Goal: Task Accomplishment & Management: Use online tool/utility

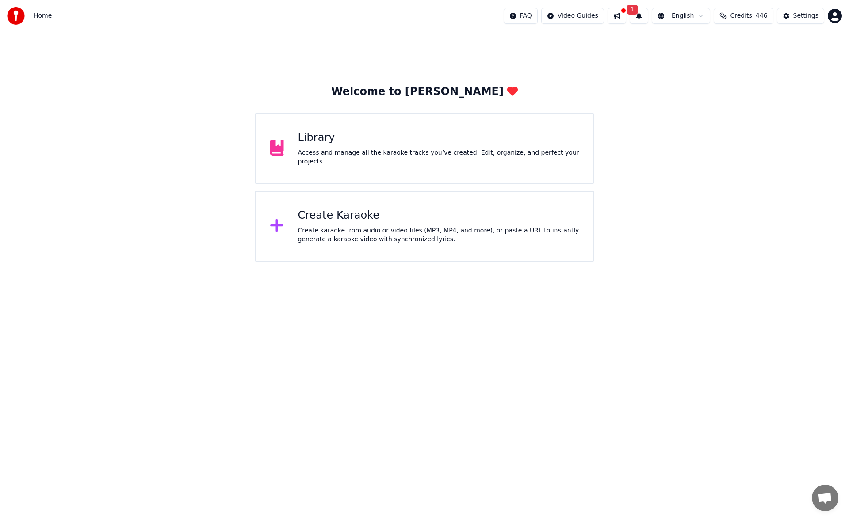
click at [343, 145] on div "Library" at bounding box center [439, 138] width 282 height 14
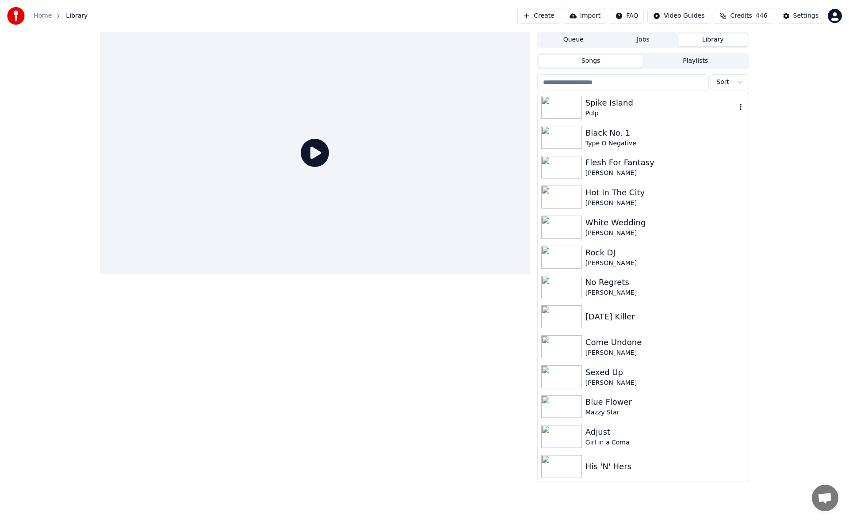
click at [593, 105] on div "Spike Island" at bounding box center [660, 103] width 151 height 12
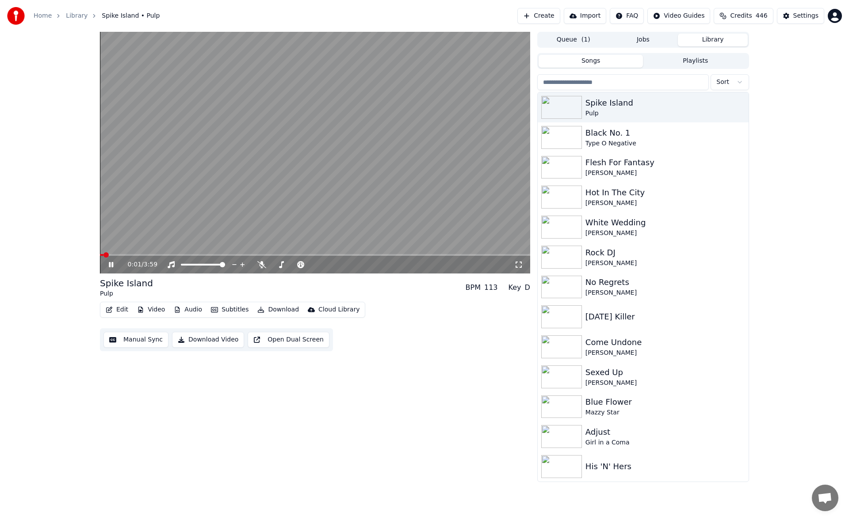
click at [519, 264] on icon at bounding box center [518, 264] width 9 height 7
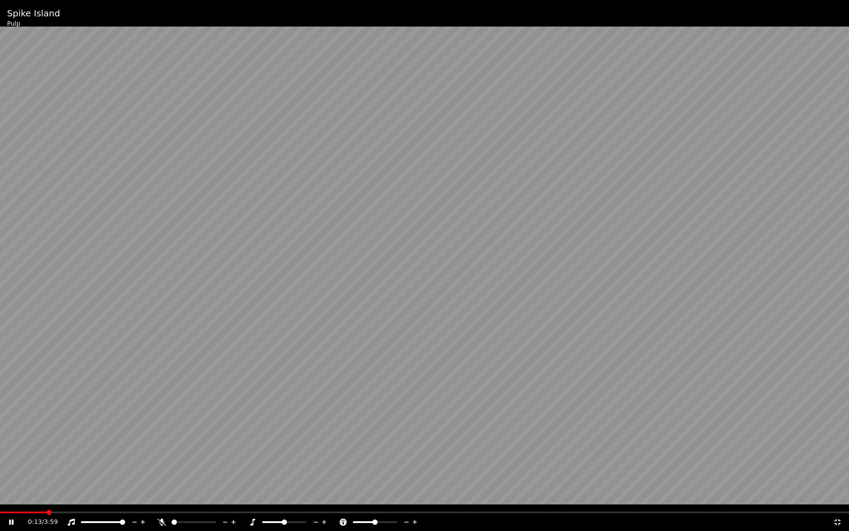
click at [160, 520] on icon at bounding box center [161, 521] width 9 height 7
click at [244, 514] on div "1:18 / 3:59" at bounding box center [424, 522] width 849 height 18
click at [243, 512] on span at bounding box center [141, 512] width 282 height 2
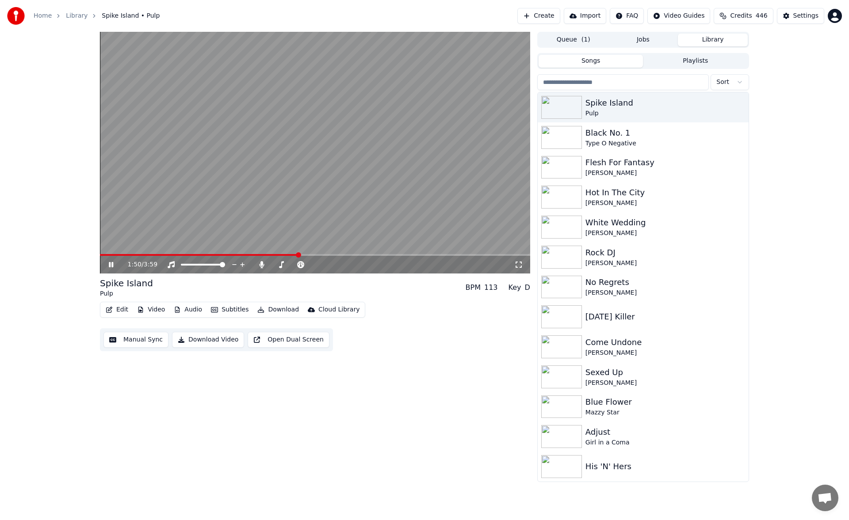
click at [110, 268] on icon at bounding box center [117, 264] width 21 height 7
click at [550, 13] on button "Create" at bounding box center [538, 16] width 43 height 16
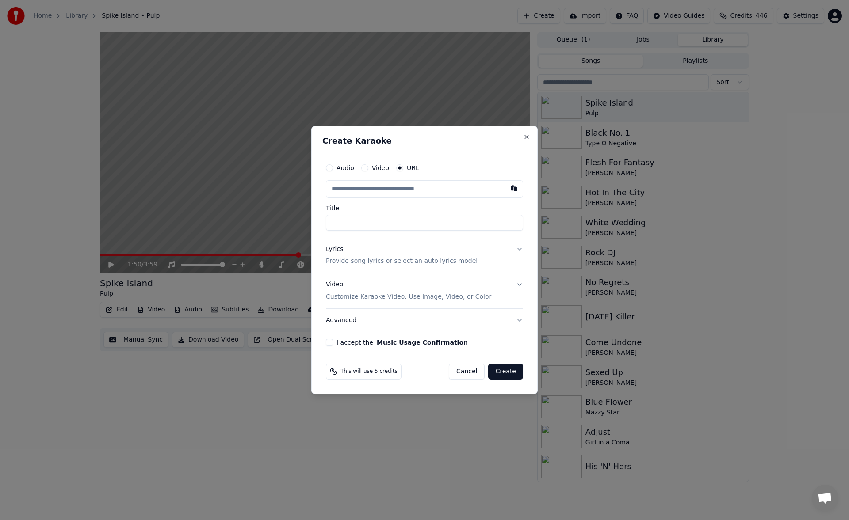
type input "**********"
click at [521, 252] on button "Lyrics Provide song lyrics or select an auto lyrics model" at bounding box center [424, 255] width 197 height 35
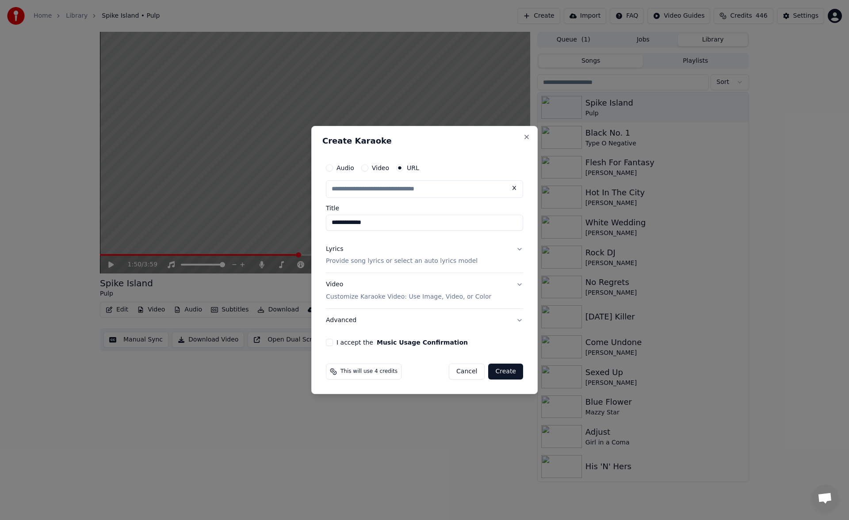
type input "**********"
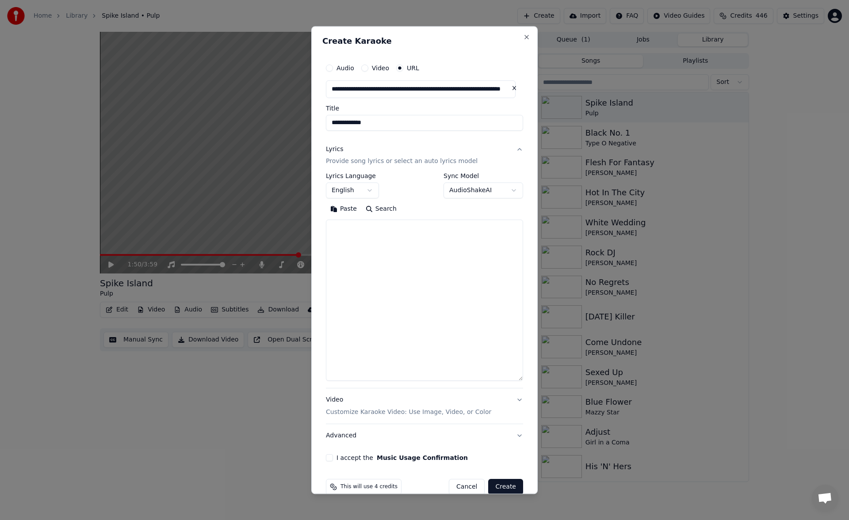
drag, startPoint x: 520, startPoint y: 306, endPoint x: 527, endPoint y: 401, distance: 94.8
click at [527, 401] on div "**********" at bounding box center [424, 260] width 226 height 468
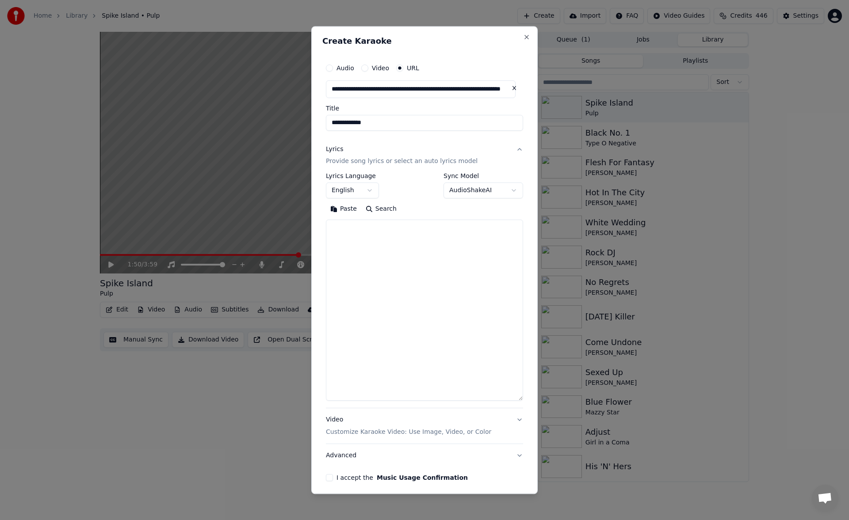
click at [428, 237] on textarea at bounding box center [424, 310] width 197 height 181
paste textarea "**********"
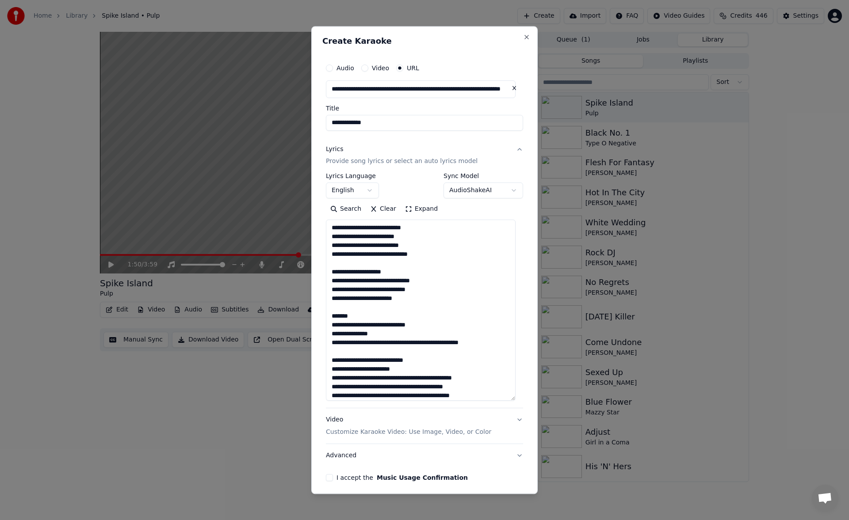
scroll to position [374, 0]
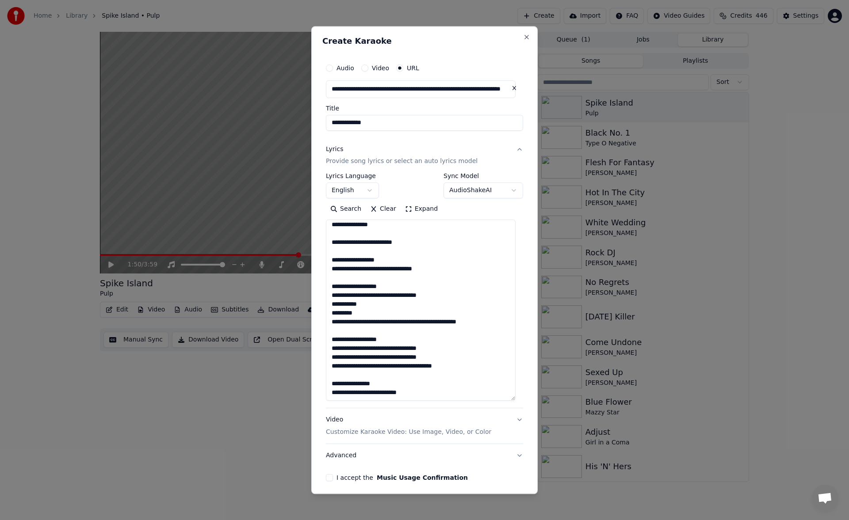
type textarea "**********"
click at [329, 478] on button "I accept the Music Usage Confirmation" at bounding box center [329, 478] width 7 height 7
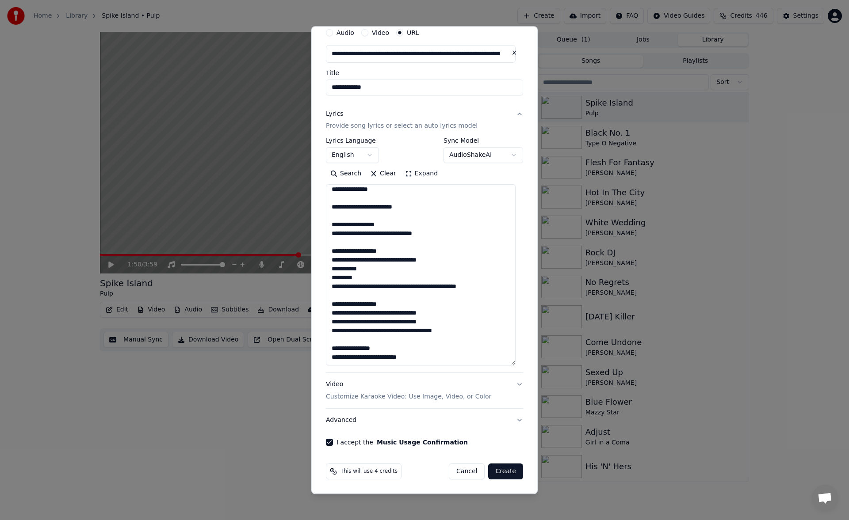
click at [502, 474] on button "Create" at bounding box center [505, 472] width 35 height 16
select select
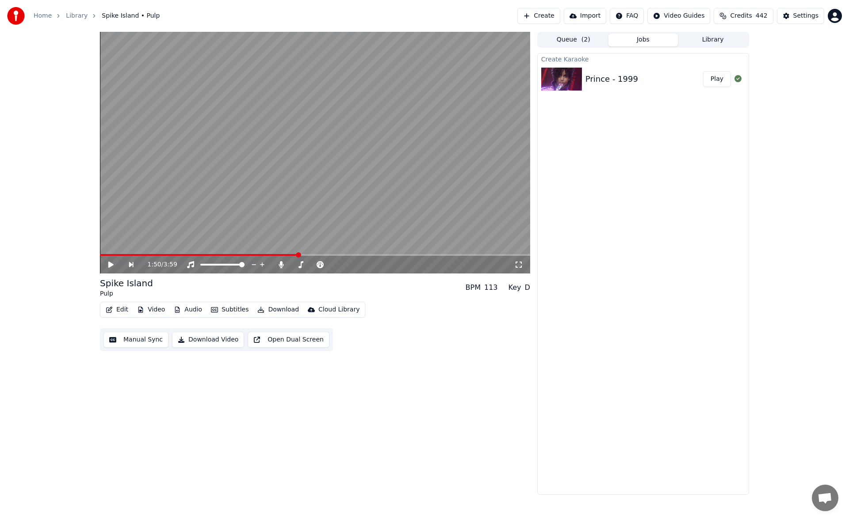
click at [721, 82] on button "Play" at bounding box center [717, 79] width 28 height 16
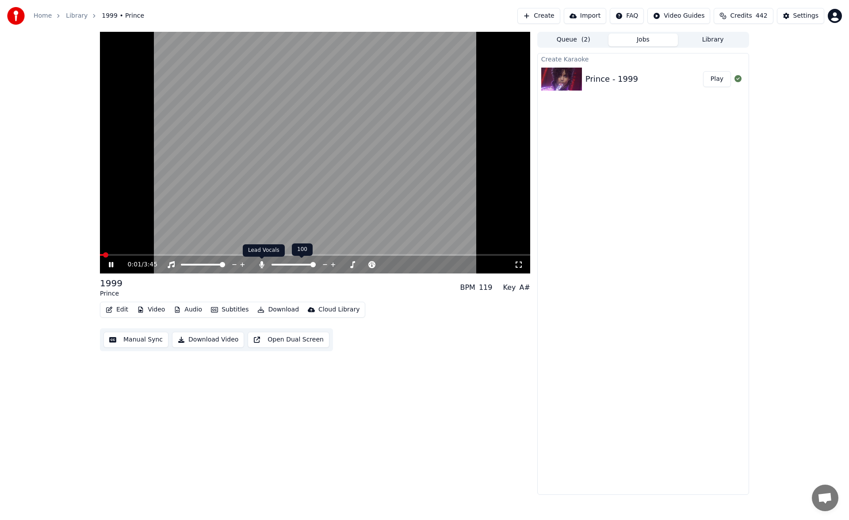
click at [261, 265] on icon at bounding box center [261, 264] width 5 height 7
click at [261, 265] on icon at bounding box center [261, 264] width 9 height 7
click at [521, 262] on icon at bounding box center [518, 264] width 9 height 7
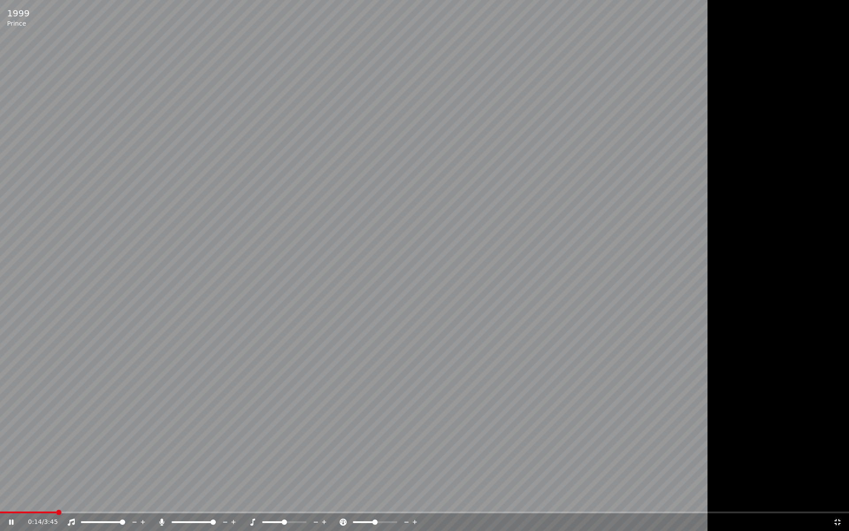
click at [838, 520] on icon at bounding box center [837, 521] width 9 height 7
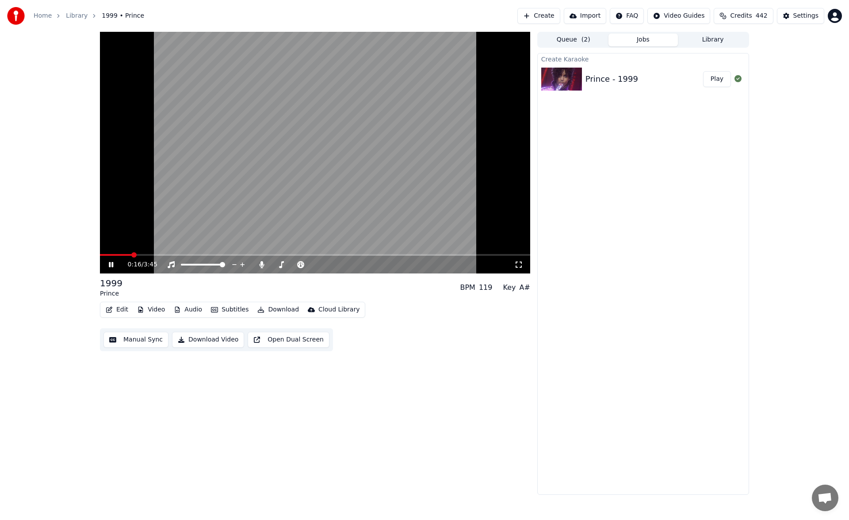
click at [148, 343] on button "Manual Sync" at bounding box center [135, 340] width 65 height 16
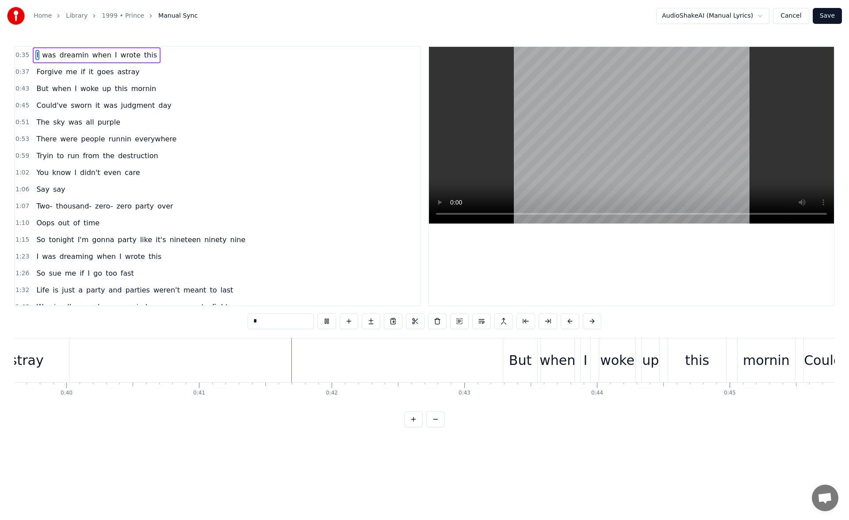
scroll to position [0, 5418]
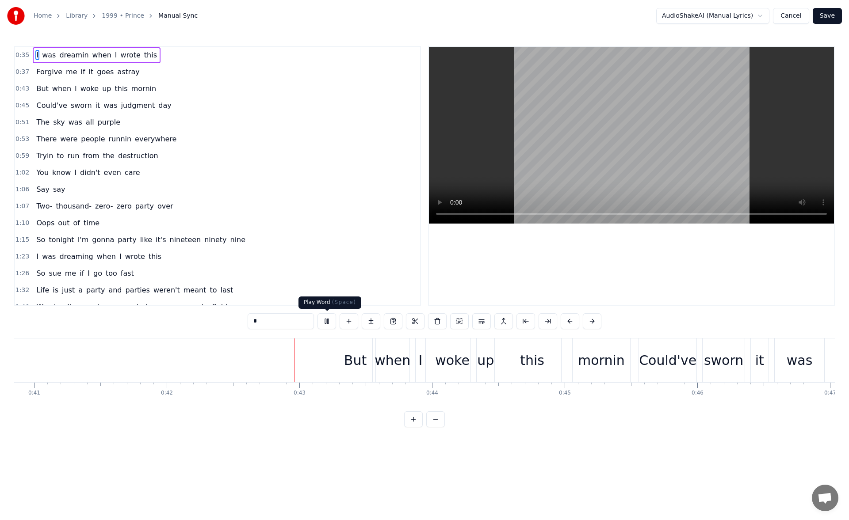
click at [330, 322] on button at bounding box center [326, 321] width 19 height 16
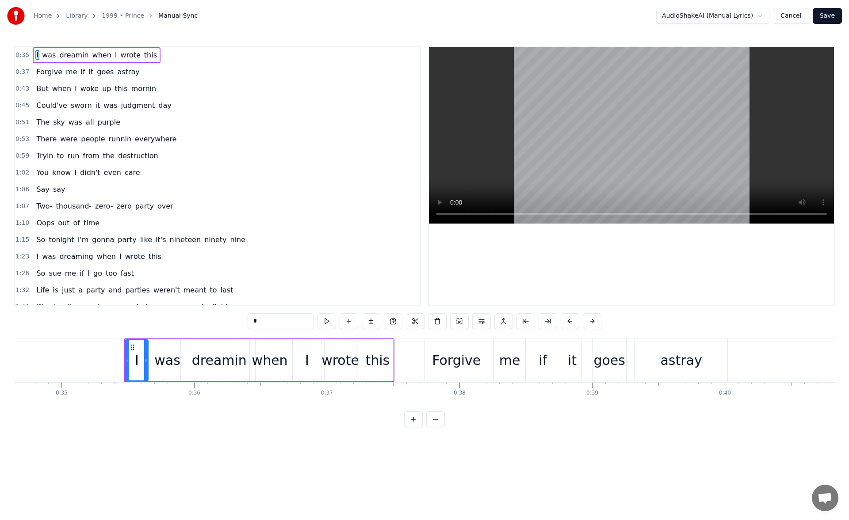
scroll to position [0, 4414]
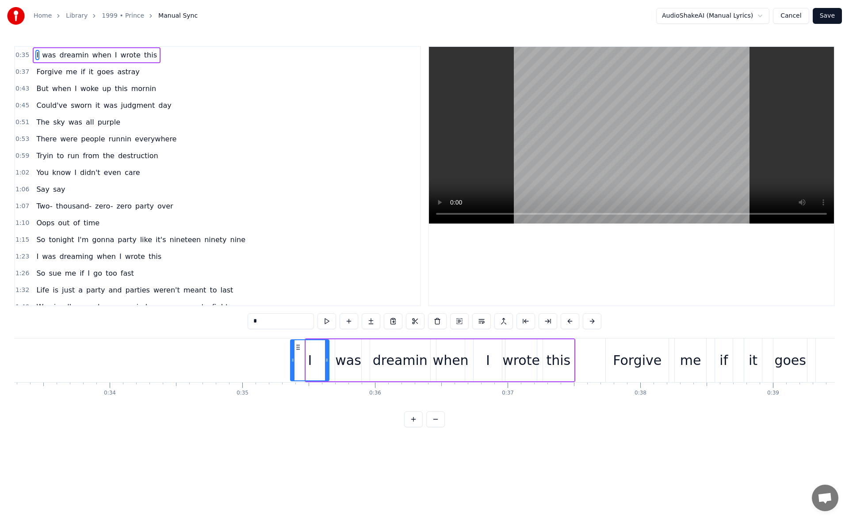
drag, startPoint x: 308, startPoint y: 361, endPoint x: 293, endPoint y: 361, distance: 15.0
click at [293, 361] on icon at bounding box center [293, 360] width 4 height 7
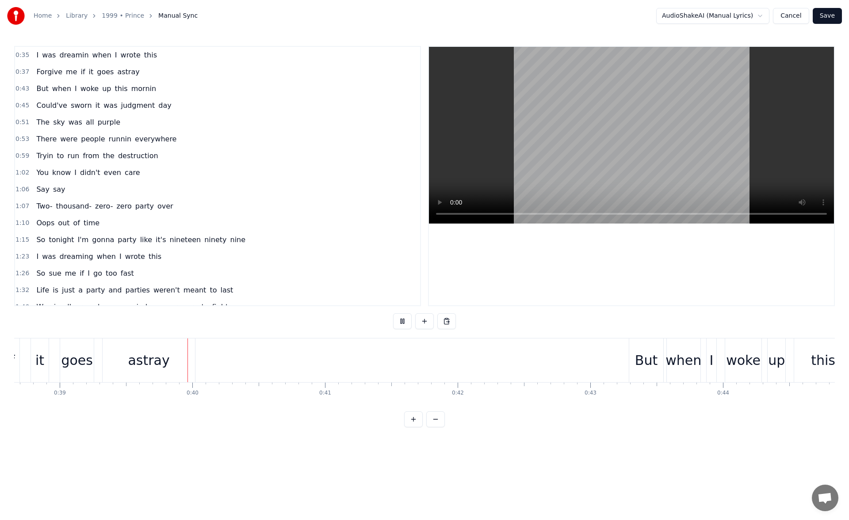
scroll to position [0, 5160]
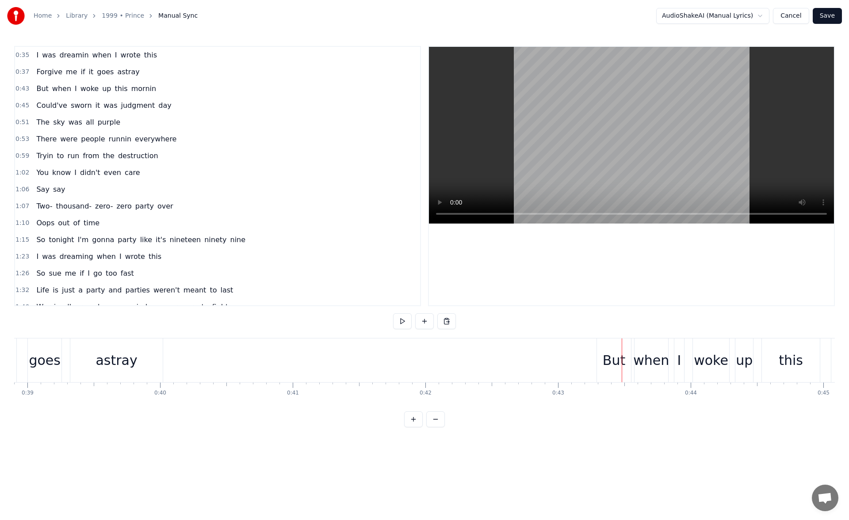
click at [610, 355] on div "But" at bounding box center [614, 361] width 23 height 20
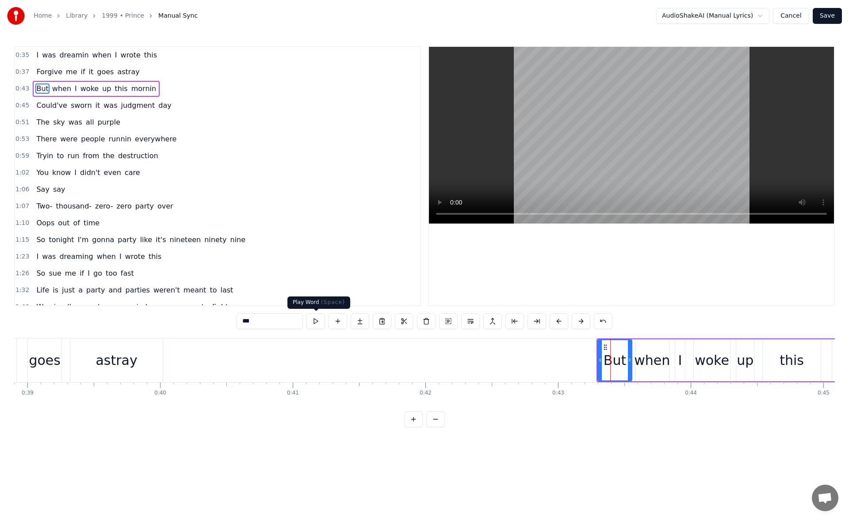
click at [313, 324] on button at bounding box center [315, 321] width 19 height 16
drag, startPoint x: 600, startPoint y: 363, endPoint x: 588, endPoint y: 364, distance: 12.0
click at [588, 364] on div at bounding box center [590, 360] width 4 height 40
click at [322, 321] on button at bounding box center [315, 321] width 19 height 16
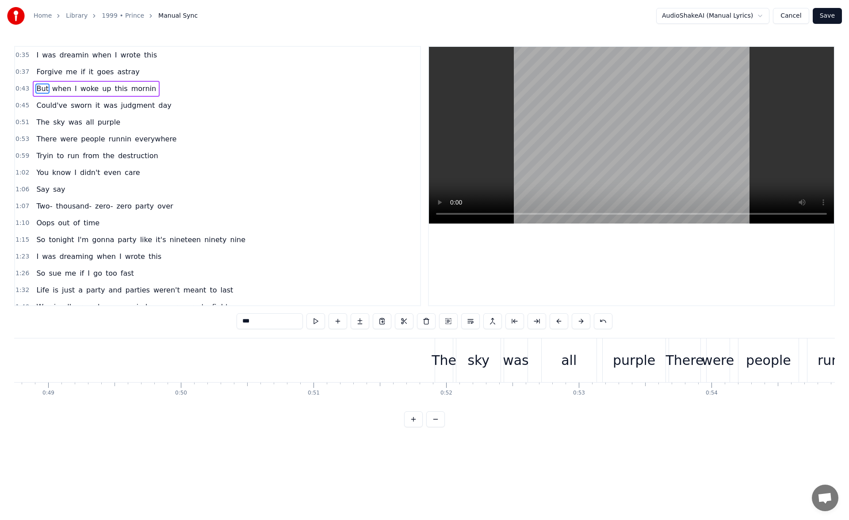
scroll to position [0, 6482]
click at [428, 359] on div "The" at bounding box center [427, 361] width 25 height 20
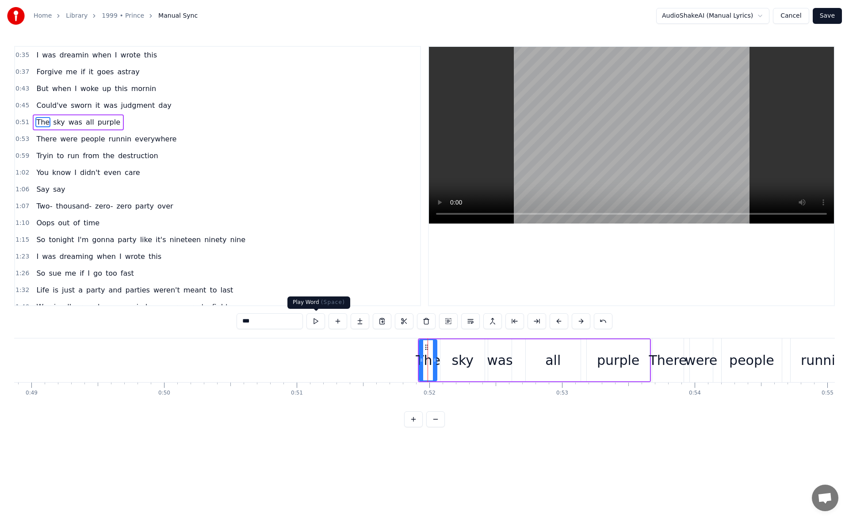
click at [315, 323] on button at bounding box center [315, 321] width 19 height 16
drag, startPoint x: 420, startPoint y: 359, endPoint x: 404, endPoint y: 359, distance: 16.4
click at [404, 359] on icon at bounding box center [406, 360] width 4 height 7
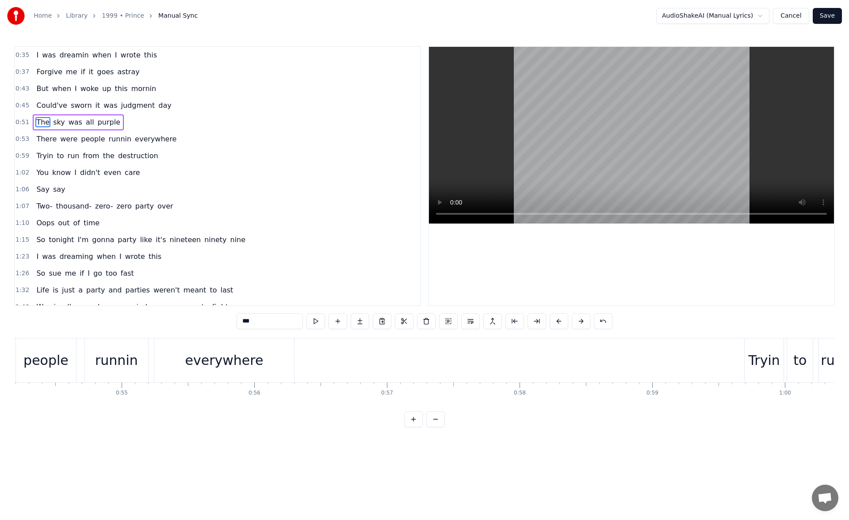
scroll to position [0, 7401]
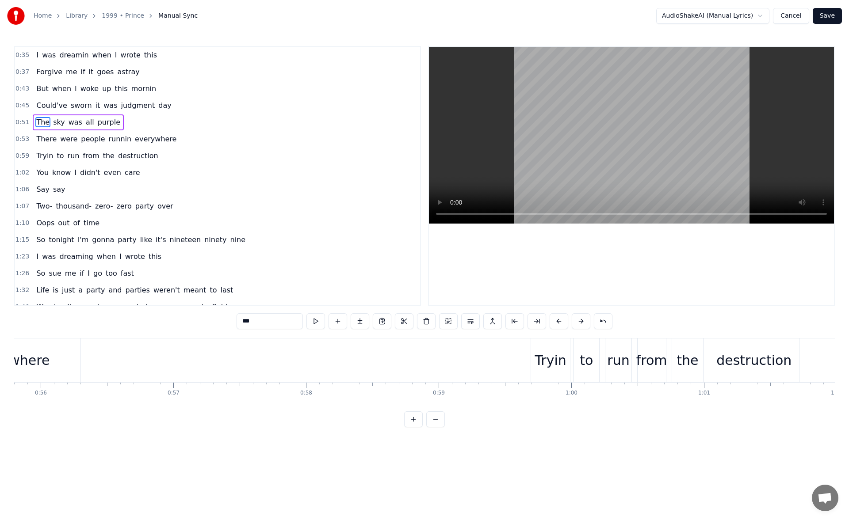
click at [542, 348] on div "Tryin" at bounding box center [550, 361] width 39 height 44
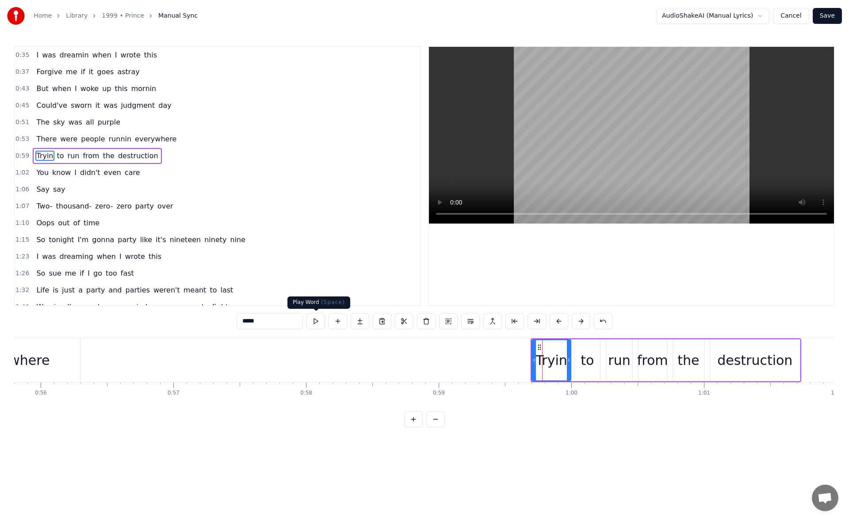
click at [316, 320] on button at bounding box center [315, 321] width 19 height 16
drag, startPoint x: 532, startPoint y: 359, endPoint x: 505, endPoint y: 359, distance: 27.0
click at [505, 359] on icon at bounding box center [507, 360] width 4 height 7
click at [315, 321] on button at bounding box center [315, 321] width 19 height 16
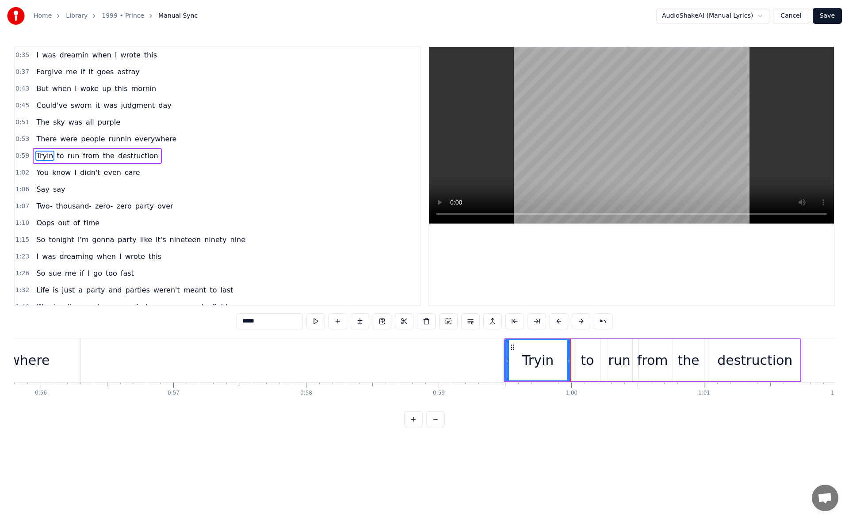
click at [315, 321] on button at bounding box center [315, 321] width 19 height 16
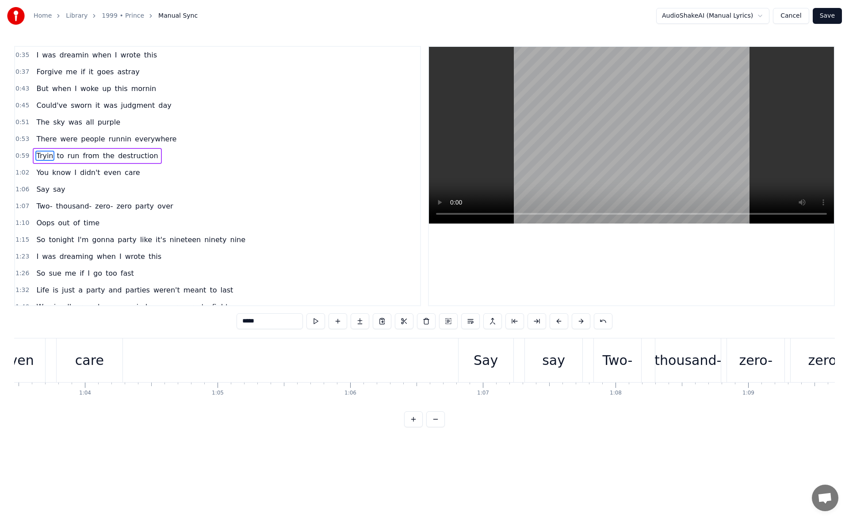
scroll to position [0, 8451]
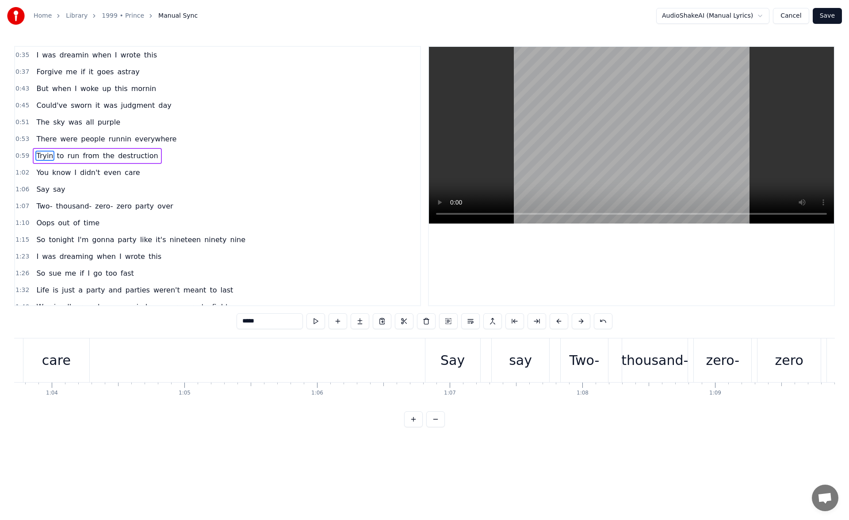
click at [437, 350] on div "Say" at bounding box center [452, 361] width 55 height 44
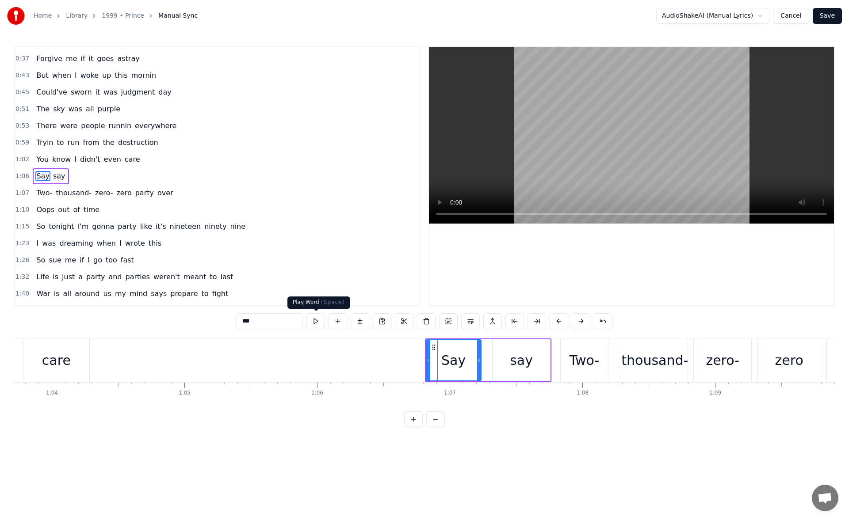
click at [316, 321] on button at bounding box center [315, 321] width 19 height 16
drag, startPoint x: 426, startPoint y: 360, endPoint x: 374, endPoint y: 361, distance: 52.2
click at [375, 361] on icon at bounding box center [377, 360] width 4 height 7
click at [318, 321] on button at bounding box center [315, 321] width 19 height 16
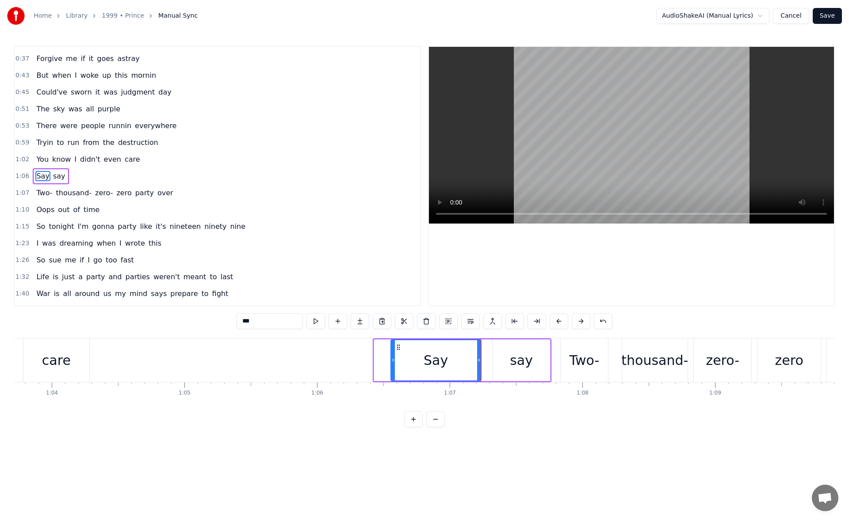
drag, startPoint x: 377, startPoint y: 361, endPoint x: 397, endPoint y: 361, distance: 20.8
click at [395, 361] on icon at bounding box center [393, 360] width 4 height 7
click at [314, 321] on button at bounding box center [315, 321] width 19 height 16
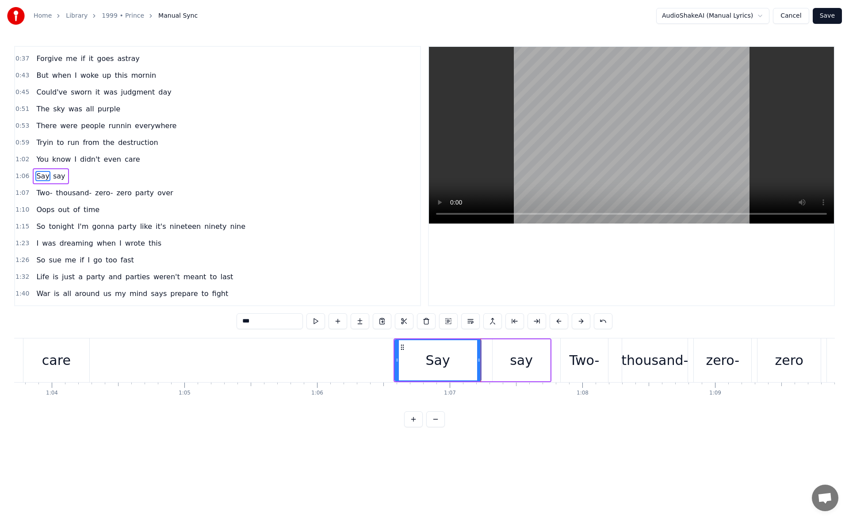
click at [517, 364] on div "say" at bounding box center [521, 361] width 23 height 20
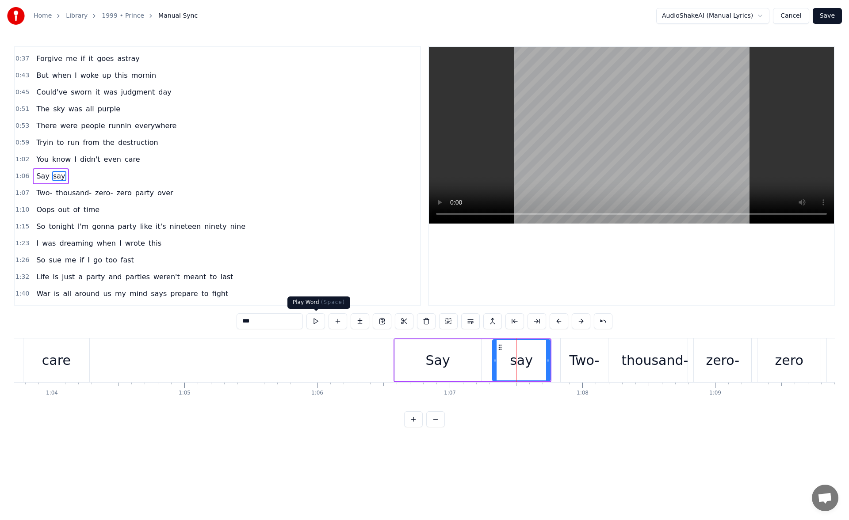
click at [319, 314] on button at bounding box center [315, 321] width 19 height 16
click at [410, 352] on div "Say" at bounding box center [438, 361] width 86 height 42
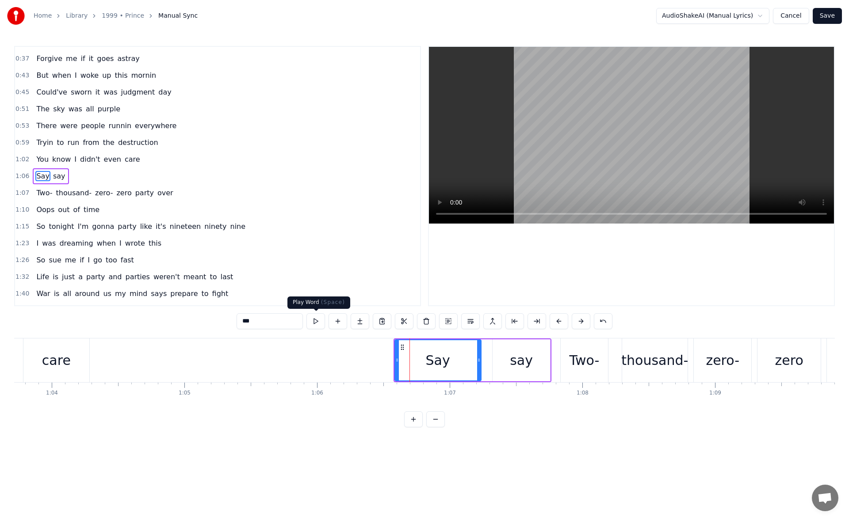
click at [315, 317] on button at bounding box center [315, 321] width 19 height 16
drag, startPoint x: 478, startPoint y: 361, endPoint x: 457, endPoint y: 362, distance: 20.4
click at [461, 362] on icon at bounding box center [463, 360] width 4 height 7
click at [319, 325] on button at bounding box center [315, 321] width 19 height 16
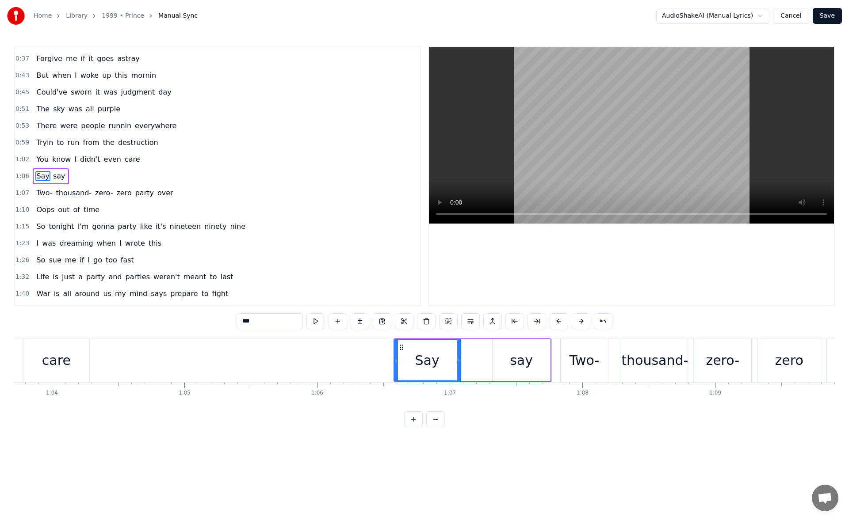
drag, startPoint x: 395, startPoint y: 363, endPoint x: 386, endPoint y: 363, distance: 8.8
click at [394, 363] on icon at bounding box center [396, 360] width 4 height 7
click at [318, 323] on button at bounding box center [315, 321] width 19 height 16
click at [497, 358] on div "say" at bounding box center [521, 361] width 57 height 42
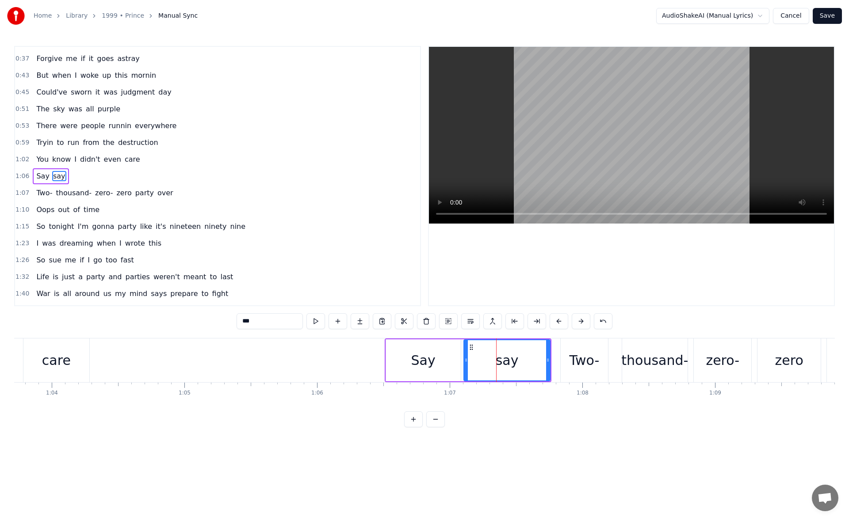
drag, startPoint x: 495, startPoint y: 359, endPoint x: 466, endPoint y: 362, distance: 28.9
click at [466, 362] on icon at bounding box center [466, 360] width 4 height 7
click at [315, 321] on button at bounding box center [315, 321] width 19 height 16
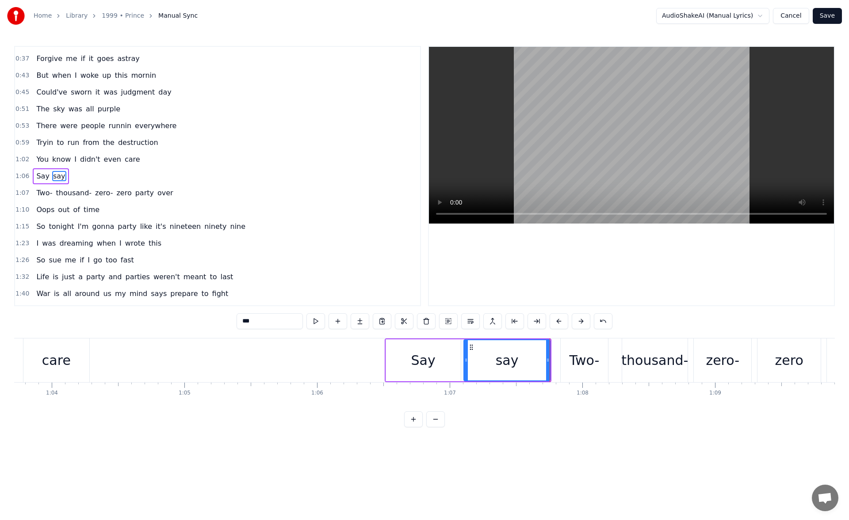
click at [580, 349] on div "Two-" at bounding box center [584, 361] width 47 height 44
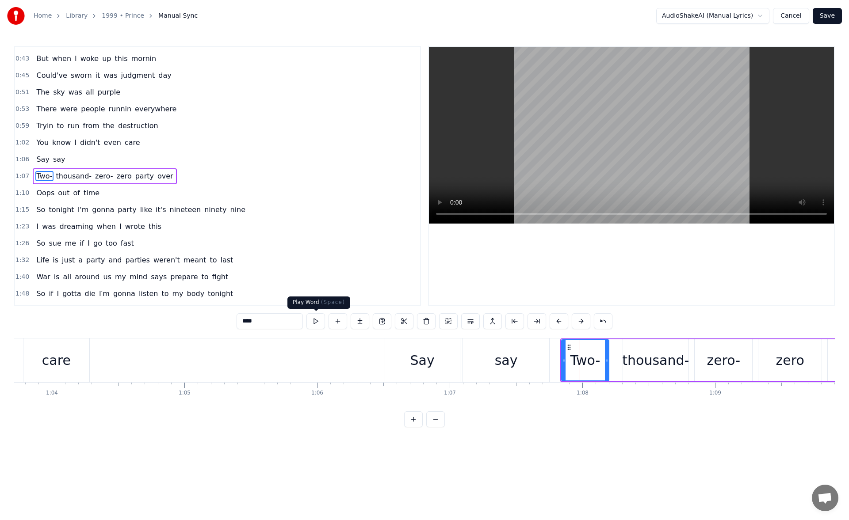
click at [321, 316] on button at bounding box center [315, 321] width 19 height 16
click at [409, 356] on div "Say" at bounding box center [422, 361] width 75 height 44
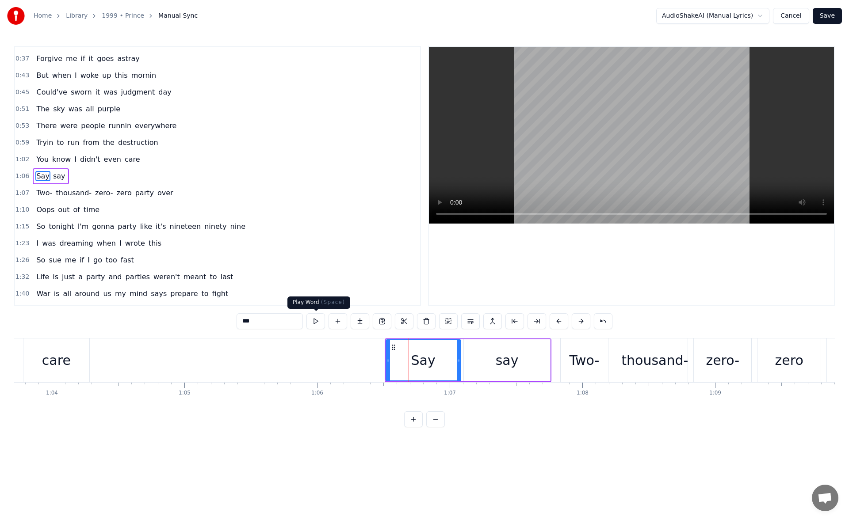
click at [313, 322] on button at bounding box center [315, 321] width 19 height 16
click at [479, 348] on div "say" at bounding box center [507, 361] width 86 height 42
type input "***"
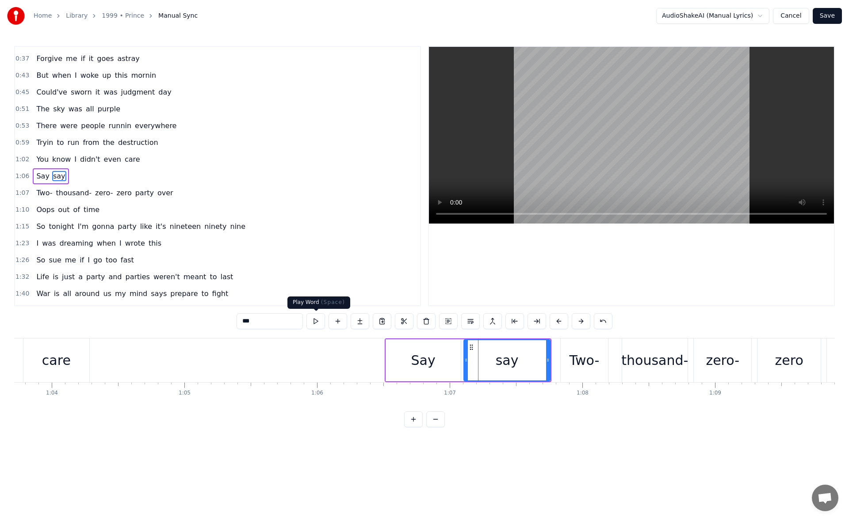
click at [322, 317] on button at bounding box center [315, 321] width 19 height 16
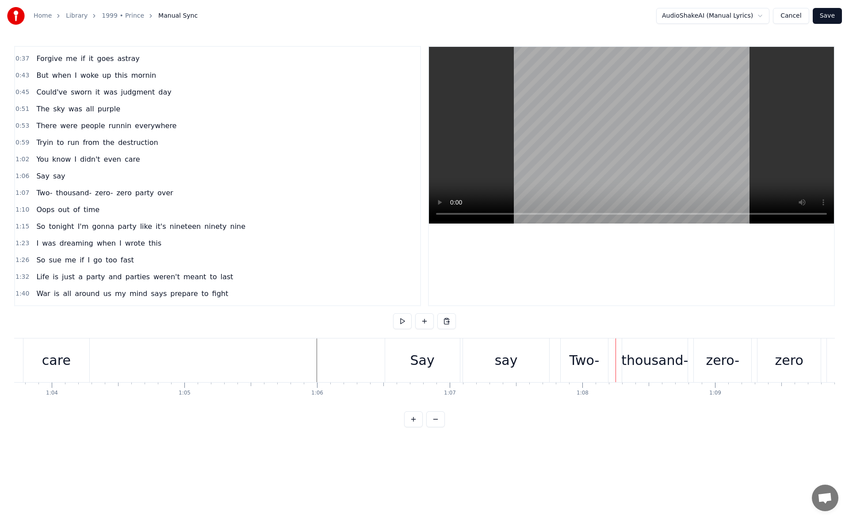
click at [504, 367] on div "say" at bounding box center [506, 361] width 23 height 20
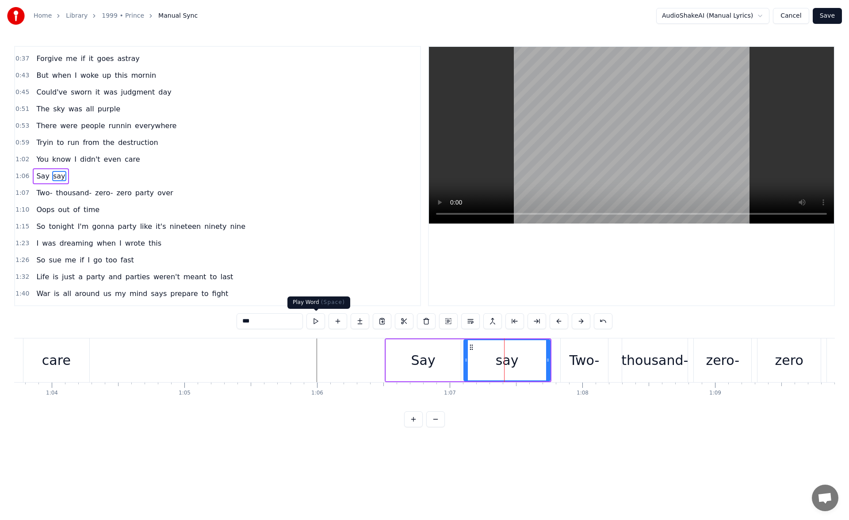
click at [319, 321] on button at bounding box center [315, 321] width 19 height 16
drag, startPoint x: 548, startPoint y: 360, endPoint x: 534, endPoint y: 363, distance: 14.5
click at [534, 363] on icon at bounding box center [534, 360] width 4 height 7
click at [571, 356] on div "Two-" at bounding box center [584, 361] width 30 height 20
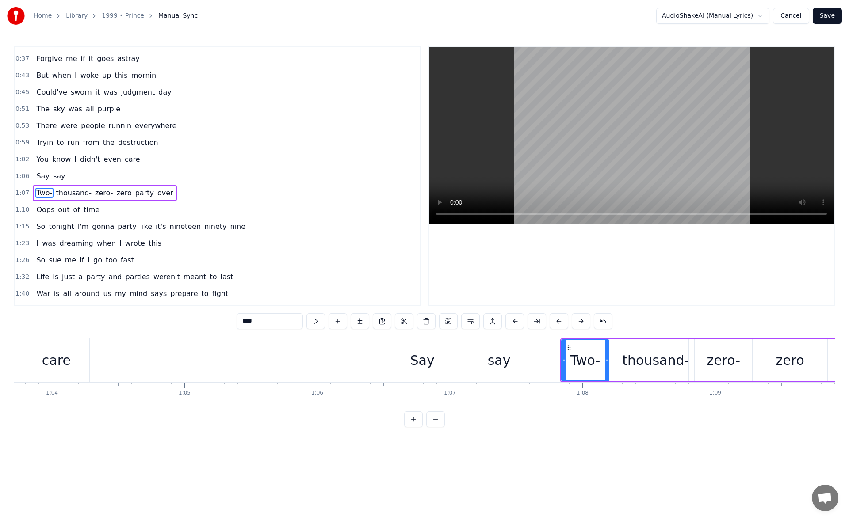
scroll to position [30, 0]
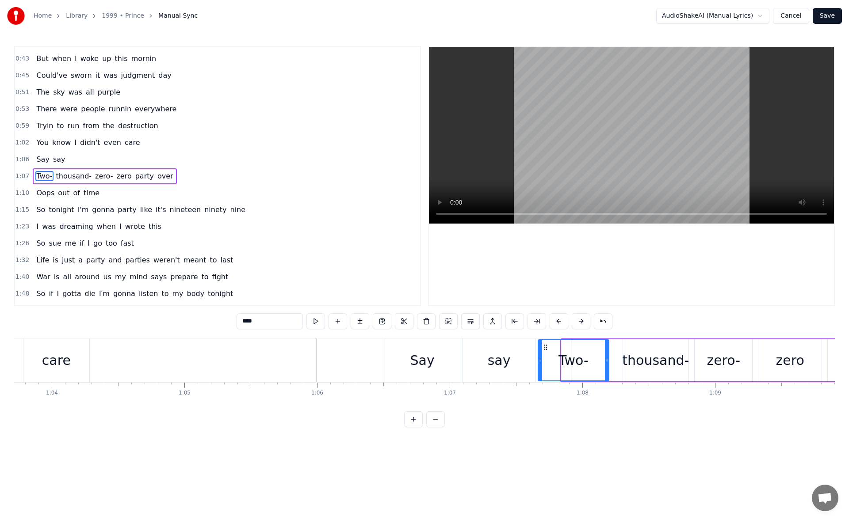
drag, startPoint x: 564, startPoint y: 360, endPoint x: 541, endPoint y: 362, distance: 23.5
click at [541, 362] on icon at bounding box center [541, 360] width 4 height 7
click at [316, 317] on button at bounding box center [315, 321] width 19 height 16
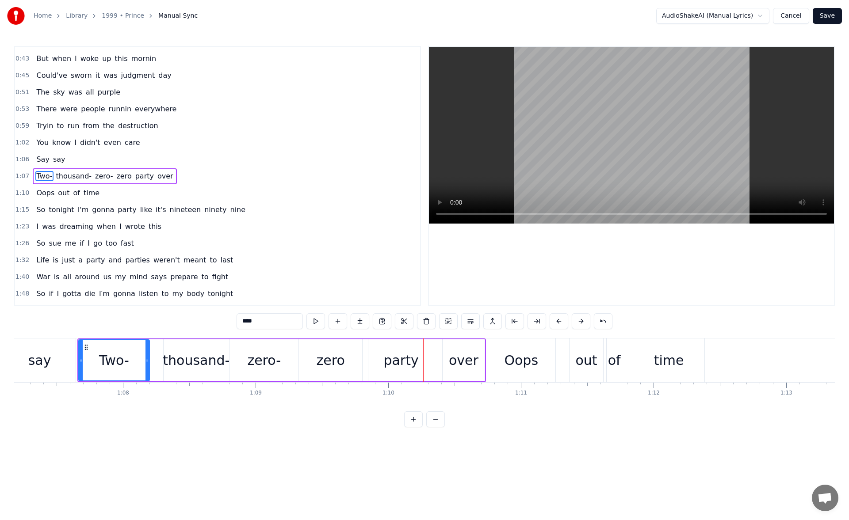
scroll to position [0, 8878]
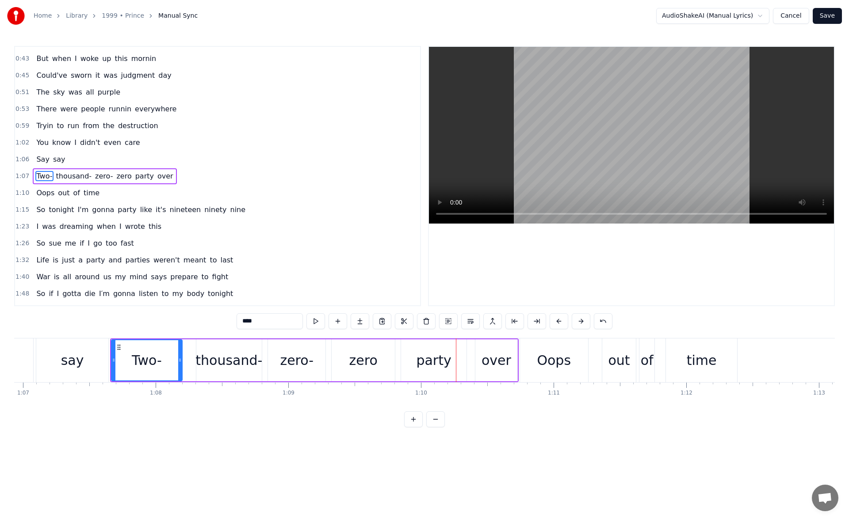
click at [299, 367] on div "zero-" at bounding box center [297, 361] width 34 height 20
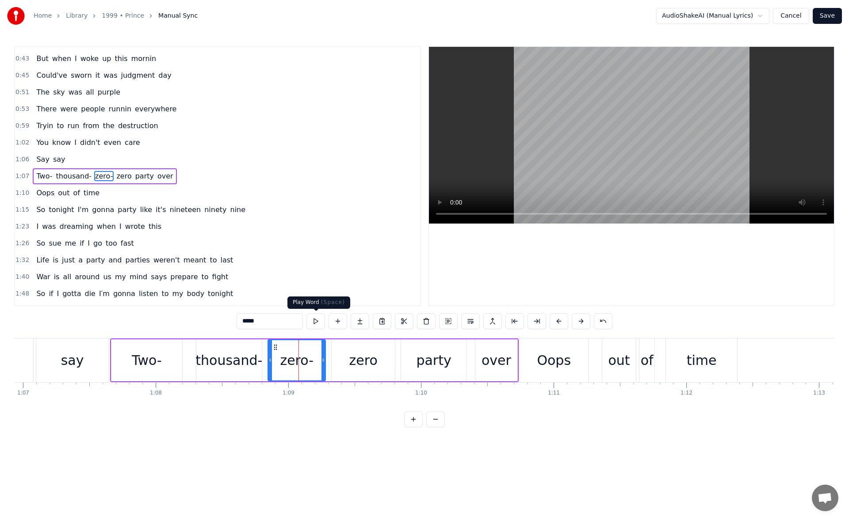
click at [319, 321] on button at bounding box center [315, 321] width 19 height 16
click at [236, 349] on div "thousand-" at bounding box center [228, 361] width 65 height 42
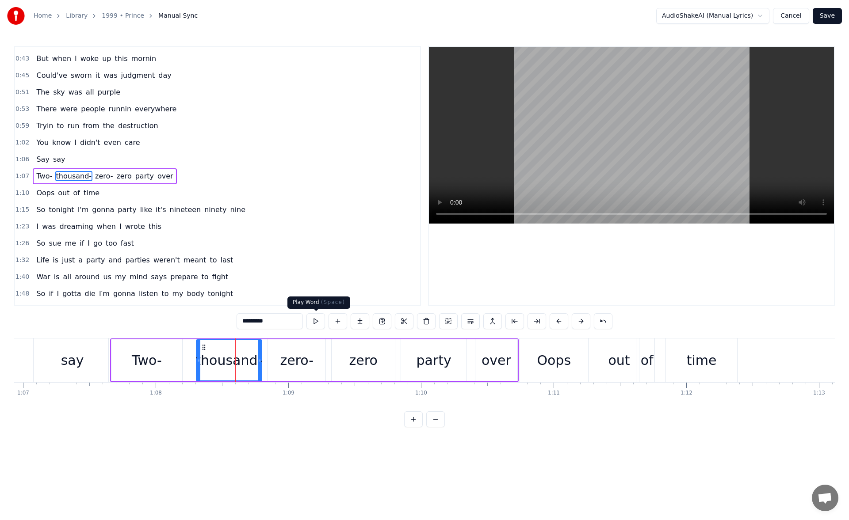
click at [318, 319] on button at bounding box center [315, 321] width 19 height 16
click at [310, 352] on div "zero-" at bounding box center [297, 361] width 34 height 20
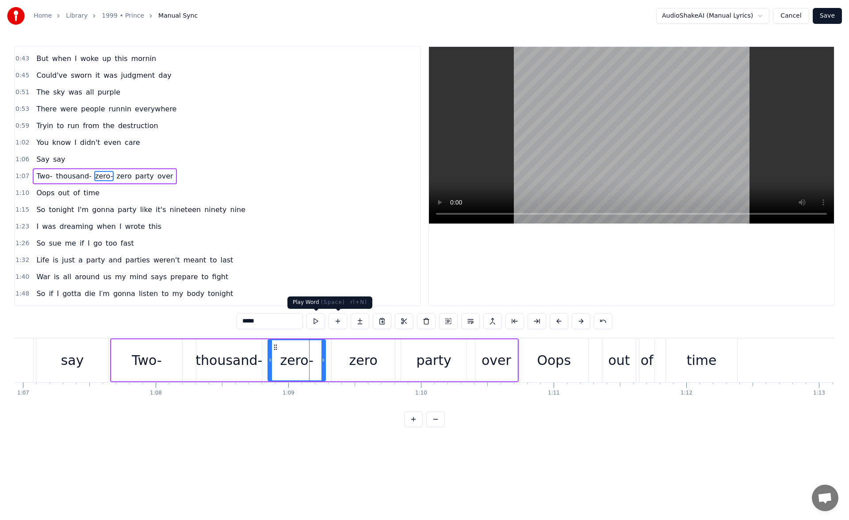
click at [317, 321] on button at bounding box center [315, 321] width 19 height 16
click at [358, 359] on div "zero" at bounding box center [363, 361] width 28 height 20
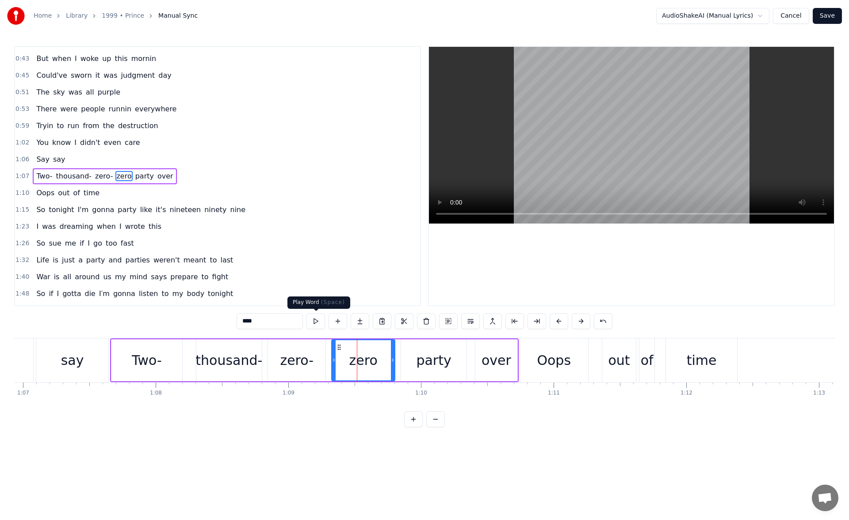
click at [323, 324] on button at bounding box center [315, 321] width 19 height 16
click at [314, 369] on div "zero-" at bounding box center [296, 361] width 57 height 42
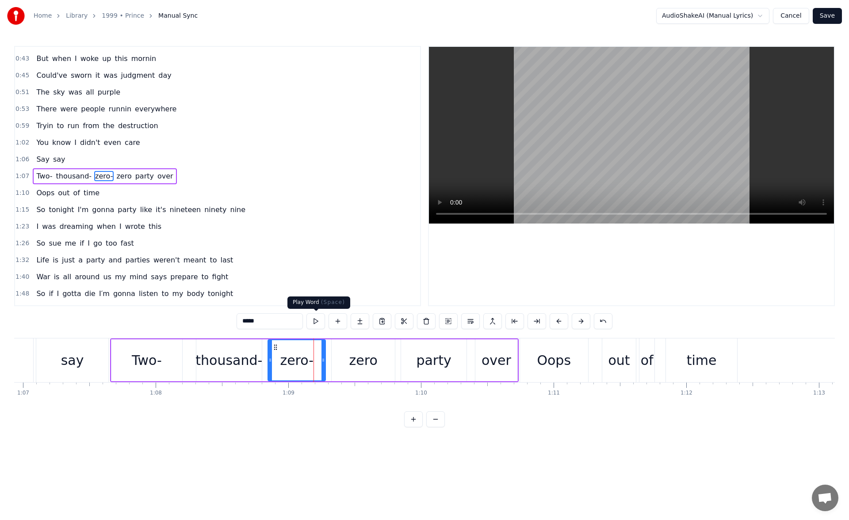
click at [317, 319] on button at bounding box center [315, 321] width 19 height 16
click at [349, 358] on div "zero" at bounding box center [363, 361] width 63 height 42
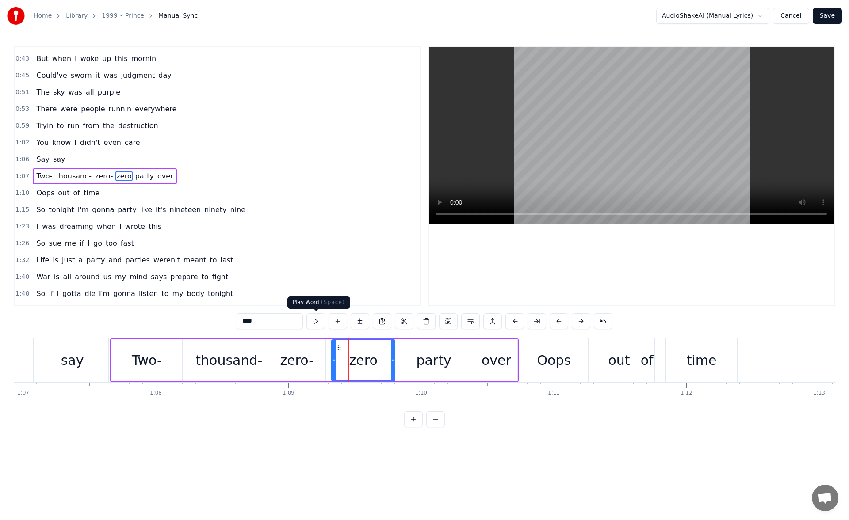
click at [317, 320] on button at bounding box center [315, 321] width 19 height 16
click at [311, 363] on div "zero-" at bounding box center [297, 361] width 34 height 20
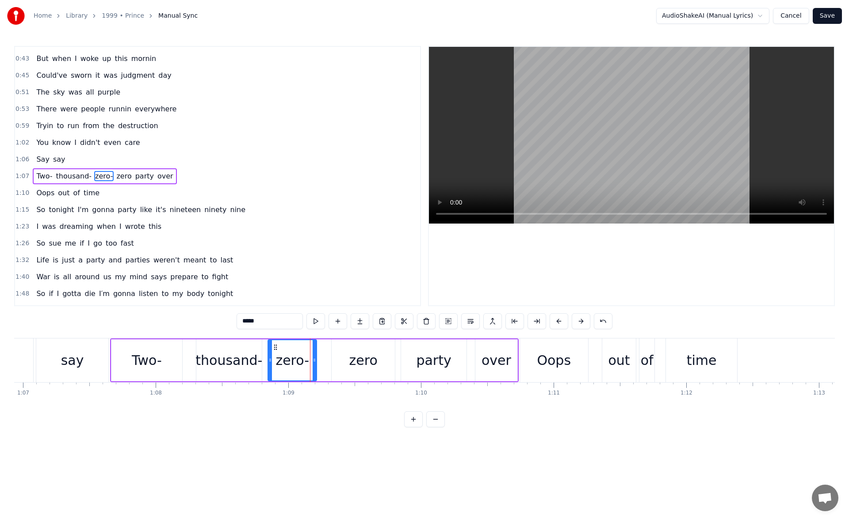
drag, startPoint x: 324, startPoint y: 363, endPoint x: 313, endPoint y: 363, distance: 11.5
click at [313, 363] on icon at bounding box center [315, 360] width 4 height 7
click at [318, 318] on button at bounding box center [315, 321] width 19 height 16
click at [341, 352] on div "zero" at bounding box center [363, 361] width 63 height 42
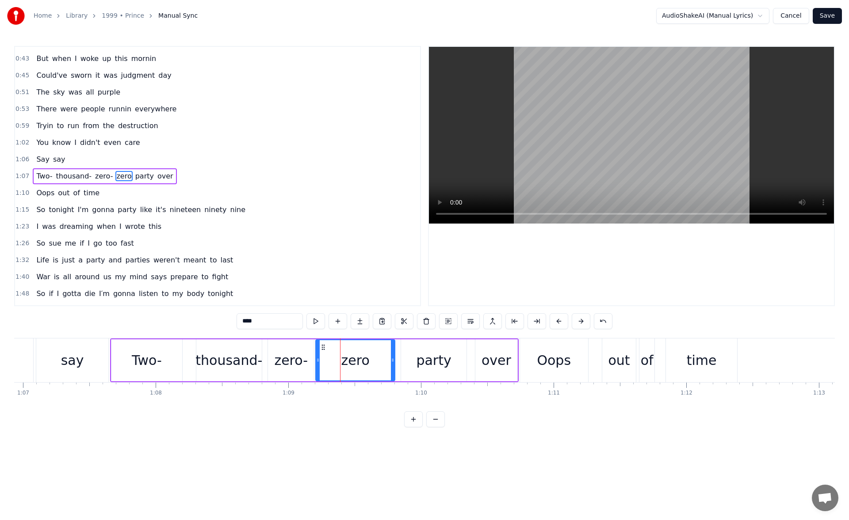
drag, startPoint x: 334, startPoint y: 359, endPoint x: 318, endPoint y: 361, distance: 16.0
click at [318, 361] on icon at bounding box center [318, 360] width 4 height 7
click at [125, 358] on div "Two-" at bounding box center [146, 361] width 70 height 42
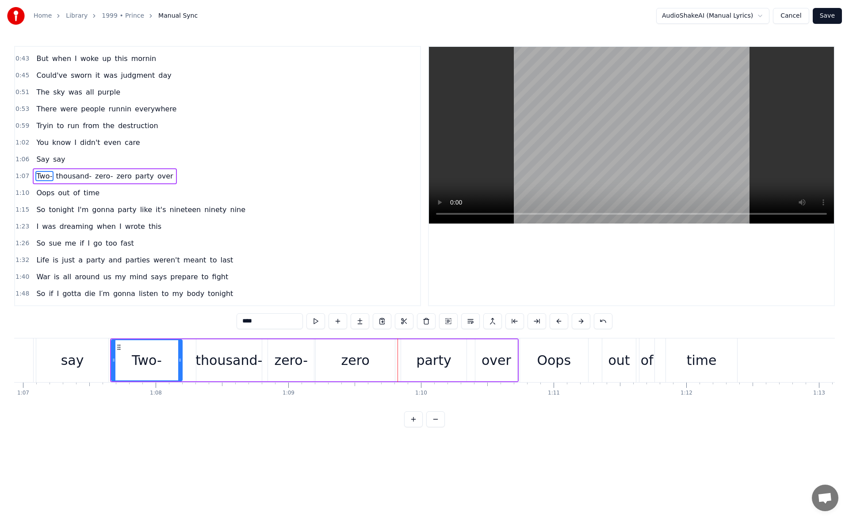
click at [278, 356] on div "zero-" at bounding box center [291, 361] width 34 height 20
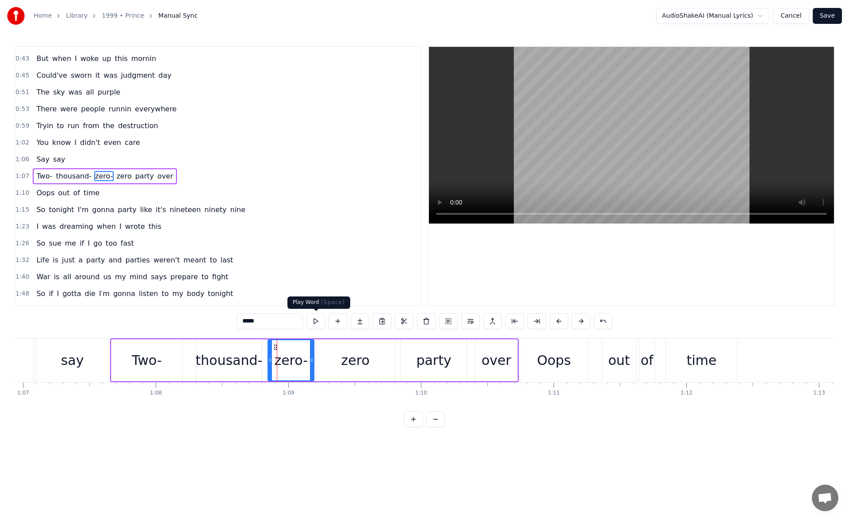
click at [317, 321] on button at bounding box center [315, 321] width 19 height 16
drag, startPoint x: 312, startPoint y: 361, endPoint x: 303, endPoint y: 361, distance: 8.9
click at [303, 361] on icon at bounding box center [305, 360] width 4 height 7
click at [315, 322] on button at bounding box center [315, 321] width 19 height 16
click at [319, 358] on div "zero" at bounding box center [355, 361] width 79 height 42
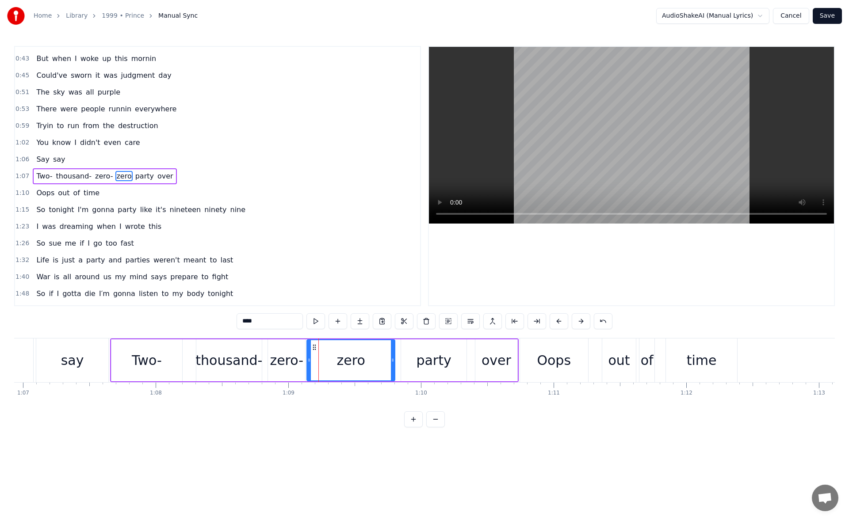
drag, startPoint x: 317, startPoint y: 361, endPoint x: 309, endPoint y: 361, distance: 8.8
click at [309, 361] on circle at bounding box center [309, 361] width 0 height 0
click at [317, 318] on button at bounding box center [315, 321] width 19 height 16
drag, startPoint x: 391, startPoint y: 361, endPoint x: 367, endPoint y: 361, distance: 24.8
click at [367, 361] on icon at bounding box center [368, 360] width 4 height 7
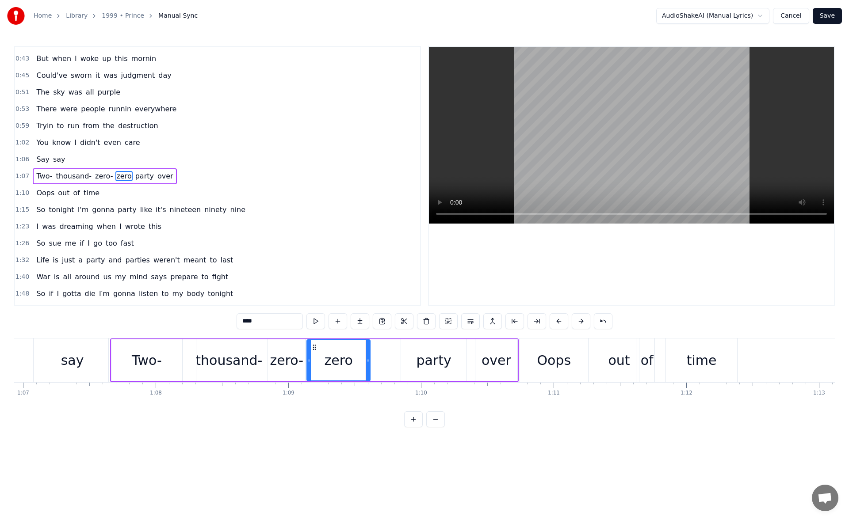
click at [411, 356] on div "party" at bounding box center [433, 361] width 65 height 42
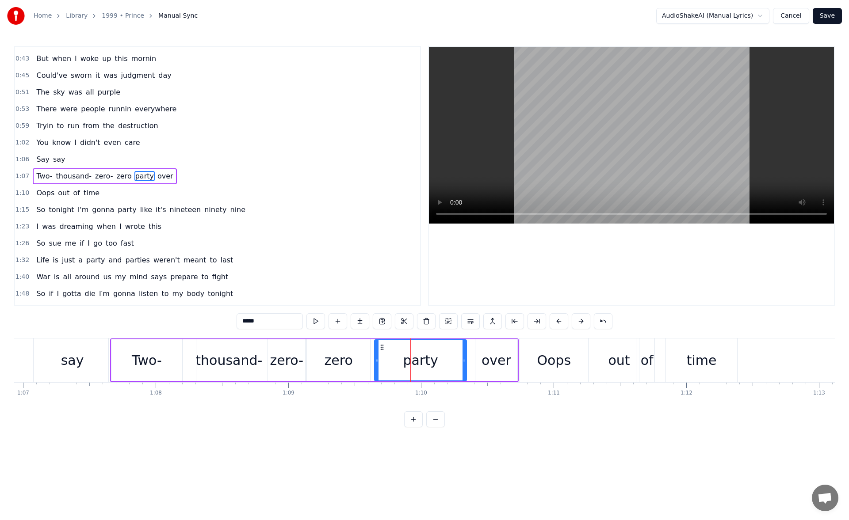
drag, startPoint x: 404, startPoint y: 361, endPoint x: 377, endPoint y: 363, distance: 27.1
click at [377, 363] on icon at bounding box center [377, 360] width 4 height 7
click at [317, 323] on button at bounding box center [315, 321] width 19 height 16
drag, startPoint x: 464, startPoint y: 360, endPoint x: 444, endPoint y: 361, distance: 19.9
click at [444, 361] on icon at bounding box center [445, 360] width 4 height 7
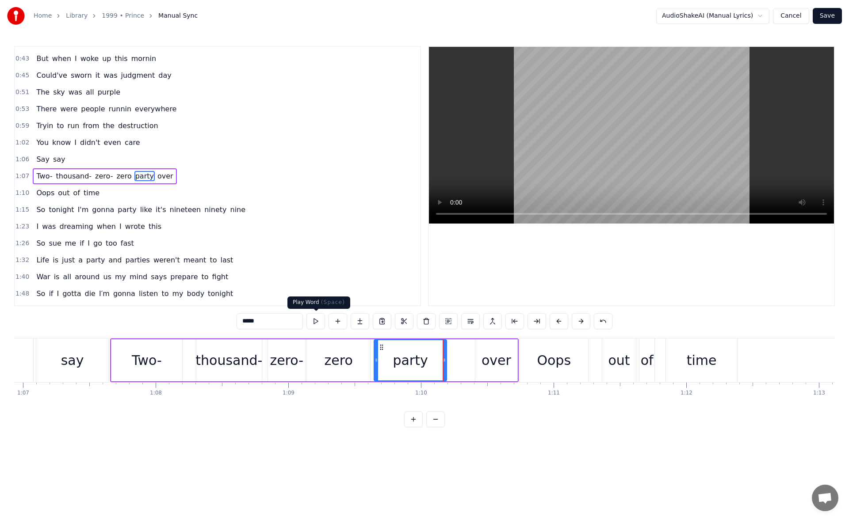
click at [313, 322] on button at bounding box center [315, 321] width 19 height 16
click at [484, 355] on div "over" at bounding box center [496, 361] width 30 height 20
type input "****"
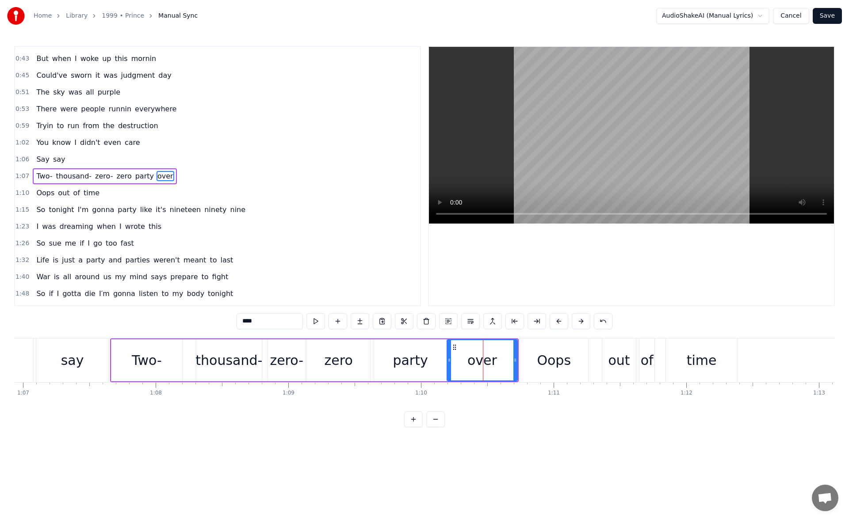
drag, startPoint x: 477, startPoint y: 361, endPoint x: 448, endPoint y: 363, distance: 28.4
click at [448, 363] on icon at bounding box center [449, 360] width 4 height 7
click at [321, 321] on button at bounding box center [315, 321] width 19 height 16
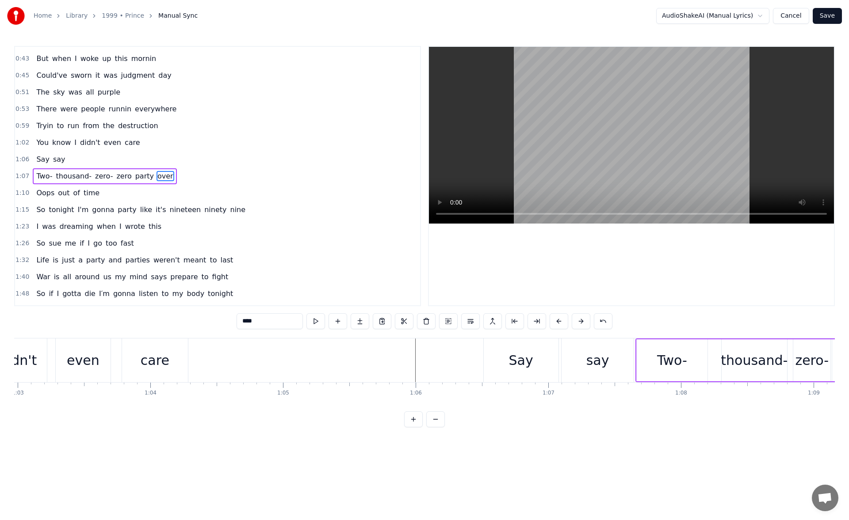
scroll to position [0, 8287]
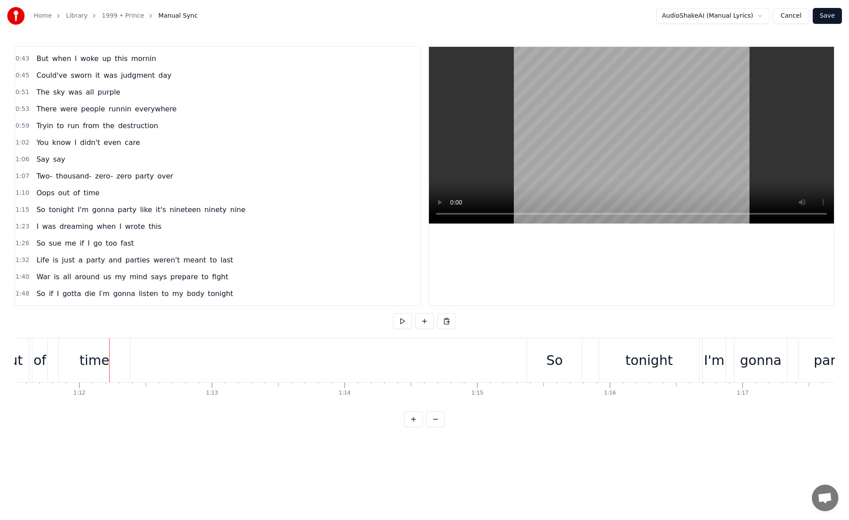
scroll to position [0, 9518]
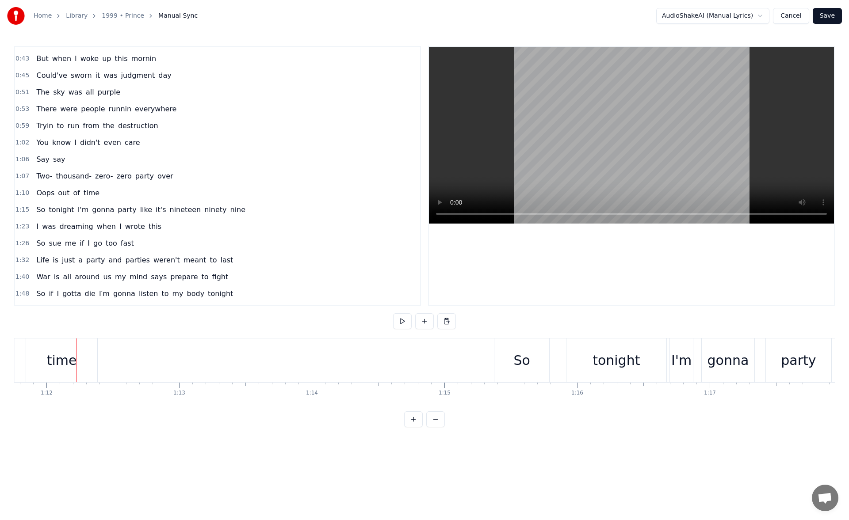
click at [507, 355] on div "So" at bounding box center [521, 361] width 55 height 44
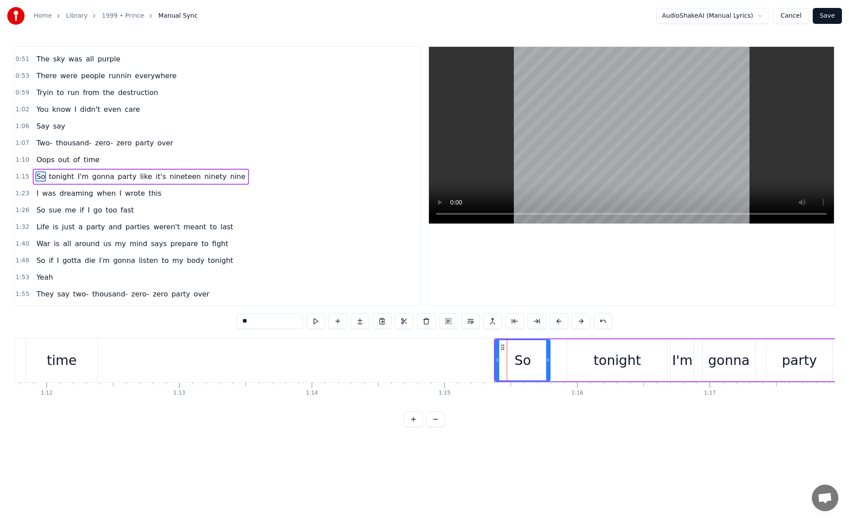
scroll to position [64, 0]
click at [311, 322] on button at bounding box center [315, 321] width 19 height 16
drag, startPoint x: 498, startPoint y: 363, endPoint x: 487, endPoint y: 364, distance: 11.1
click at [487, 364] on div at bounding box center [487, 360] width 4 height 40
click at [314, 317] on button at bounding box center [315, 321] width 19 height 16
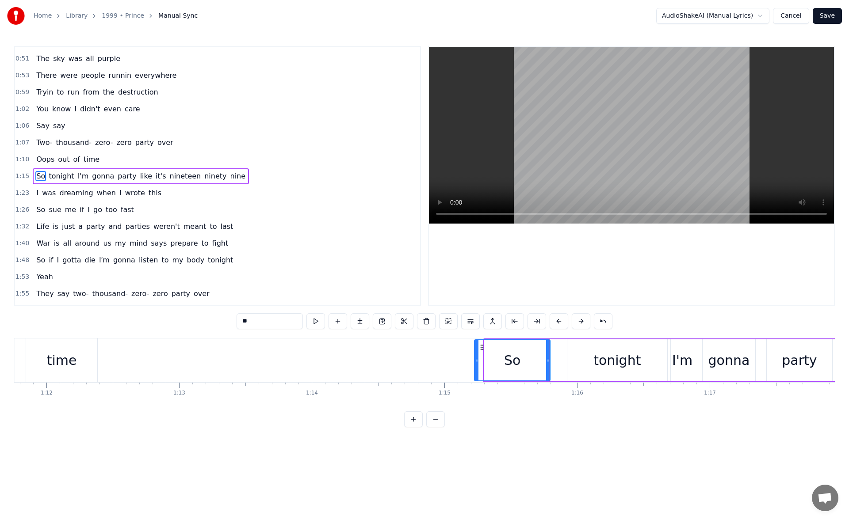
drag, startPoint x: 485, startPoint y: 362, endPoint x: 474, endPoint y: 364, distance: 12.1
click at [475, 364] on div at bounding box center [477, 360] width 4 height 40
click at [314, 316] on button at bounding box center [315, 321] width 19 height 16
drag, startPoint x: 476, startPoint y: 363, endPoint x: 466, endPoint y: 364, distance: 10.2
click at [466, 364] on div at bounding box center [465, 360] width 4 height 40
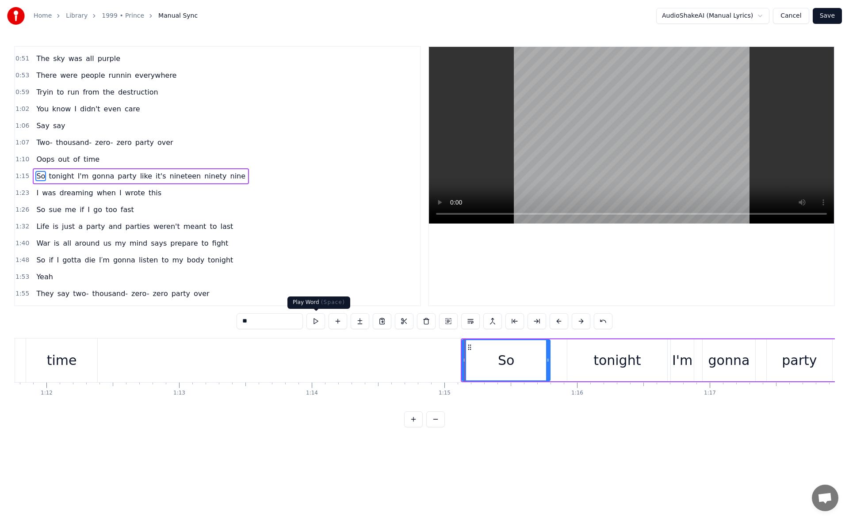
click at [316, 320] on button at bounding box center [315, 321] width 19 height 16
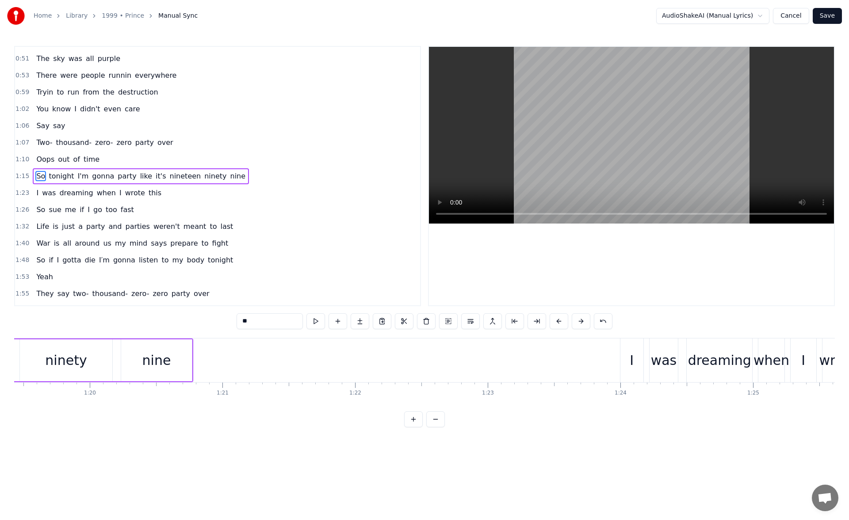
scroll to position [0, 10749]
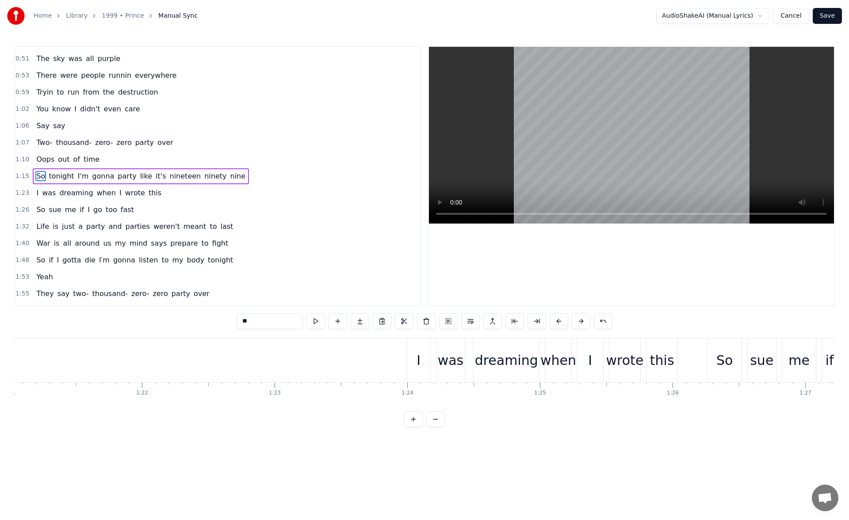
click at [427, 349] on div "I" at bounding box center [418, 361] width 23 height 44
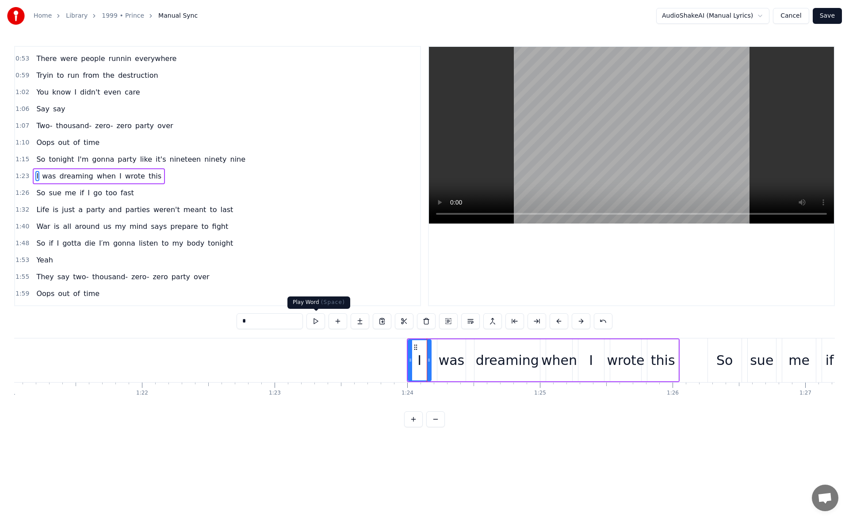
click at [319, 322] on button at bounding box center [315, 321] width 19 height 16
drag, startPoint x: 410, startPoint y: 359, endPoint x: 382, endPoint y: 361, distance: 28.4
click at [384, 361] on icon at bounding box center [386, 360] width 4 height 7
click at [312, 321] on button at bounding box center [315, 321] width 19 height 16
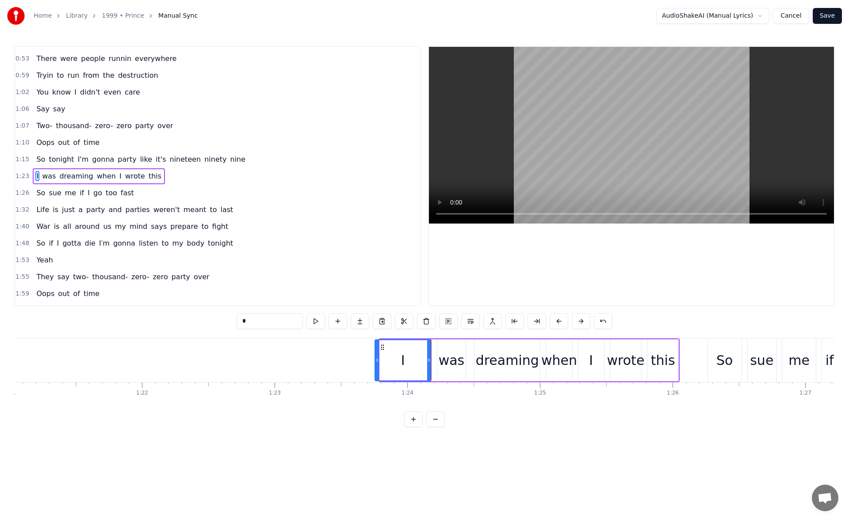
drag, startPoint x: 382, startPoint y: 360, endPoint x: 377, endPoint y: 360, distance: 4.9
click at [377, 360] on icon at bounding box center [377, 360] width 4 height 7
drag, startPoint x: 325, startPoint y: 412, endPoint x: 329, endPoint y: 413, distance: 4.9
click at [329, 413] on div "0:35 I was dreamin when I wrote this 0:37 Forgive me if it goes astray 0:43 But…" at bounding box center [424, 237] width 821 height 382
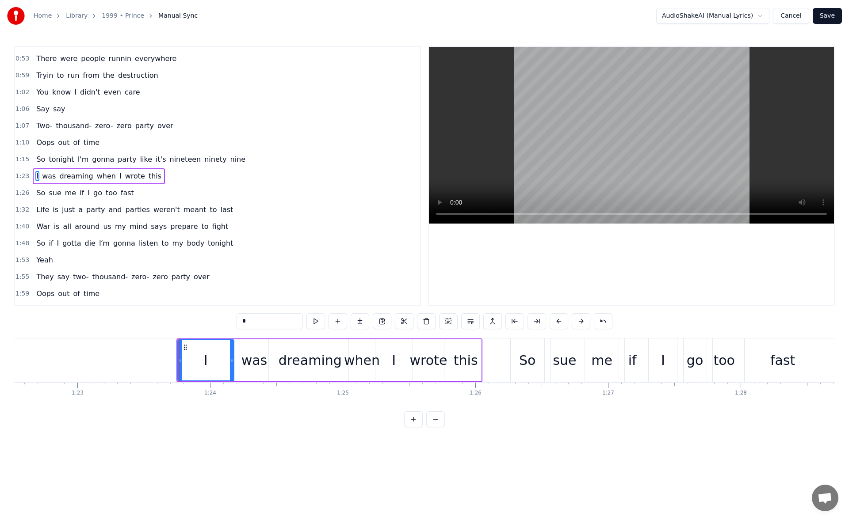
scroll to position [0, 10995]
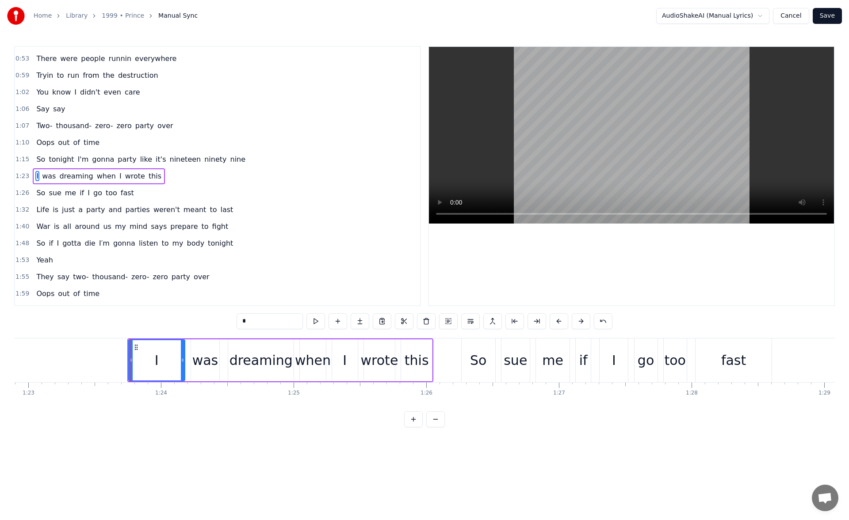
click at [425, 354] on div "this" at bounding box center [417, 361] width 24 height 20
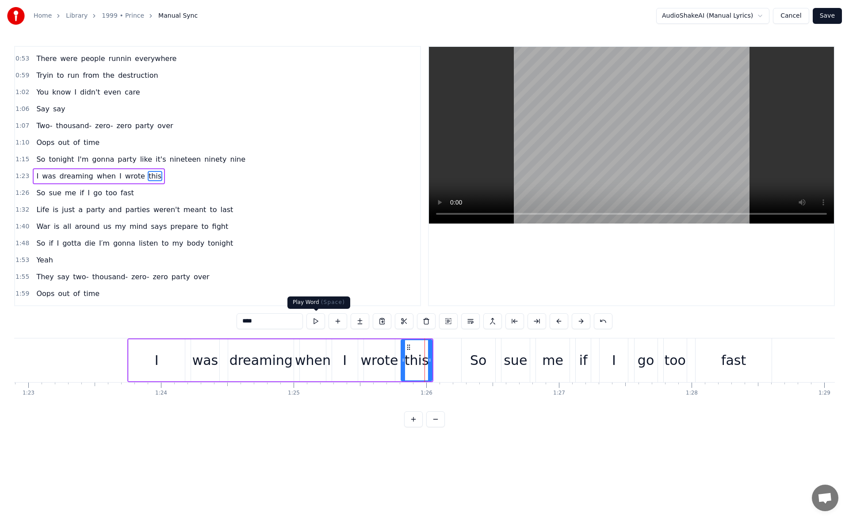
click at [316, 321] on button at bounding box center [315, 321] width 19 height 16
click at [385, 356] on div "wrote" at bounding box center [380, 361] width 38 height 20
click at [314, 317] on button at bounding box center [315, 321] width 19 height 16
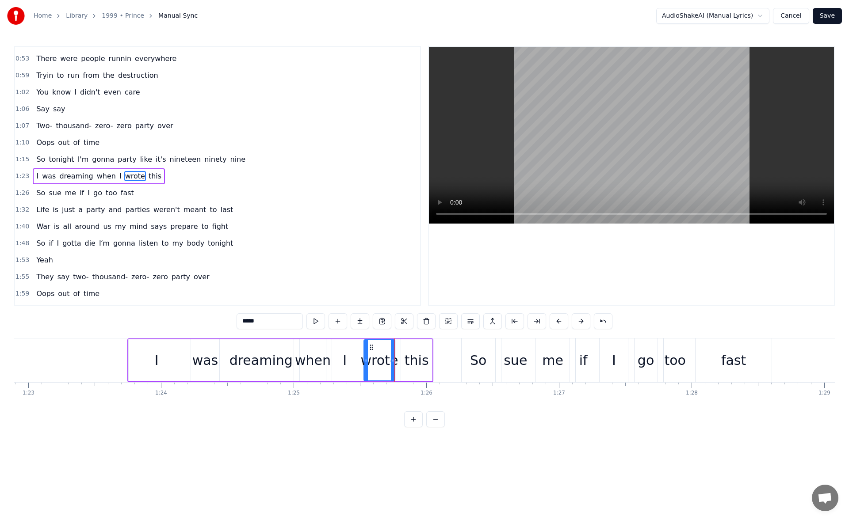
click at [314, 317] on button at bounding box center [315, 321] width 19 height 16
click at [349, 357] on div "I" at bounding box center [345, 361] width 26 height 42
click at [317, 319] on button at bounding box center [315, 321] width 19 height 16
click at [319, 360] on div "when" at bounding box center [313, 361] width 36 height 20
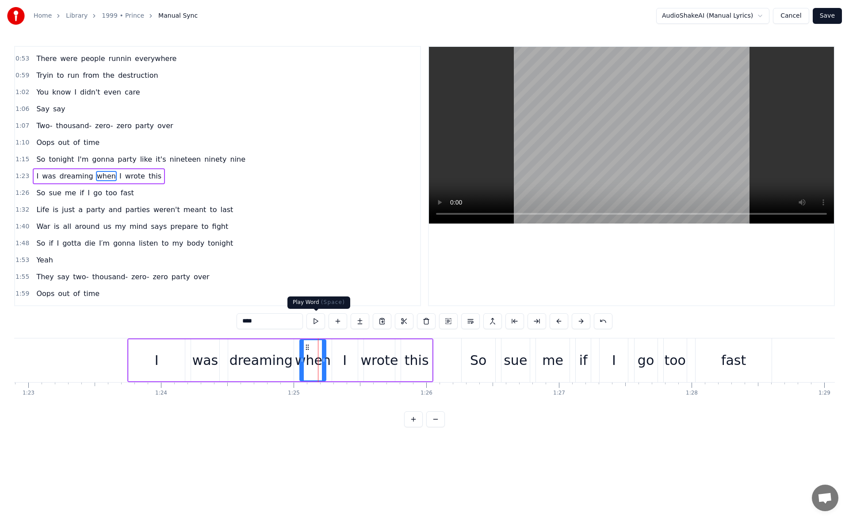
click at [318, 316] on button at bounding box center [315, 321] width 19 height 16
click at [283, 348] on div "dreaming" at bounding box center [260, 361] width 65 height 42
click at [320, 317] on button at bounding box center [315, 321] width 19 height 16
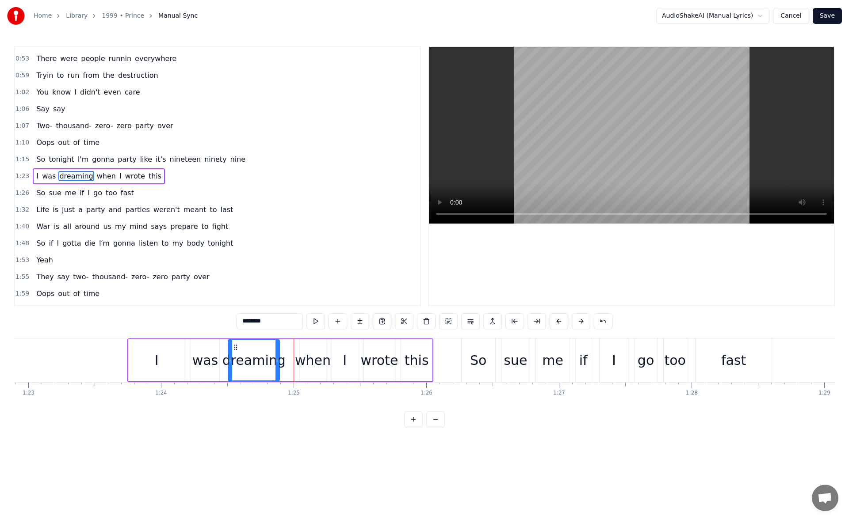
drag, startPoint x: 290, startPoint y: 362, endPoint x: 271, endPoint y: 361, distance: 19.0
click at [275, 361] on icon at bounding box center [277, 360] width 4 height 7
click at [312, 321] on button at bounding box center [315, 321] width 19 height 16
click at [313, 351] on div "when" at bounding box center [313, 361] width 36 height 20
drag, startPoint x: 303, startPoint y: 347, endPoint x: 282, endPoint y: 348, distance: 21.7
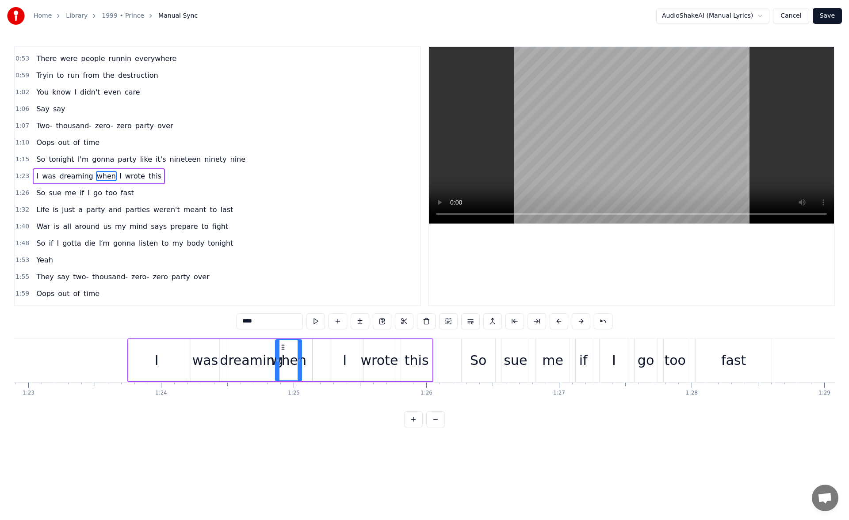
click at [282, 348] on icon at bounding box center [282, 347] width 7 height 7
click at [316, 321] on button at bounding box center [315, 321] width 19 height 16
click at [341, 355] on div "I" at bounding box center [345, 361] width 26 height 42
drag, startPoint x: 335, startPoint y: 347, endPoint x: 311, endPoint y: 348, distance: 24.4
click at [311, 348] on icon at bounding box center [311, 347] width 7 height 7
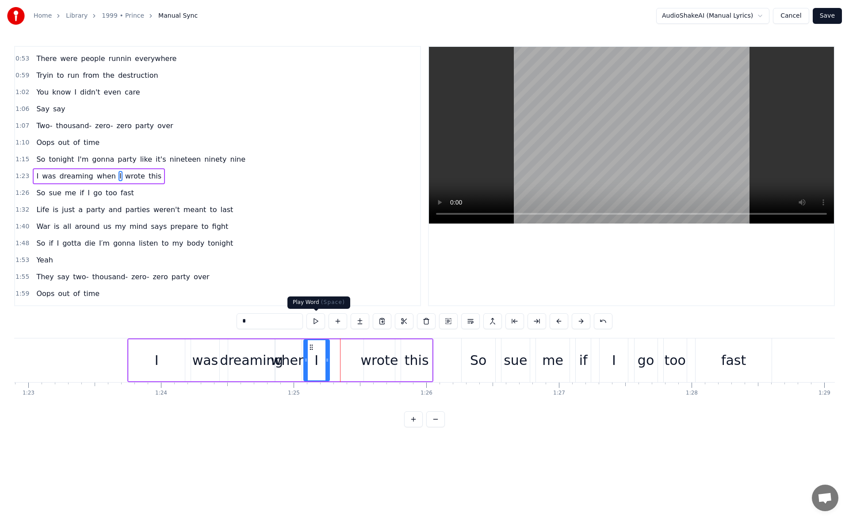
click at [315, 317] on button at bounding box center [315, 321] width 19 height 16
click at [376, 358] on div "wrote" at bounding box center [380, 361] width 38 height 20
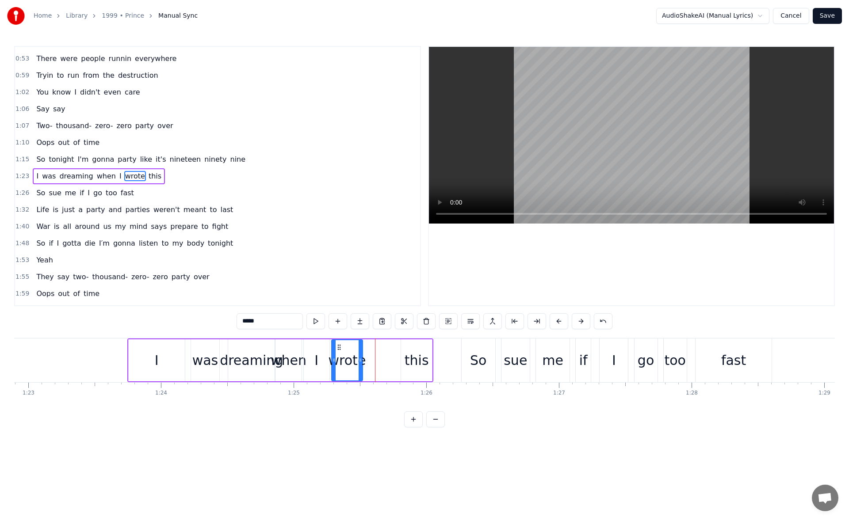
drag, startPoint x: 371, startPoint y: 347, endPoint x: 339, endPoint y: 348, distance: 32.3
click at [339, 348] on icon at bounding box center [339, 347] width 7 height 7
click at [318, 323] on button at bounding box center [315, 321] width 19 height 16
click at [412, 355] on div "this" at bounding box center [417, 361] width 24 height 20
drag, startPoint x: 409, startPoint y: 347, endPoint x: 377, endPoint y: 351, distance: 32.1
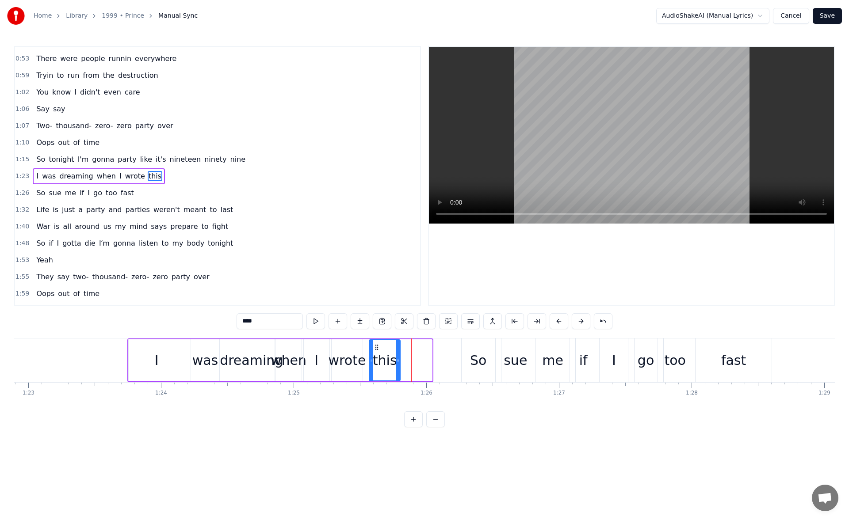
click at [377, 351] on div "this" at bounding box center [385, 360] width 30 height 40
drag, startPoint x: 399, startPoint y: 360, endPoint x: 409, endPoint y: 361, distance: 10.2
click at [409, 361] on icon at bounding box center [408, 360] width 4 height 7
click at [319, 320] on button at bounding box center [315, 321] width 19 height 16
click at [468, 353] on div "So" at bounding box center [479, 361] width 34 height 44
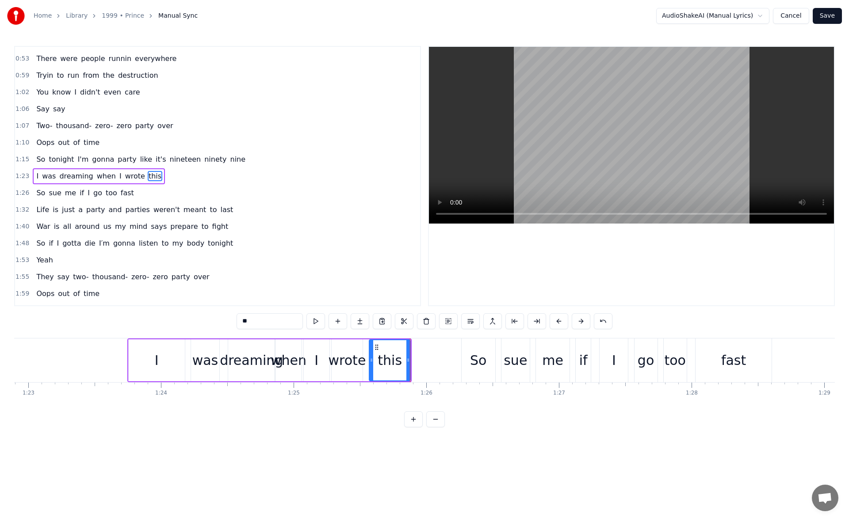
scroll to position [97, 0]
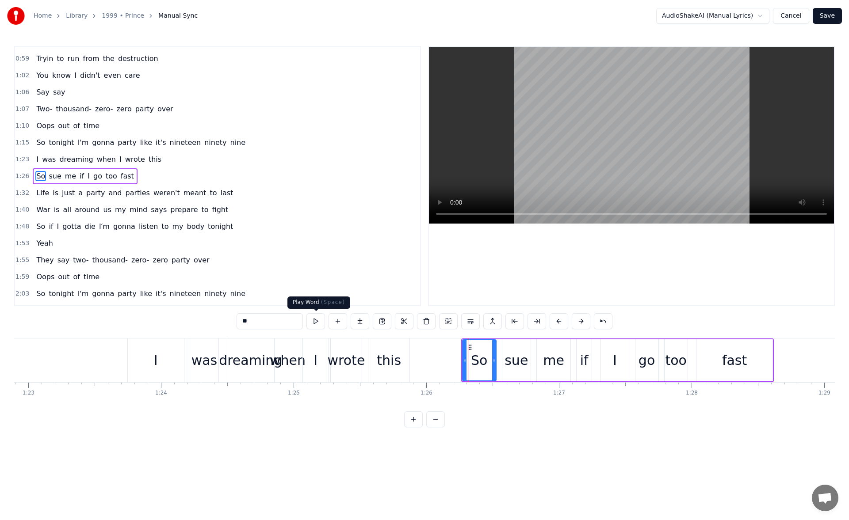
click at [319, 316] on button at bounding box center [315, 321] width 19 height 16
drag, startPoint x: 461, startPoint y: 346, endPoint x: 436, endPoint y: 349, distance: 24.5
click at [436, 349] on icon at bounding box center [437, 347] width 7 height 7
click at [316, 321] on button at bounding box center [315, 321] width 19 height 16
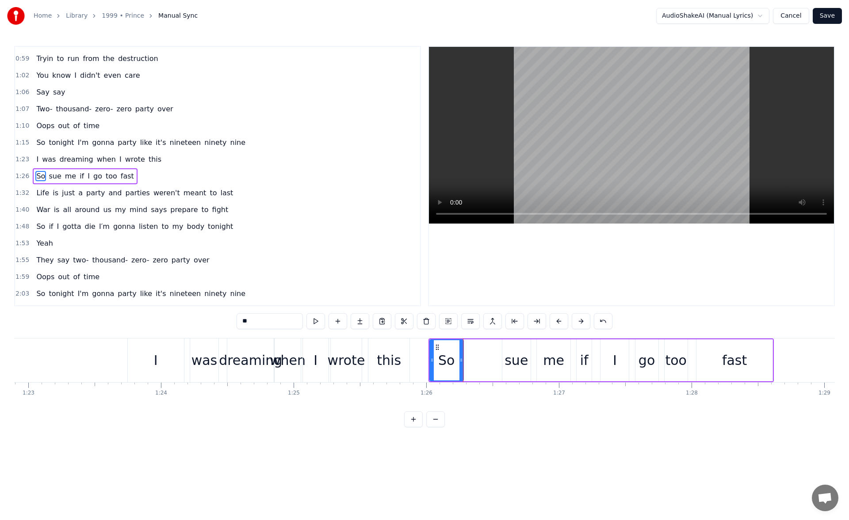
click at [516, 349] on div "sue" at bounding box center [516, 361] width 28 height 42
drag, startPoint x: 509, startPoint y: 347, endPoint x: 473, endPoint y: 349, distance: 36.8
click at [473, 349] on icon at bounding box center [473, 347] width 7 height 7
click at [314, 321] on button at bounding box center [315, 321] width 19 height 16
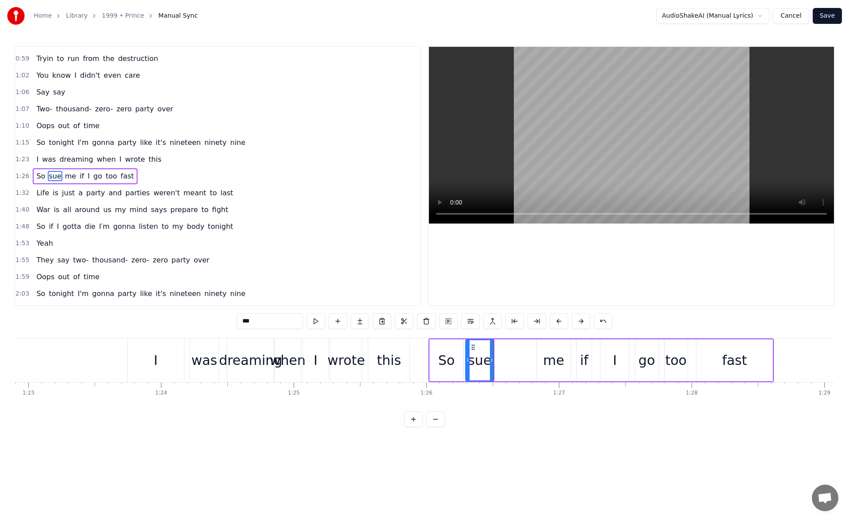
click at [557, 355] on div "me" at bounding box center [553, 361] width 21 height 20
drag, startPoint x: 544, startPoint y: 348, endPoint x: 503, endPoint y: 351, distance: 41.2
click at [503, 351] on icon at bounding box center [503, 347] width 7 height 7
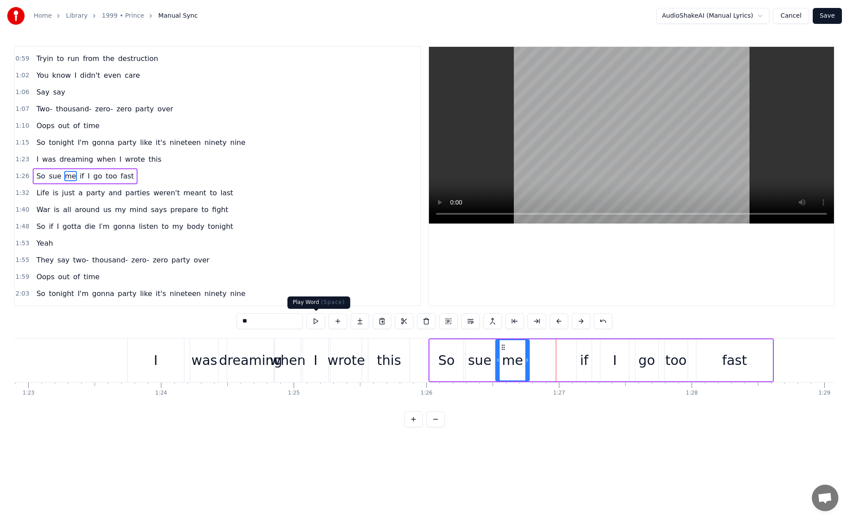
click at [317, 323] on button at bounding box center [315, 321] width 19 height 16
click at [584, 352] on div "if" at bounding box center [584, 361] width 8 height 20
type input "**"
drag, startPoint x: 579, startPoint y: 359, endPoint x: 574, endPoint y: 359, distance: 4.9
click at [574, 359] on icon at bounding box center [574, 360] width 4 height 7
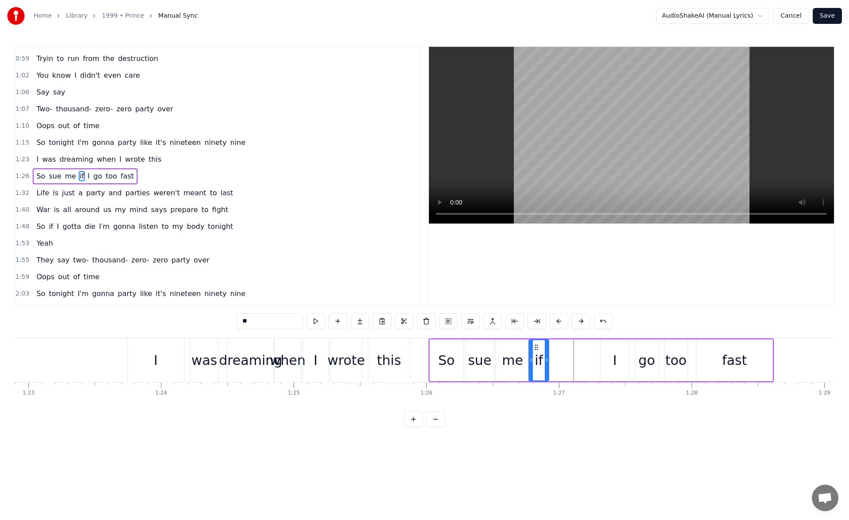
drag, startPoint x: 578, startPoint y: 346, endPoint x: 537, endPoint y: 352, distance: 42.0
click at [537, 352] on div "if" at bounding box center [538, 360] width 19 height 40
click at [317, 324] on button at bounding box center [315, 321] width 19 height 16
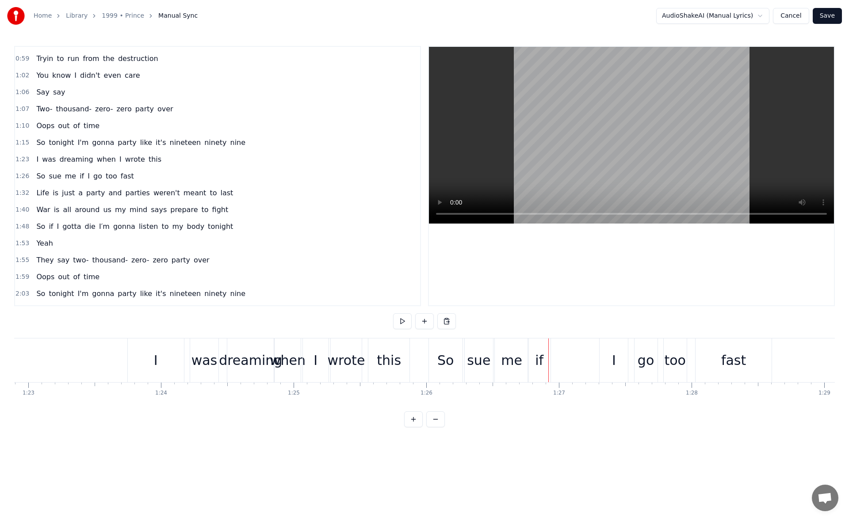
click at [607, 353] on div "I" at bounding box center [614, 361] width 28 height 44
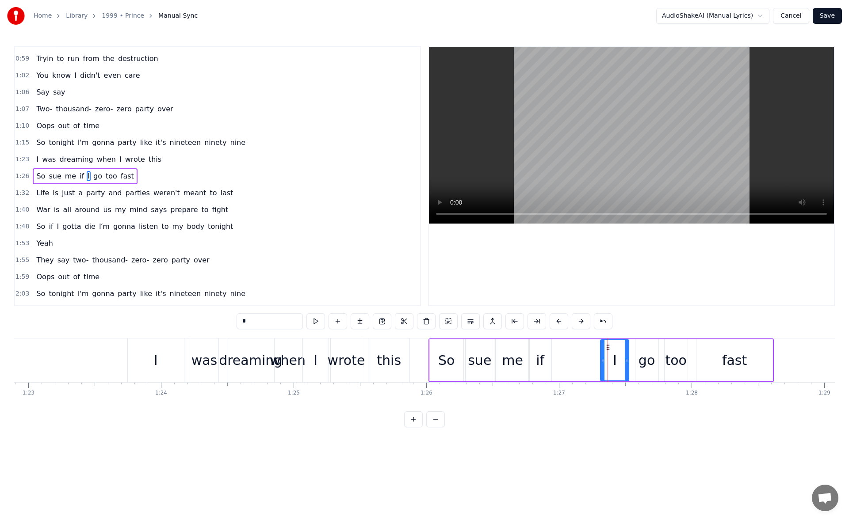
drag, startPoint x: 607, startPoint y: 346, endPoint x: 570, endPoint y: 353, distance: 37.9
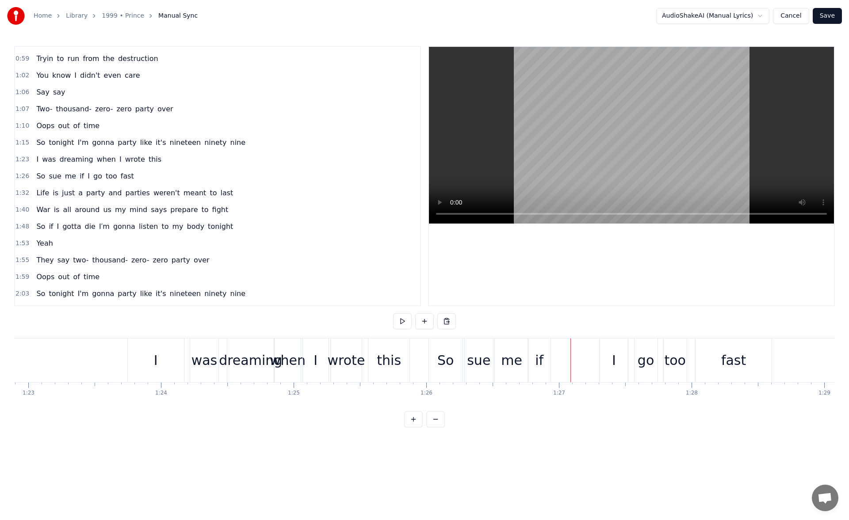
click at [611, 353] on div "I" at bounding box center [614, 361] width 28 height 44
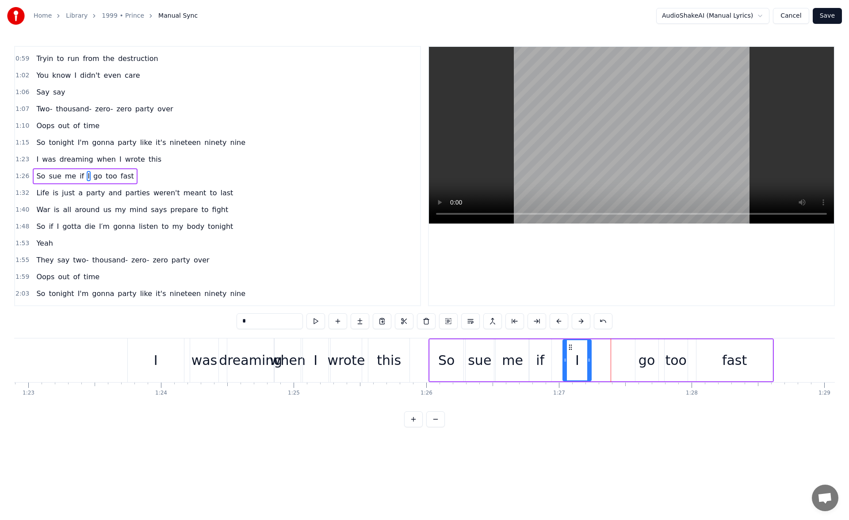
drag, startPoint x: 608, startPoint y: 348, endPoint x: 571, endPoint y: 353, distance: 37.9
click at [571, 353] on div "I" at bounding box center [576, 360] width 27 height 40
click at [317, 318] on button at bounding box center [315, 321] width 19 height 16
click at [644, 351] on div "go" at bounding box center [646, 361] width 16 height 20
drag, startPoint x: 642, startPoint y: 346, endPoint x: 606, endPoint y: 351, distance: 36.1
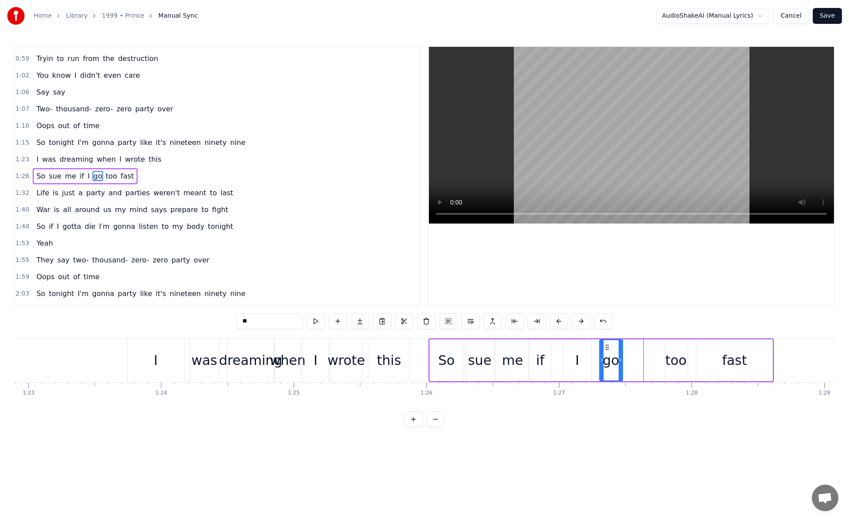
click at [606, 351] on div "go" at bounding box center [611, 360] width 22 height 40
click at [317, 323] on button at bounding box center [315, 321] width 19 height 16
click at [680, 353] on div "too" at bounding box center [675, 361] width 21 height 20
drag, startPoint x: 672, startPoint y: 347, endPoint x: 638, endPoint y: 351, distance: 34.3
click at [638, 351] on div "too" at bounding box center [642, 360] width 22 height 40
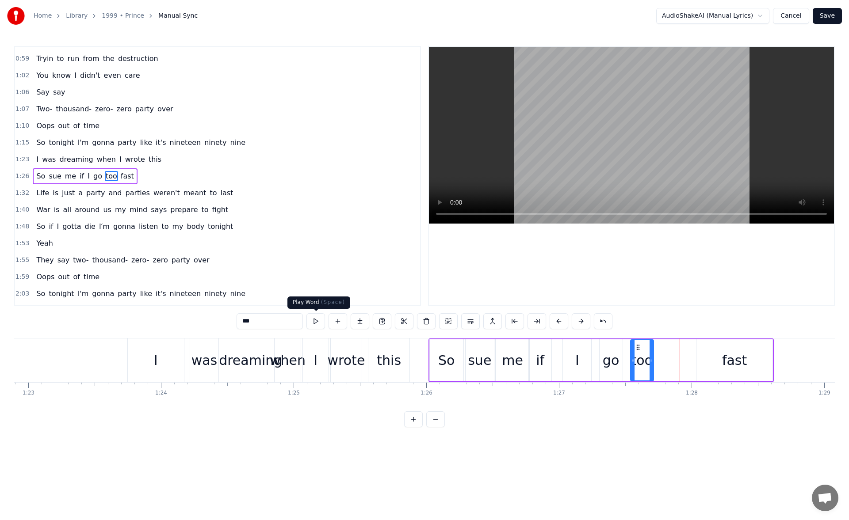
click at [316, 321] on button at bounding box center [315, 321] width 19 height 16
click at [713, 356] on div "fast" at bounding box center [734, 361] width 76 height 42
type input "****"
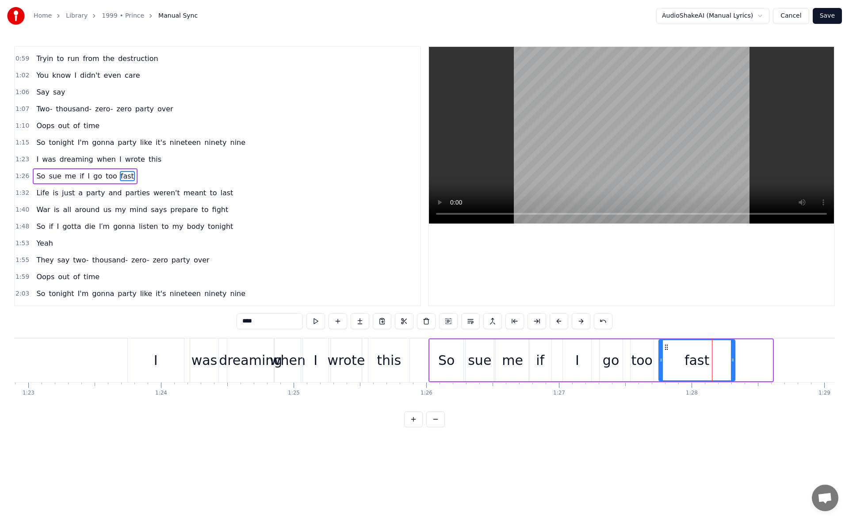
drag, startPoint x: 704, startPoint y: 347, endPoint x: 667, endPoint y: 352, distance: 38.0
click at [667, 352] on div "fast" at bounding box center [696, 360] width 75 height 40
click at [315, 321] on button at bounding box center [315, 321] width 19 height 16
click at [669, 348] on icon at bounding box center [669, 347] width 7 height 7
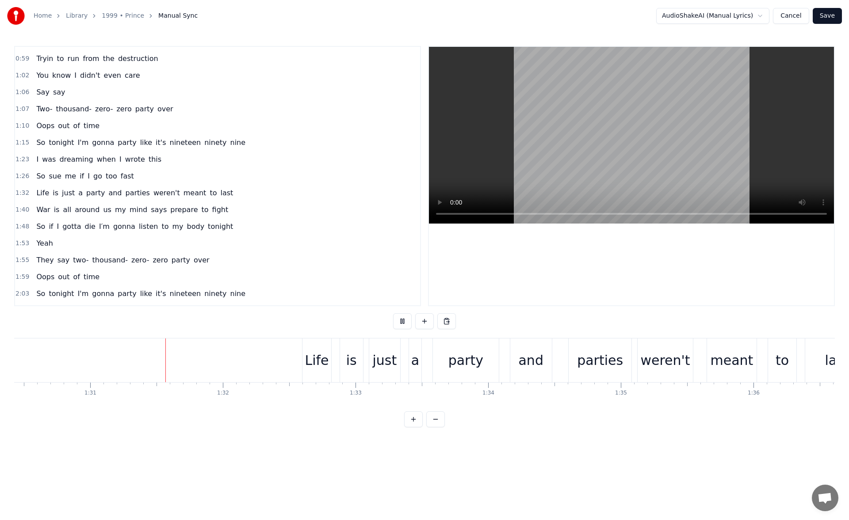
scroll to position [0, 11995]
click at [322, 349] on div "Life" at bounding box center [316, 361] width 28 height 44
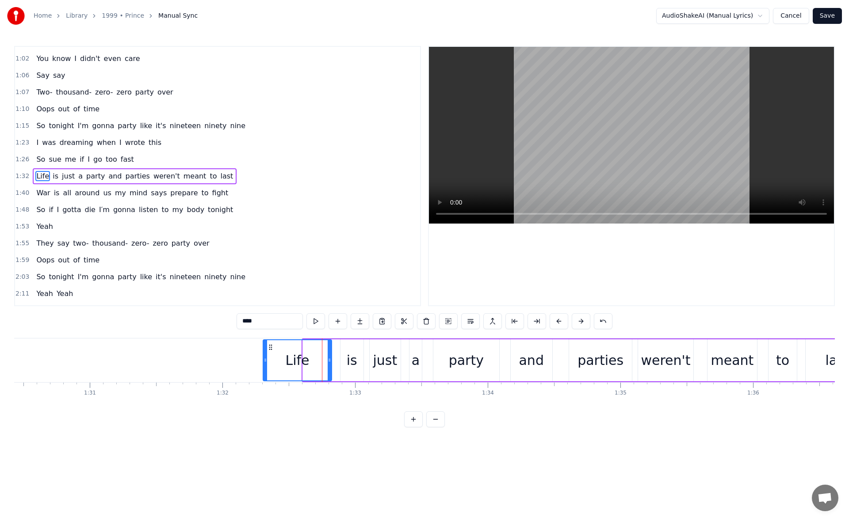
drag, startPoint x: 305, startPoint y: 363, endPoint x: 263, endPoint y: 360, distance: 42.1
click at [264, 360] on icon at bounding box center [266, 360] width 4 height 7
click at [313, 320] on button at bounding box center [315, 321] width 19 height 16
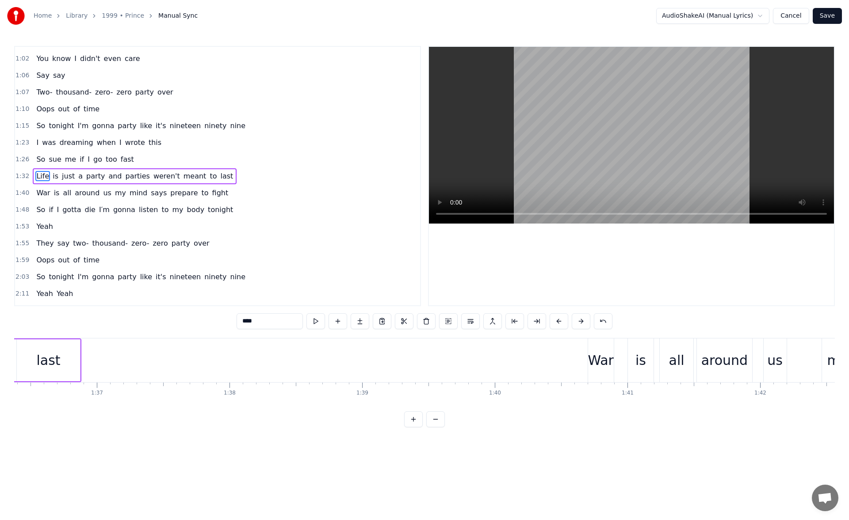
scroll to position [0, 12931]
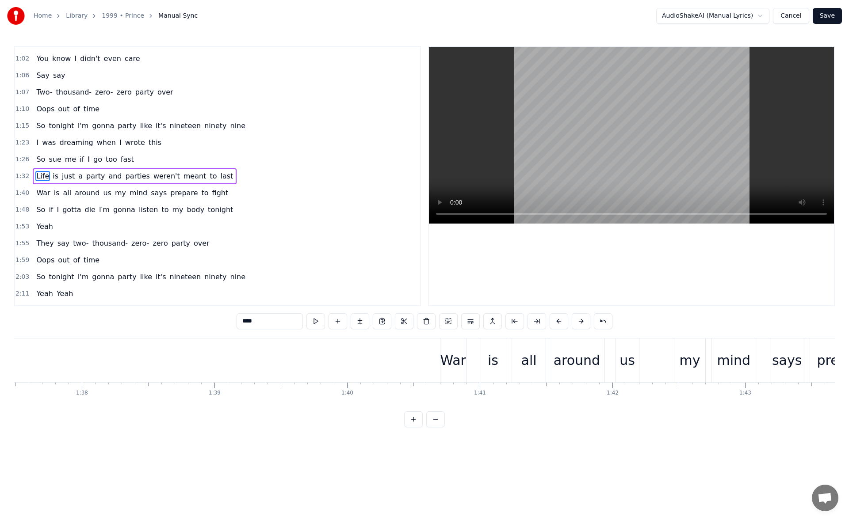
click at [450, 355] on div "War" at bounding box center [453, 361] width 26 height 20
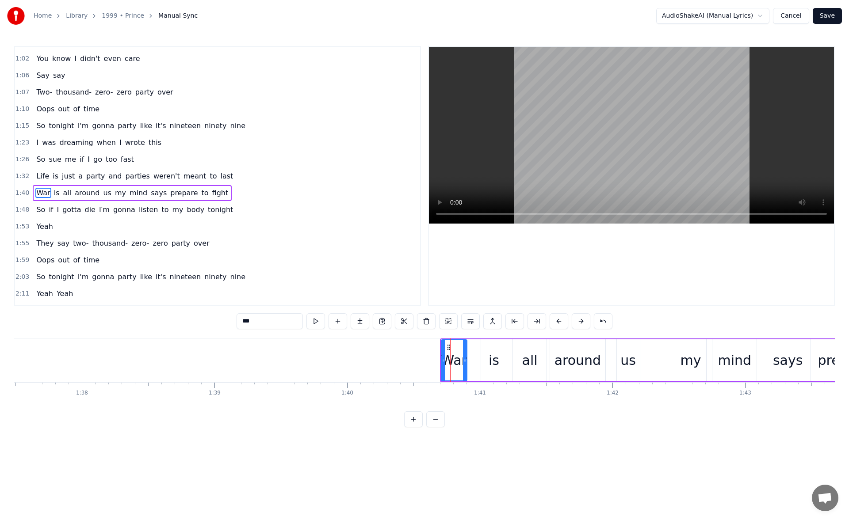
scroll to position [131, 0]
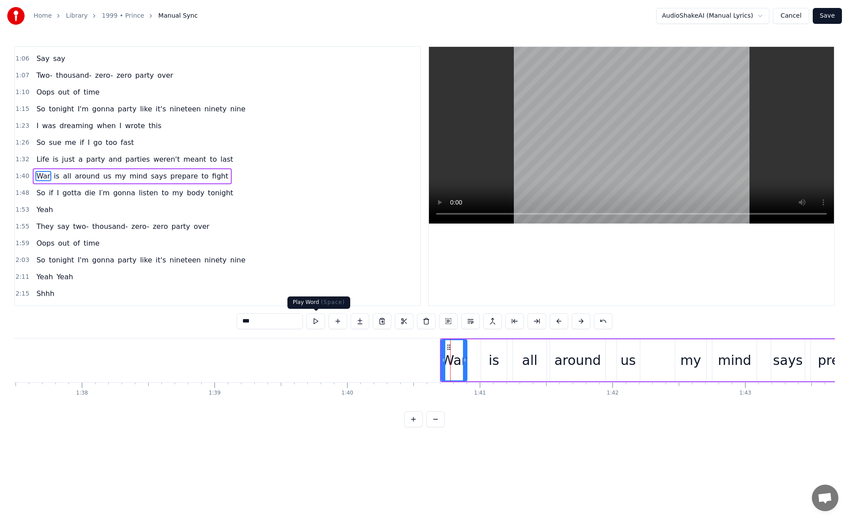
click at [314, 321] on button at bounding box center [315, 321] width 19 height 16
drag, startPoint x: 444, startPoint y: 361, endPoint x: 411, endPoint y: 362, distance: 33.2
click at [411, 362] on icon at bounding box center [411, 360] width 4 height 7
click at [318, 321] on button at bounding box center [315, 321] width 19 height 16
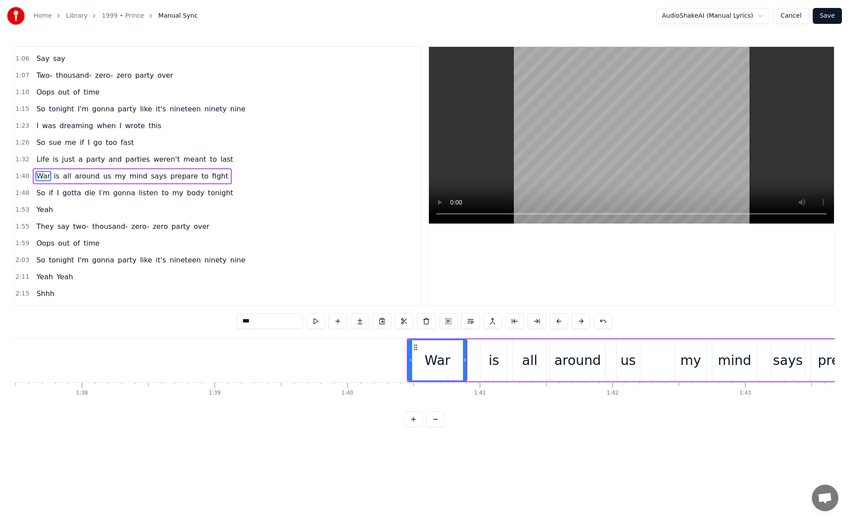
click at [318, 321] on button at bounding box center [315, 321] width 19 height 16
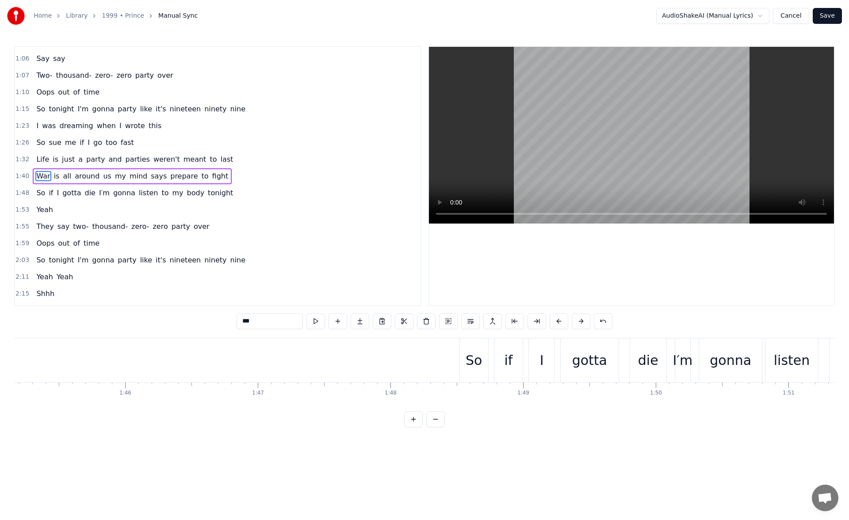
scroll to position [0, 13965]
click at [460, 355] on div "So" at bounding box center [458, 361] width 16 height 20
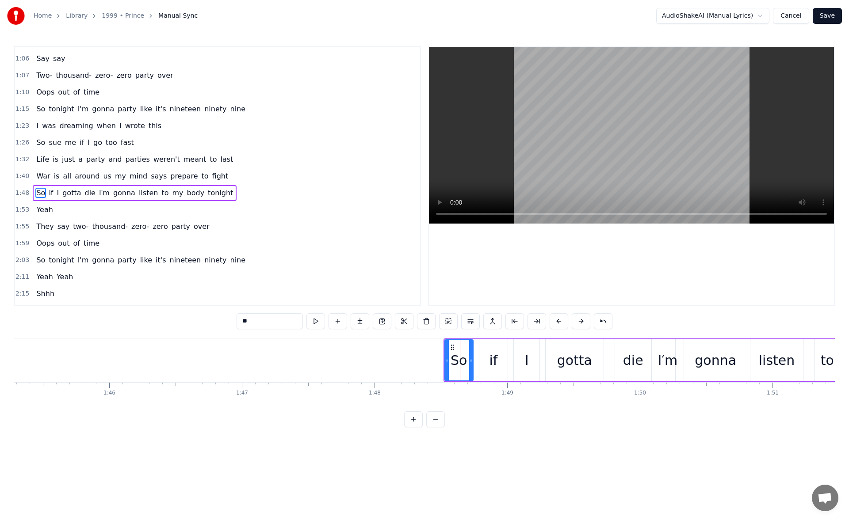
scroll to position [148, 0]
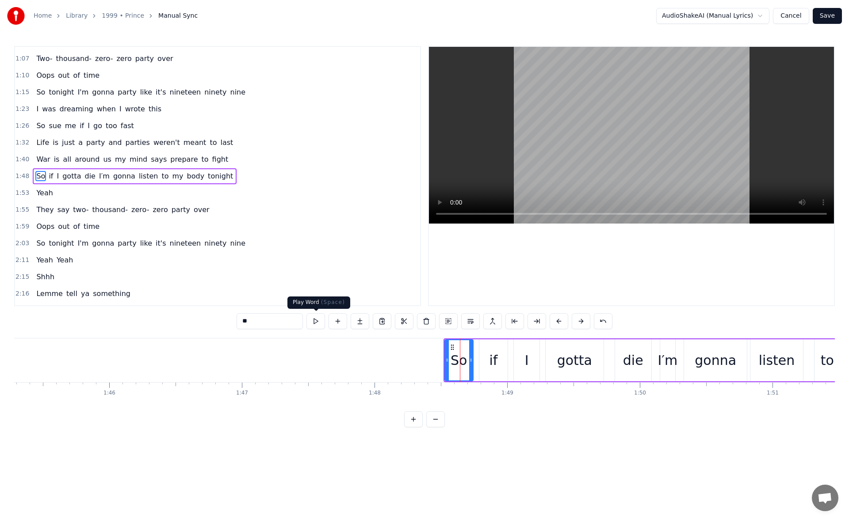
click at [314, 321] on button at bounding box center [315, 321] width 19 height 16
drag, startPoint x: 446, startPoint y: 359, endPoint x: 403, endPoint y: 360, distance: 42.9
click at [404, 360] on icon at bounding box center [406, 360] width 4 height 7
click at [320, 317] on button at bounding box center [315, 321] width 19 height 16
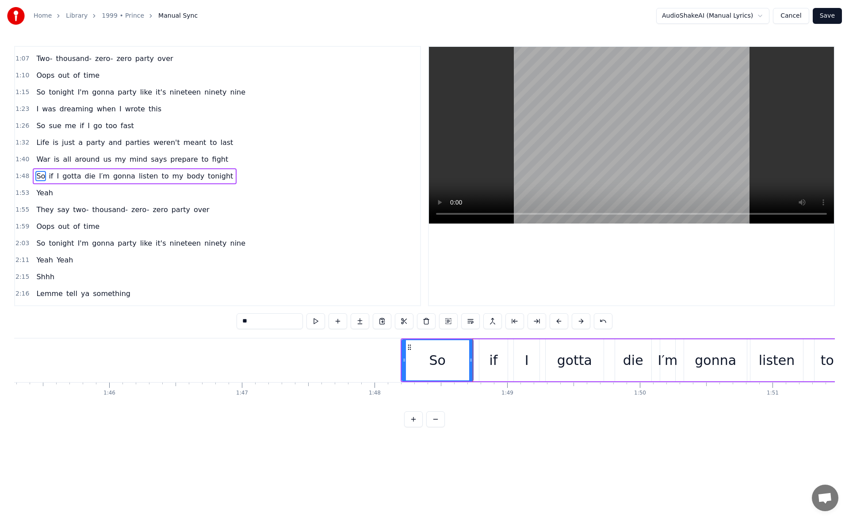
click at [320, 317] on button at bounding box center [315, 321] width 19 height 16
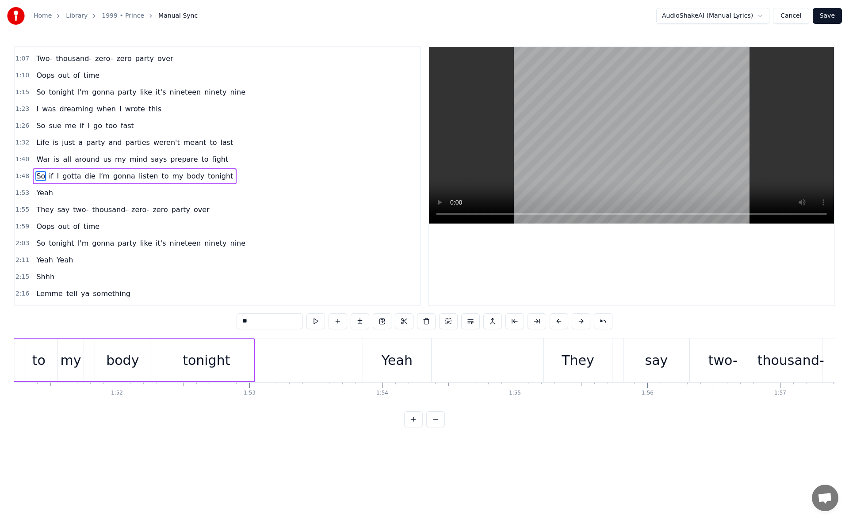
scroll to position [0, 14786]
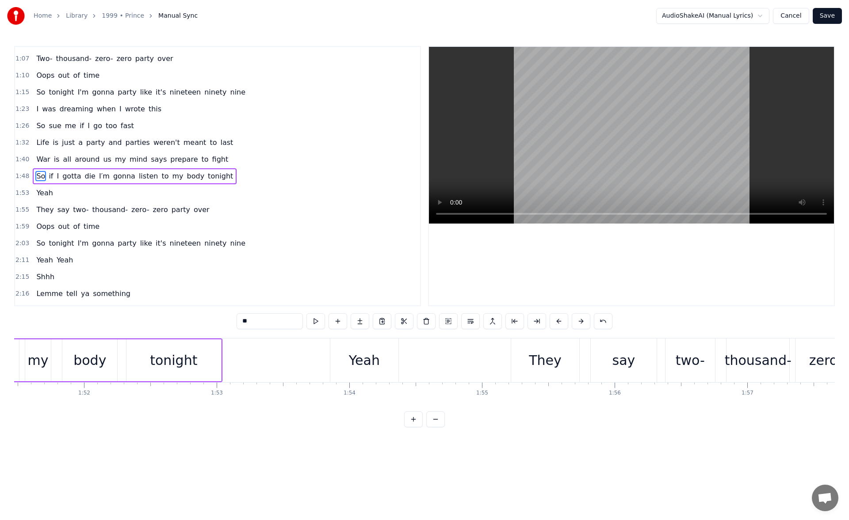
click at [371, 362] on div "Yeah" at bounding box center [364, 361] width 31 height 20
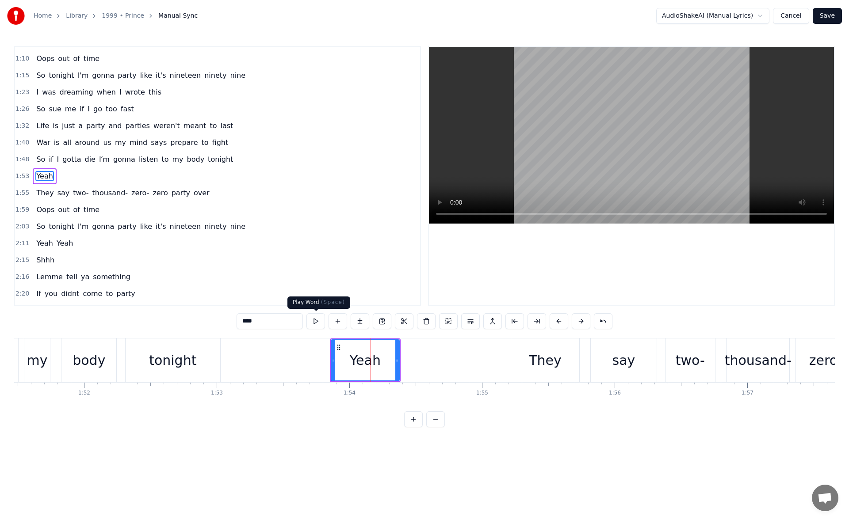
click at [316, 321] on button at bounding box center [315, 321] width 19 height 16
drag, startPoint x: 331, startPoint y: 362, endPoint x: 293, endPoint y: 356, distance: 38.5
click at [293, 356] on div at bounding box center [294, 360] width 4 height 40
click at [315, 319] on button at bounding box center [315, 321] width 19 height 16
drag, startPoint x: 293, startPoint y: 360, endPoint x: 285, endPoint y: 360, distance: 8.0
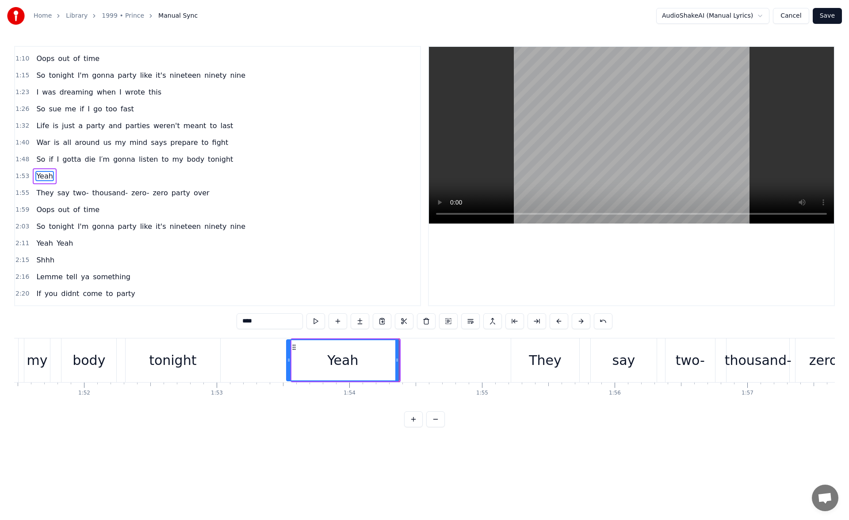
click at [287, 360] on icon at bounding box center [289, 360] width 4 height 7
click at [315, 320] on button at bounding box center [315, 321] width 19 height 16
drag, startPoint x: 286, startPoint y: 360, endPoint x: 281, endPoint y: 360, distance: 4.4
click at [284, 360] on icon at bounding box center [286, 360] width 4 height 7
drag, startPoint x: 396, startPoint y: 361, endPoint x: 458, endPoint y: 363, distance: 61.9
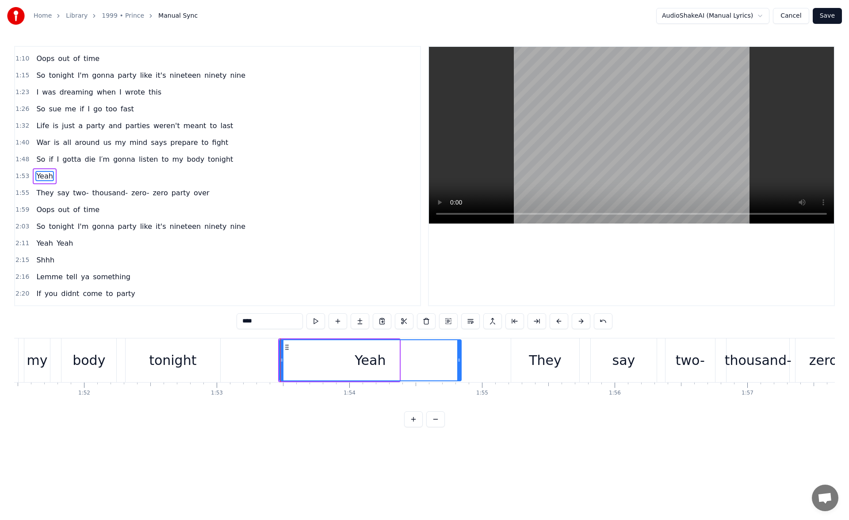
click at [458, 363] on icon at bounding box center [459, 360] width 4 height 7
click at [317, 322] on button at bounding box center [315, 321] width 19 height 16
drag, startPoint x: 459, startPoint y: 361, endPoint x: 464, endPoint y: 362, distance: 4.5
click at [461, 362] on icon at bounding box center [459, 360] width 4 height 7
click at [519, 351] on div "They" at bounding box center [545, 361] width 68 height 44
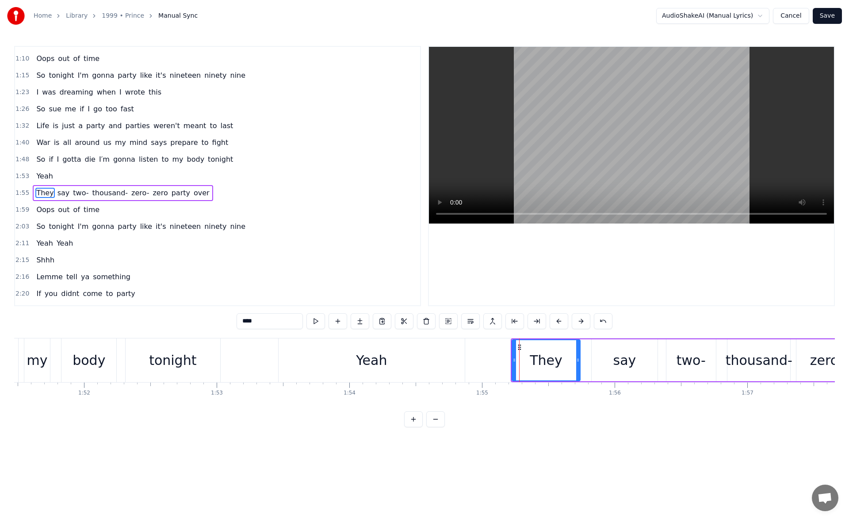
scroll to position [181, 0]
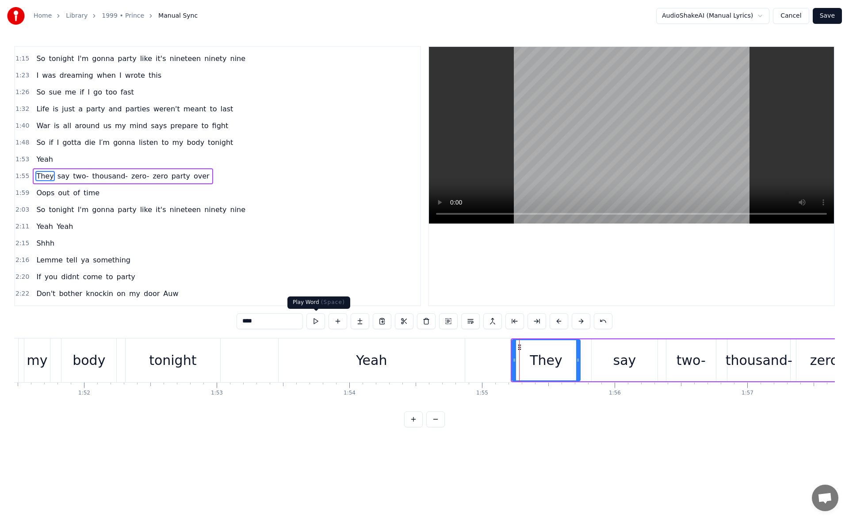
click at [309, 321] on button at bounding box center [315, 321] width 19 height 16
drag, startPoint x: 515, startPoint y: 365, endPoint x: 500, endPoint y: 365, distance: 15.0
click at [500, 365] on div at bounding box center [502, 360] width 4 height 40
click at [309, 321] on button at bounding box center [315, 321] width 19 height 16
drag, startPoint x: 499, startPoint y: 362, endPoint x: 493, endPoint y: 361, distance: 6.2
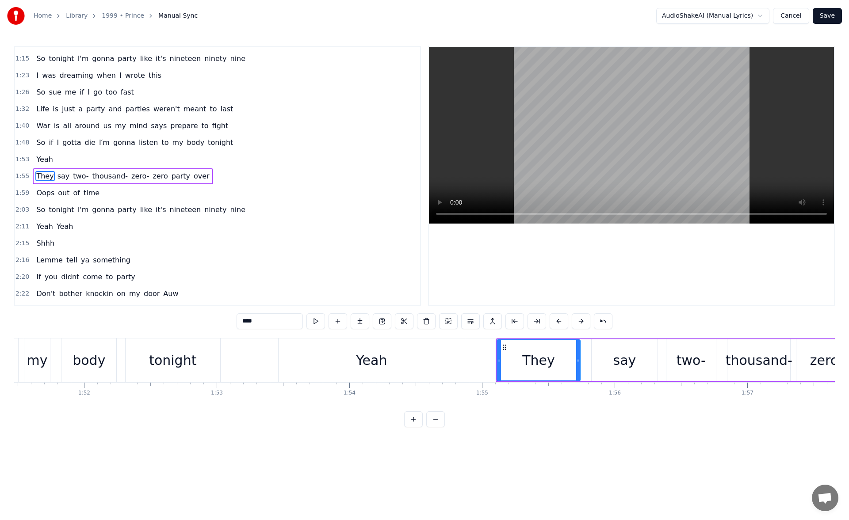
click at [497, 361] on icon at bounding box center [499, 360] width 4 height 7
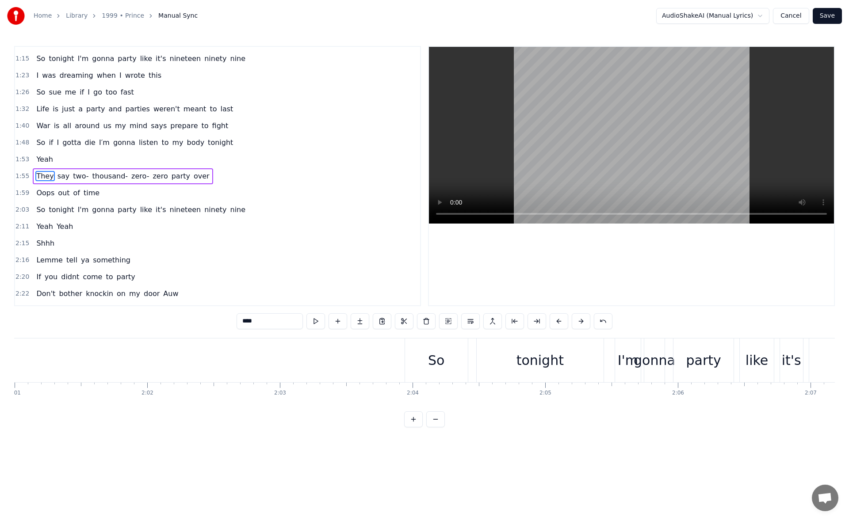
scroll to position [0, 16066]
click at [430, 353] on div "So" at bounding box center [419, 361] width 63 height 44
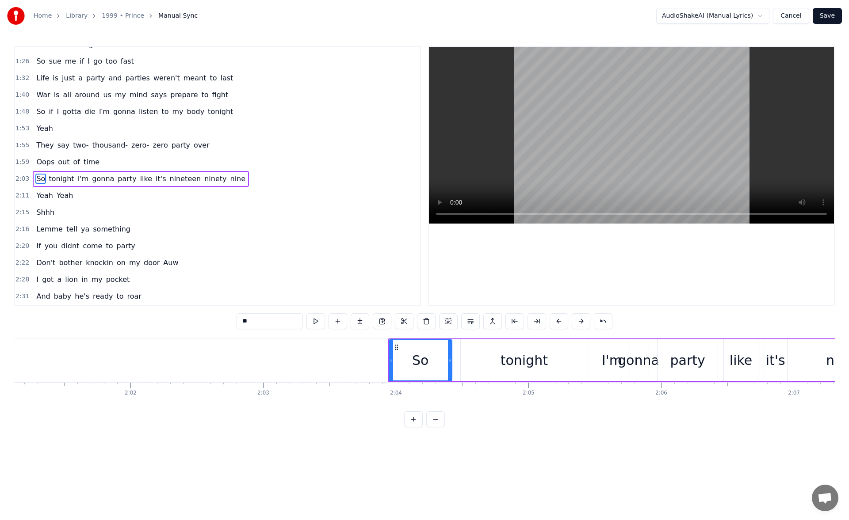
scroll to position [215, 0]
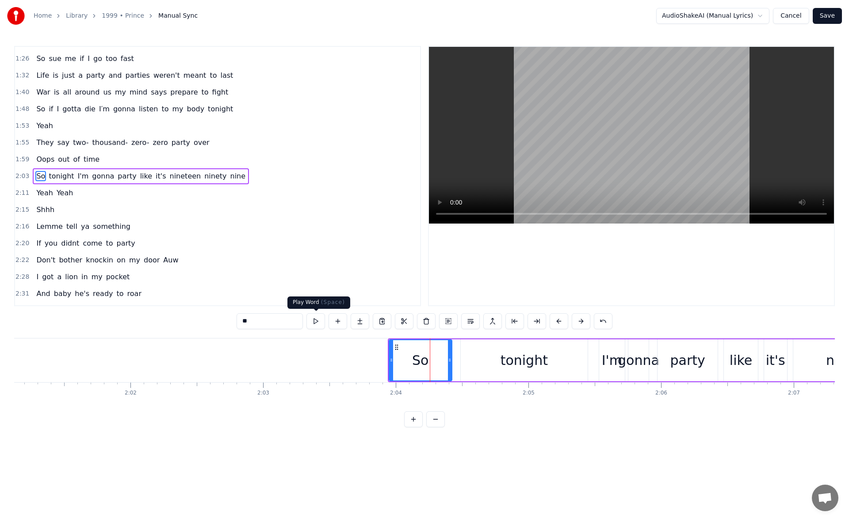
click at [317, 324] on button at bounding box center [315, 321] width 19 height 16
drag, startPoint x: 390, startPoint y: 363, endPoint x: 359, endPoint y: 361, distance: 31.4
click at [364, 361] on icon at bounding box center [366, 360] width 4 height 7
click at [316, 319] on button at bounding box center [315, 321] width 19 height 16
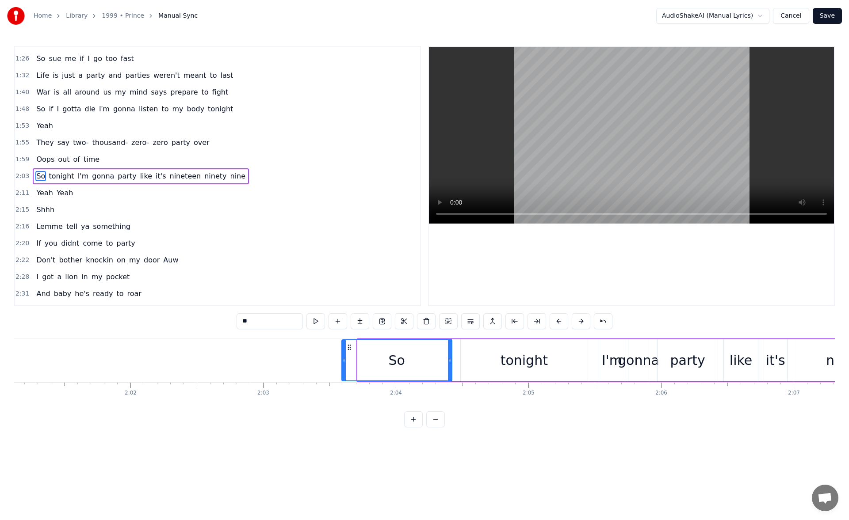
drag, startPoint x: 359, startPoint y: 363, endPoint x: 340, endPoint y: 365, distance: 19.1
click at [342, 365] on div at bounding box center [344, 360] width 4 height 40
click at [316, 317] on button at bounding box center [315, 321] width 19 height 16
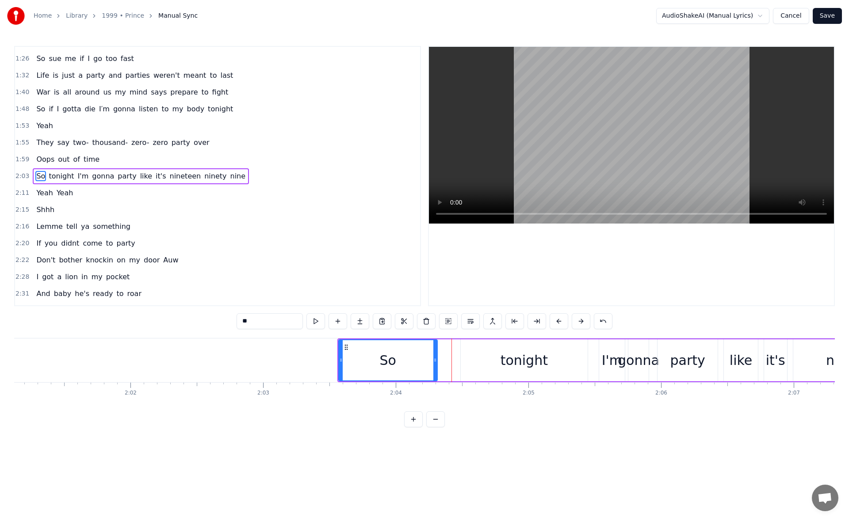
drag, startPoint x: 450, startPoint y: 362, endPoint x: 433, endPoint y: 362, distance: 16.4
click at [433, 362] on icon at bounding box center [435, 360] width 4 height 7
click at [317, 321] on button at bounding box center [315, 321] width 19 height 16
drag, startPoint x: 433, startPoint y: 362, endPoint x: 414, endPoint y: 362, distance: 19.5
click at [414, 362] on icon at bounding box center [414, 360] width 4 height 7
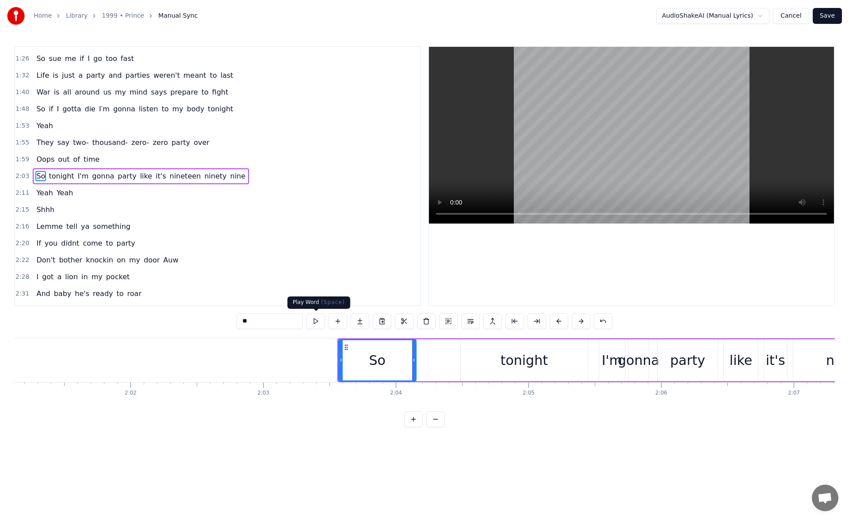
click at [310, 319] on button at bounding box center [315, 321] width 19 height 16
drag, startPoint x: 414, startPoint y: 362, endPoint x: 407, endPoint y: 363, distance: 7.6
click at [407, 363] on icon at bounding box center [407, 360] width 4 height 7
click at [314, 318] on button at bounding box center [315, 321] width 19 height 16
click at [489, 365] on div "tonight" at bounding box center [524, 361] width 127 height 42
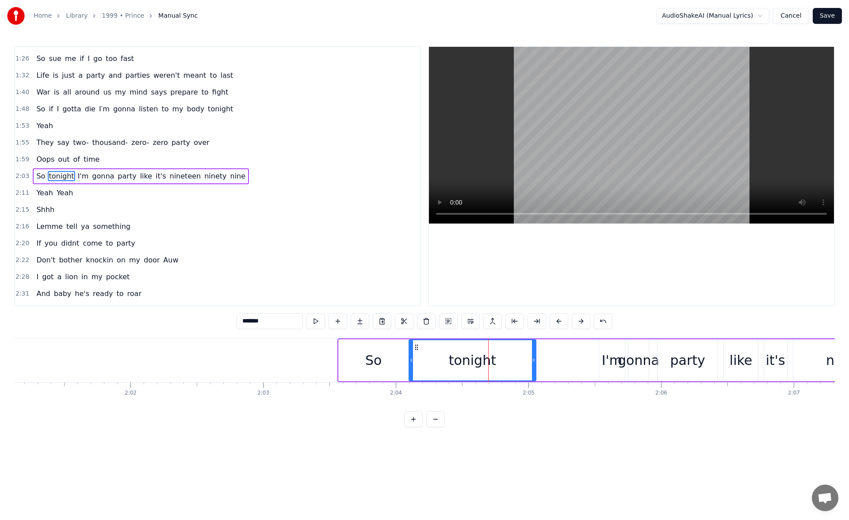
drag, startPoint x: 467, startPoint y: 347, endPoint x: 415, endPoint y: 349, distance: 51.8
click at [415, 349] on icon at bounding box center [416, 347] width 7 height 7
click at [315, 319] on button at bounding box center [315, 321] width 19 height 16
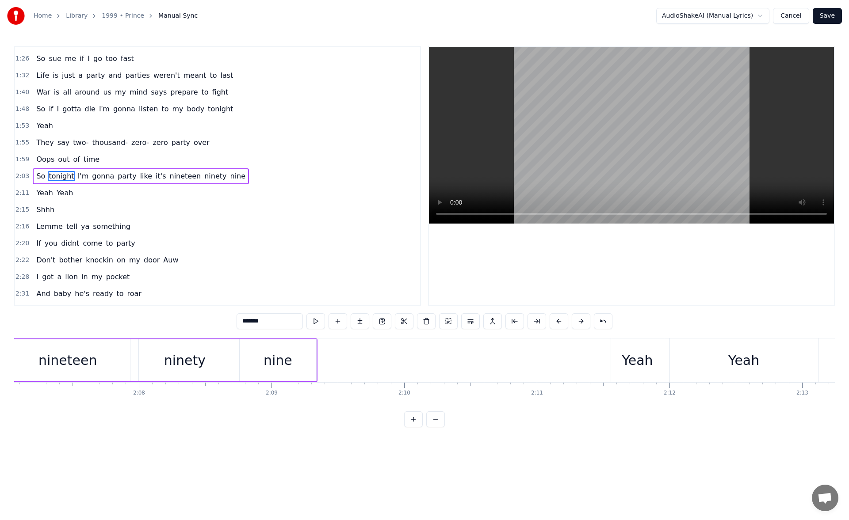
scroll to position [0, 16935]
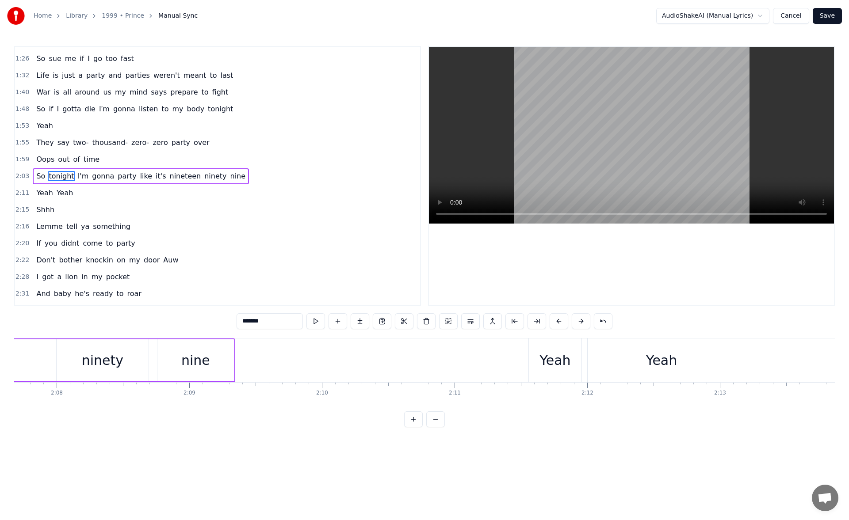
click at [539, 359] on div "Yeah" at bounding box center [555, 361] width 52 height 44
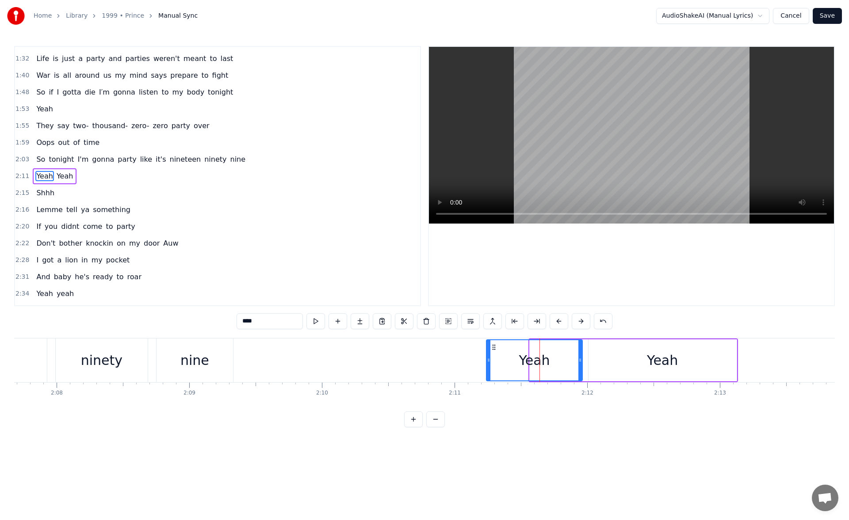
drag, startPoint x: 531, startPoint y: 363, endPoint x: 476, endPoint y: 361, distance: 55.3
click at [487, 361] on icon at bounding box center [489, 360] width 4 height 7
click at [317, 322] on button at bounding box center [315, 321] width 19 height 16
drag, startPoint x: 580, startPoint y: 359, endPoint x: 560, endPoint y: 363, distance: 20.1
click at [562, 363] on icon at bounding box center [564, 360] width 4 height 7
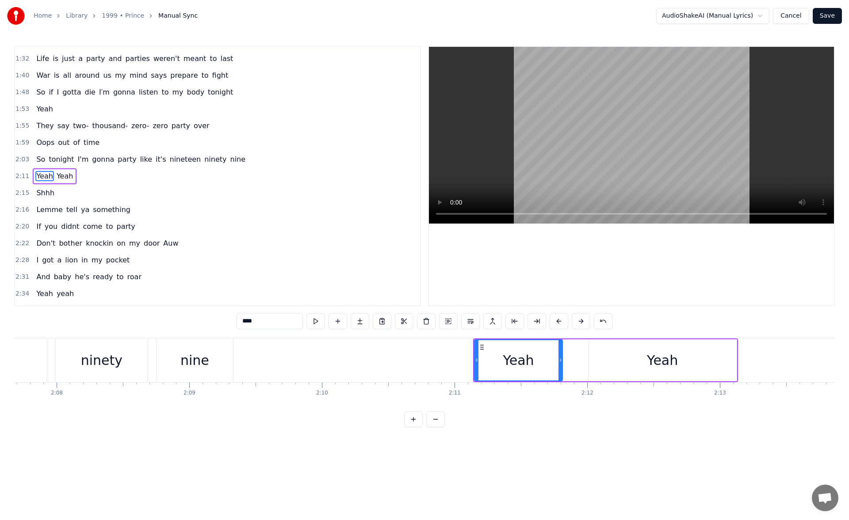
click at [625, 359] on div "Yeah" at bounding box center [662, 361] width 148 height 42
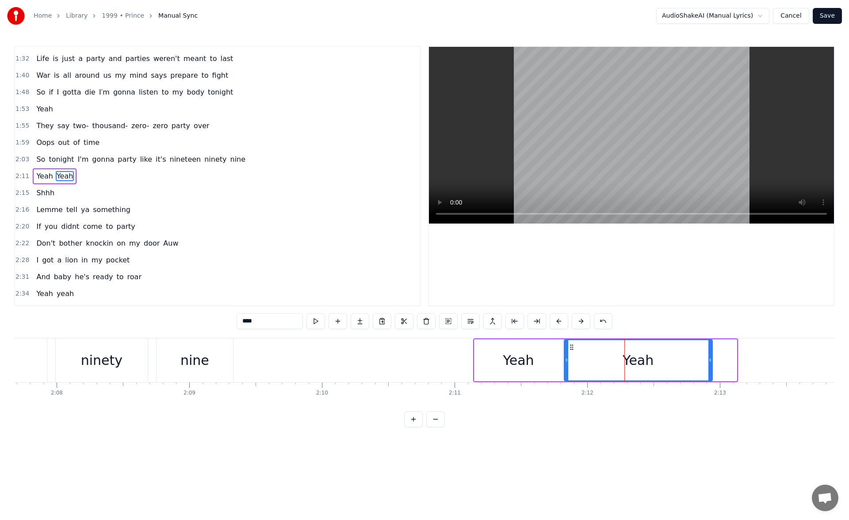
drag, startPoint x: 596, startPoint y: 348, endPoint x: 571, endPoint y: 351, distance: 24.5
click at [571, 351] on icon at bounding box center [571, 347] width 7 height 7
click at [312, 323] on button at bounding box center [315, 321] width 19 height 16
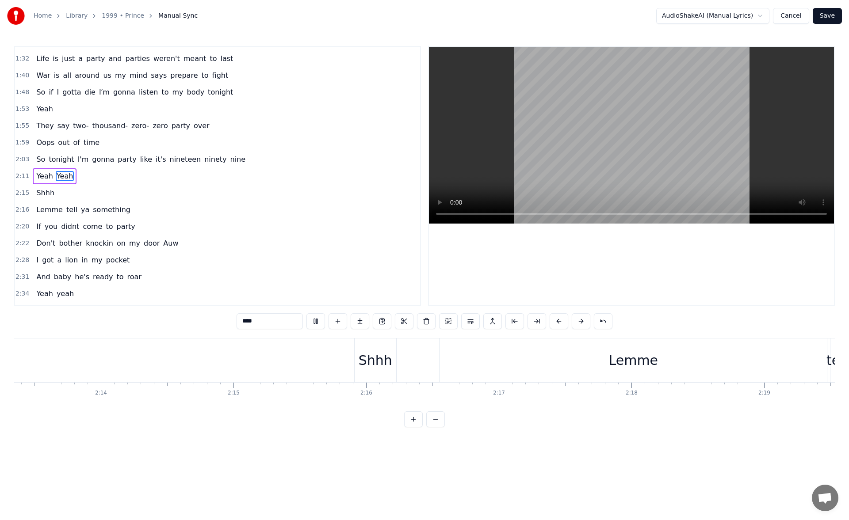
scroll to position [0, 17688]
click at [379, 353] on div "Shhh" at bounding box center [374, 361] width 34 height 20
type input "****"
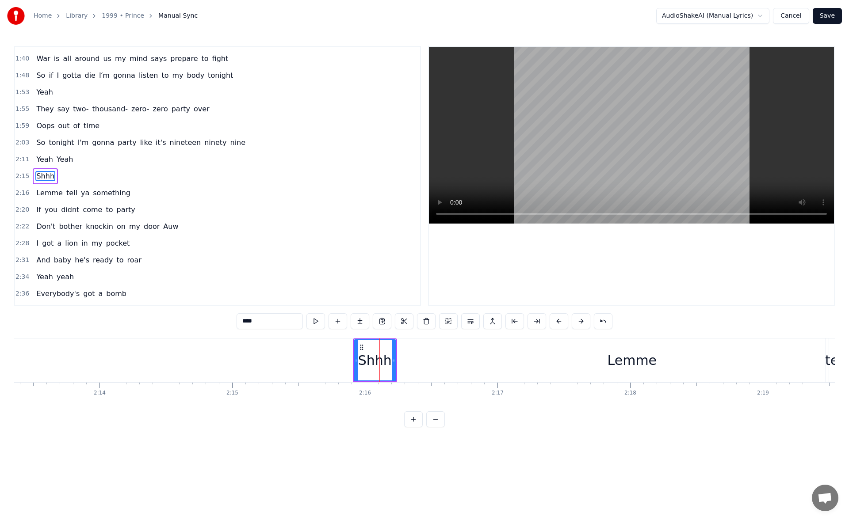
click at [359, 364] on div "Shhh" at bounding box center [374, 361] width 42 height 44
drag, startPoint x: 355, startPoint y: 360, endPoint x: 349, endPoint y: 360, distance: 5.7
click at [349, 360] on icon at bounding box center [351, 360] width 4 height 7
click at [319, 322] on button at bounding box center [315, 321] width 19 height 16
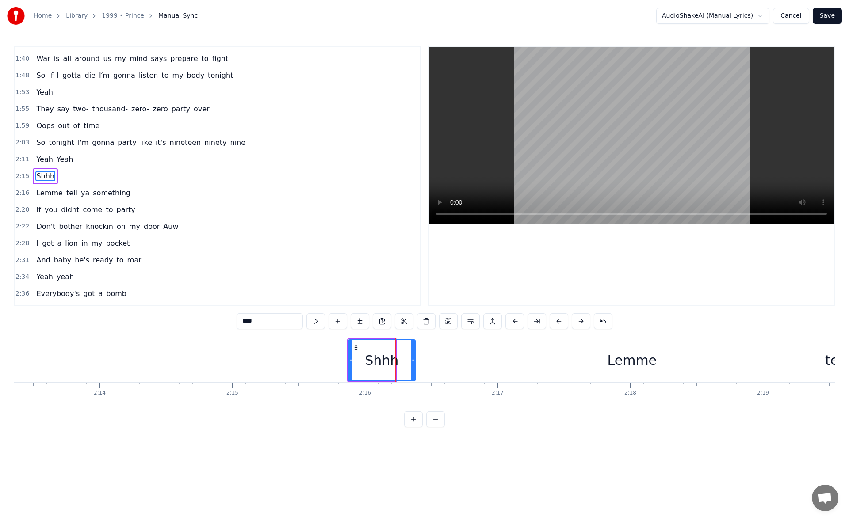
drag, startPoint x: 394, startPoint y: 360, endPoint x: 413, endPoint y: 362, distance: 19.5
click at [413, 362] on icon at bounding box center [413, 360] width 4 height 7
click at [313, 320] on button at bounding box center [315, 321] width 19 height 16
drag, startPoint x: 351, startPoint y: 363, endPoint x: 344, endPoint y: 363, distance: 7.5
click at [349, 363] on icon at bounding box center [351, 360] width 4 height 7
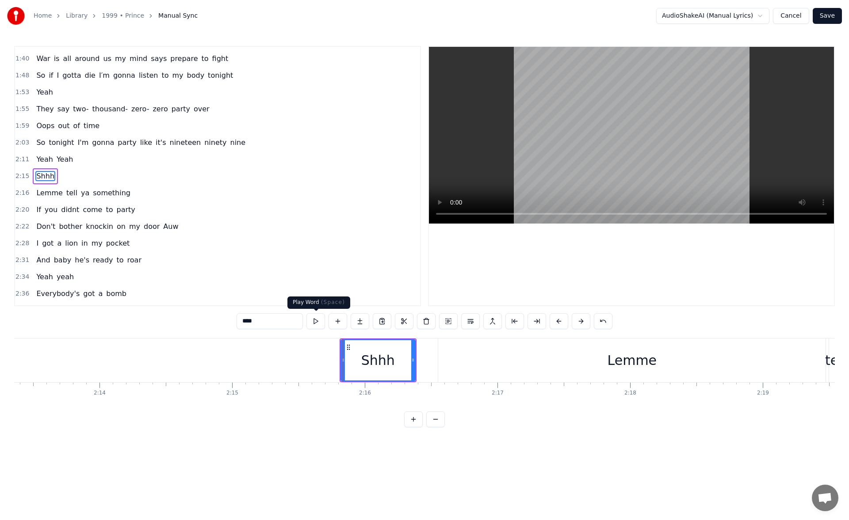
click at [317, 321] on button at bounding box center [315, 321] width 19 height 16
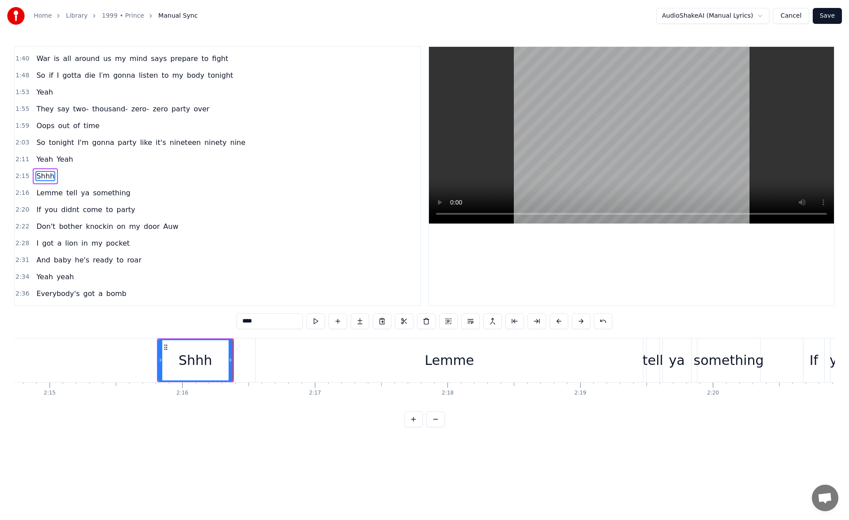
scroll to position [0, 17904]
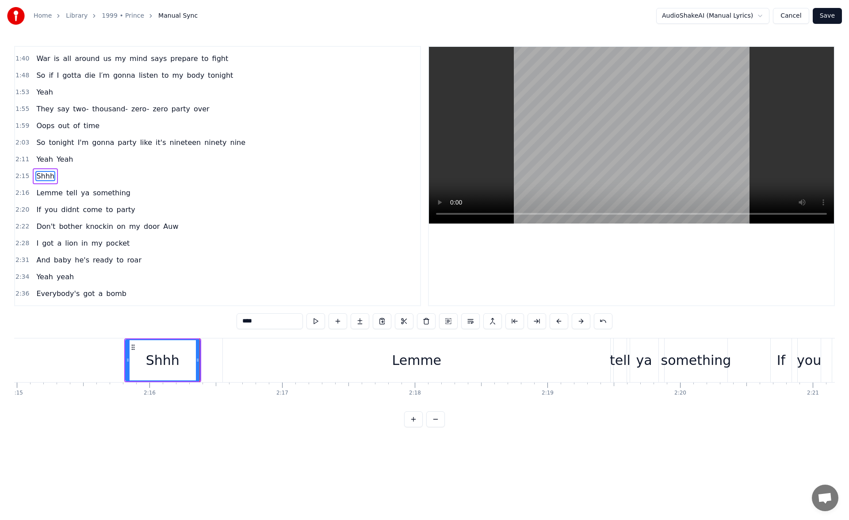
click at [418, 363] on div "Lemme" at bounding box center [417, 361] width 50 height 20
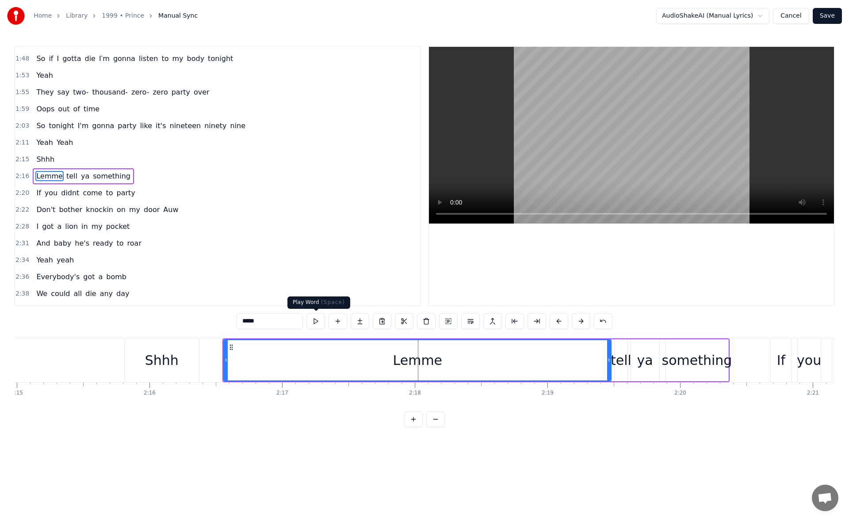
click at [316, 325] on button at bounding box center [315, 321] width 19 height 16
click at [619, 348] on div "tell" at bounding box center [621, 361] width 12 height 42
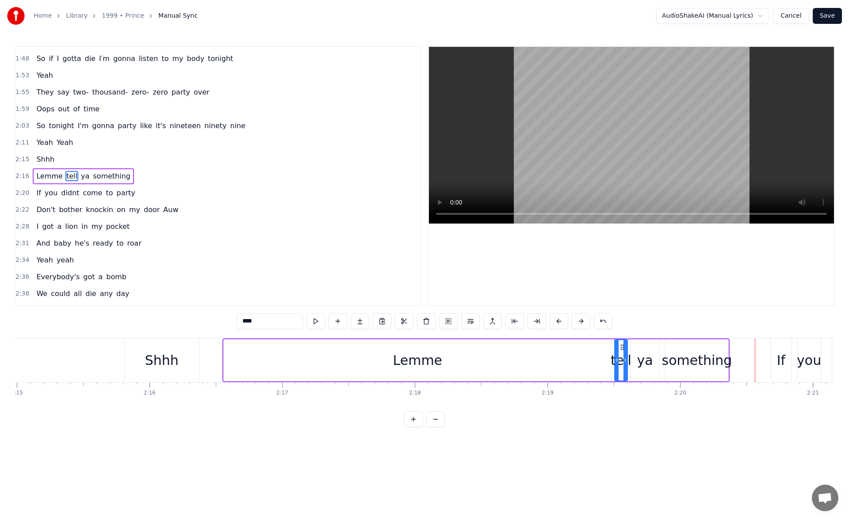
click at [236, 355] on div "Lemme" at bounding box center [417, 361] width 387 height 42
drag, startPoint x: 227, startPoint y: 360, endPoint x: 573, endPoint y: 371, distance: 345.9
click at [573, 371] on div at bounding box center [572, 360] width 4 height 40
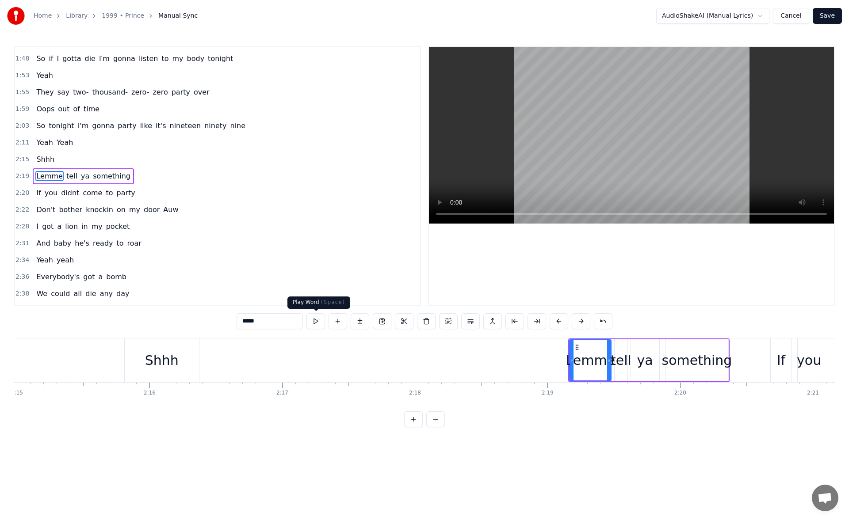
click at [311, 322] on button at bounding box center [315, 321] width 19 height 16
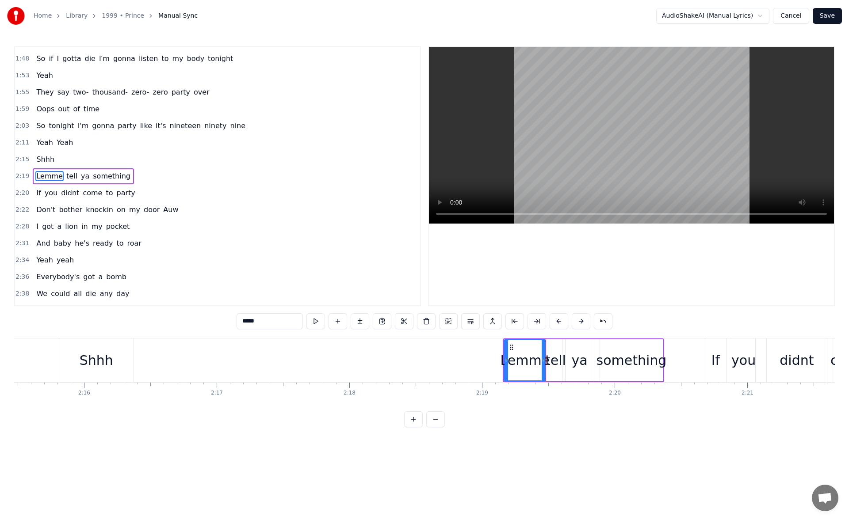
scroll to position [0, 18035]
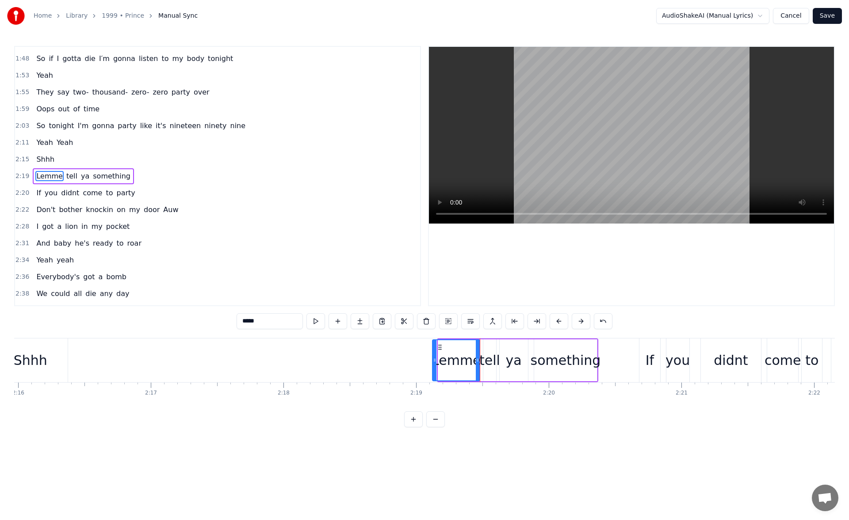
drag, startPoint x: 439, startPoint y: 358, endPoint x: 433, endPoint y: 359, distance: 5.8
click at [433, 359] on icon at bounding box center [435, 360] width 4 height 7
click at [318, 321] on button at bounding box center [315, 321] width 19 height 16
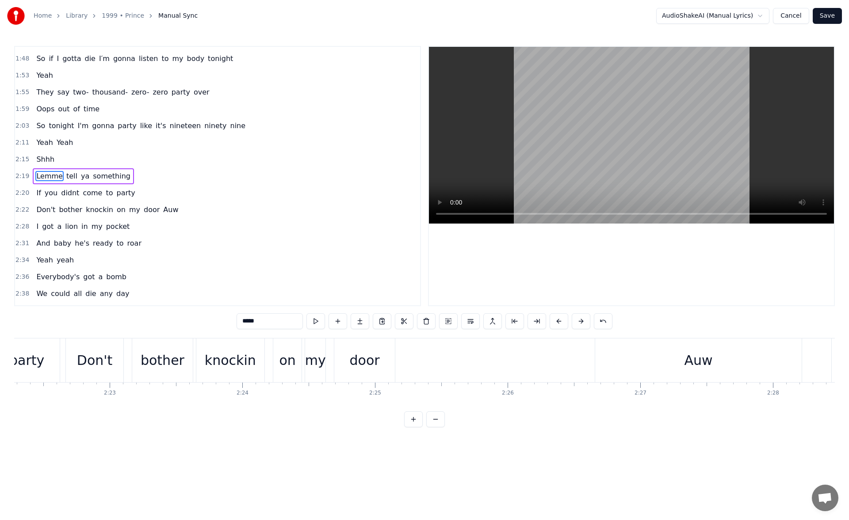
scroll to position [0, 18888]
click at [350, 349] on div "door" at bounding box center [348, 361] width 60 height 44
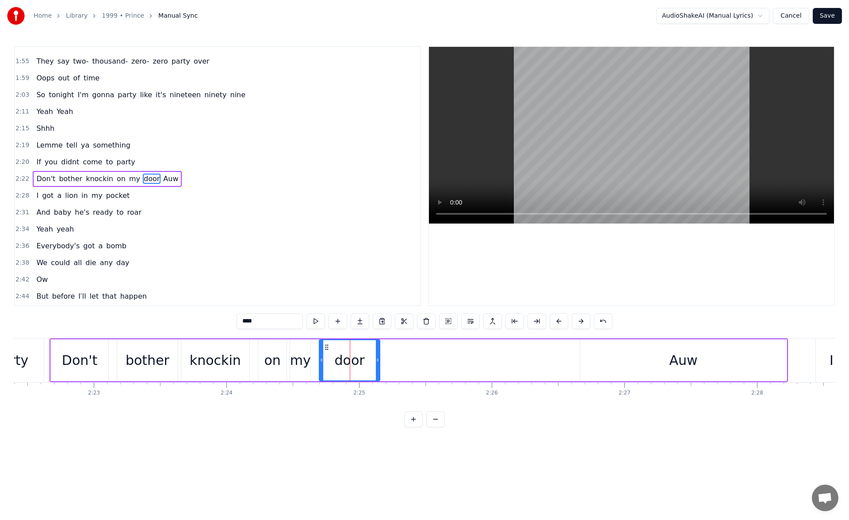
scroll to position [299, 0]
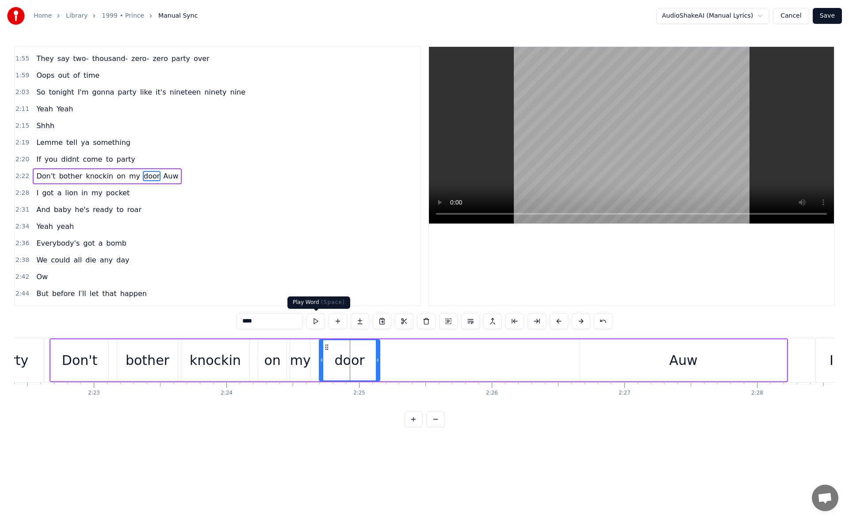
click at [311, 322] on button at bounding box center [315, 321] width 19 height 16
click at [305, 355] on div "my" at bounding box center [300, 361] width 21 height 20
click at [314, 320] on button at bounding box center [315, 321] width 19 height 16
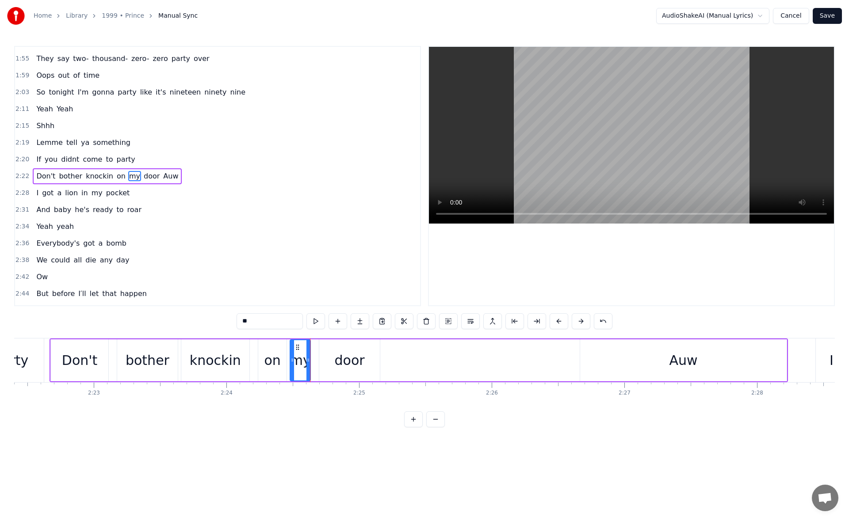
click at [314, 320] on button at bounding box center [315, 321] width 19 height 16
click at [275, 351] on div "on" at bounding box center [272, 361] width 16 height 20
click at [317, 321] on button at bounding box center [315, 321] width 19 height 16
click at [229, 357] on div "knockin" at bounding box center [215, 361] width 51 height 20
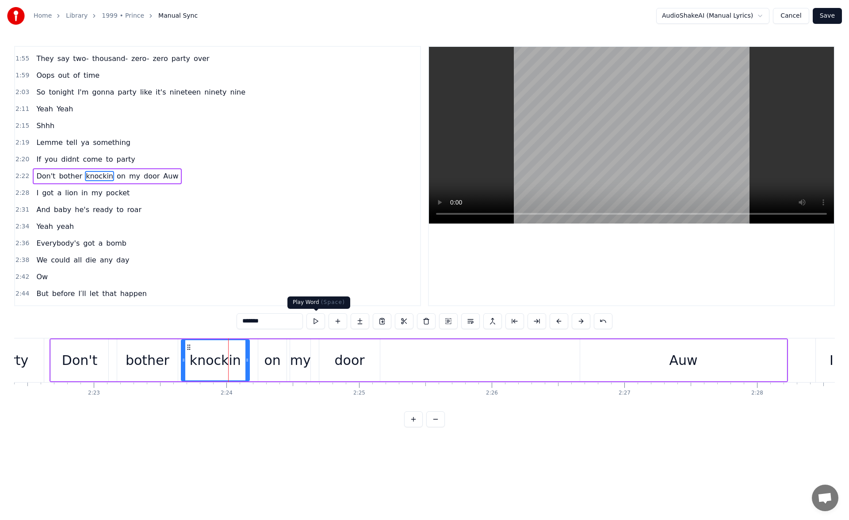
click at [314, 319] on button at bounding box center [315, 321] width 19 height 16
click at [160, 363] on div "bother" at bounding box center [148, 361] width 44 height 20
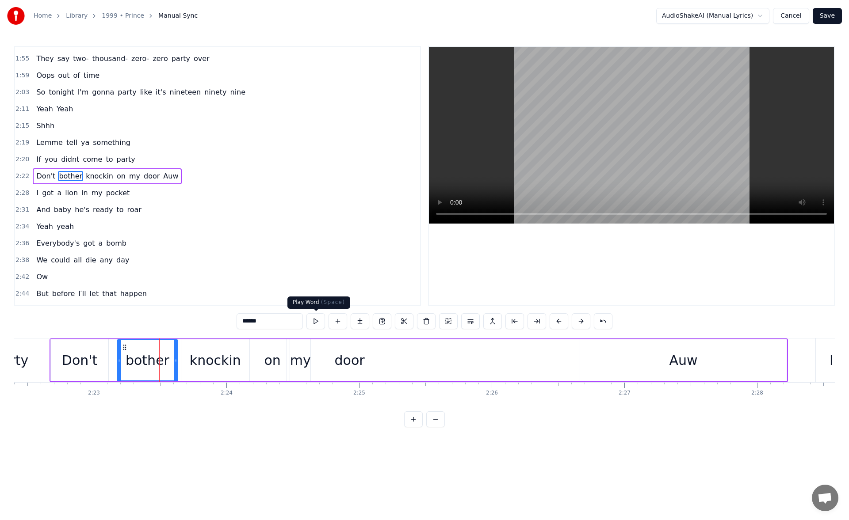
click at [313, 319] on button at bounding box center [315, 321] width 19 height 16
click at [87, 358] on div "Don't" at bounding box center [79, 361] width 35 height 20
click at [316, 322] on button at bounding box center [315, 321] width 19 height 16
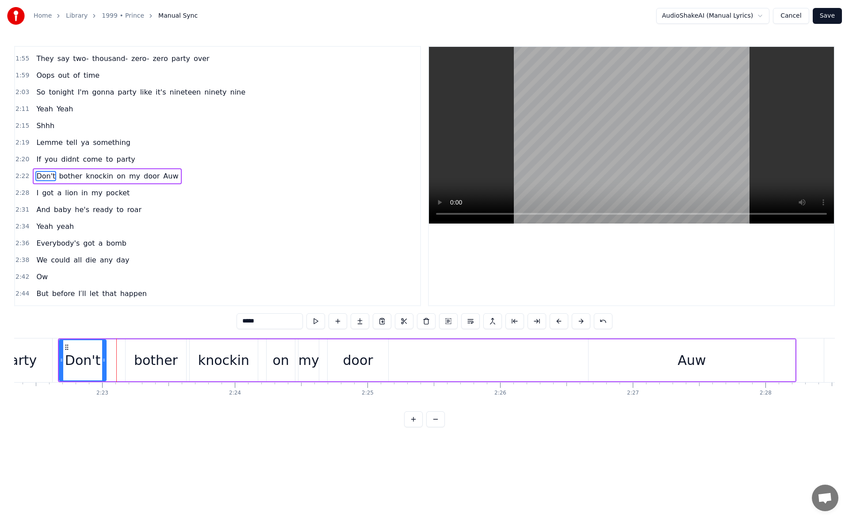
drag, startPoint x: 114, startPoint y: 361, endPoint x: 99, endPoint y: 360, distance: 14.2
click at [102, 360] on icon at bounding box center [104, 360] width 4 height 7
click at [148, 351] on div "bother" at bounding box center [156, 361] width 44 height 20
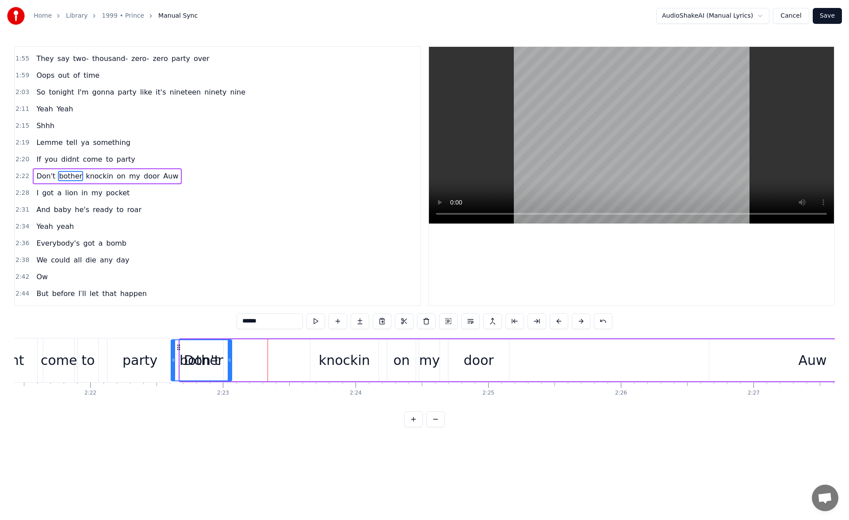
scroll to position [0, 18754]
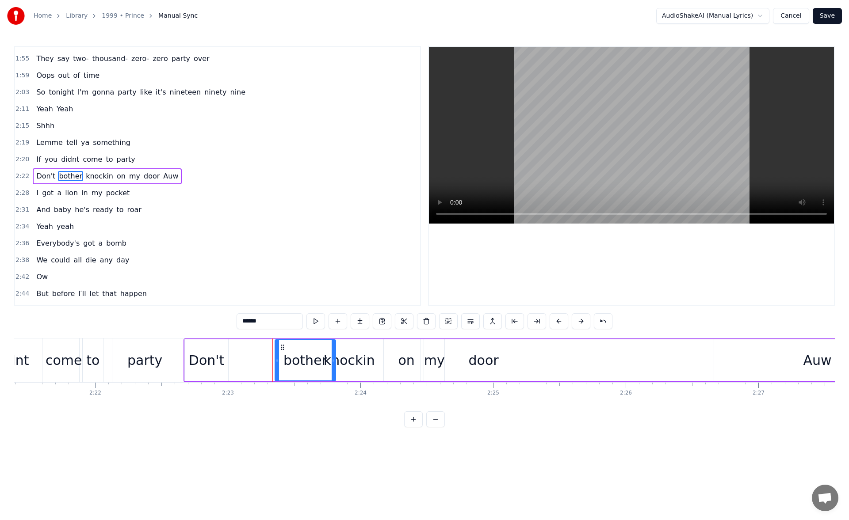
drag, startPoint x: 133, startPoint y: 346, endPoint x: 283, endPoint y: 365, distance: 150.6
click at [283, 365] on div "bother" at bounding box center [304, 360] width 59 height 40
click at [318, 323] on button at bounding box center [315, 321] width 19 height 16
click at [225, 359] on div "Don't" at bounding box center [206, 361] width 43 height 42
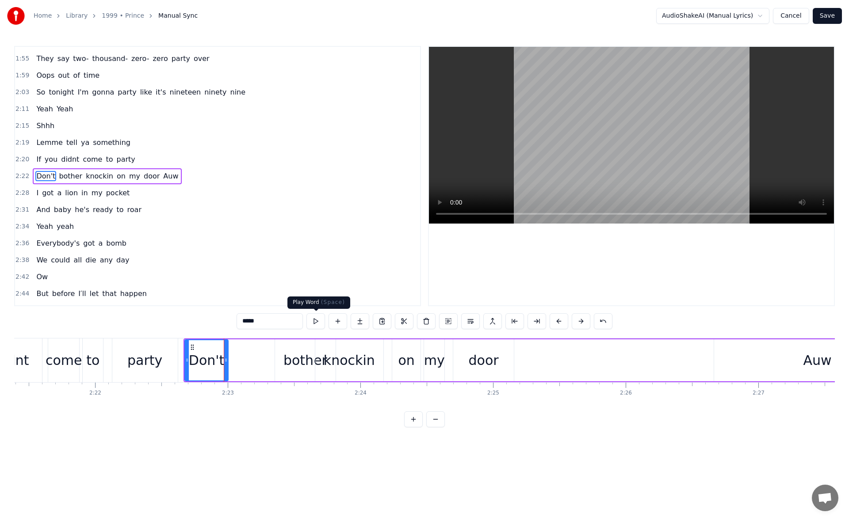
click at [315, 322] on button at bounding box center [315, 321] width 19 height 16
click at [304, 344] on div "bother" at bounding box center [305, 361] width 60 height 42
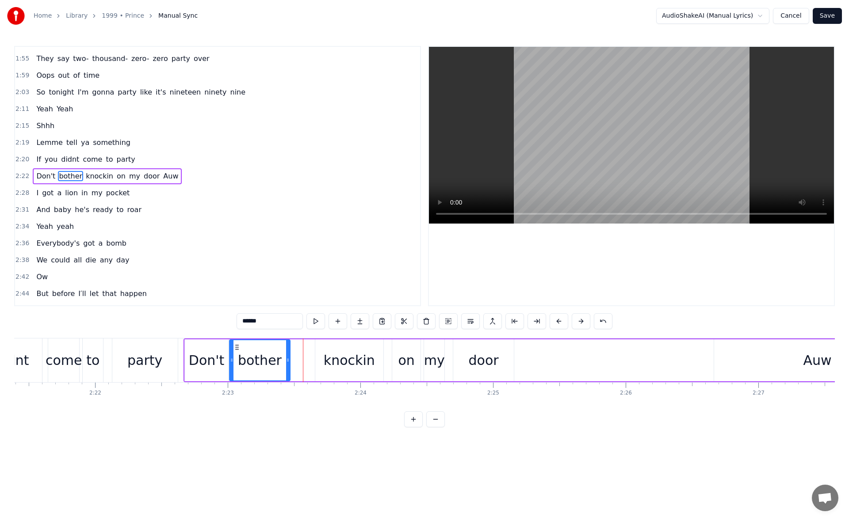
drag, startPoint x: 283, startPoint y: 346, endPoint x: 238, endPoint y: 344, distance: 45.6
click at [238, 344] on icon at bounding box center [236, 347] width 7 height 7
click at [322, 320] on button at bounding box center [315, 321] width 19 height 16
drag, startPoint x: 288, startPoint y: 363, endPoint x: 282, endPoint y: 363, distance: 5.7
click at [282, 363] on icon at bounding box center [283, 360] width 4 height 7
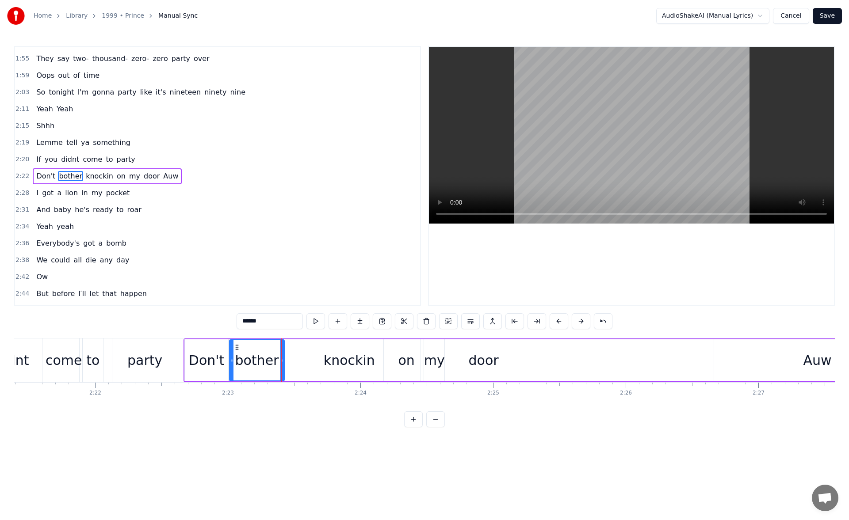
click at [329, 359] on div "knockin" at bounding box center [349, 361] width 51 height 20
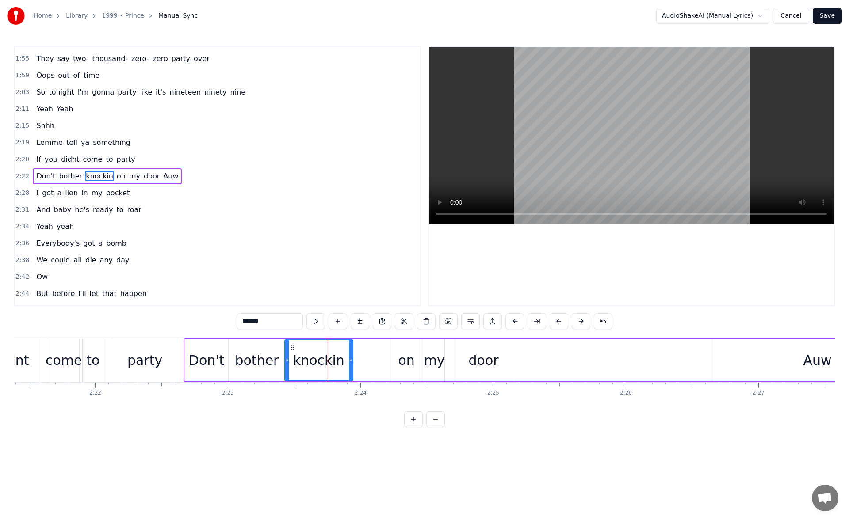
drag, startPoint x: 318, startPoint y: 347, endPoint x: 292, endPoint y: 346, distance: 25.7
click at [292, 346] on icon at bounding box center [292, 347] width 7 height 7
click at [312, 320] on button at bounding box center [315, 321] width 19 height 16
click at [311, 317] on button at bounding box center [315, 321] width 19 height 16
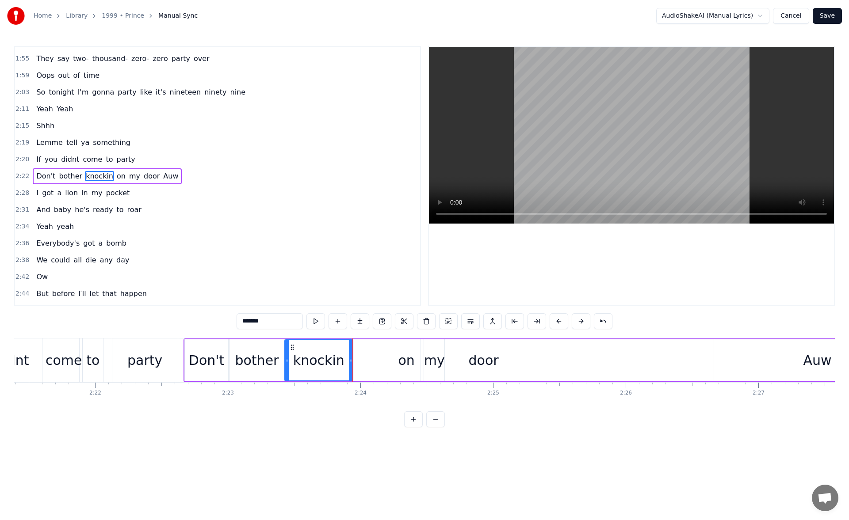
click at [311, 317] on button at bounding box center [315, 321] width 19 height 16
drag, startPoint x: 351, startPoint y: 365, endPoint x: 339, endPoint y: 364, distance: 11.6
click at [339, 364] on div at bounding box center [339, 360] width 4 height 40
click at [314, 320] on button at bounding box center [315, 321] width 19 height 16
drag, startPoint x: 339, startPoint y: 362, endPoint x: 332, endPoint y: 363, distance: 6.6
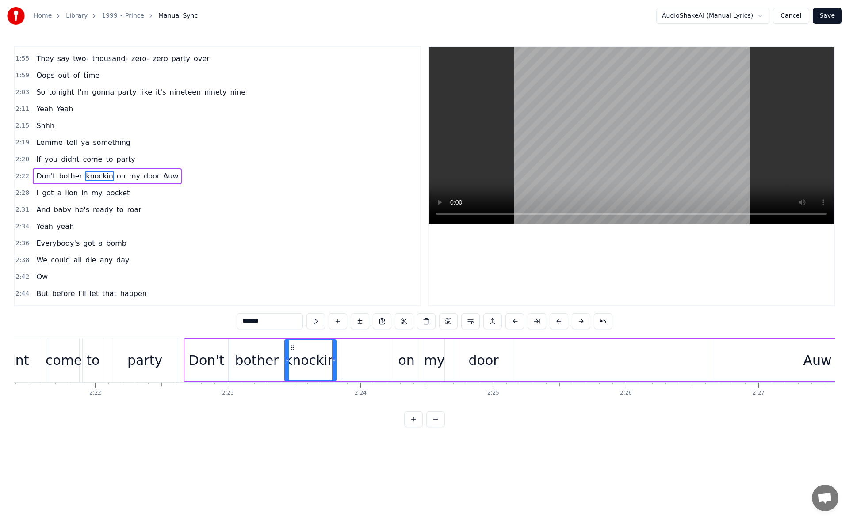
click at [332, 363] on icon at bounding box center [334, 360] width 4 height 7
click at [316, 320] on button at bounding box center [315, 321] width 19 height 16
click at [402, 362] on div "on" at bounding box center [406, 361] width 16 height 20
drag, startPoint x: 400, startPoint y: 347, endPoint x: 344, endPoint y: 351, distance: 55.9
click at [344, 351] on div "on" at bounding box center [350, 360] width 27 height 40
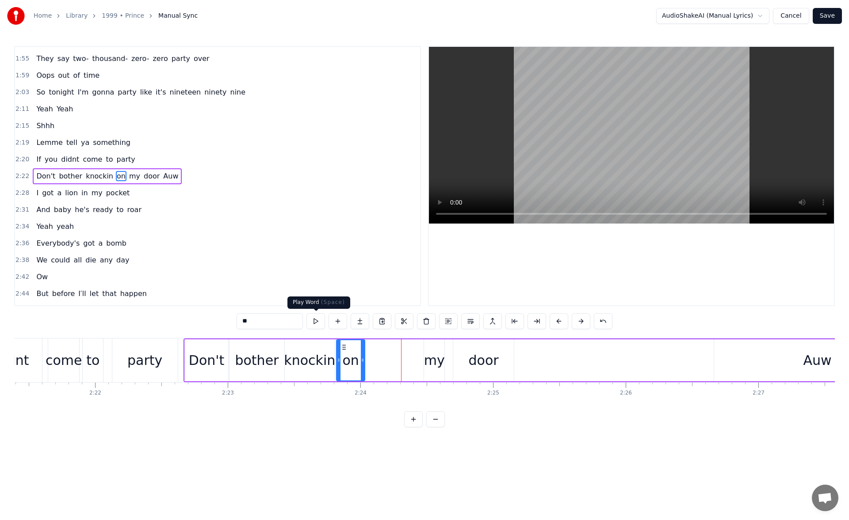
click at [314, 317] on button at bounding box center [315, 321] width 19 height 16
click at [314, 358] on div "knockin" at bounding box center [309, 361] width 51 height 20
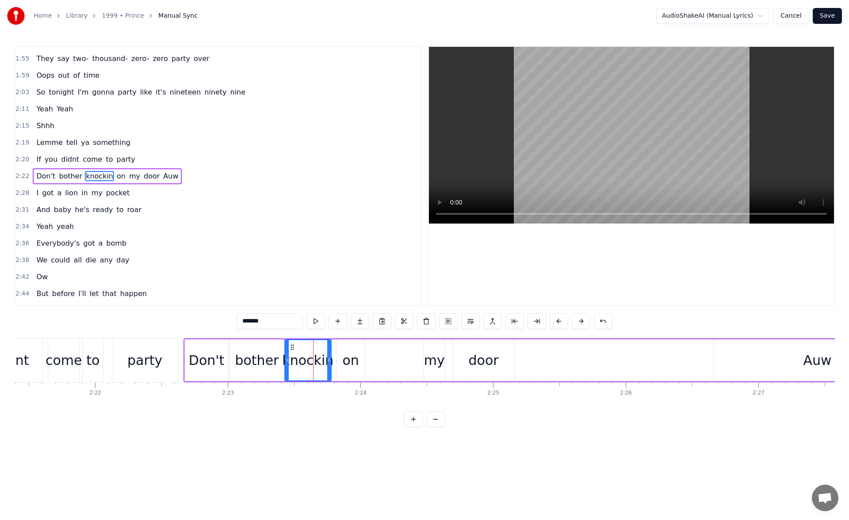
click at [328, 359] on icon at bounding box center [329, 360] width 4 height 7
click at [344, 358] on div "on" at bounding box center [350, 361] width 16 height 20
type input "**"
drag, startPoint x: 344, startPoint y: 347, endPoint x: 338, endPoint y: 347, distance: 6.2
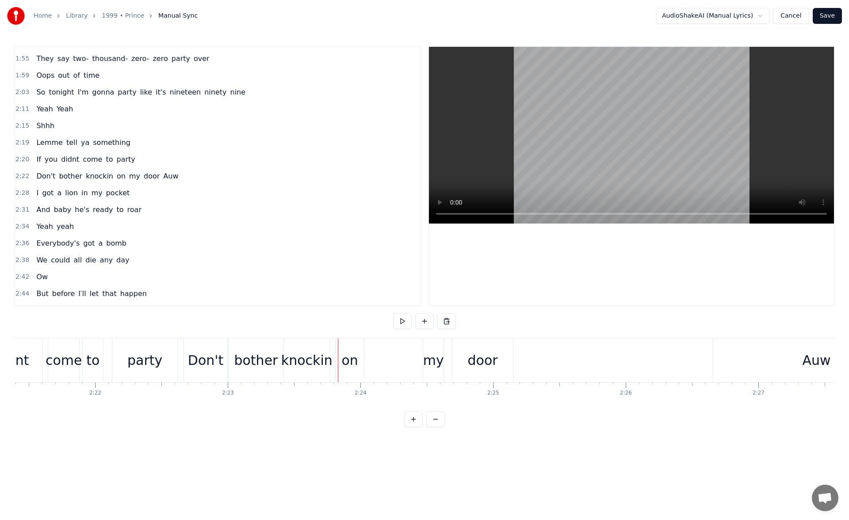
click at [340, 348] on div "on" at bounding box center [350, 361] width 28 height 44
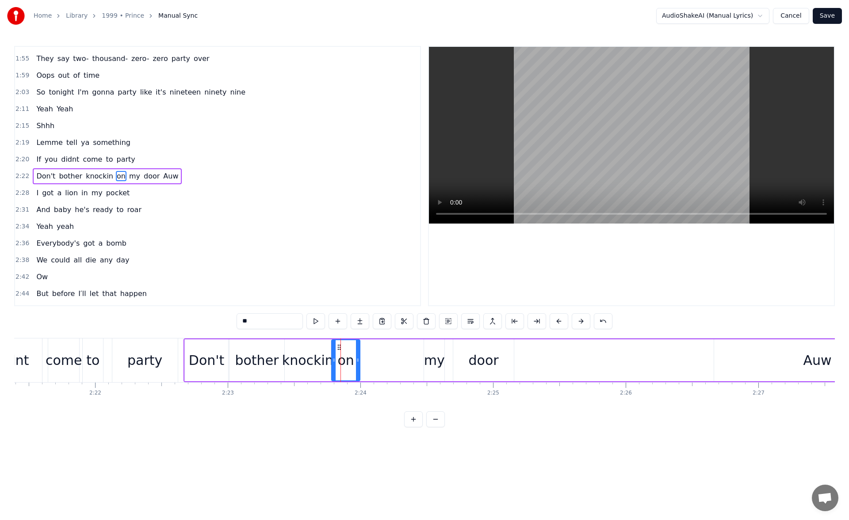
drag, startPoint x: 343, startPoint y: 346, endPoint x: 338, endPoint y: 346, distance: 4.9
click at [338, 346] on icon at bounding box center [339, 347] width 7 height 7
click at [317, 321] on button at bounding box center [315, 321] width 19 height 16
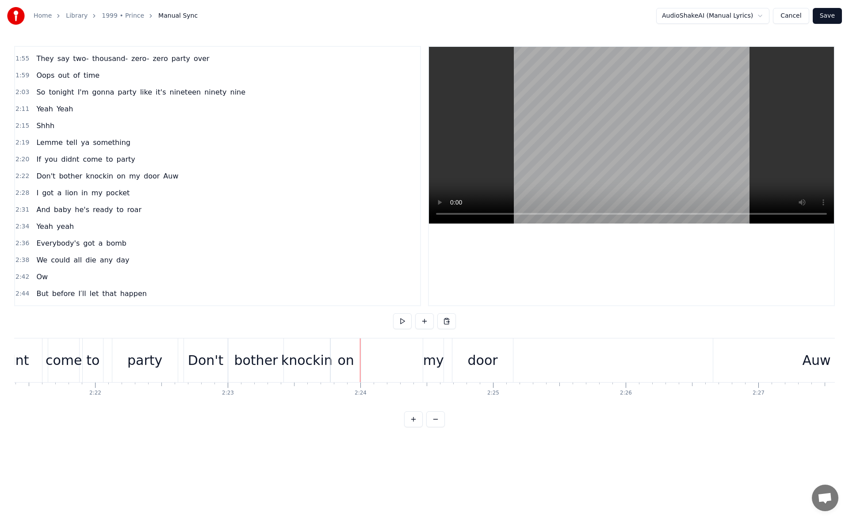
click at [440, 351] on div "my" at bounding box center [433, 361] width 21 height 20
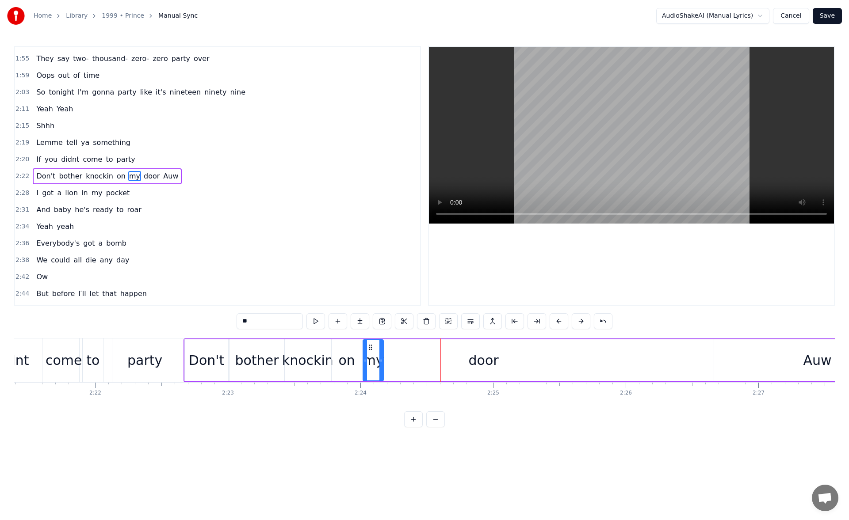
drag, startPoint x: 430, startPoint y: 346, endPoint x: 369, endPoint y: 352, distance: 61.3
click at [369, 352] on div "my" at bounding box center [372, 360] width 19 height 40
click at [317, 319] on button at bounding box center [315, 321] width 19 height 16
drag, startPoint x: 382, startPoint y: 365, endPoint x: 389, endPoint y: 365, distance: 6.6
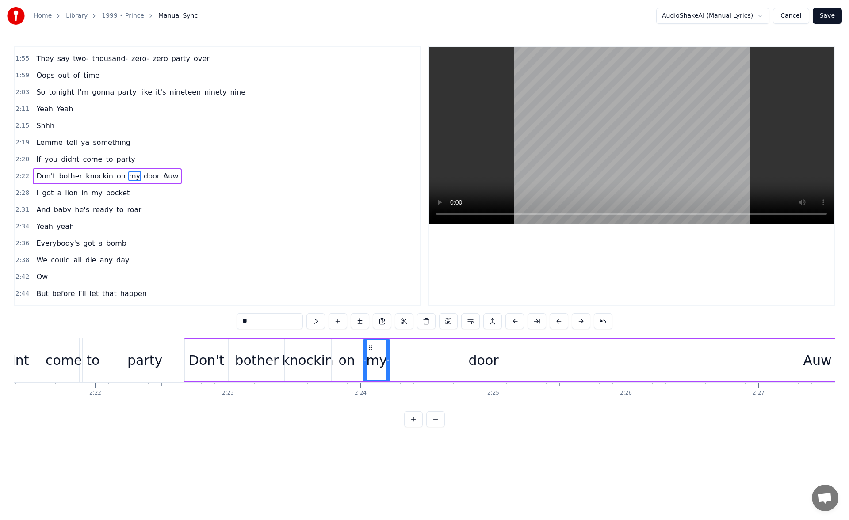
click at [389, 365] on div at bounding box center [388, 360] width 4 height 40
click at [319, 318] on button at bounding box center [315, 321] width 19 height 16
click at [389, 363] on icon at bounding box center [388, 360] width 4 height 7
click at [469, 362] on div "door" at bounding box center [483, 361] width 60 height 42
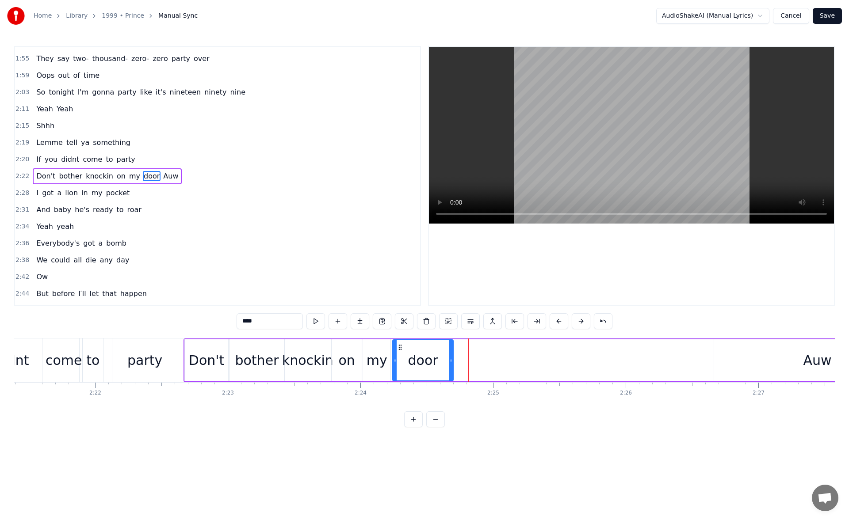
drag, startPoint x: 460, startPoint y: 348, endPoint x: 399, endPoint y: 357, distance: 61.3
click at [399, 357] on div "door" at bounding box center [422, 360] width 59 height 40
click at [319, 323] on button at bounding box center [315, 321] width 19 height 16
drag, startPoint x: 451, startPoint y: 363, endPoint x: 467, endPoint y: 365, distance: 16.1
click at [467, 365] on div at bounding box center [467, 360] width 4 height 40
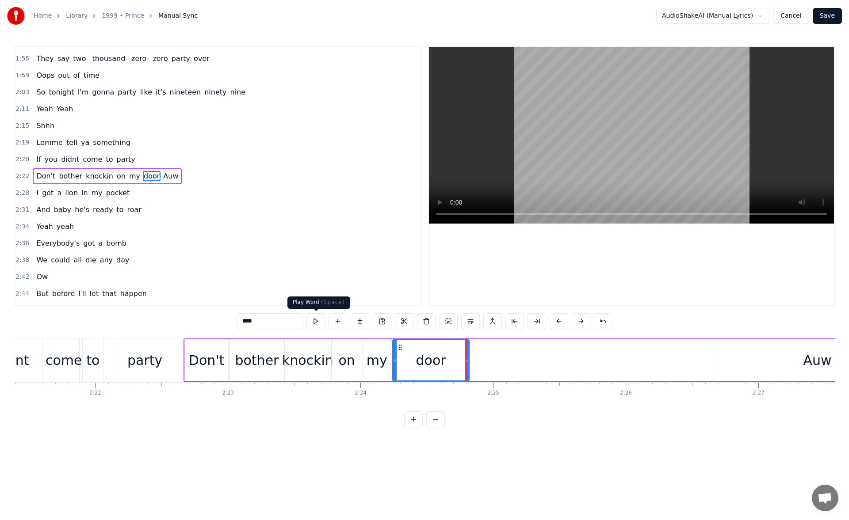
click at [319, 319] on button at bounding box center [315, 321] width 19 height 16
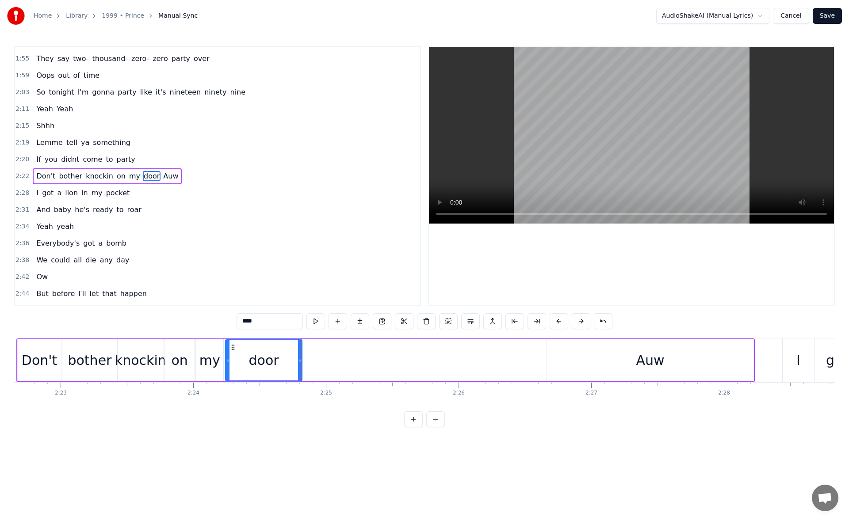
scroll to position [0, 18937]
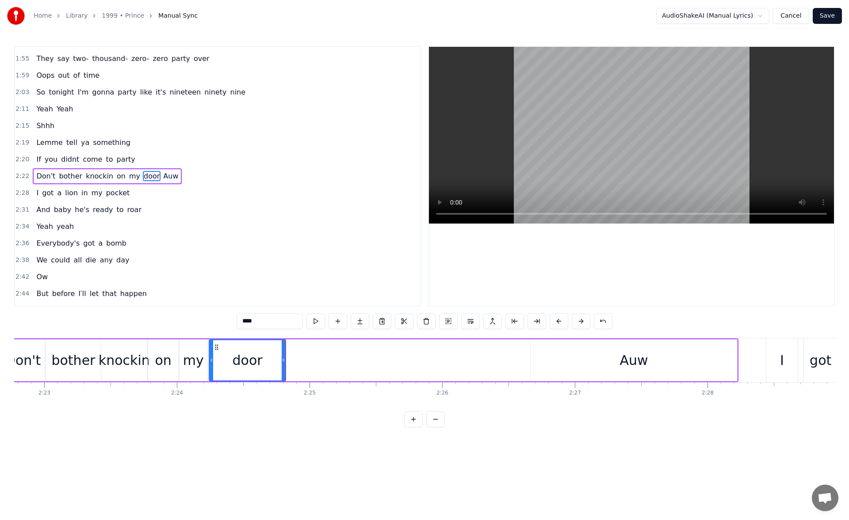
click at [626, 367] on div "Auw" at bounding box center [634, 361] width 28 height 20
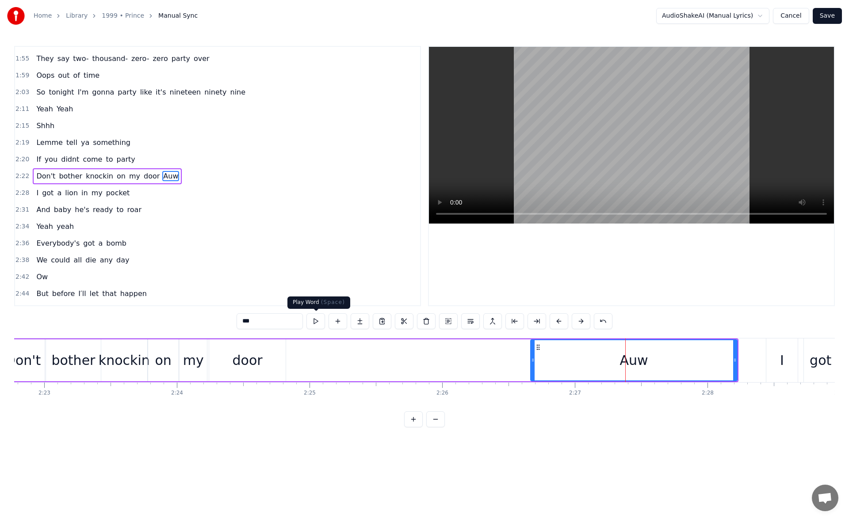
click at [319, 321] on button at bounding box center [315, 321] width 19 height 16
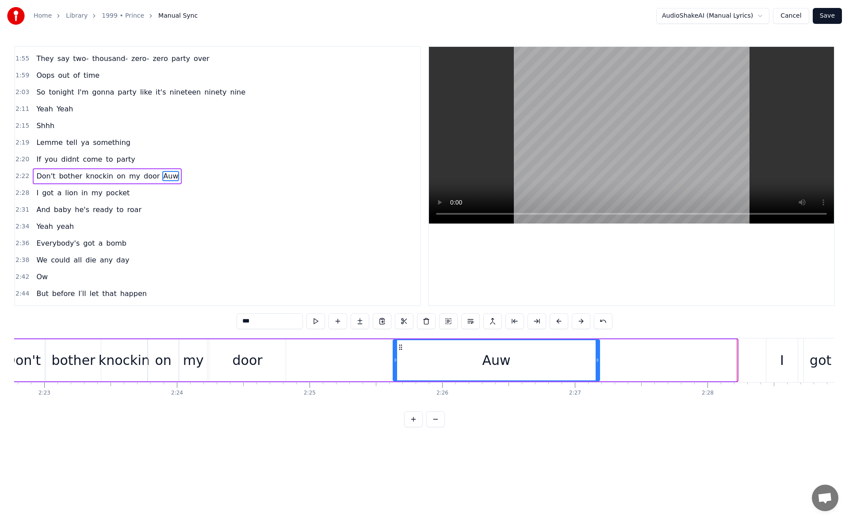
drag, startPoint x: 538, startPoint y: 348, endPoint x: 400, endPoint y: 363, distance: 138.3
click at [400, 363] on div "Auw" at bounding box center [496, 360] width 206 height 40
click at [321, 324] on button at bounding box center [315, 321] width 19 height 16
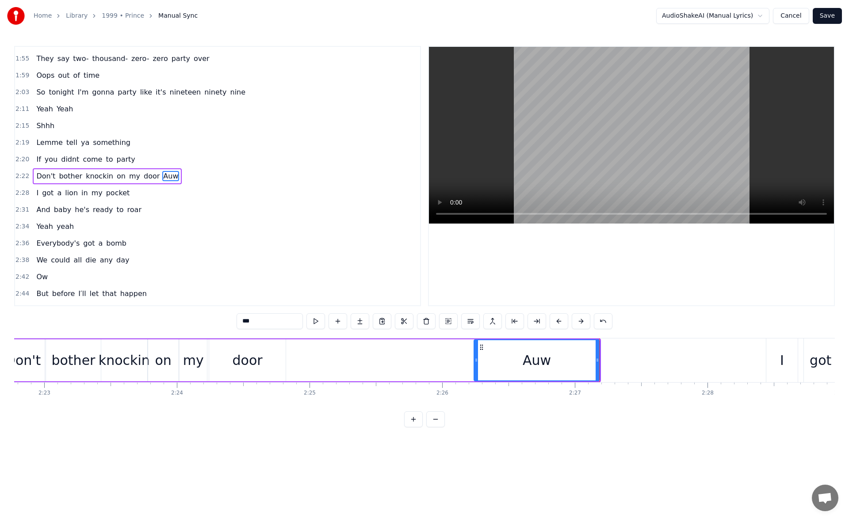
drag, startPoint x: 394, startPoint y: 360, endPoint x: 475, endPoint y: 362, distance: 80.9
click at [475, 362] on icon at bounding box center [476, 360] width 4 height 7
drag, startPoint x: 599, startPoint y: 361, endPoint x: 527, endPoint y: 360, distance: 72.1
click at [529, 360] on icon at bounding box center [531, 360] width 4 height 7
click at [302, 321] on input "***" at bounding box center [270, 321] width 66 height 16
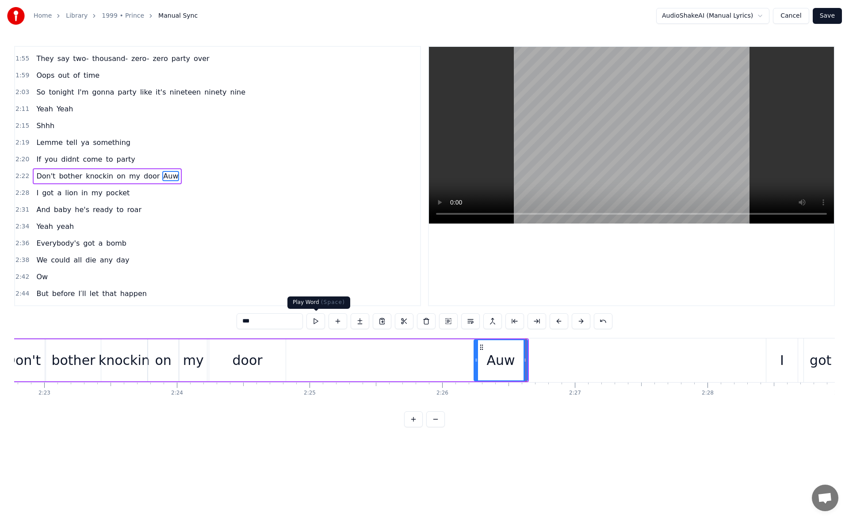
click at [314, 322] on button at bounding box center [315, 321] width 19 height 16
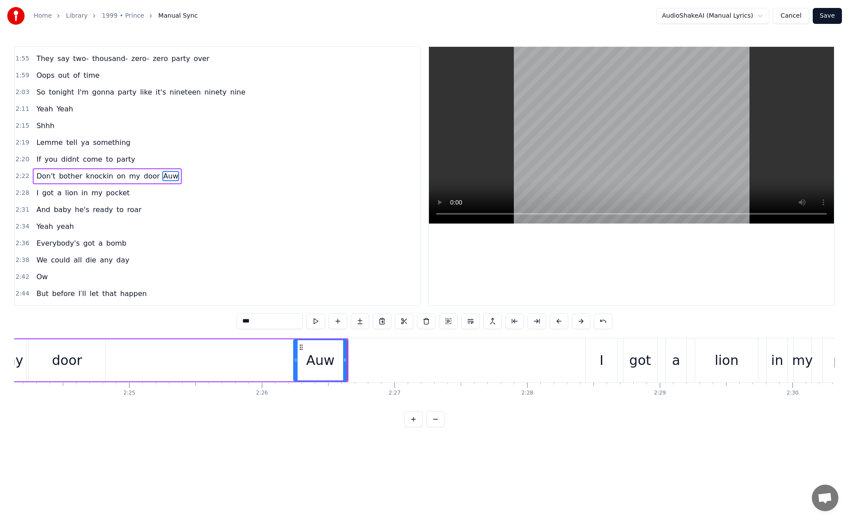
scroll to position [0, 19135]
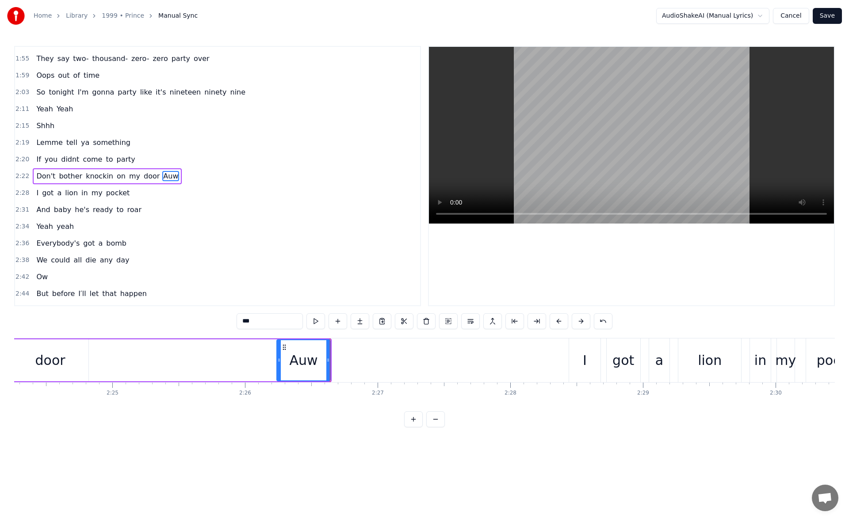
click at [589, 355] on div "I" at bounding box center [584, 361] width 31 height 44
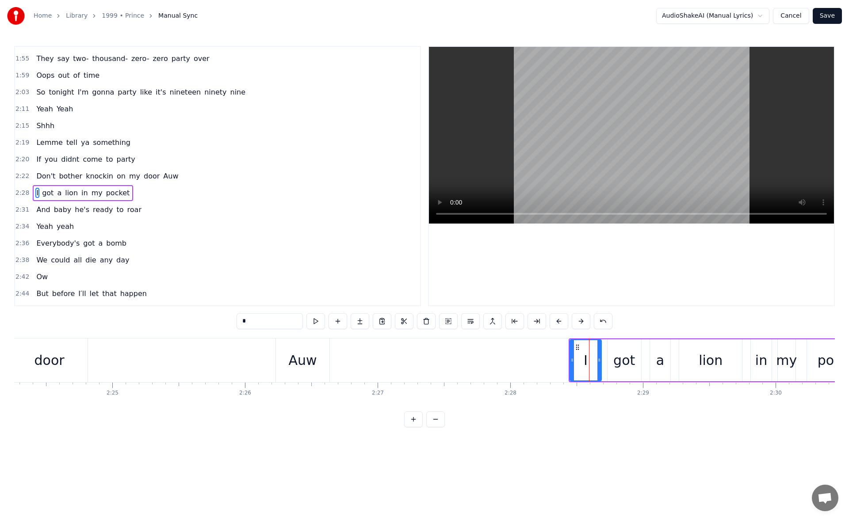
scroll to position [316, 0]
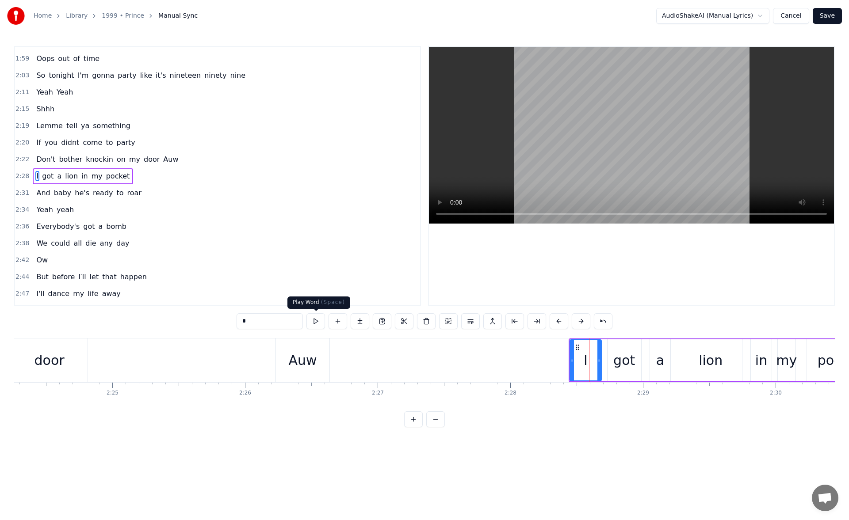
click at [311, 322] on button at bounding box center [315, 321] width 19 height 16
drag, startPoint x: 571, startPoint y: 362, endPoint x: 560, endPoint y: 363, distance: 11.5
click at [560, 363] on icon at bounding box center [561, 360] width 4 height 7
click at [313, 319] on button at bounding box center [315, 321] width 19 height 16
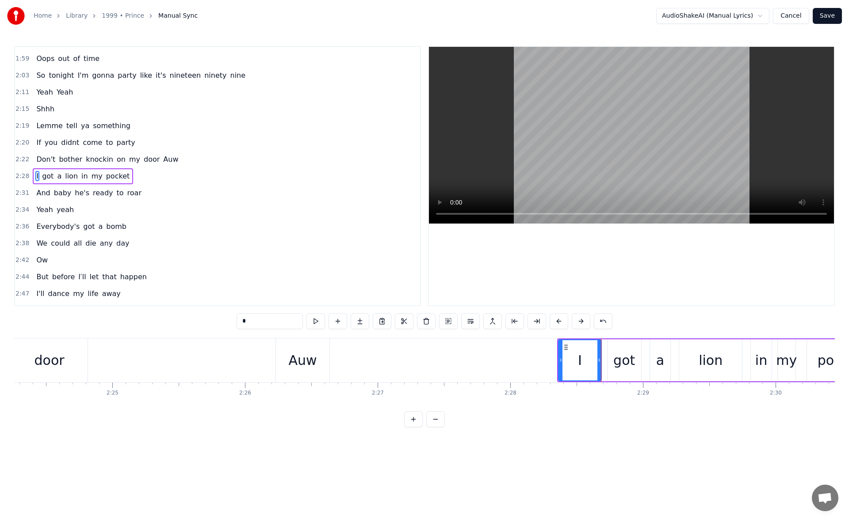
click at [619, 352] on div "got" at bounding box center [624, 361] width 22 height 20
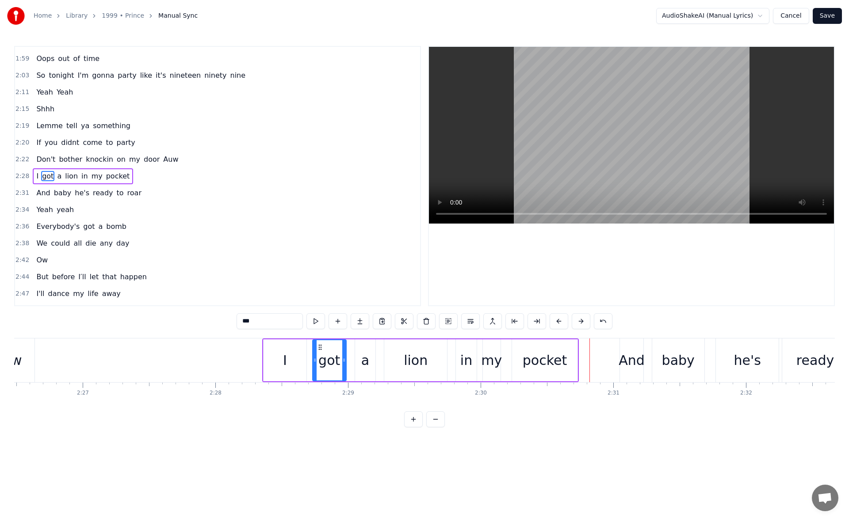
scroll to position [0, 19381]
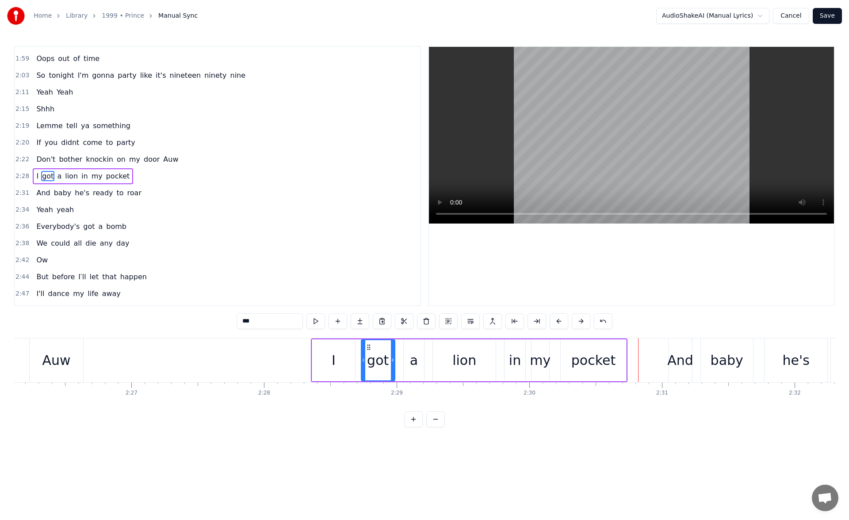
click at [345, 362] on div "I" at bounding box center [333, 361] width 42 height 42
click at [315, 315] on button at bounding box center [315, 321] width 19 height 16
drag, startPoint x: 313, startPoint y: 360, endPoint x: 303, endPoint y: 359, distance: 9.8
click at [306, 359] on icon at bounding box center [308, 360] width 4 height 7
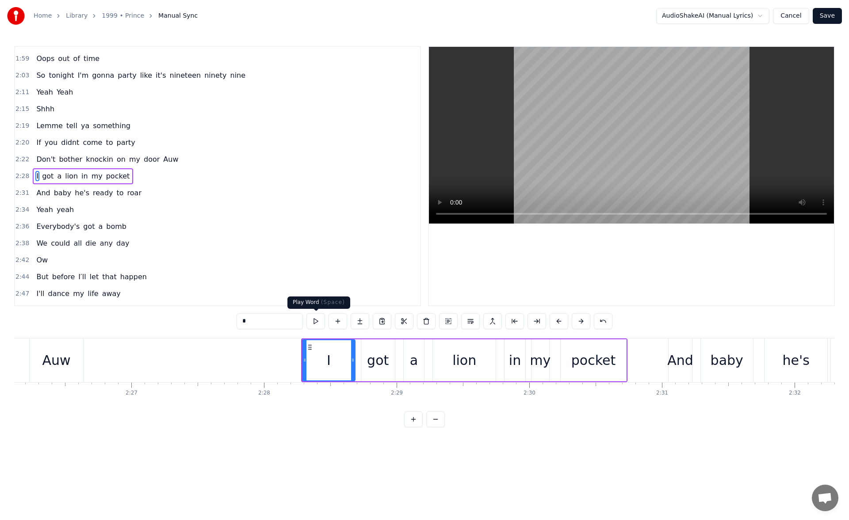
click at [317, 319] on button at bounding box center [315, 321] width 19 height 16
drag, startPoint x: 305, startPoint y: 365, endPoint x: 272, endPoint y: 359, distance: 33.7
click at [272, 359] on div at bounding box center [272, 360] width 4 height 40
click at [317, 319] on button at bounding box center [315, 321] width 19 height 16
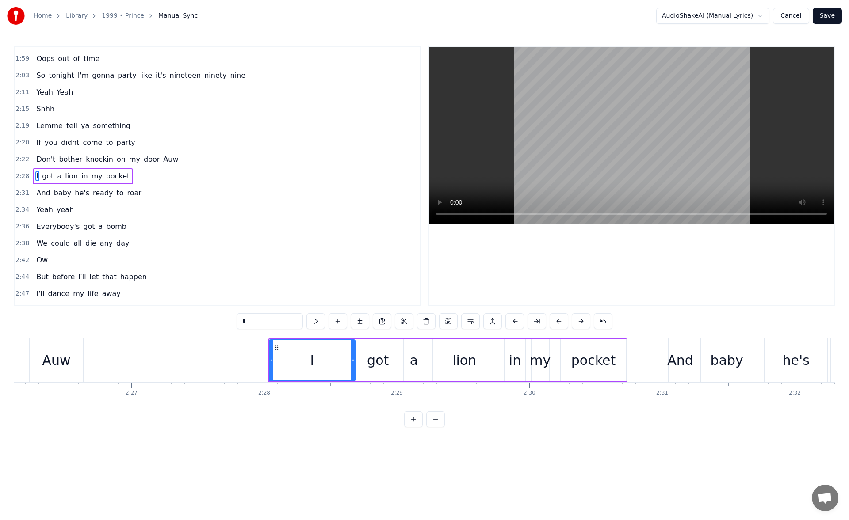
click at [317, 319] on button at bounding box center [315, 321] width 19 height 16
click at [268, 362] on icon at bounding box center [269, 360] width 4 height 7
click at [318, 320] on button at bounding box center [315, 321] width 19 height 16
click at [313, 318] on button at bounding box center [315, 321] width 19 height 16
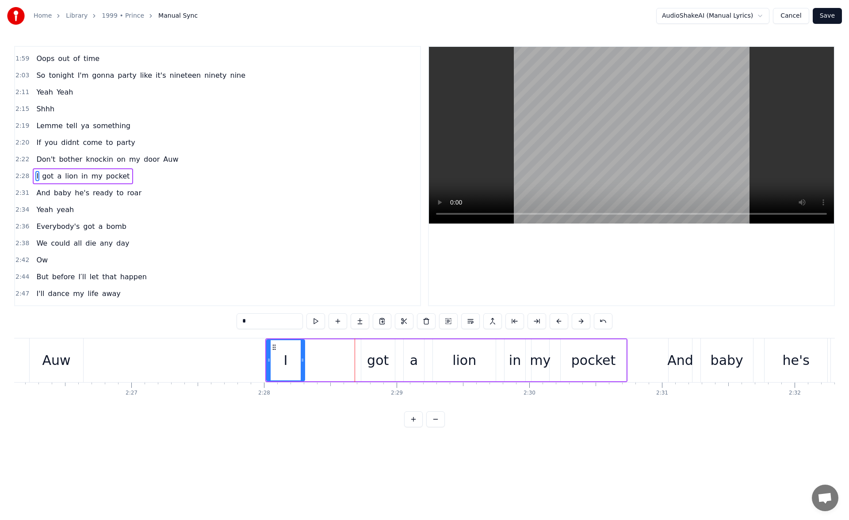
drag, startPoint x: 353, startPoint y: 362, endPoint x: 298, endPoint y: 359, distance: 54.4
click at [301, 359] on icon at bounding box center [303, 360] width 4 height 7
click at [313, 318] on button at bounding box center [315, 321] width 19 height 16
click at [379, 360] on div "got" at bounding box center [378, 361] width 22 height 20
drag, startPoint x: 368, startPoint y: 347, endPoint x: 314, endPoint y: 351, distance: 53.6
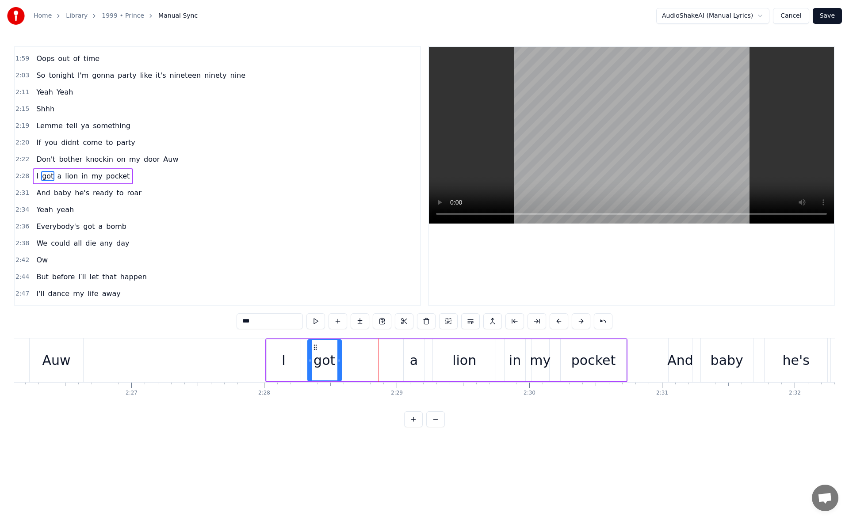
click at [314, 351] on div "got" at bounding box center [324, 360] width 33 height 40
click at [317, 321] on button at bounding box center [315, 321] width 19 height 16
click at [415, 359] on div "a" at bounding box center [414, 361] width 8 height 20
type input "*"
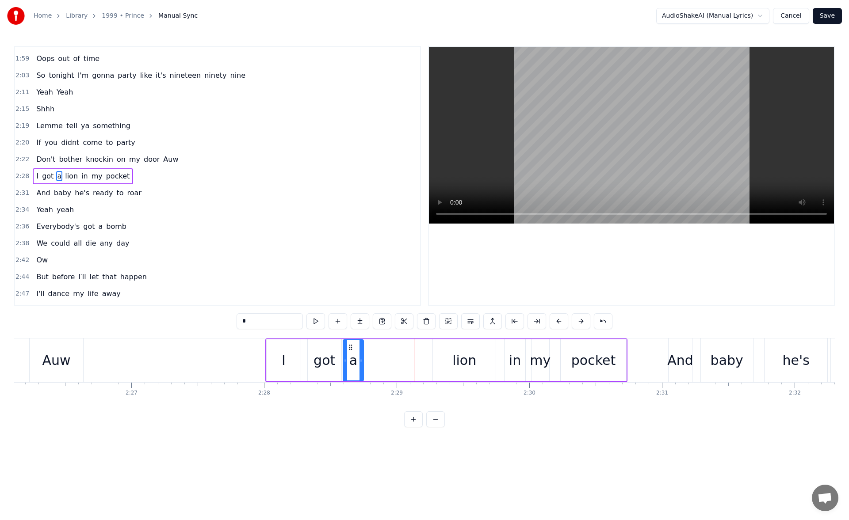
drag, startPoint x: 411, startPoint y: 347, endPoint x: 351, endPoint y: 352, distance: 60.8
click at [351, 352] on div "a" at bounding box center [353, 360] width 19 height 40
click at [316, 324] on button at bounding box center [315, 321] width 19 height 16
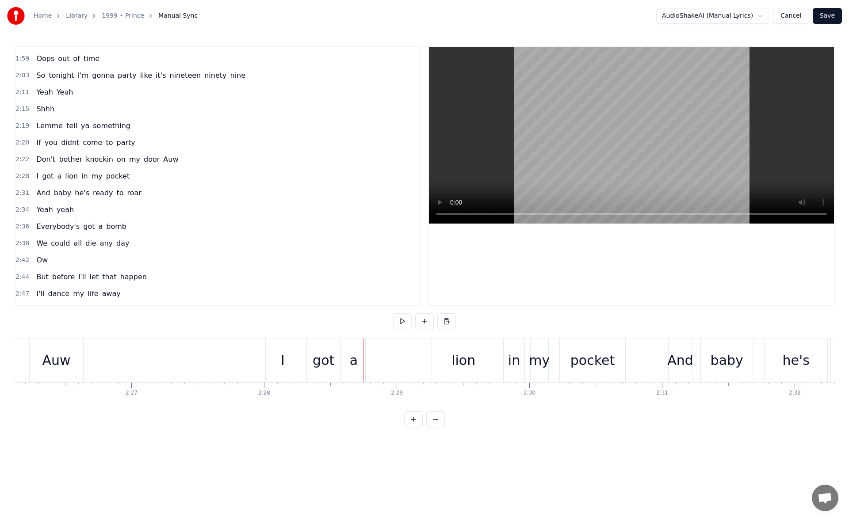
click at [453, 359] on div "lion" at bounding box center [463, 361] width 24 height 20
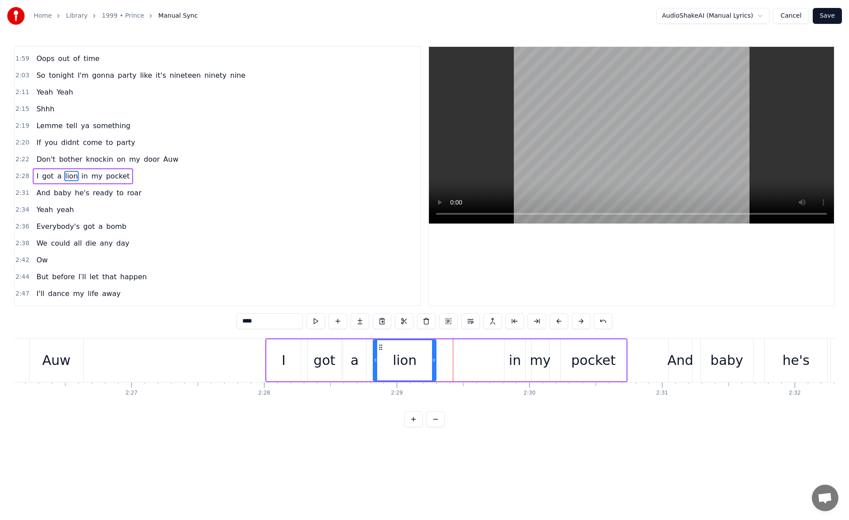
drag, startPoint x: 439, startPoint y: 346, endPoint x: 379, endPoint y: 352, distance: 60.0
click at [379, 352] on div "lion" at bounding box center [405, 360] width 62 height 40
click at [316, 323] on button at bounding box center [315, 321] width 19 height 16
drag, startPoint x: 434, startPoint y: 360, endPoint x: 439, endPoint y: 361, distance: 5.9
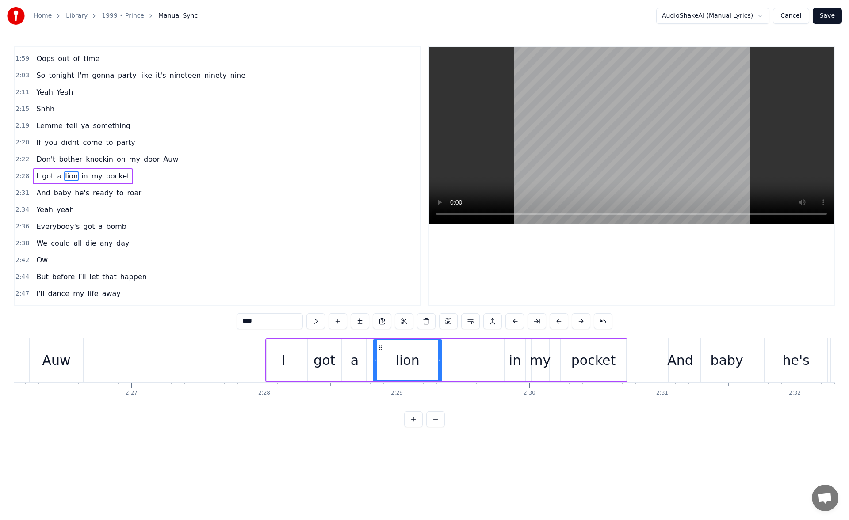
click at [439, 361] on icon at bounding box center [440, 360] width 4 height 7
click at [316, 321] on button at bounding box center [315, 321] width 19 height 16
drag, startPoint x: 439, startPoint y: 362, endPoint x: 433, endPoint y: 362, distance: 6.2
click at [433, 362] on icon at bounding box center [434, 360] width 4 height 7
click at [515, 357] on div "in" at bounding box center [515, 361] width 12 height 20
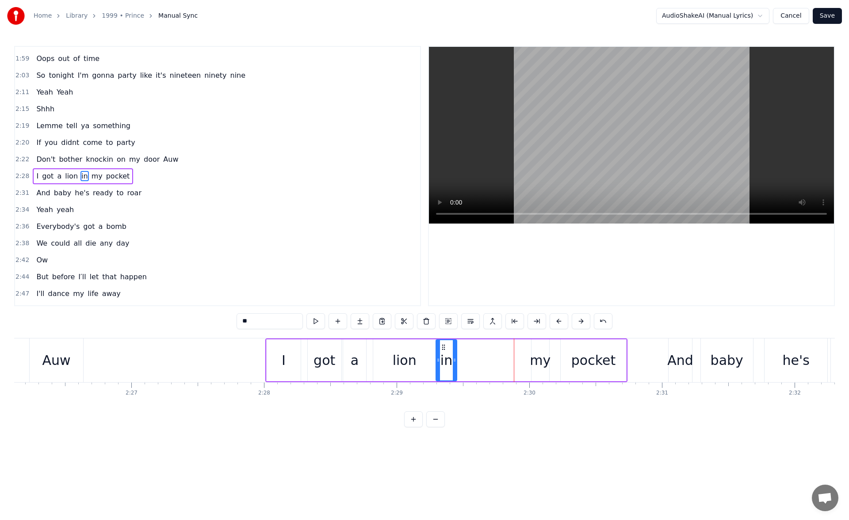
drag, startPoint x: 512, startPoint y: 347, endPoint x: 445, endPoint y: 352, distance: 66.5
click at [445, 352] on div "in" at bounding box center [445, 360] width 19 height 40
click at [317, 319] on button at bounding box center [315, 321] width 19 height 16
drag, startPoint x: 457, startPoint y: 362, endPoint x: 461, endPoint y: 363, distance: 4.6
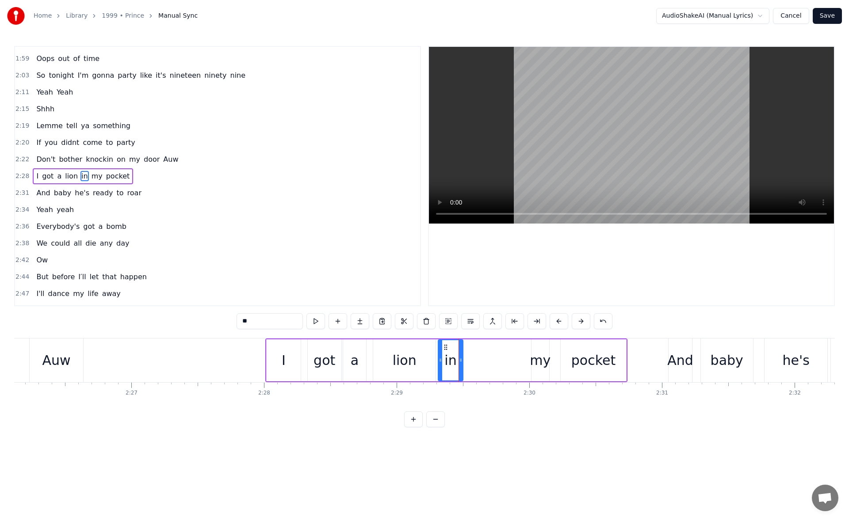
click at [461, 363] on icon at bounding box center [461, 360] width 4 height 7
click at [317, 321] on button at bounding box center [315, 321] width 19 height 16
click at [539, 361] on div "my" at bounding box center [540, 361] width 21 height 20
drag, startPoint x: 540, startPoint y: 346, endPoint x: 473, endPoint y: 352, distance: 67.5
click at [473, 352] on div "my" at bounding box center [473, 360] width 17 height 40
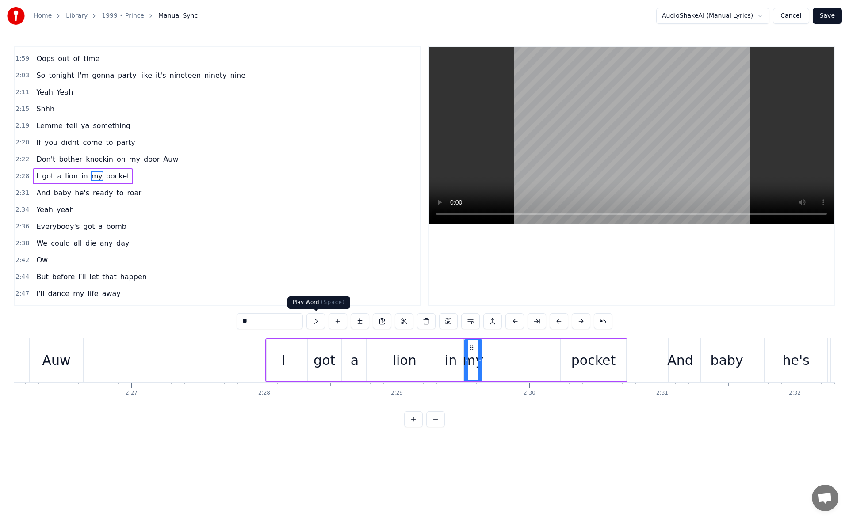
click at [313, 320] on button at bounding box center [315, 321] width 19 height 16
drag, startPoint x: 479, startPoint y: 361, endPoint x: 488, endPoint y: 363, distance: 9.0
click at [488, 363] on icon at bounding box center [489, 360] width 4 height 7
click at [319, 320] on button at bounding box center [315, 321] width 19 height 16
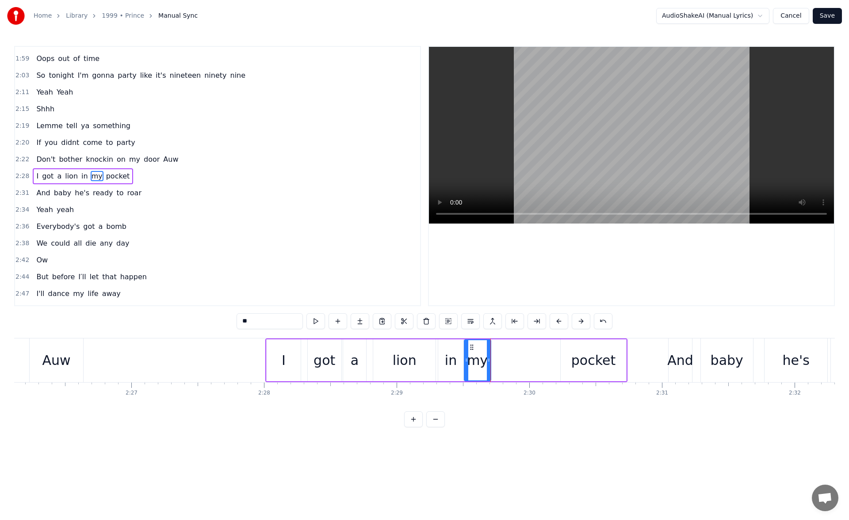
click at [597, 362] on div "pocket" at bounding box center [593, 361] width 44 height 20
type input "******"
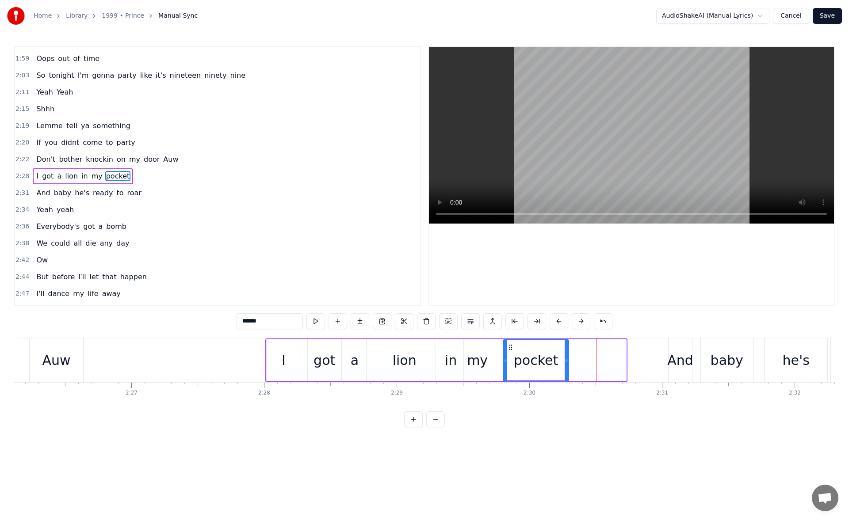
drag, startPoint x: 568, startPoint y: 347, endPoint x: 511, endPoint y: 350, distance: 57.6
click at [511, 350] on icon at bounding box center [510, 347] width 7 height 7
click at [313, 319] on button at bounding box center [315, 321] width 19 height 16
drag, startPoint x: 568, startPoint y: 360, endPoint x: 572, endPoint y: 361, distance: 4.5
click at [572, 361] on icon at bounding box center [571, 360] width 4 height 7
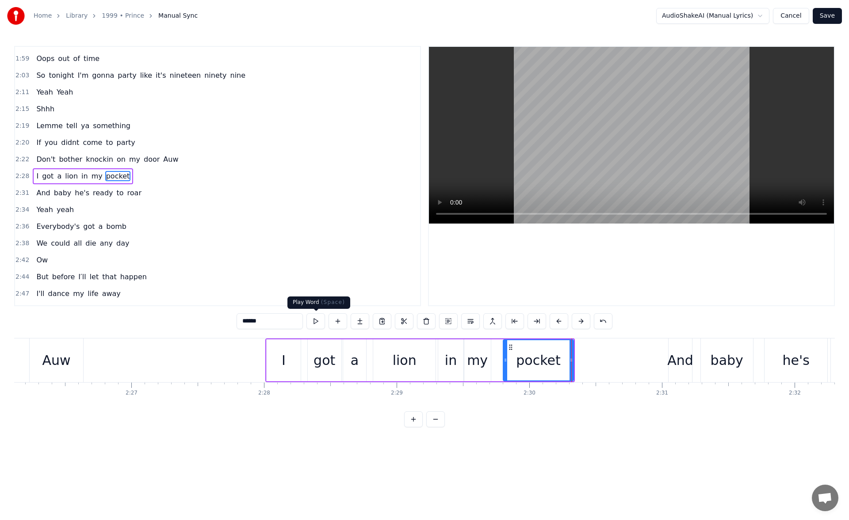
click at [316, 318] on button at bounding box center [315, 321] width 19 height 16
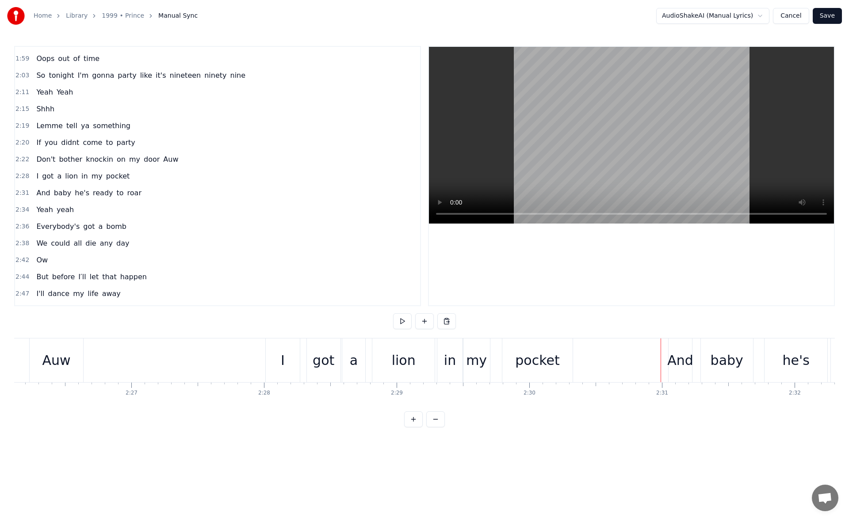
click at [677, 355] on div "And" at bounding box center [680, 361] width 26 height 20
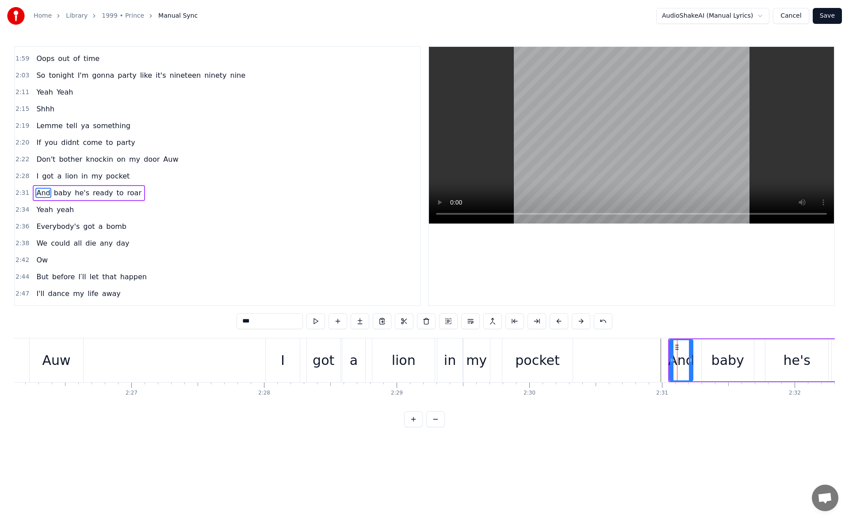
scroll to position [332, 0]
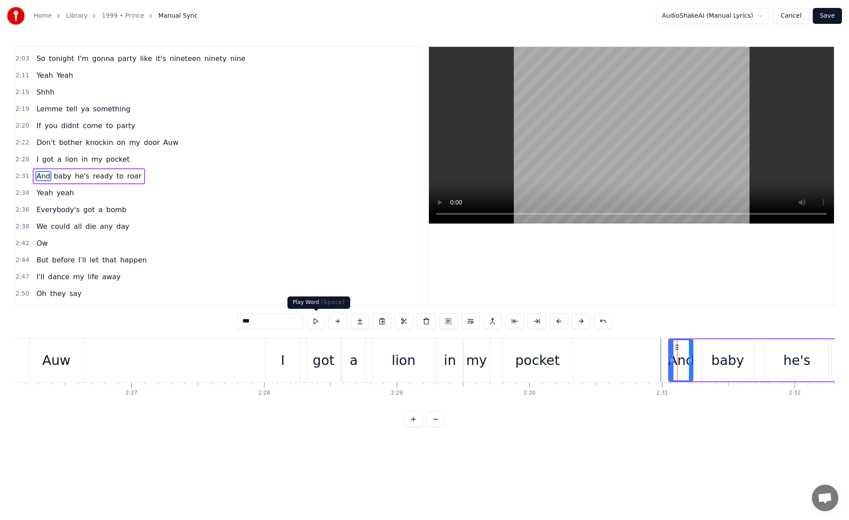
click at [317, 320] on button at bounding box center [315, 321] width 19 height 16
drag, startPoint x: 676, startPoint y: 348, endPoint x: 648, endPoint y: 351, distance: 28.9
click at [648, 351] on icon at bounding box center [648, 347] width 7 height 7
click at [318, 321] on button at bounding box center [315, 321] width 19 height 16
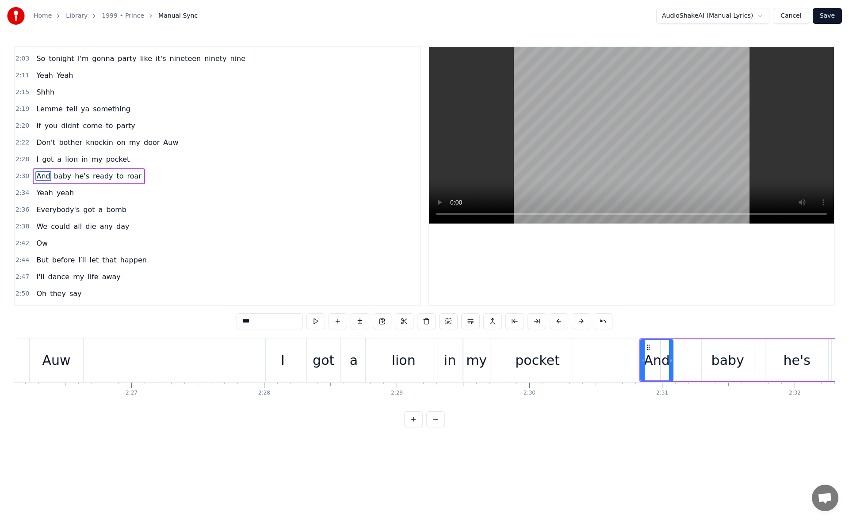
drag, startPoint x: 663, startPoint y: 363, endPoint x: 673, endPoint y: 361, distance: 10.5
click at [672, 361] on icon at bounding box center [671, 360] width 4 height 7
click at [318, 322] on button at bounding box center [315, 321] width 19 height 16
drag, startPoint x: 641, startPoint y: 347, endPoint x: 598, endPoint y: 350, distance: 43.4
click at [598, 350] on icon at bounding box center [597, 347] width 7 height 7
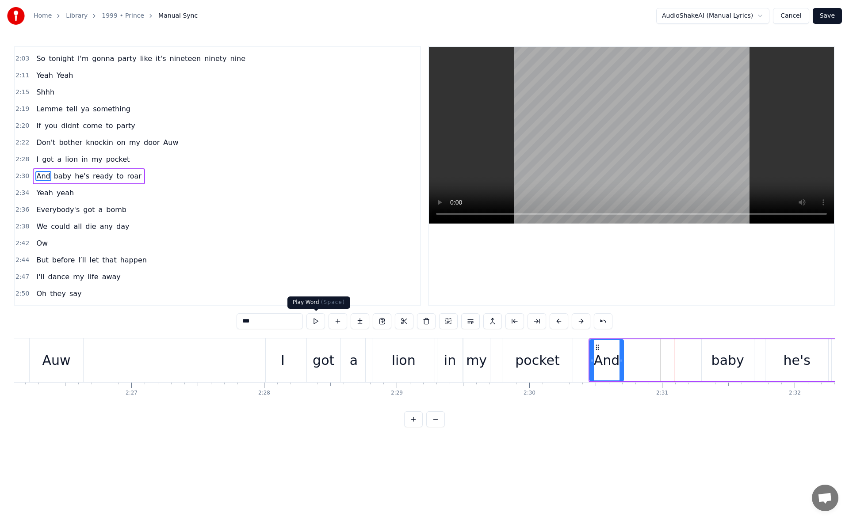
click at [322, 321] on button at bounding box center [315, 321] width 19 height 16
drag, startPoint x: 595, startPoint y: 346, endPoint x: 635, endPoint y: 351, distance: 40.6
click at [635, 351] on div "And" at bounding box center [646, 360] width 32 height 40
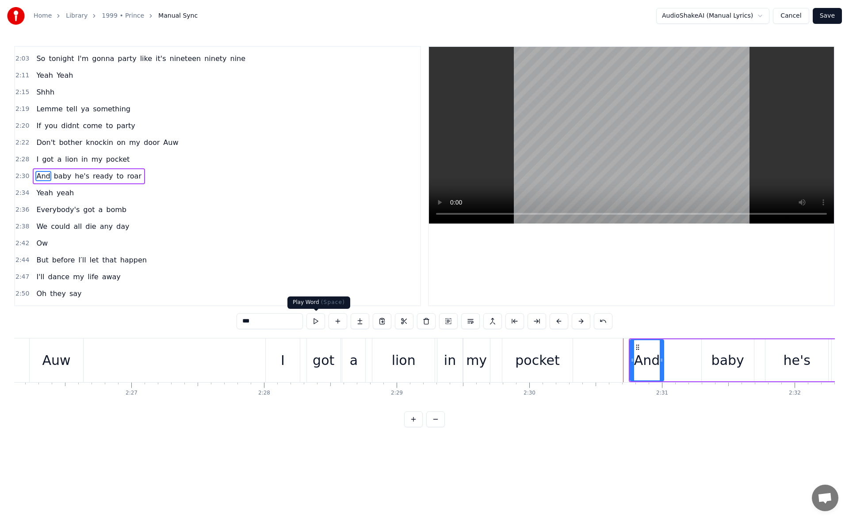
click at [313, 321] on button at bounding box center [315, 321] width 19 height 16
click at [727, 364] on div "baby" at bounding box center [727, 361] width 33 height 20
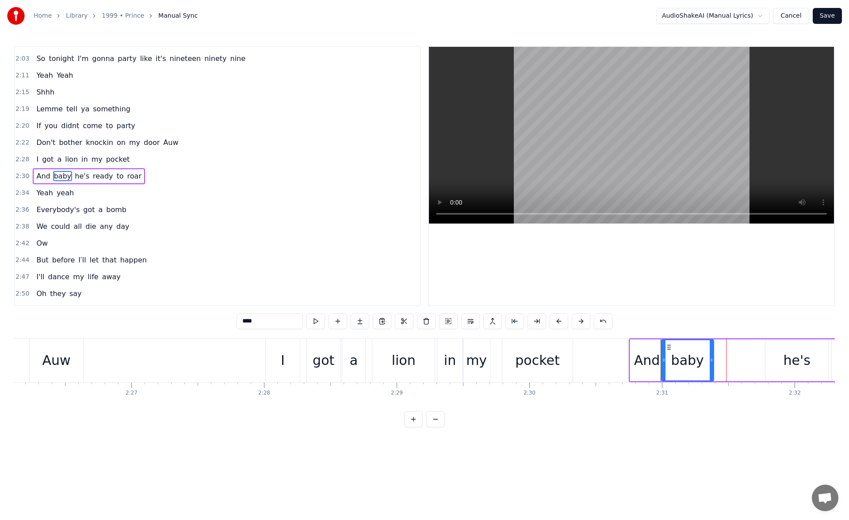
drag, startPoint x: 710, startPoint y: 348, endPoint x: 669, endPoint y: 349, distance: 40.3
click at [669, 349] on icon at bounding box center [668, 347] width 7 height 7
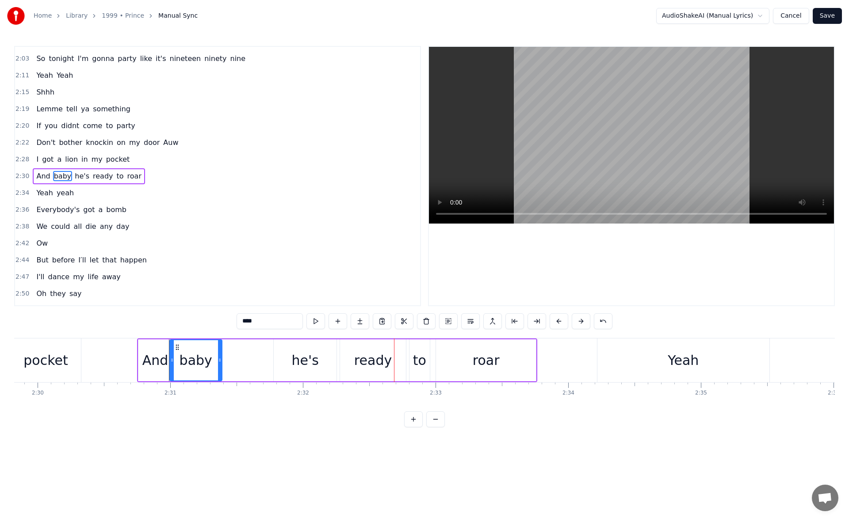
scroll to position [0, 19791]
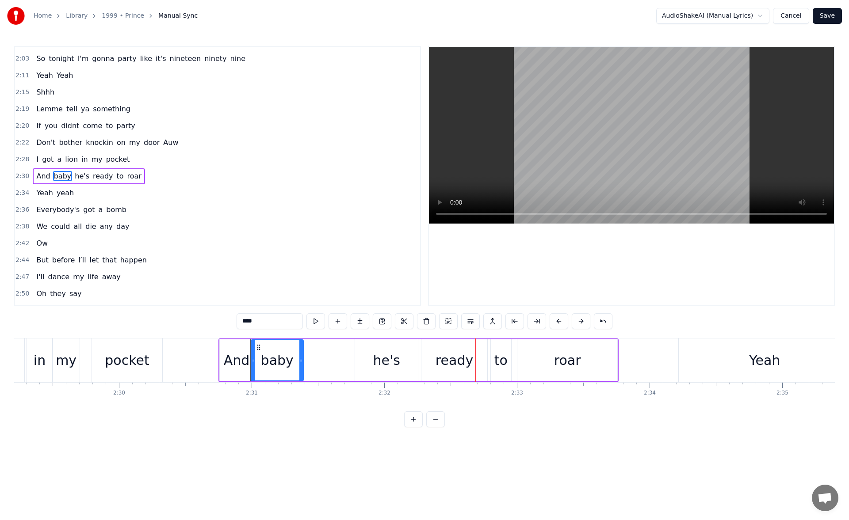
click at [292, 352] on div "baby" at bounding box center [277, 360] width 51 height 40
drag, startPoint x: 300, startPoint y: 361, endPoint x: 290, endPoint y: 359, distance: 9.9
click at [290, 359] on icon at bounding box center [292, 360] width 4 height 7
click at [317, 318] on button at bounding box center [315, 321] width 19 height 16
click at [398, 361] on div "he's" at bounding box center [386, 361] width 63 height 42
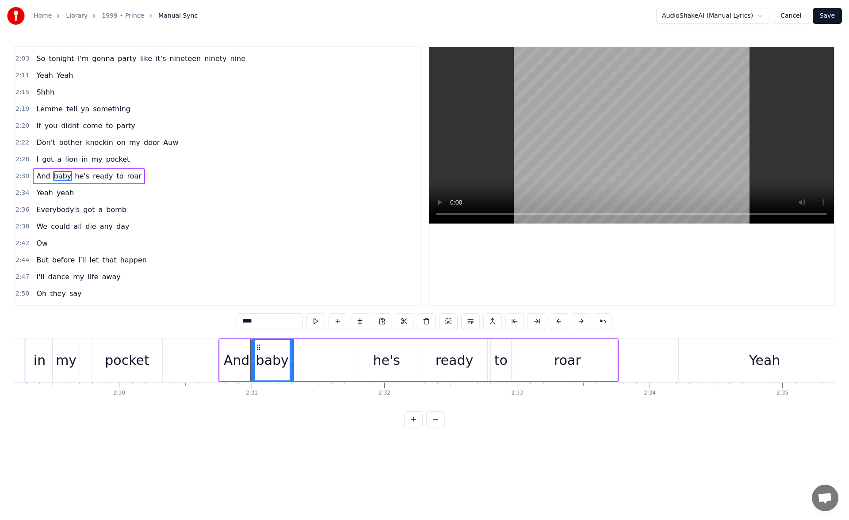
type input "****"
drag, startPoint x: 363, startPoint y: 346, endPoint x: 303, endPoint y: 348, distance: 60.6
click at [303, 348] on icon at bounding box center [301, 347] width 7 height 7
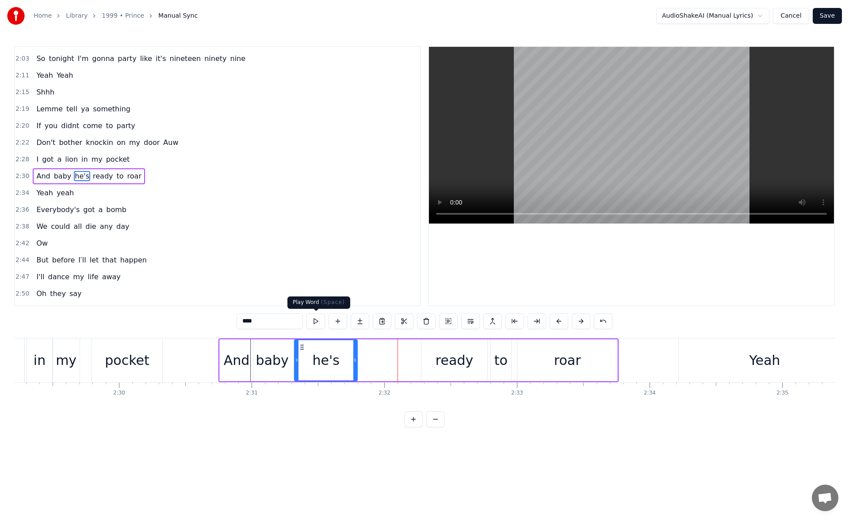
click at [314, 318] on button at bounding box center [315, 321] width 19 height 16
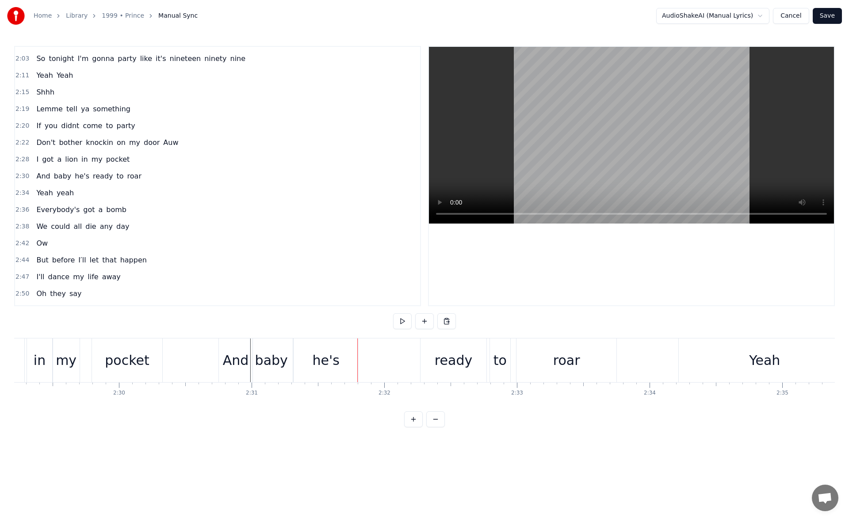
click at [451, 365] on div "ready" at bounding box center [454, 361] width 38 height 20
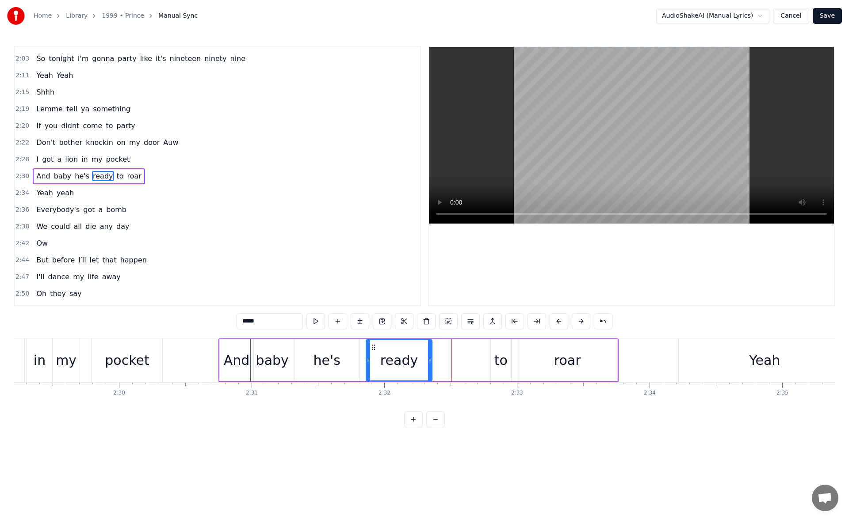
drag, startPoint x: 428, startPoint y: 347, endPoint x: 370, endPoint y: 348, distance: 58.4
click at [370, 348] on icon at bounding box center [373, 347] width 7 height 7
click at [316, 320] on button at bounding box center [315, 321] width 19 height 16
click at [500, 355] on div "to" at bounding box center [500, 361] width 13 height 20
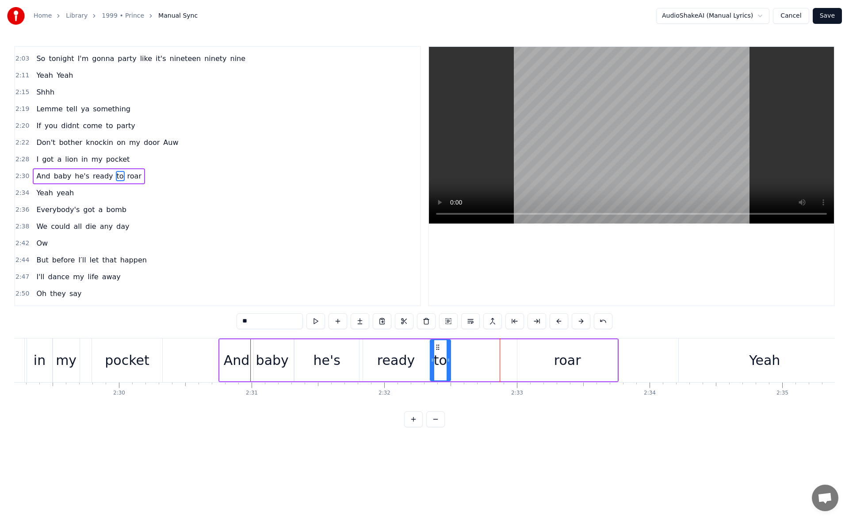
drag, startPoint x: 499, startPoint y: 346, endPoint x: 438, endPoint y: 353, distance: 61.0
click at [438, 353] on div "to" at bounding box center [440, 360] width 19 height 40
click at [316, 322] on button at bounding box center [315, 321] width 19 height 16
drag, startPoint x: 448, startPoint y: 363, endPoint x: 453, endPoint y: 363, distance: 4.9
click at [453, 363] on icon at bounding box center [452, 360] width 4 height 7
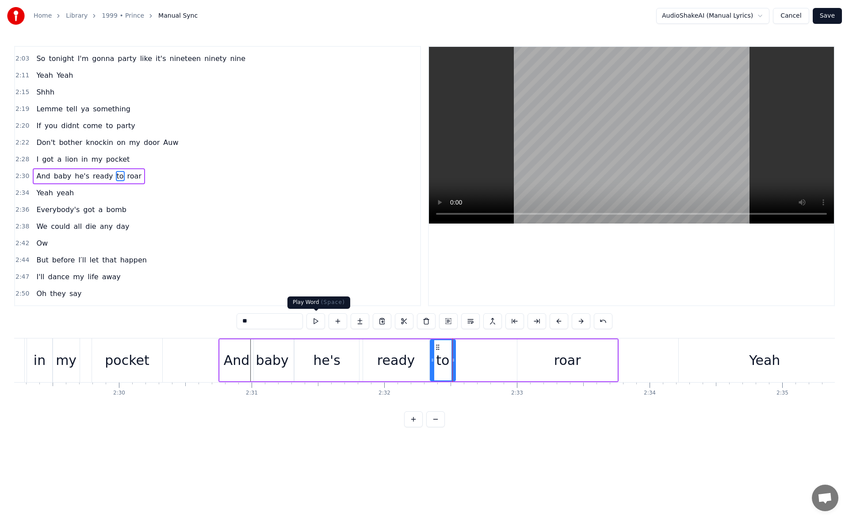
click at [314, 321] on button at bounding box center [315, 321] width 19 height 16
click at [555, 356] on div "roar" at bounding box center [567, 361] width 27 height 20
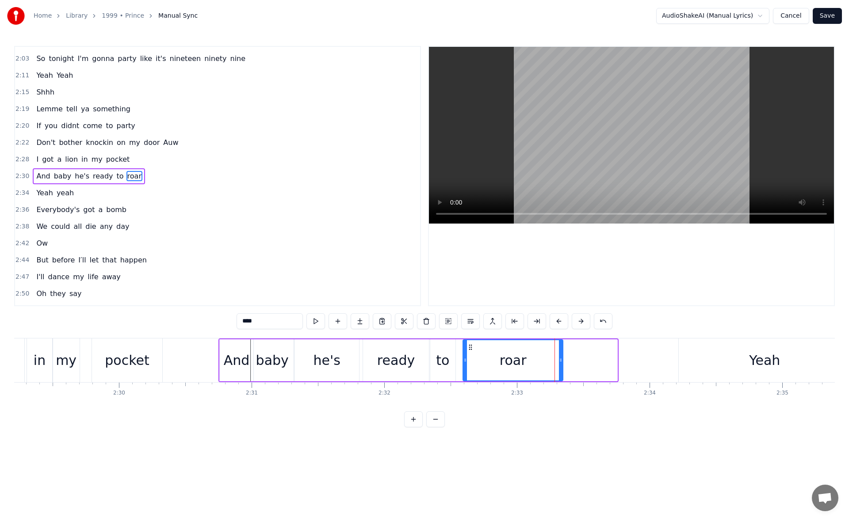
drag, startPoint x: 524, startPoint y: 346, endPoint x: 470, endPoint y: 353, distance: 54.8
click at [470, 353] on div "roar" at bounding box center [512, 360] width 99 height 40
click at [311, 321] on button at bounding box center [315, 321] width 19 height 16
drag, startPoint x: 561, startPoint y: 362, endPoint x: 575, endPoint y: 364, distance: 14.7
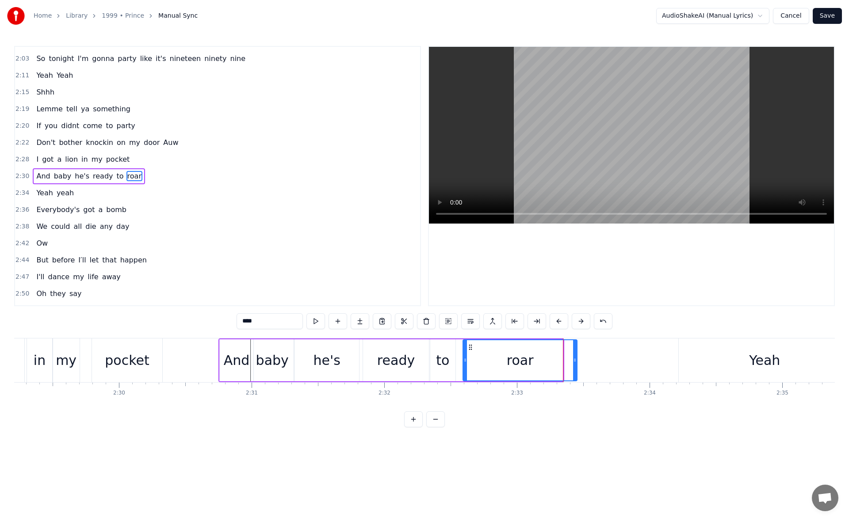
click at [575, 364] on div at bounding box center [575, 360] width 4 height 40
click at [313, 320] on button at bounding box center [315, 321] width 19 height 16
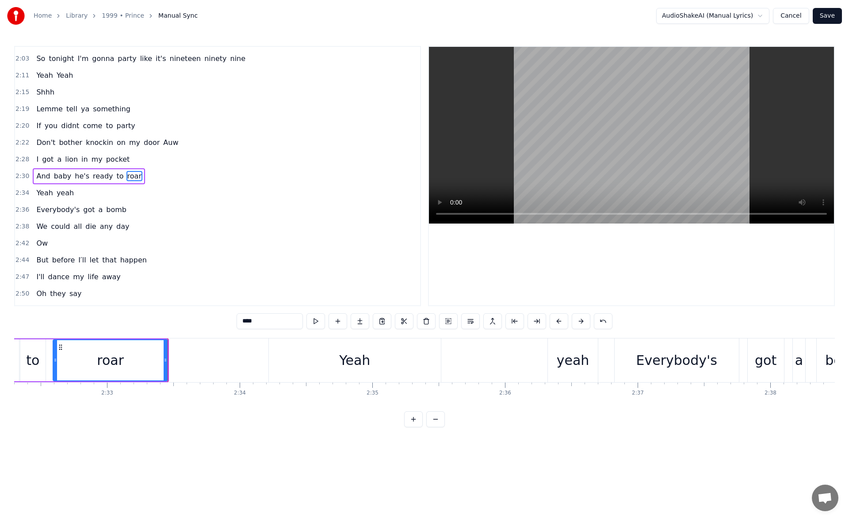
scroll to position [0, 20283]
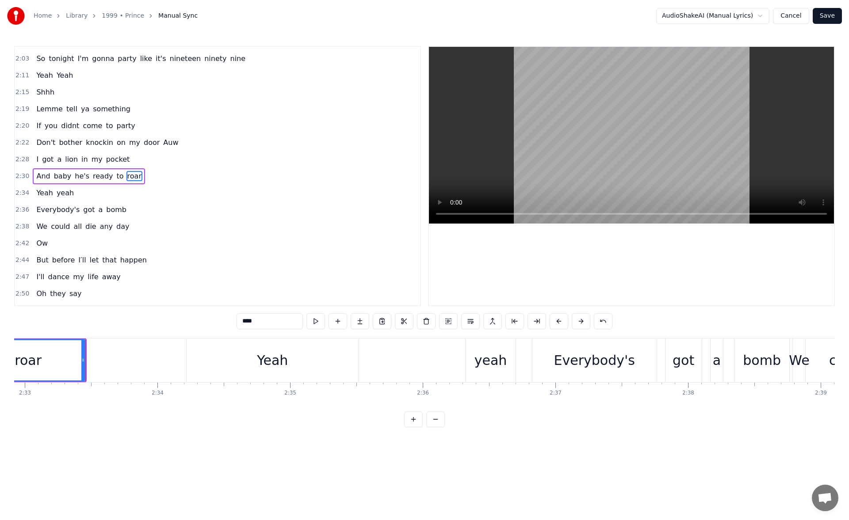
click at [279, 355] on div "Yeah" at bounding box center [272, 361] width 31 height 20
type input "****"
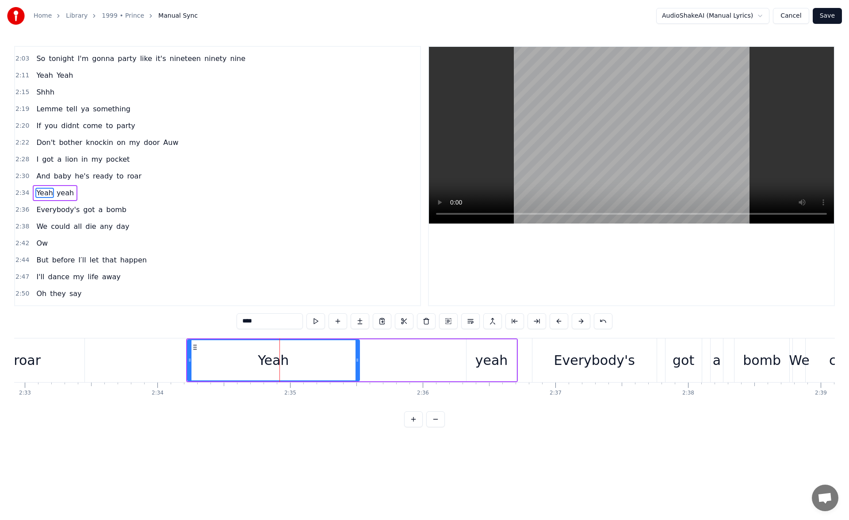
scroll to position [349, 0]
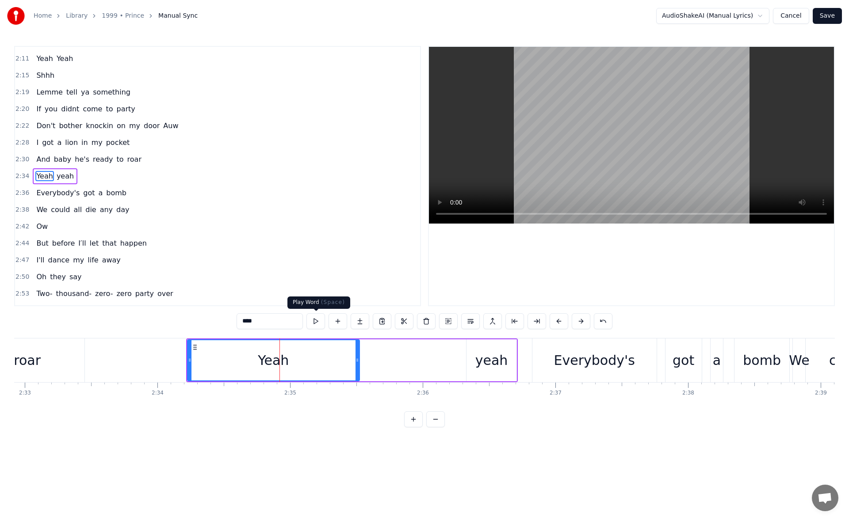
click at [316, 318] on button at bounding box center [315, 321] width 19 height 16
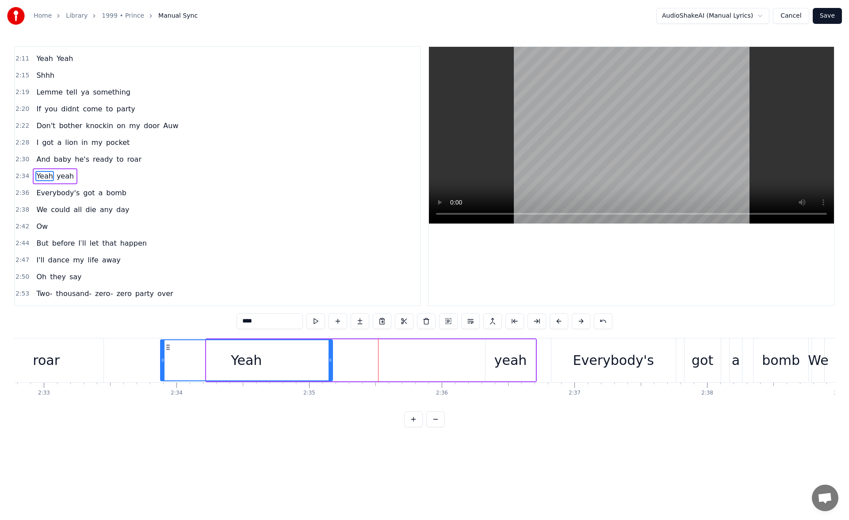
drag, startPoint x: 195, startPoint y: 346, endPoint x: 168, endPoint y: 346, distance: 27.9
click at [168, 346] on icon at bounding box center [167, 347] width 7 height 7
click at [174, 347] on div "Yeah" at bounding box center [246, 361] width 173 height 42
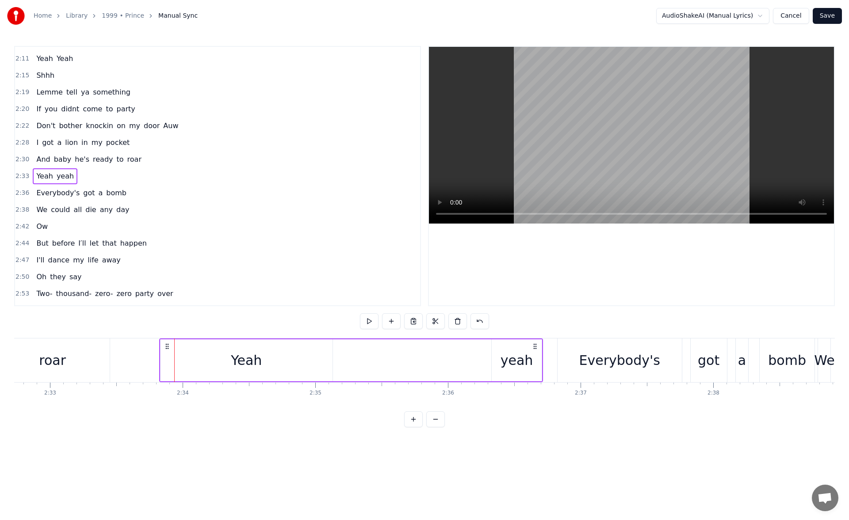
click at [166, 348] on icon at bounding box center [167, 346] width 7 height 7
drag, startPoint x: 168, startPoint y: 346, endPoint x: 191, endPoint y: 349, distance: 23.6
click at [191, 349] on icon at bounding box center [190, 346] width 7 height 7
click at [373, 322] on button at bounding box center [369, 321] width 19 height 16
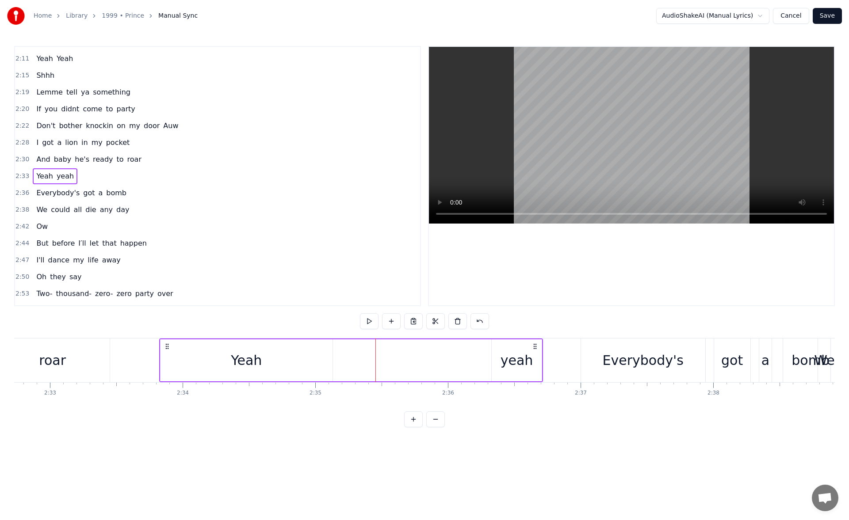
click at [373, 322] on button at bounding box center [369, 321] width 19 height 16
click at [373, 327] on button at bounding box center [369, 321] width 19 height 16
click at [268, 358] on div "Yeah" at bounding box center [246, 361] width 172 height 42
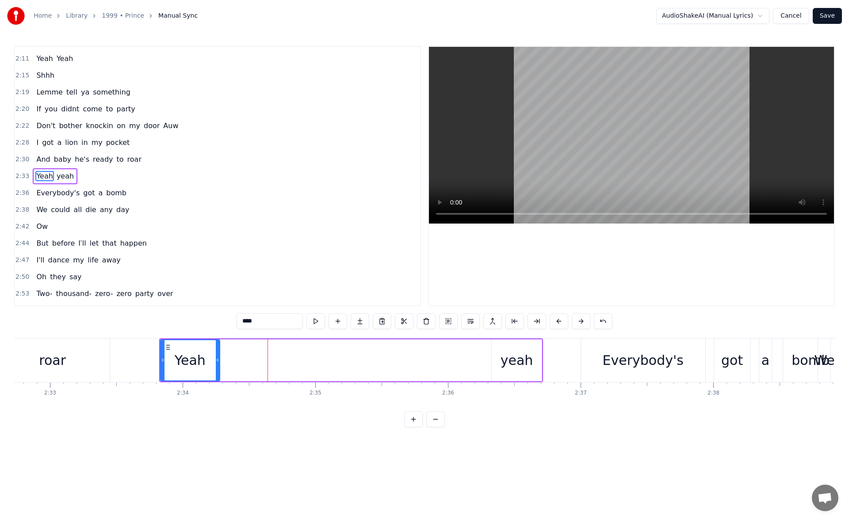
drag, startPoint x: 330, startPoint y: 360, endPoint x: 212, endPoint y: 364, distance: 117.7
click at [216, 364] on div at bounding box center [218, 360] width 4 height 40
click at [315, 319] on button at bounding box center [315, 321] width 19 height 16
click at [508, 368] on div "yeah" at bounding box center [516, 361] width 33 height 20
type input "****"
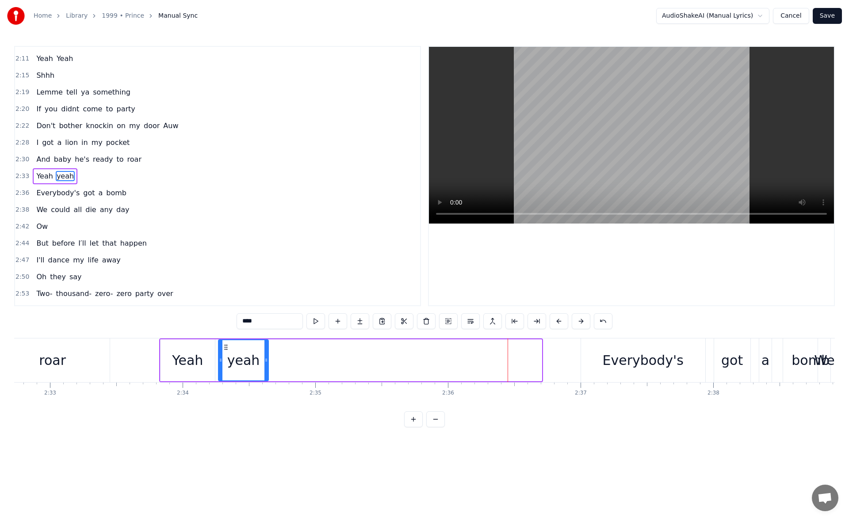
drag, startPoint x: 501, startPoint y: 348, endPoint x: 228, endPoint y: 367, distance: 273.9
click at [228, 367] on div "yeah" at bounding box center [243, 360] width 49 height 40
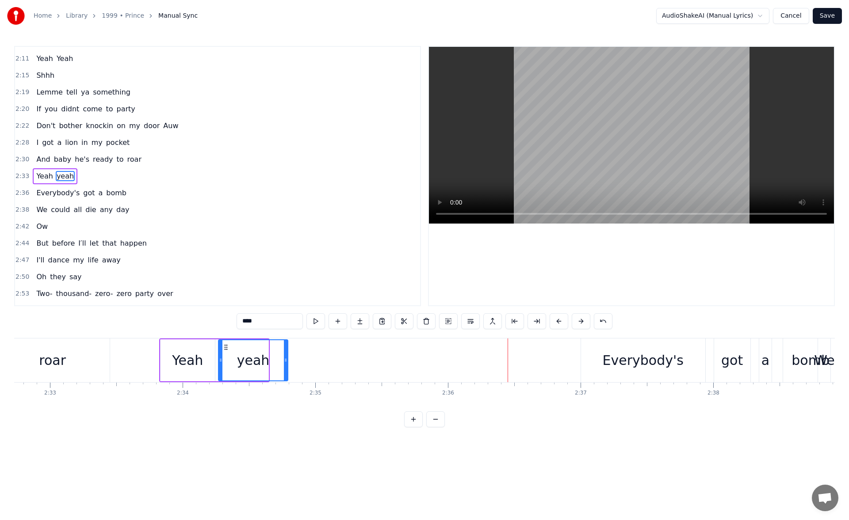
drag, startPoint x: 267, startPoint y: 361, endPoint x: 297, endPoint y: 364, distance: 29.7
click at [287, 364] on div at bounding box center [286, 360] width 4 height 40
click at [317, 321] on button at bounding box center [315, 321] width 19 height 16
click at [298, 361] on div at bounding box center [298, 361] width 0 height 44
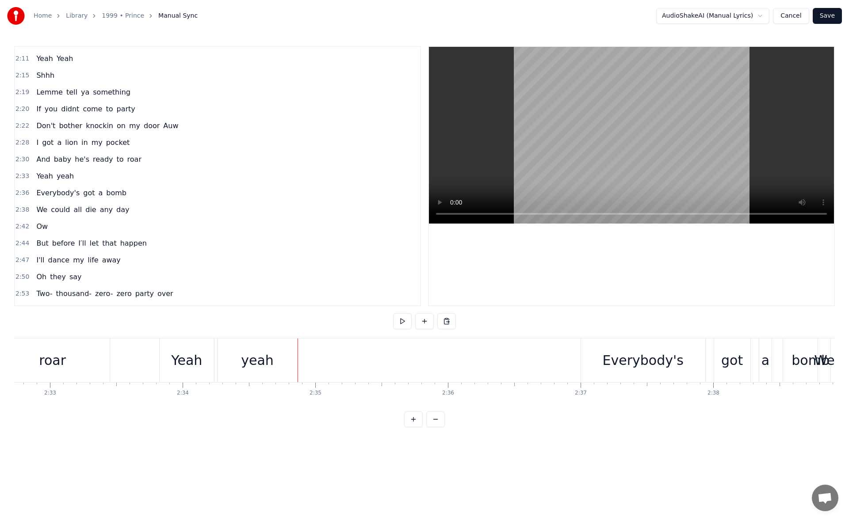
click at [627, 359] on div "Everybody's" at bounding box center [642, 361] width 81 height 20
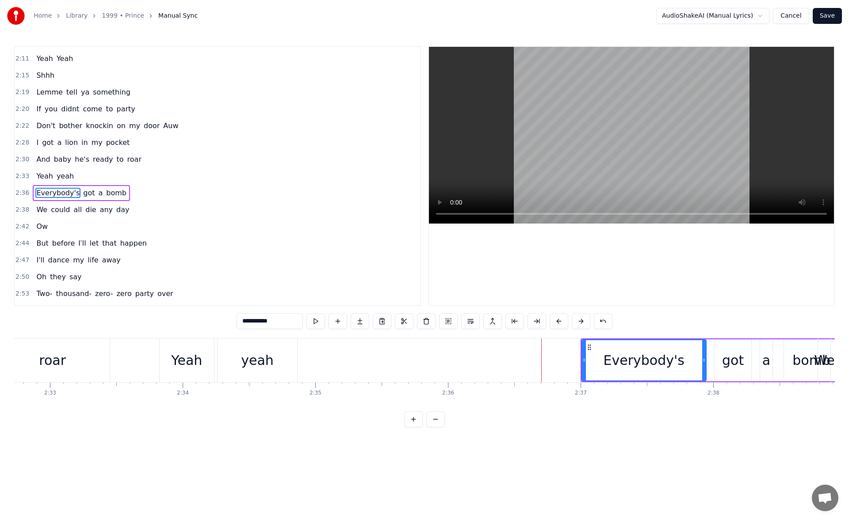
scroll to position [366, 0]
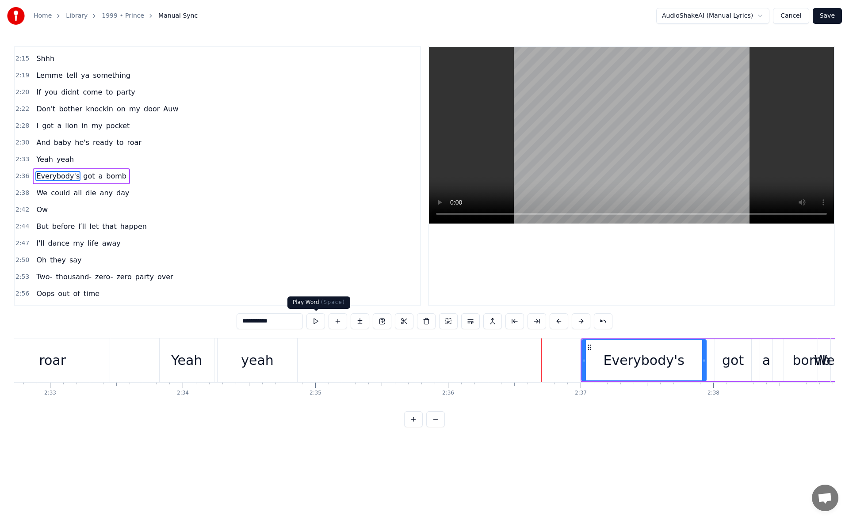
click at [310, 321] on button at bounding box center [315, 321] width 19 height 16
click at [313, 321] on button at bounding box center [315, 321] width 19 height 16
click at [578, 361] on icon at bounding box center [579, 360] width 4 height 7
drag, startPoint x: 704, startPoint y: 362, endPoint x: 654, endPoint y: 363, distance: 49.6
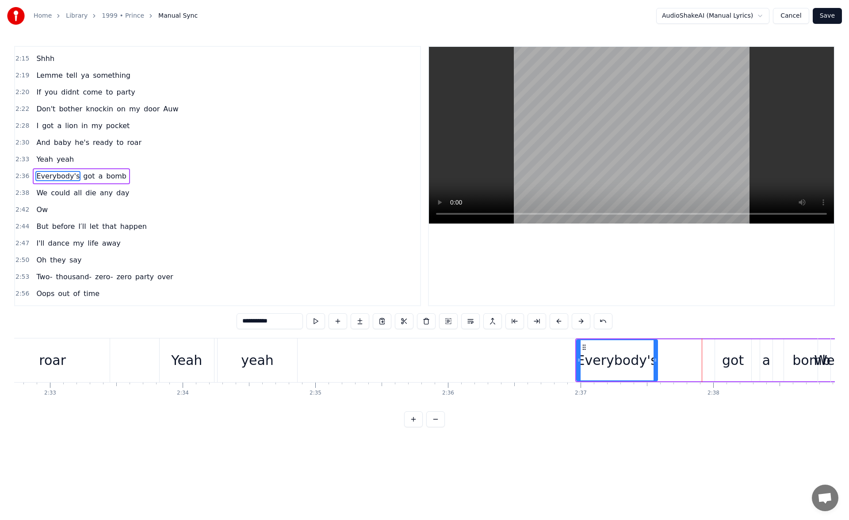
click at [654, 363] on icon at bounding box center [655, 360] width 4 height 7
click at [314, 322] on button at bounding box center [315, 321] width 19 height 16
click at [730, 368] on div "got" at bounding box center [733, 361] width 22 height 20
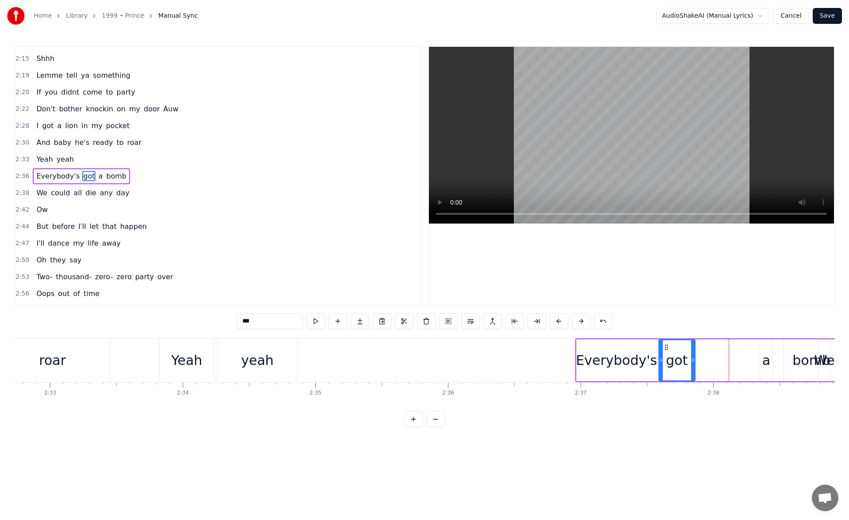
drag, startPoint x: 721, startPoint y: 346, endPoint x: 665, endPoint y: 352, distance: 56.5
click at [665, 352] on div "got" at bounding box center [676, 360] width 35 height 40
click at [320, 322] on button at bounding box center [315, 321] width 19 height 16
click at [765, 360] on div "a" at bounding box center [766, 361] width 8 height 20
drag, startPoint x: 766, startPoint y: 347, endPoint x: 709, endPoint y: 351, distance: 57.2
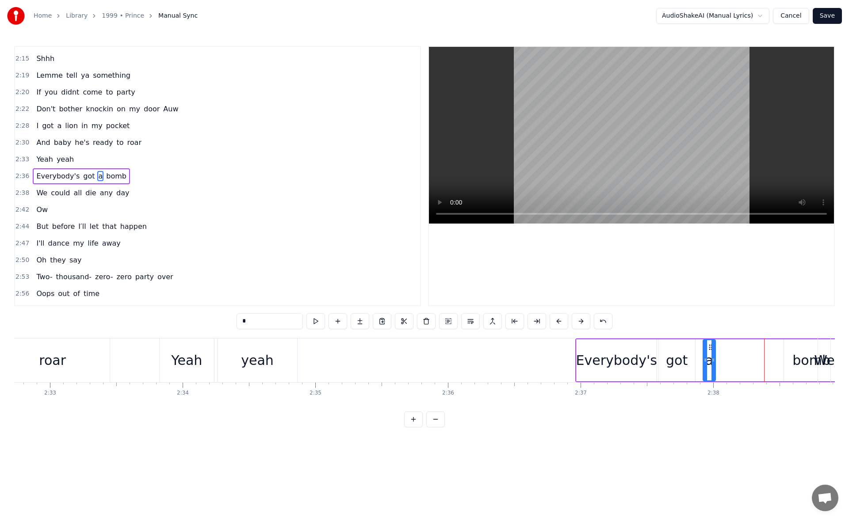
click at [709, 351] on div "a" at bounding box center [708, 360] width 11 height 40
click at [317, 330] on div "*" at bounding box center [425, 322] width 376 height 18
click at [317, 324] on button at bounding box center [315, 321] width 19 height 16
click at [684, 365] on div "got" at bounding box center [677, 361] width 22 height 20
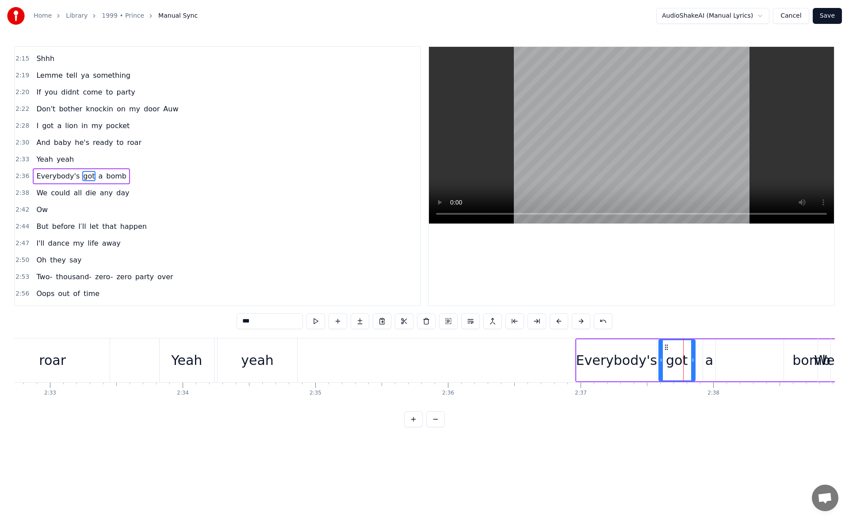
click at [707, 361] on div "a" at bounding box center [709, 361] width 8 height 20
drag, startPoint x: 709, startPoint y: 347, endPoint x: 703, endPoint y: 346, distance: 6.6
click at [703, 346] on icon at bounding box center [703, 347] width 7 height 7
click at [809, 351] on div "bomb" at bounding box center [811, 361] width 38 height 20
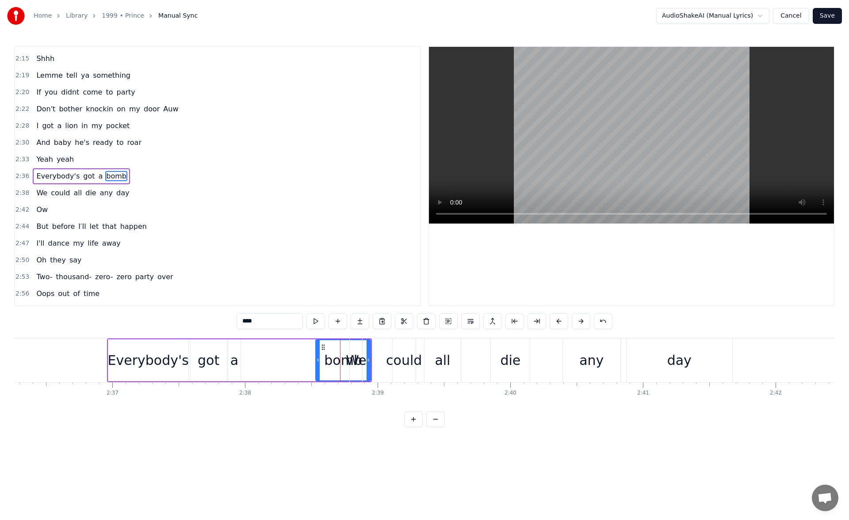
scroll to position [0, 20693]
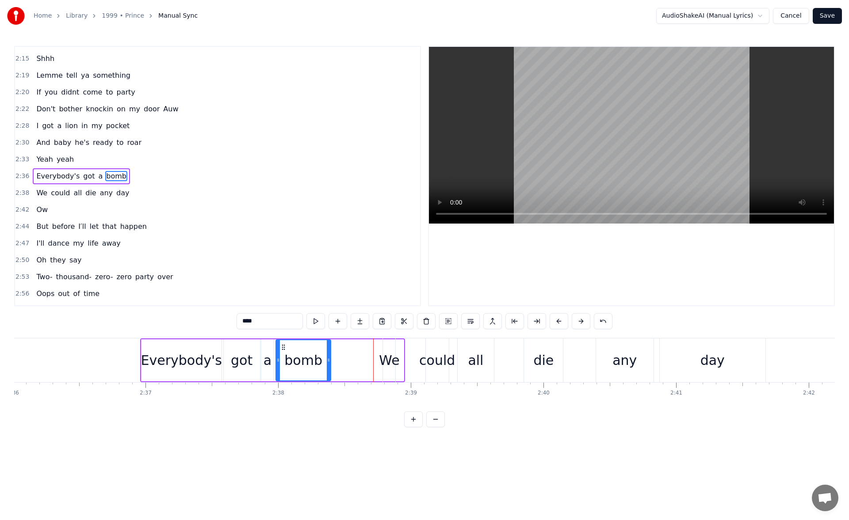
drag, startPoint x: 357, startPoint y: 348, endPoint x: 284, endPoint y: 348, distance: 73.0
click at [284, 348] on icon at bounding box center [283, 347] width 7 height 7
click at [316, 319] on button at bounding box center [315, 321] width 19 height 16
click at [387, 349] on div "We" at bounding box center [389, 361] width 12 height 44
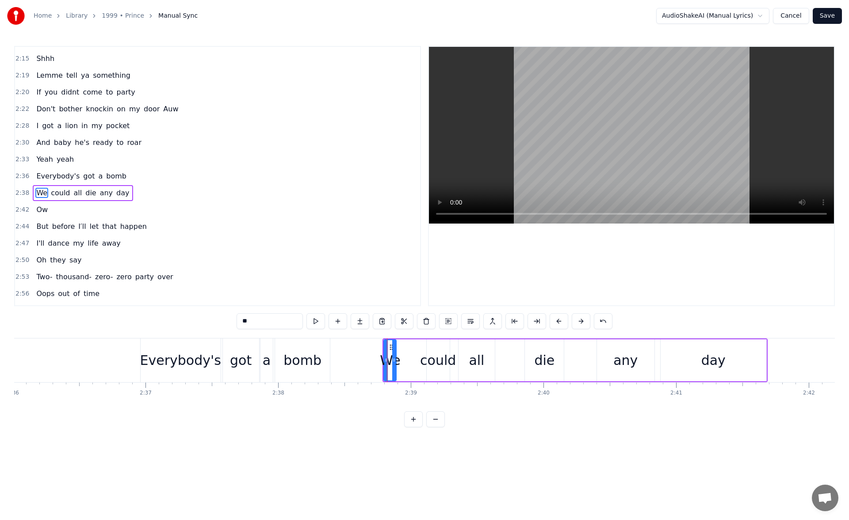
scroll to position [383, 0]
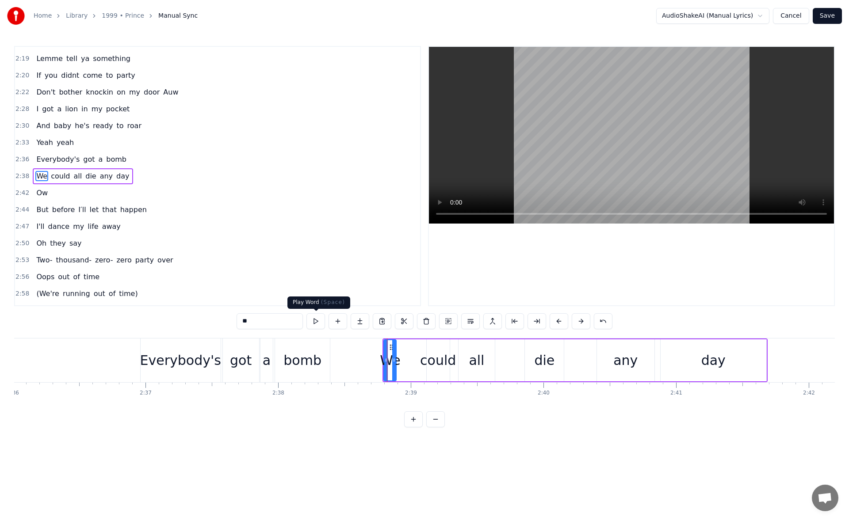
click at [313, 316] on button at bounding box center [315, 321] width 19 height 16
drag, startPoint x: 386, startPoint y: 361, endPoint x: 371, endPoint y: 359, distance: 15.1
click at [371, 359] on icon at bounding box center [372, 360] width 4 height 7
click at [316, 320] on button at bounding box center [315, 321] width 19 height 16
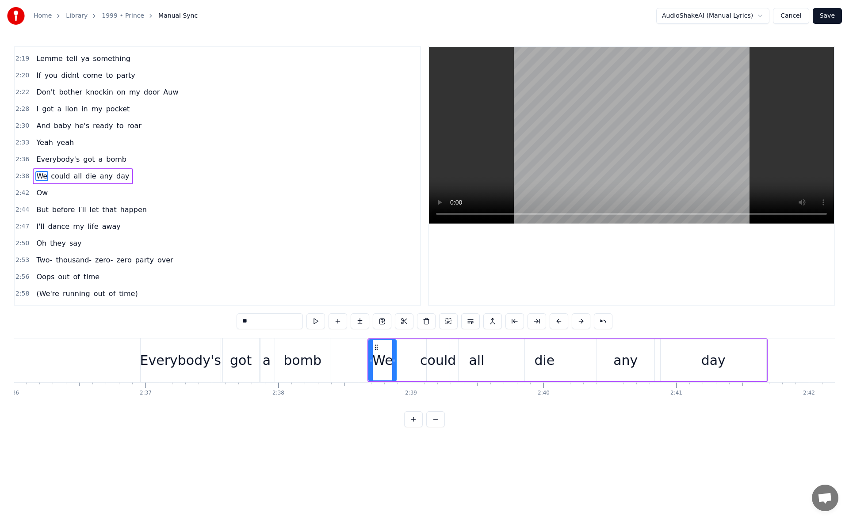
click at [436, 356] on div "could" at bounding box center [438, 361] width 36 height 20
drag, startPoint x: 434, startPoint y: 346, endPoint x: 408, endPoint y: 347, distance: 26.5
click at [408, 347] on icon at bounding box center [407, 347] width 7 height 7
drag, startPoint x: 420, startPoint y: 362, endPoint x: 439, endPoint y: 363, distance: 19.1
click at [439, 363] on icon at bounding box center [438, 360] width 4 height 7
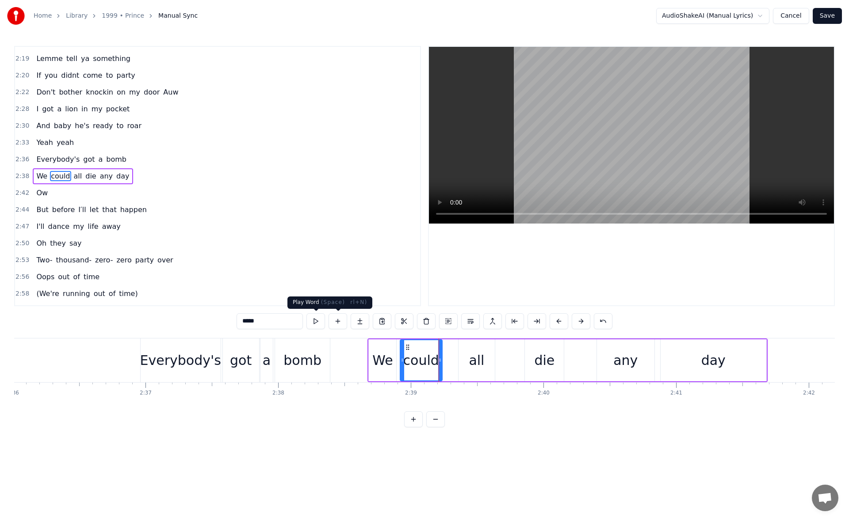
click at [313, 319] on button at bounding box center [315, 321] width 19 height 16
click at [421, 358] on div "could" at bounding box center [421, 361] width 36 height 20
click at [316, 319] on button at bounding box center [315, 321] width 19 height 16
drag, startPoint x: 439, startPoint y: 360, endPoint x: 431, endPoint y: 362, distance: 8.9
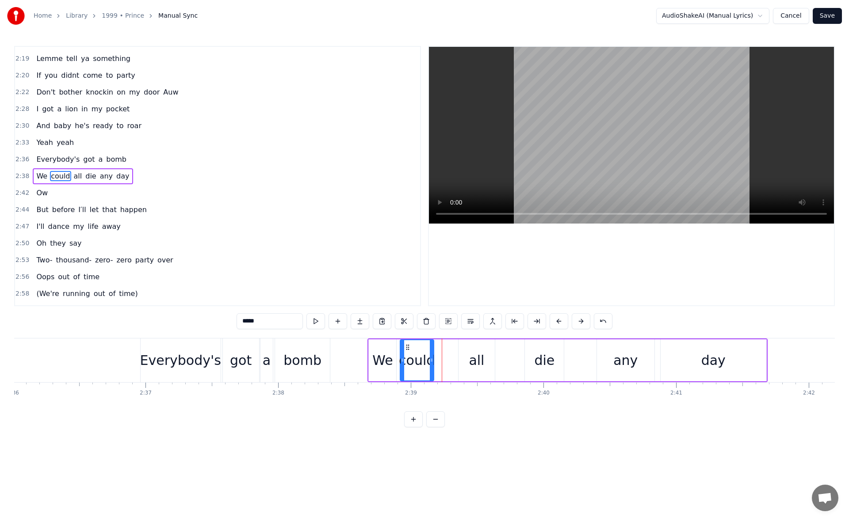
click at [431, 362] on icon at bounding box center [432, 360] width 4 height 7
click at [470, 359] on div "all" at bounding box center [476, 361] width 15 height 20
drag, startPoint x: 466, startPoint y: 346, endPoint x: 442, endPoint y: 347, distance: 23.9
click at [442, 347] on icon at bounding box center [442, 347] width 7 height 7
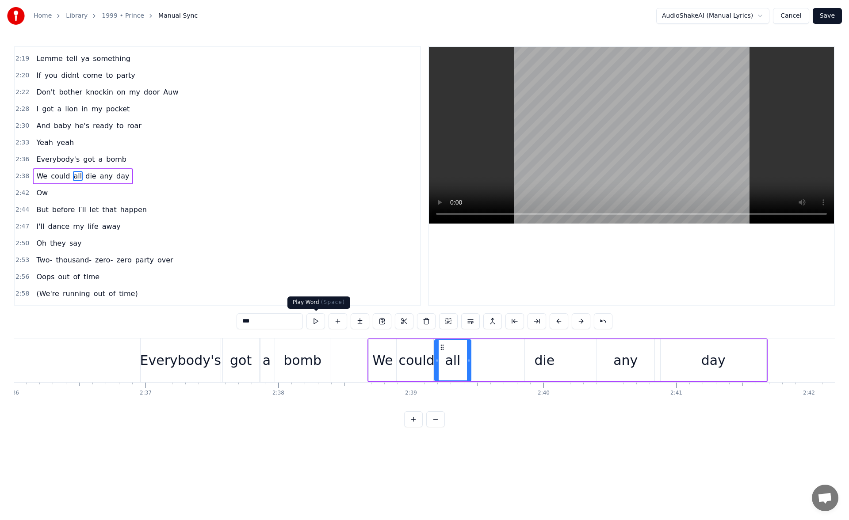
click at [320, 321] on button at bounding box center [315, 321] width 19 height 16
drag, startPoint x: 469, startPoint y: 363, endPoint x: 458, endPoint y: 364, distance: 11.1
click at [458, 364] on div at bounding box center [458, 360] width 4 height 40
click at [537, 359] on div "die" at bounding box center [544, 361] width 20 height 20
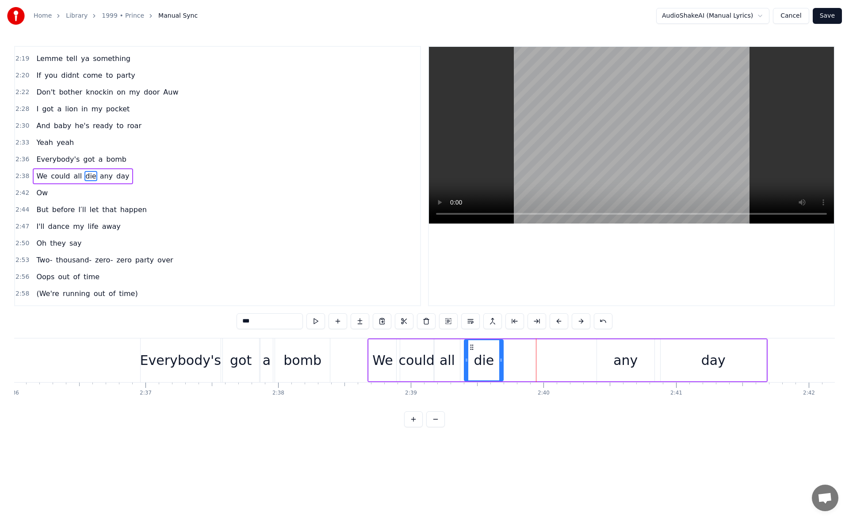
drag, startPoint x: 532, startPoint y: 347, endPoint x: 471, endPoint y: 352, distance: 60.8
click at [471, 352] on div "die" at bounding box center [484, 360] width 38 height 40
click at [317, 321] on button at bounding box center [315, 321] width 19 height 16
click at [617, 364] on div "any" at bounding box center [625, 361] width 24 height 20
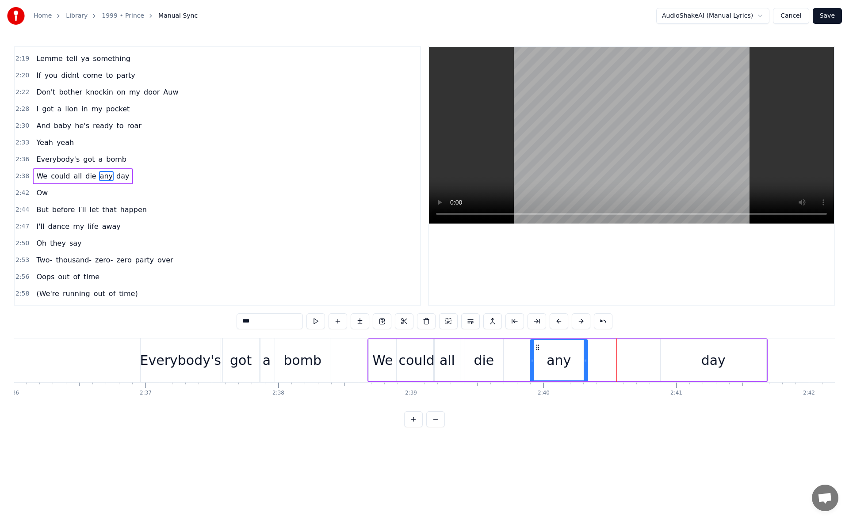
drag, startPoint x: 605, startPoint y: 346, endPoint x: 539, endPoint y: 348, distance: 66.8
click at [539, 348] on icon at bounding box center [537, 347] width 7 height 7
click at [319, 323] on button at bounding box center [315, 321] width 19 height 16
click at [712, 361] on div "day" at bounding box center [713, 361] width 24 height 20
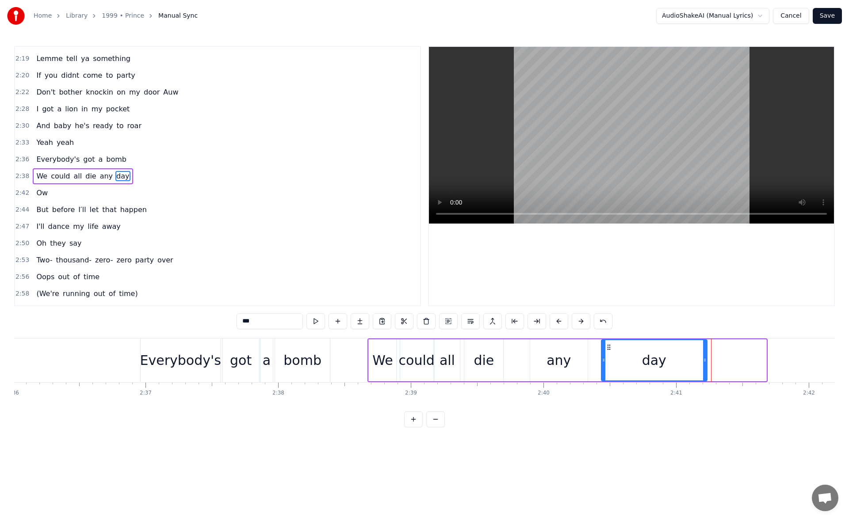
drag, startPoint x: 668, startPoint y: 347, endPoint x: 609, endPoint y: 358, distance: 60.3
click at [609, 358] on div "day" at bounding box center [654, 360] width 105 height 40
click at [314, 321] on button at bounding box center [315, 321] width 19 height 16
drag, startPoint x: 706, startPoint y: 360, endPoint x: 715, endPoint y: 362, distance: 9.5
click at [715, 362] on icon at bounding box center [714, 360] width 4 height 7
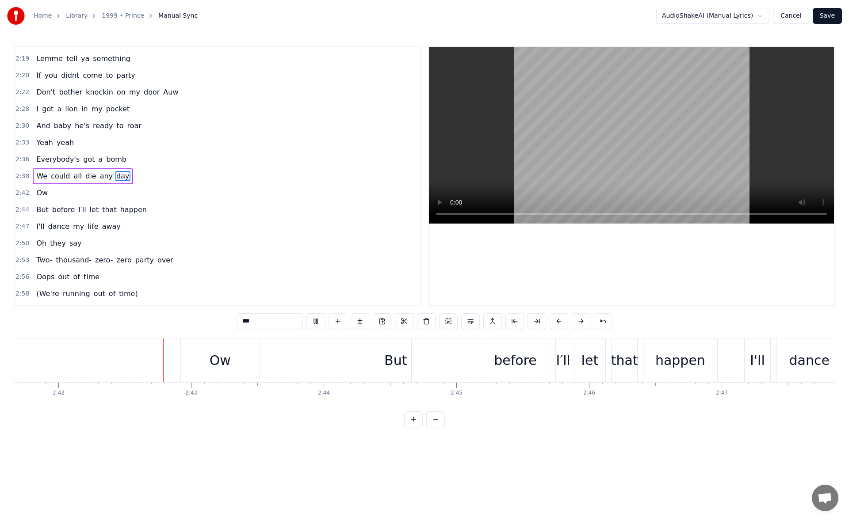
scroll to position [0, 21445]
click at [236, 353] on div "Ow" at bounding box center [219, 361] width 79 height 44
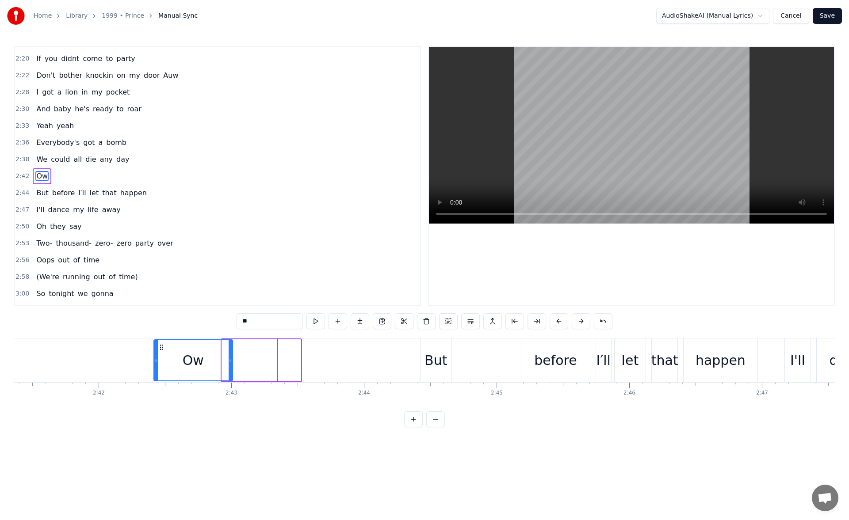
scroll to position [0, 21390]
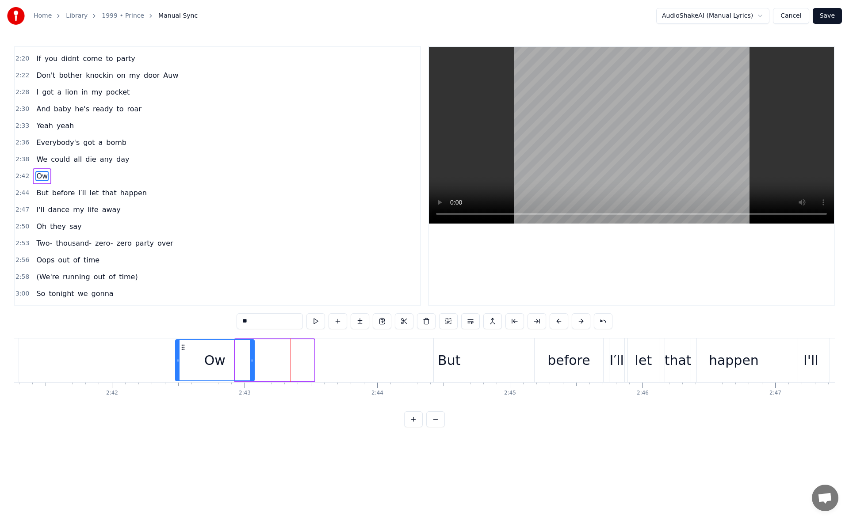
drag, startPoint x: 188, startPoint y: 346, endPoint x: 183, endPoint y: 352, distance: 8.2
click at [183, 352] on div "Ow" at bounding box center [215, 360] width 78 height 40
click at [312, 318] on button at bounding box center [315, 321] width 19 height 16
drag, startPoint x: 250, startPoint y: 360, endPoint x: 259, endPoint y: 360, distance: 8.8
click at [256, 360] on icon at bounding box center [254, 360] width 4 height 7
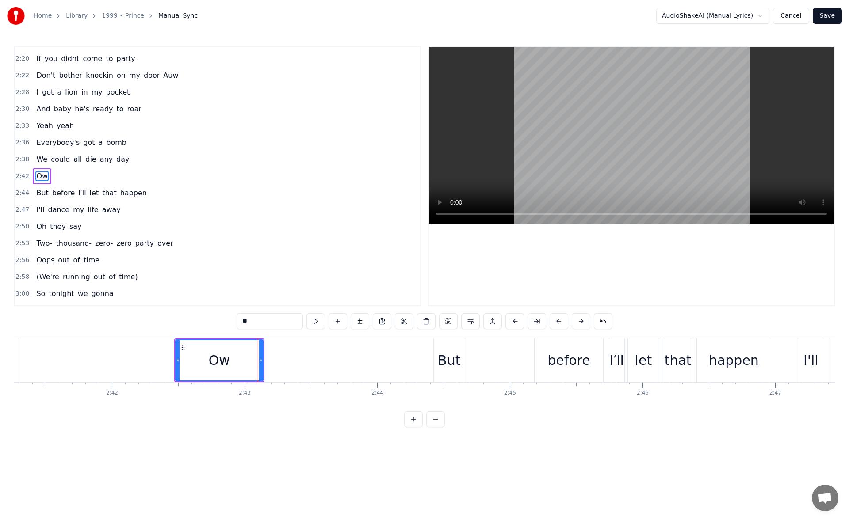
click at [445, 353] on div "But" at bounding box center [449, 361] width 23 height 20
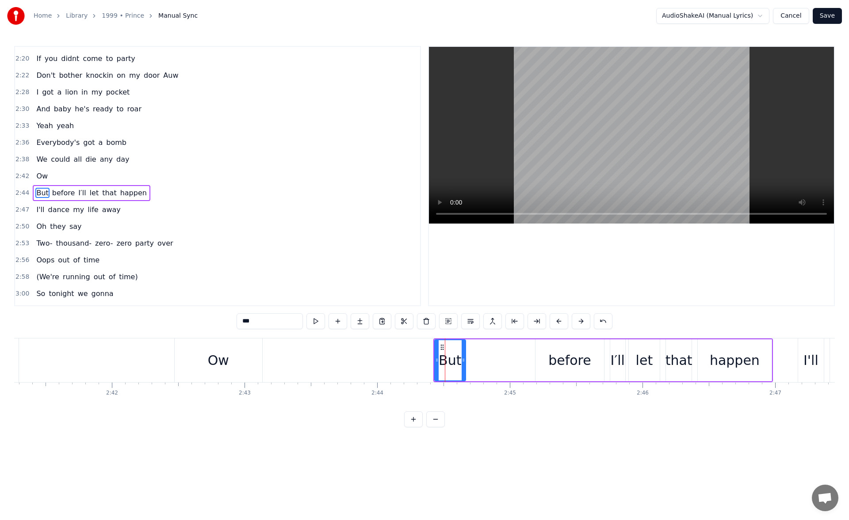
scroll to position [416, 0]
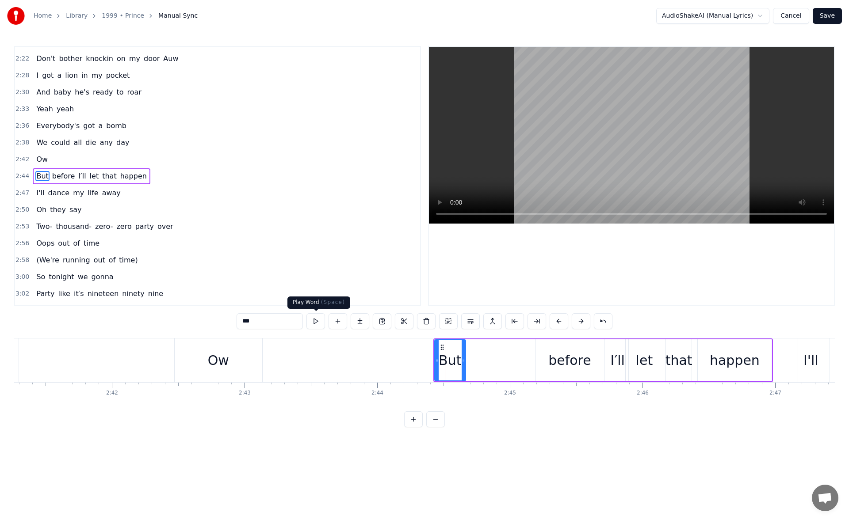
click at [313, 323] on button at bounding box center [315, 321] width 19 height 16
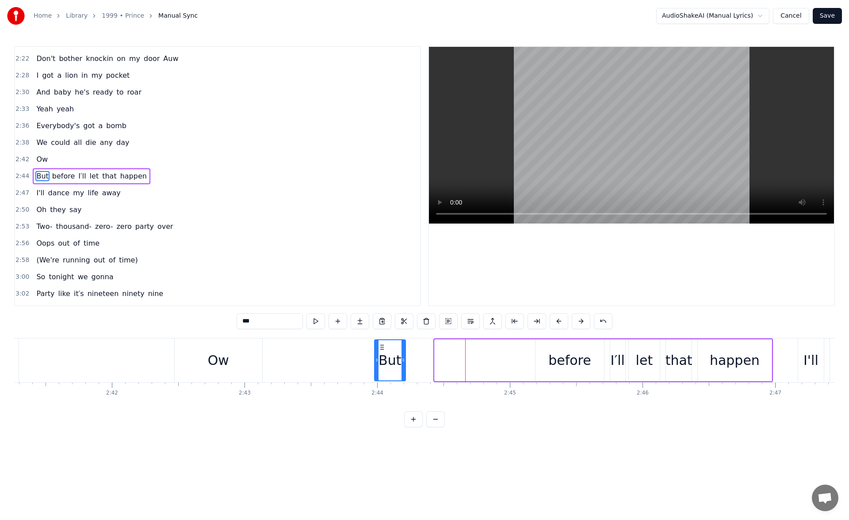
drag, startPoint x: 442, startPoint y: 347, endPoint x: 382, endPoint y: 355, distance: 60.7
click at [382, 355] on div "But" at bounding box center [390, 360] width 30 height 40
click at [313, 320] on button at bounding box center [315, 321] width 19 height 16
drag, startPoint x: 403, startPoint y: 360, endPoint x: 413, endPoint y: 361, distance: 9.8
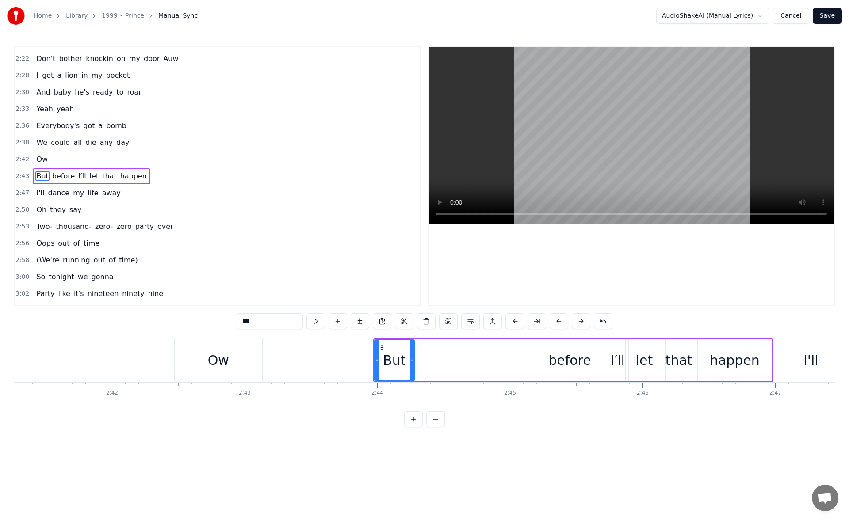
click at [413, 361] on icon at bounding box center [412, 360] width 4 height 7
click at [315, 321] on button at bounding box center [315, 321] width 19 height 16
click at [544, 351] on div "before" at bounding box center [569, 361] width 68 height 42
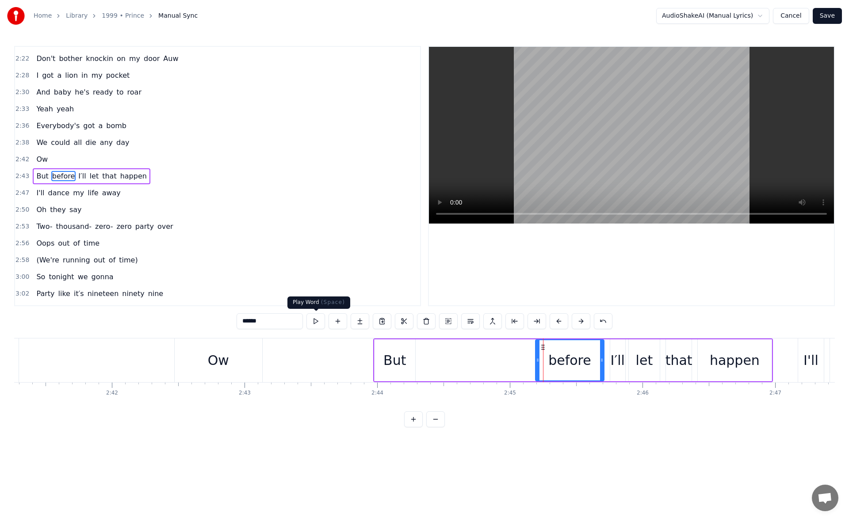
click at [306, 318] on div "******" at bounding box center [425, 321] width 376 height 16
click at [319, 319] on button at bounding box center [315, 321] width 19 height 16
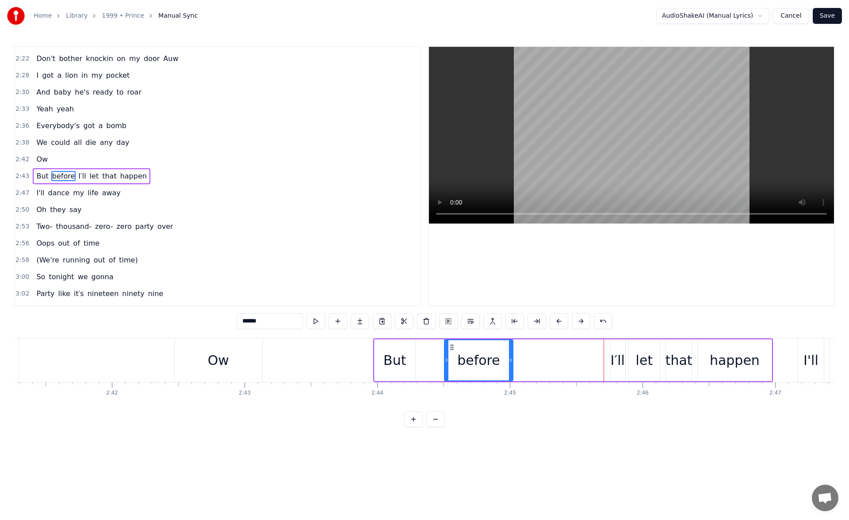
drag, startPoint x: 542, startPoint y: 347, endPoint x: 451, endPoint y: 364, distance: 92.6
click at [451, 364] on div "before" at bounding box center [478, 360] width 67 height 40
click at [315, 318] on button at bounding box center [315, 321] width 19 height 16
click at [523, 364] on div at bounding box center [521, 360] width 4 height 40
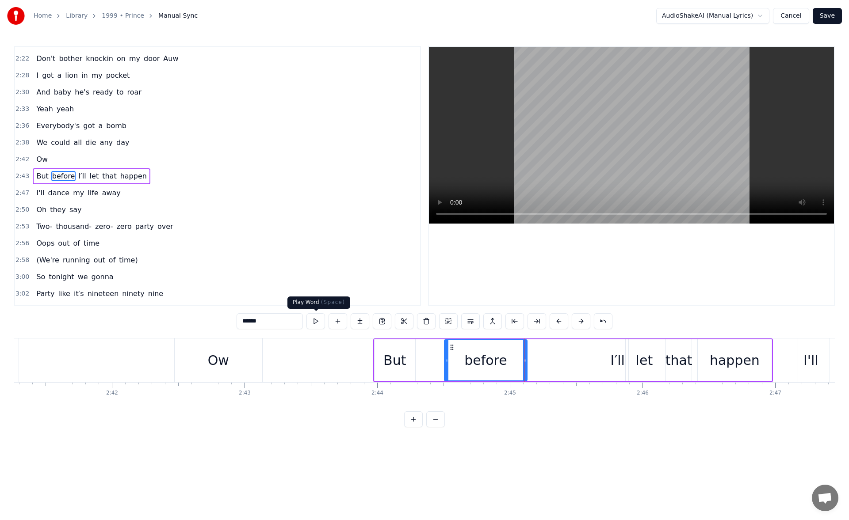
click at [314, 319] on button at bounding box center [315, 321] width 19 height 16
drag, startPoint x: 525, startPoint y: 363, endPoint x: 537, endPoint y: 366, distance: 12.3
click at [527, 366] on div at bounding box center [525, 360] width 4 height 40
click at [317, 322] on button at bounding box center [315, 321] width 19 height 16
click at [618, 352] on div "I′ll" at bounding box center [618, 361] width 14 height 20
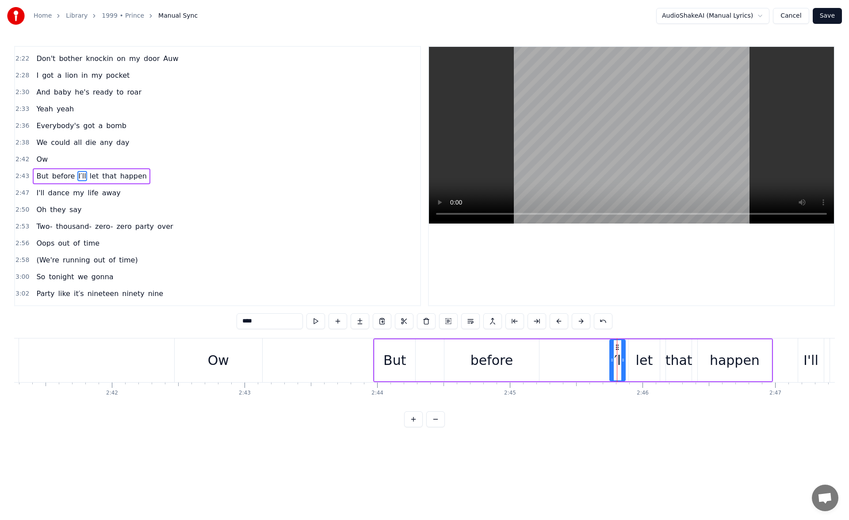
drag, startPoint x: 612, startPoint y: 360, endPoint x: 600, endPoint y: 358, distance: 12.1
click at [610, 358] on icon at bounding box center [612, 360] width 4 height 7
drag, startPoint x: 607, startPoint y: 346, endPoint x: 549, endPoint y: 348, distance: 57.9
click at [549, 348] on icon at bounding box center [547, 347] width 7 height 7
click at [321, 320] on button at bounding box center [315, 321] width 19 height 16
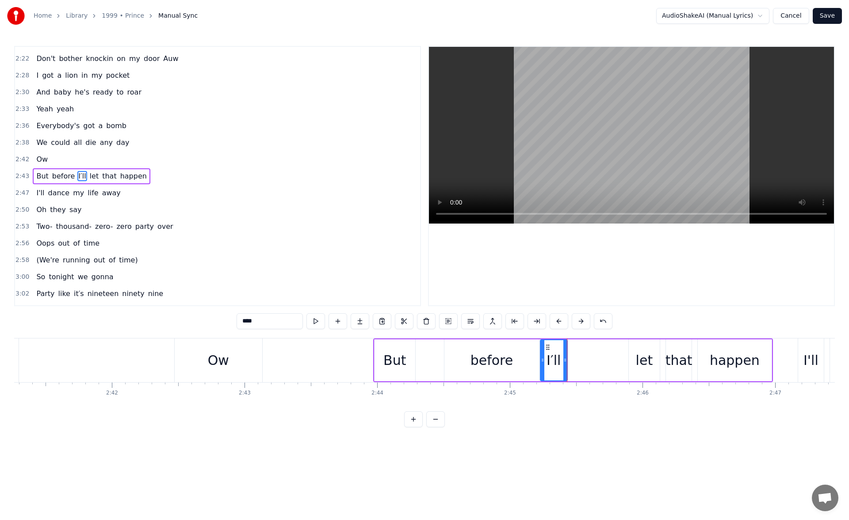
click at [637, 355] on div "let" at bounding box center [644, 361] width 17 height 20
drag, startPoint x: 636, startPoint y: 345, endPoint x: 574, endPoint y: 351, distance: 62.2
click at [574, 351] on icon at bounding box center [574, 347] width 7 height 7
click at [318, 322] on button at bounding box center [315, 321] width 19 height 16
click at [684, 355] on div "that" at bounding box center [678, 361] width 27 height 20
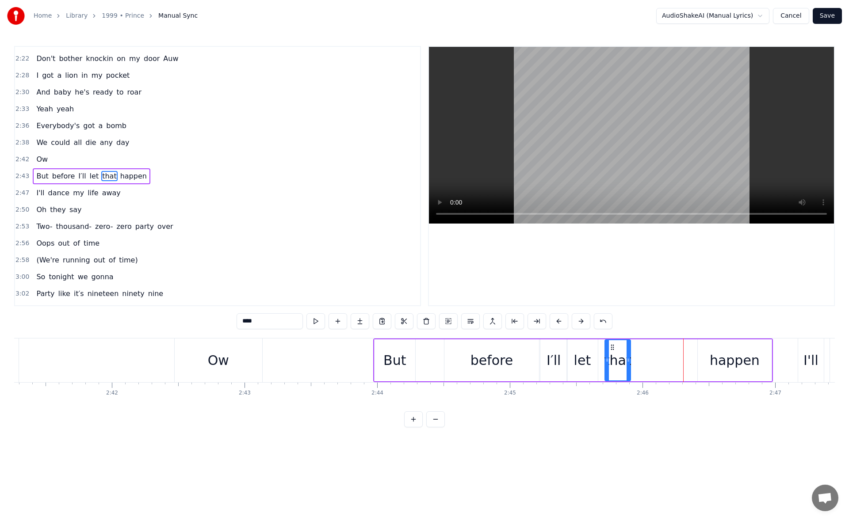
drag, startPoint x: 674, startPoint y: 345, endPoint x: 613, endPoint y: 360, distance: 62.7
click at [613, 360] on div "that" at bounding box center [617, 360] width 25 height 40
click at [314, 325] on button at bounding box center [315, 321] width 19 height 16
click at [630, 365] on div at bounding box center [630, 360] width 4 height 40
click at [318, 321] on button at bounding box center [315, 321] width 19 height 16
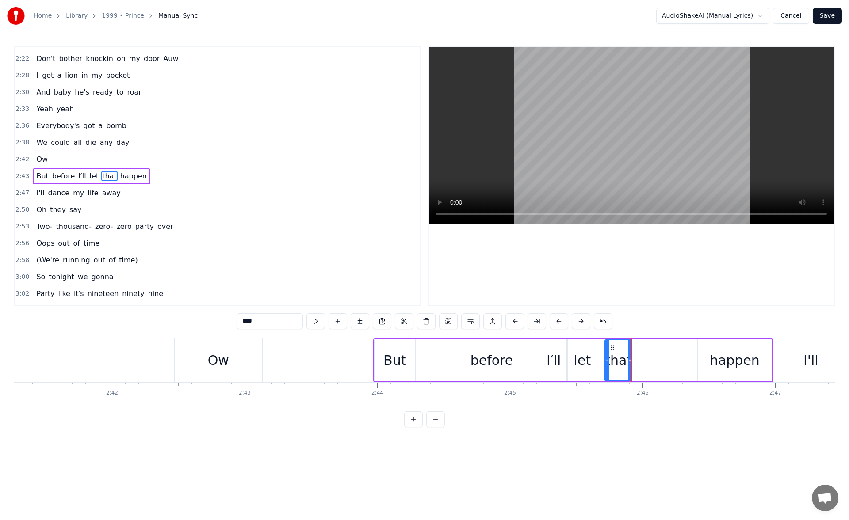
click at [735, 363] on div "happen" at bounding box center [735, 361] width 50 height 20
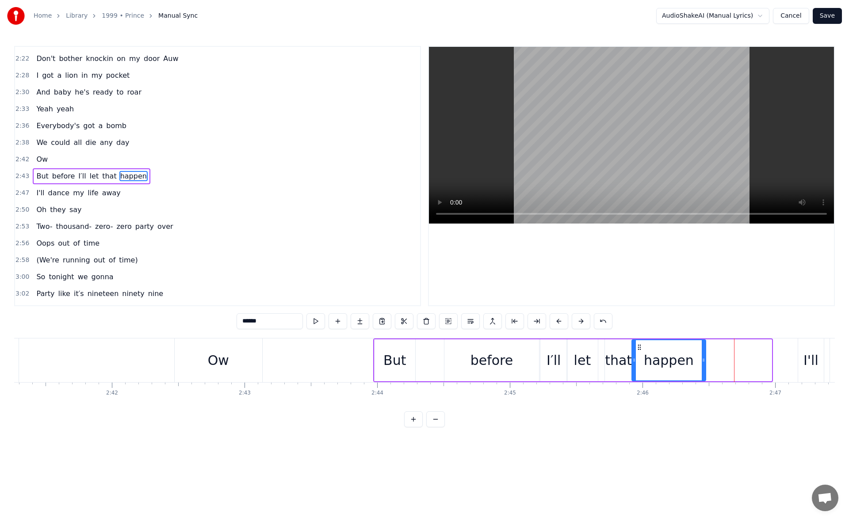
drag, startPoint x: 705, startPoint y: 348, endPoint x: 639, endPoint y: 351, distance: 66.0
click at [639, 351] on div "happen" at bounding box center [668, 360] width 73 height 40
click at [317, 319] on button at bounding box center [315, 321] width 19 height 16
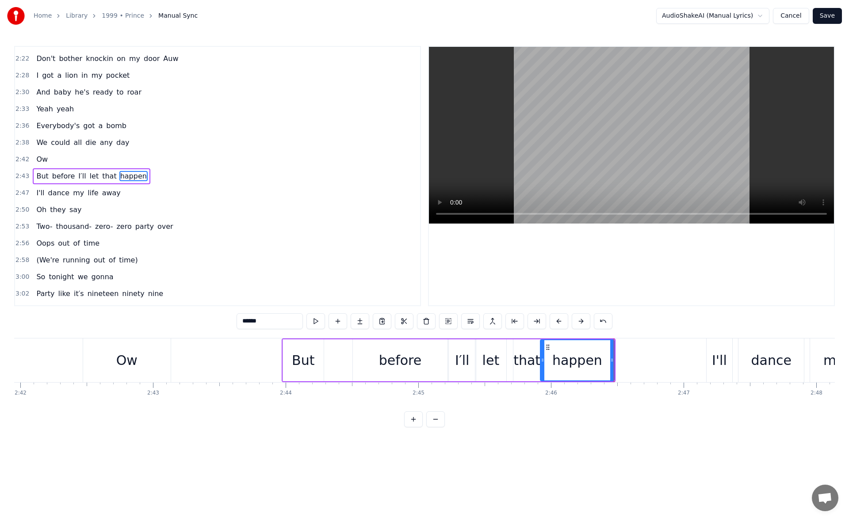
scroll to position [0, 21497]
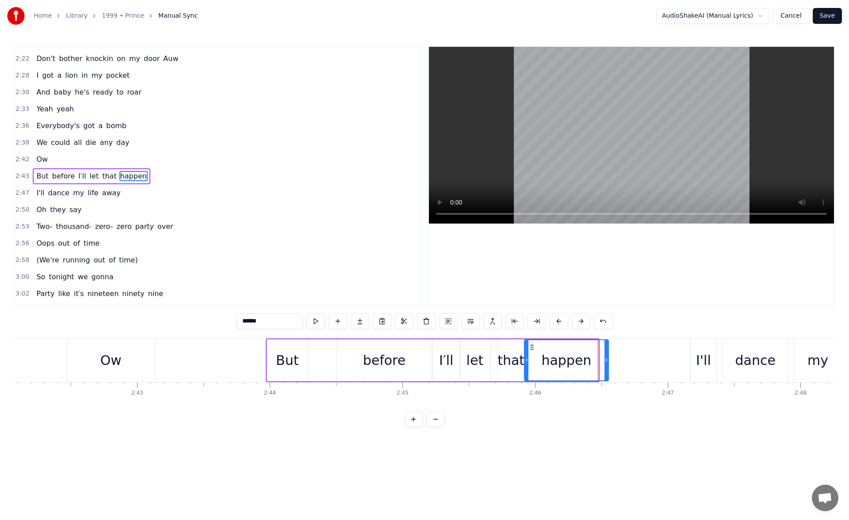
drag, startPoint x: 596, startPoint y: 363, endPoint x: 607, endPoint y: 363, distance: 10.2
click at [607, 363] on icon at bounding box center [606, 360] width 4 height 7
click at [320, 317] on button at bounding box center [315, 321] width 19 height 16
click at [699, 349] on div "I'll" at bounding box center [704, 361] width 26 height 44
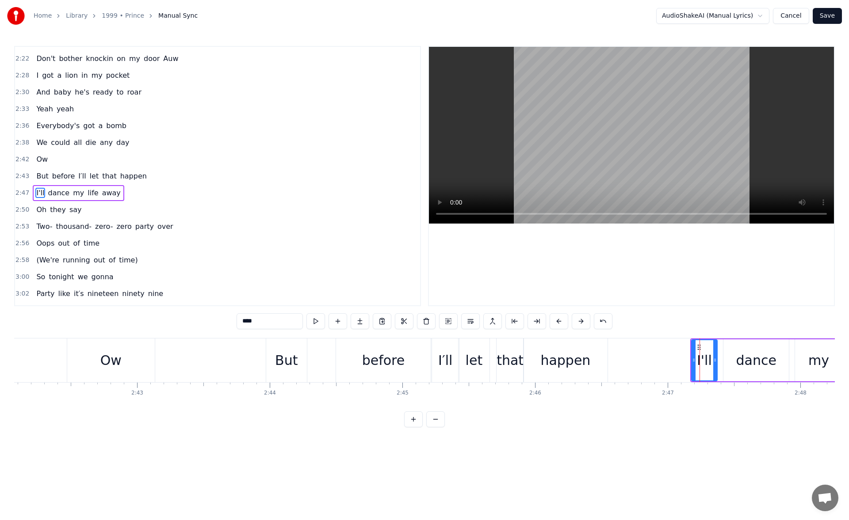
scroll to position [433, 0]
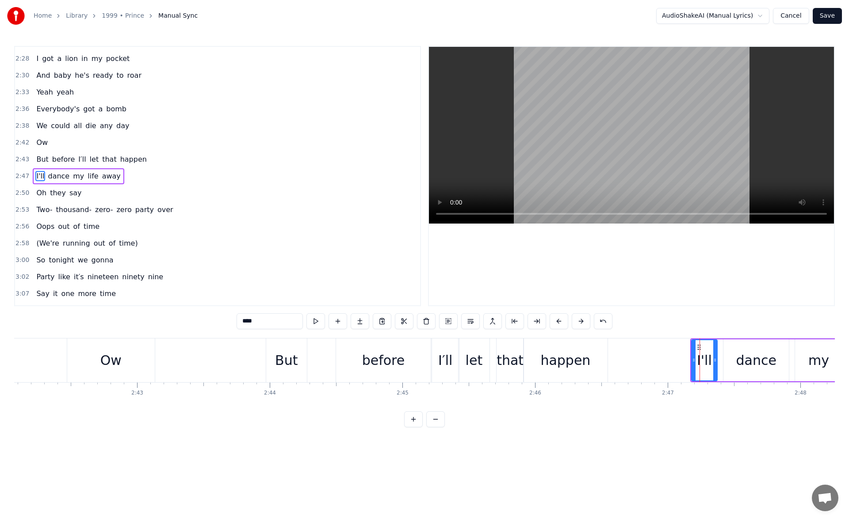
click at [316, 319] on button at bounding box center [315, 321] width 19 height 16
drag, startPoint x: 690, startPoint y: 347, endPoint x: 637, endPoint y: 356, distance: 54.3
click at [637, 356] on div "I'll" at bounding box center [642, 360] width 25 height 40
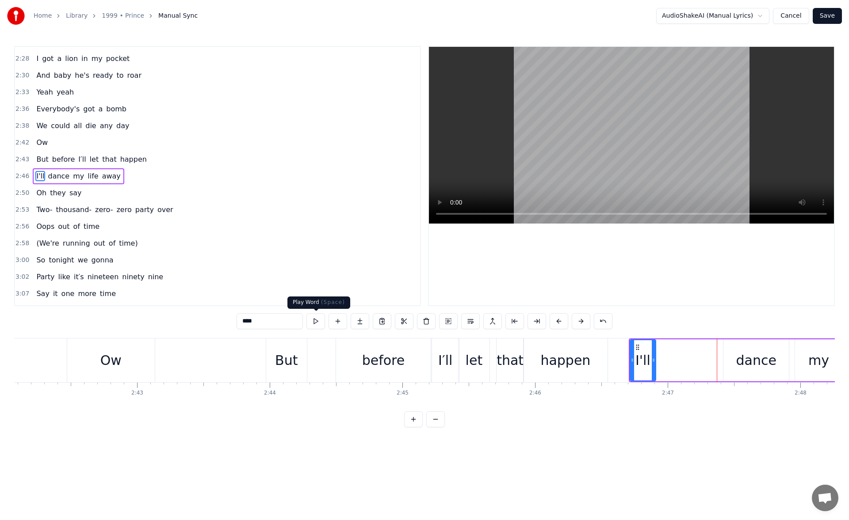
click at [315, 321] on button at bounding box center [315, 321] width 19 height 16
click at [753, 362] on div "dance" at bounding box center [756, 361] width 40 height 20
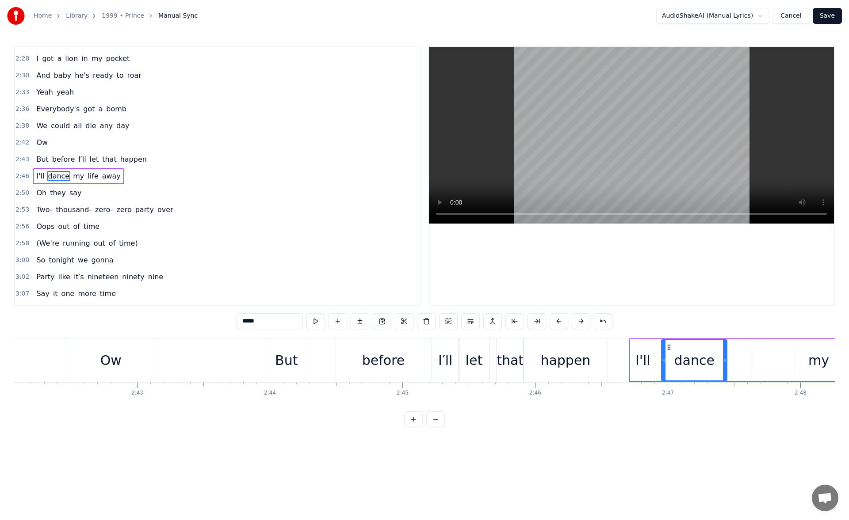
drag, startPoint x: 732, startPoint y: 348, endPoint x: 670, endPoint y: 352, distance: 62.0
click at [670, 352] on div "dance" at bounding box center [694, 360] width 65 height 40
click at [311, 321] on button at bounding box center [315, 321] width 19 height 16
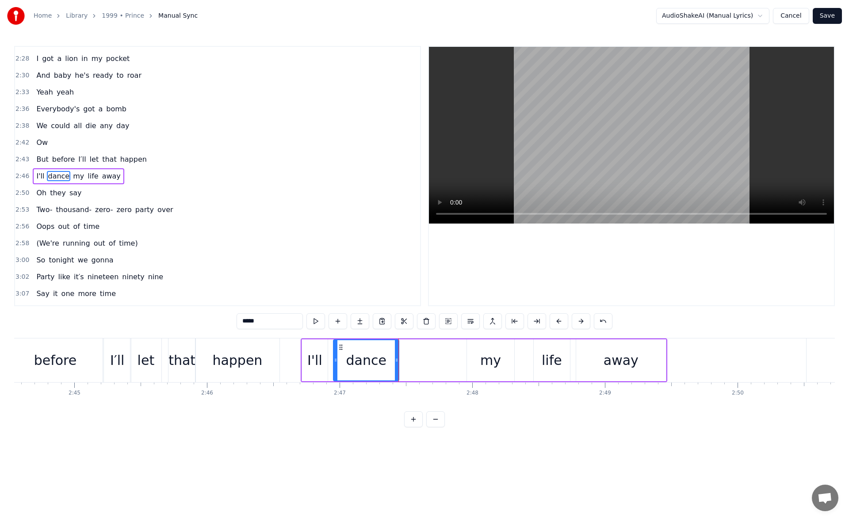
scroll to position [0, 21875]
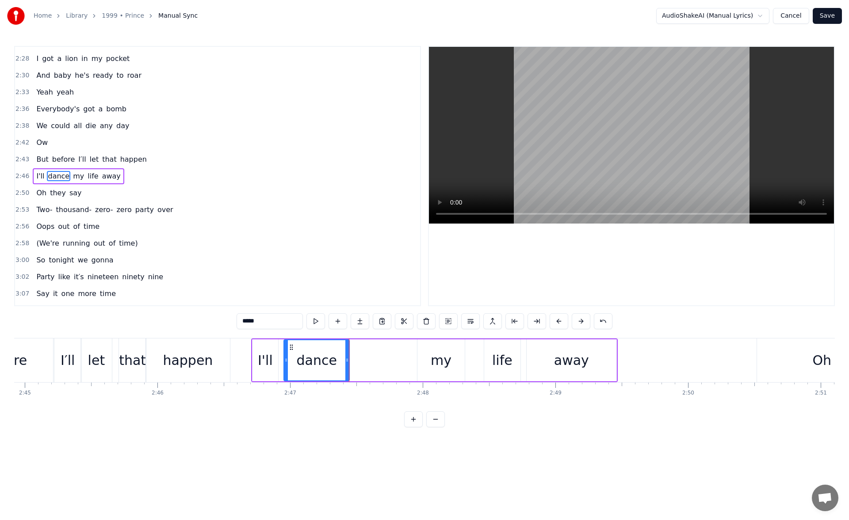
click at [451, 355] on div "my" at bounding box center [440, 361] width 47 height 42
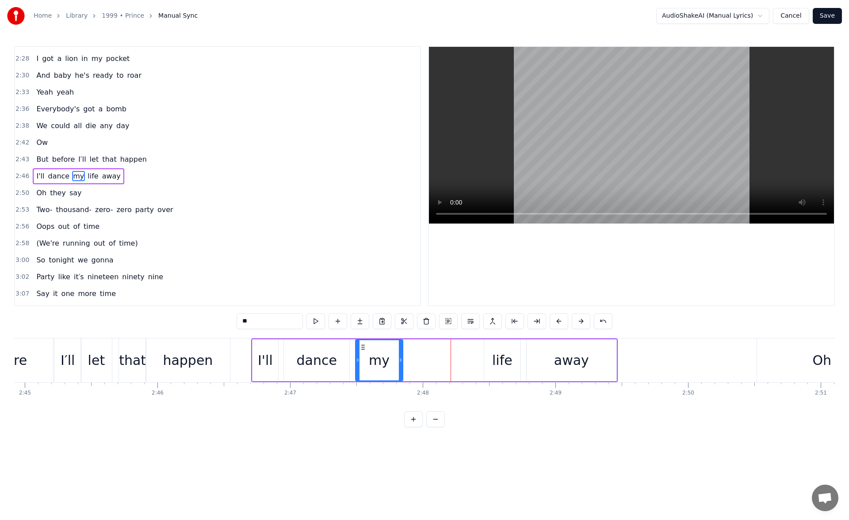
drag, startPoint x: 424, startPoint y: 348, endPoint x: 362, endPoint y: 352, distance: 62.1
click at [362, 352] on div "my" at bounding box center [379, 360] width 46 height 40
click at [314, 323] on button at bounding box center [315, 321] width 19 height 16
drag, startPoint x: 401, startPoint y: 361, endPoint x: 409, endPoint y: 364, distance: 8.4
click at [409, 364] on div at bounding box center [409, 360] width 4 height 40
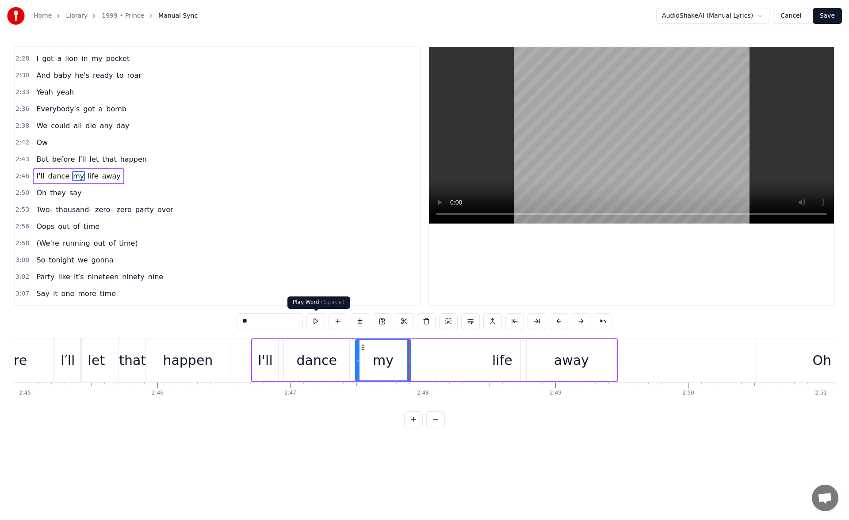
click at [315, 320] on button at bounding box center [315, 321] width 19 height 16
click at [505, 366] on div "life" at bounding box center [502, 361] width 20 height 20
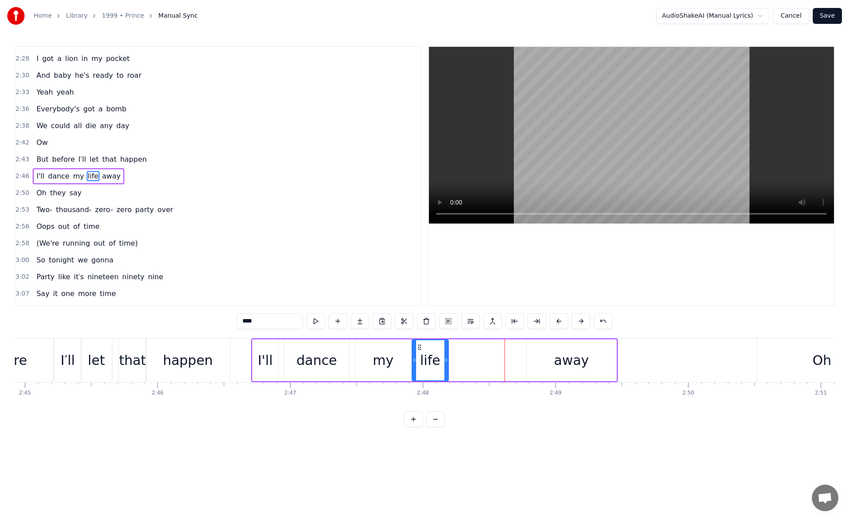
drag, startPoint x: 492, startPoint y: 347, endPoint x: 420, endPoint y: 340, distance: 72.4
click at [420, 340] on div "life" at bounding box center [430, 361] width 37 height 42
click at [321, 321] on button at bounding box center [315, 321] width 19 height 16
drag, startPoint x: 446, startPoint y: 362, endPoint x: 461, endPoint y: 364, distance: 15.1
click at [457, 364] on div at bounding box center [456, 360] width 4 height 40
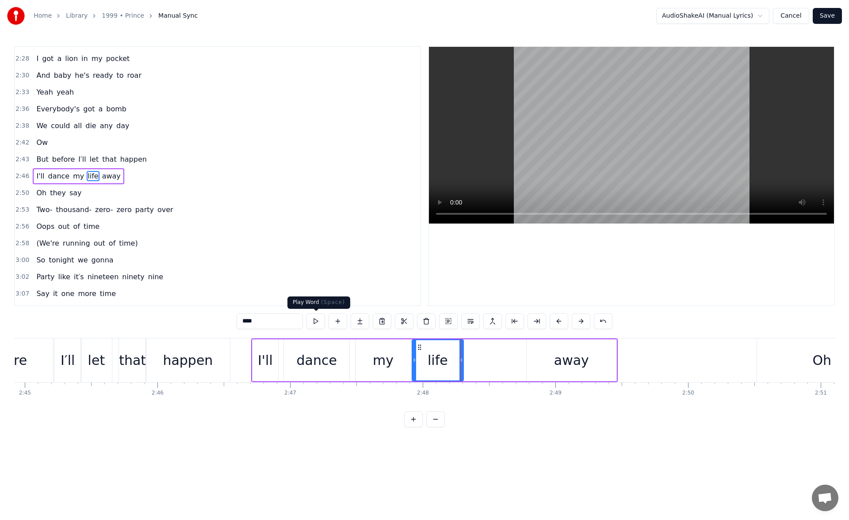
click at [318, 325] on button at bounding box center [315, 321] width 19 height 16
drag, startPoint x: 462, startPoint y: 361, endPoint x: 471, endPoint y: 361, distance: 8.4
click at [463, 361] on icon at bounding box center [461, 360] width 4 height 7
click at [321, 324] on button at bounding box center [315, 321] width 19 height 16
click at [559, 358] on div "away" at bounding box center [571, 361] width 35 height 20
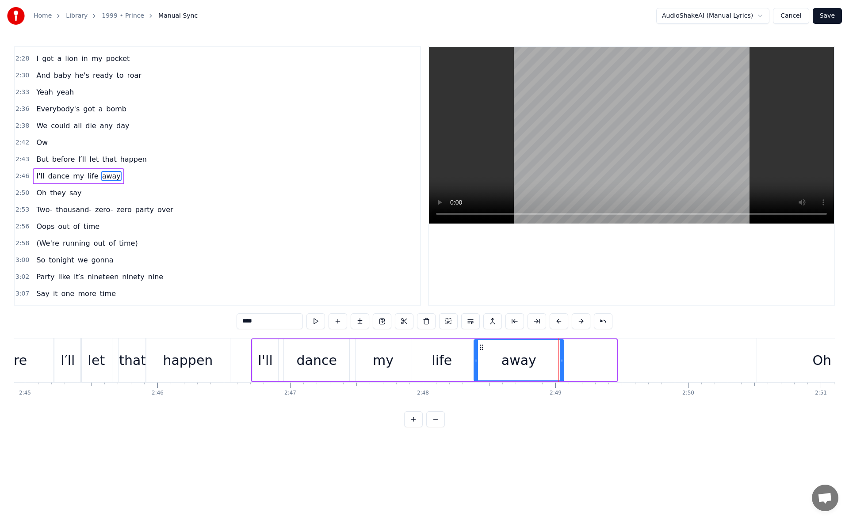
drag, startPoint x: 533, startPoint y: 348, endPoint x: 480, endPoint y: 349, distance: 52.6
click at [480, 349] on icon at bounding box center [481, 347] width 7 height 7
click at [310, 320] on button at bounding box center [315, 321] width 19 height 16
click at [485, 347] on icon at bounding box center [485, 347] width 7 height 7
click at [322, 323] on button at bounding box center [315, 321] width 19 height 16
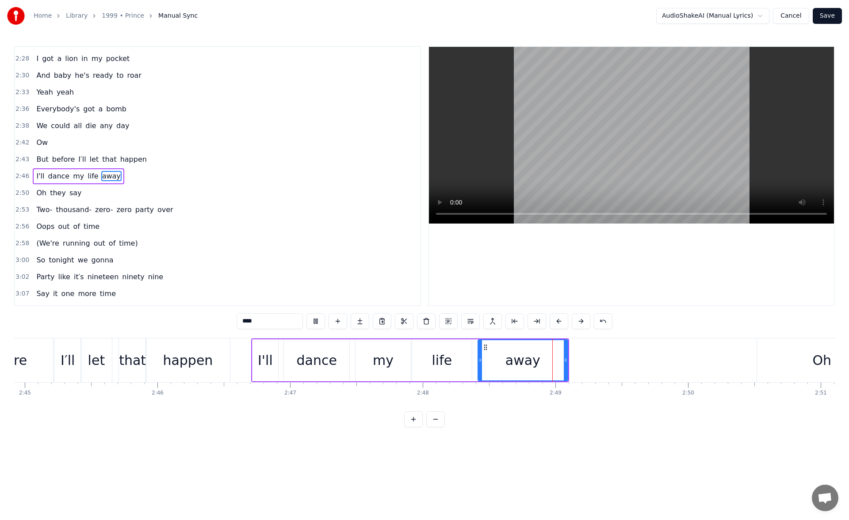
click at [322, 323] on button at bounding box center [315, 321] width 19 height 16
click at [488, 348] on icon at bounding box center [487, 347] width 7 height 7
click at [313, 319] on button at bounding box center [315, 321] width 19 height 16
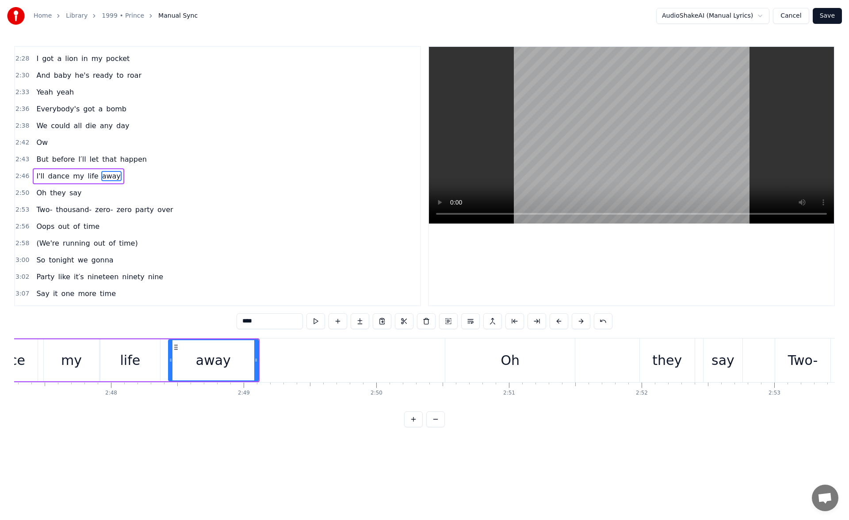
scroll to position [0, 22236]
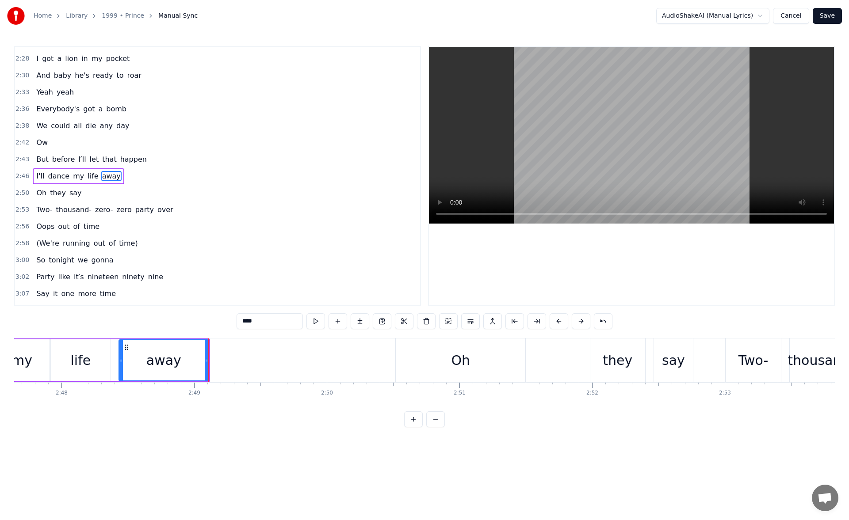
click at [447, 365] on div "Oh" at bounding box center [461, 361] width 130 height 44
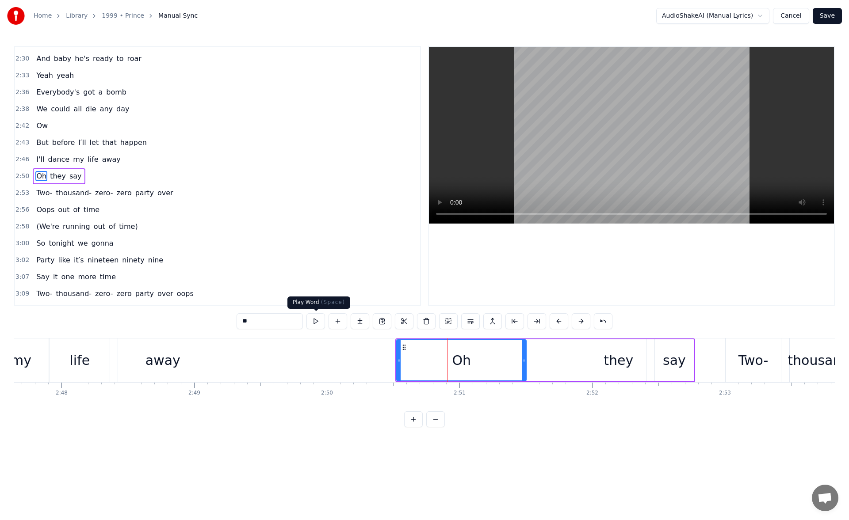
click at [323, 322] on button at bounding box center [315, 321] width 19 height 16
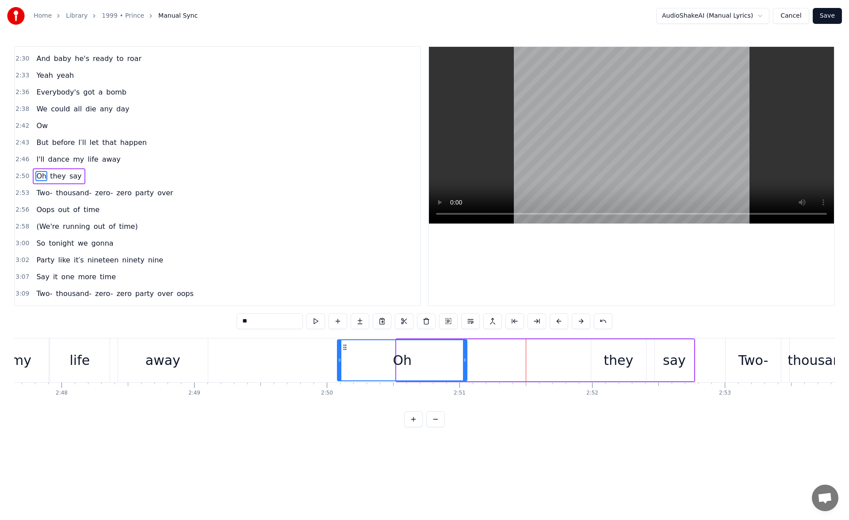
drag, startPoint x: 392, startPoint y: 349, endPoint x: 345, endPoint y: 352, distance: 46.5
click at [345, 352] on div "Oh" at bounding box center [402, 360] width 129 height 40
click at [312, 320] on button at bounding box center [315, 321] width 19 height 16
click at [463, 360] on div "Oh" at bounding box center [402, 360] width 129 height 40
drag, startPoint x: 465, startPoint y: 361, endPoint x: 476, endPoint y: 362, distance: 11.5
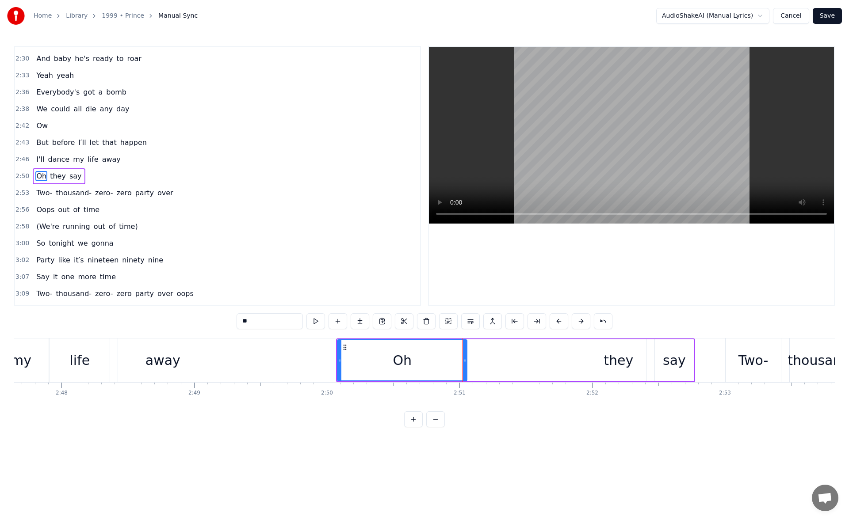
click at [466, 362] on icon at bounding box center [465, 360] width 4 height 7
click at [317, 316] on button at bounding box center [315, 321] width 19 height 16
click at [607, 354] on div "they" at bounding box center [619, 361] width 30 height 20
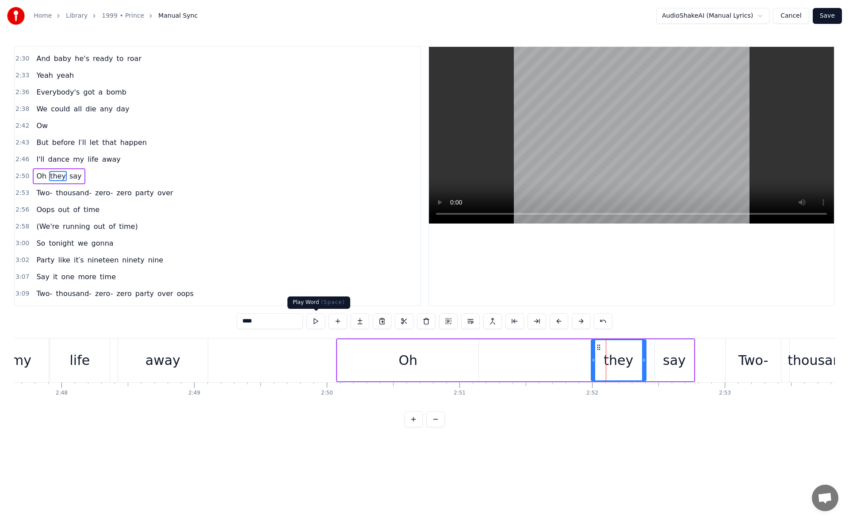
click at [314, 320] on button at bounding box center [315, 321] width 19 height 16
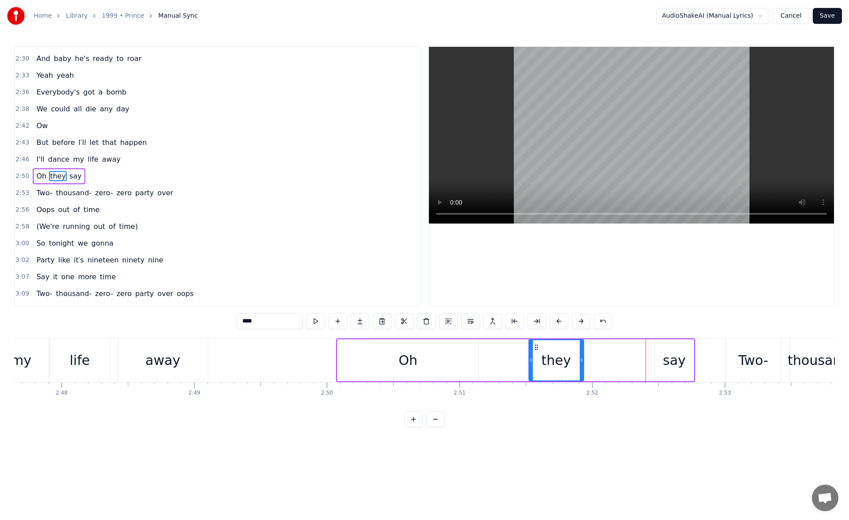
drag, startPoint x: 599, startPoint y: 348, endPoint x: 537, endPoint y: 352, distance: 62.5
click at [537, 352] on div "they" at bounding box center [556, 360] width 54 height 40
click at [311, 320] on button at bounding box center [315, 321] width 19 height 16
click at [676, 361] on div "say" at bounding box center [674, 361] width 23 height 20
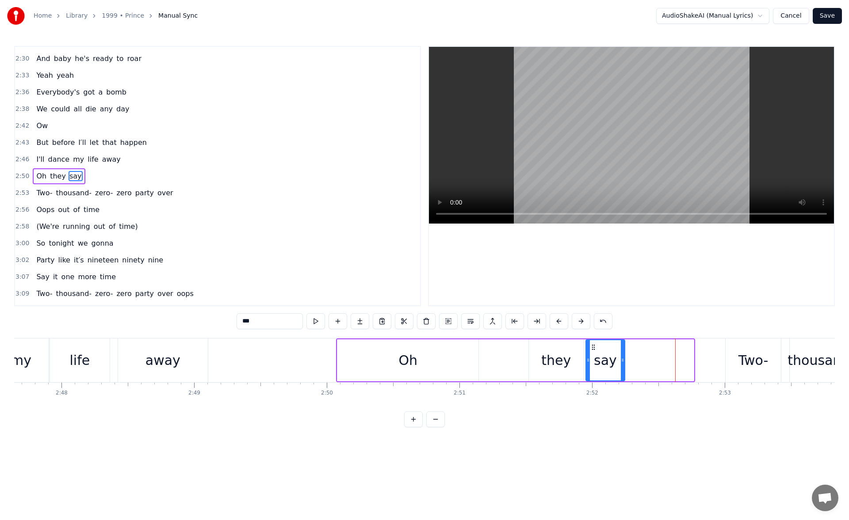
drag, startPoint x: 663, startPoint y: 348, endPoint x: 593, endPoint y: 356, distance: 70.4
click at [593, 356] on div "say" at bounding box center [605, 360] width 38 height 40
click at [566, 355] on div "they" at bounding box center [556, 361] width 30 height 20
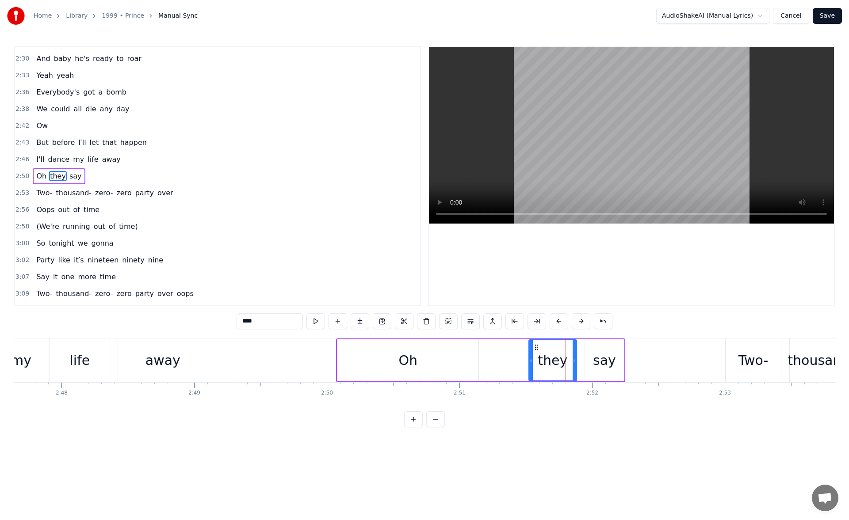
drag, startPoint x: 581, startPoint y: 360, endPoint x: 572, endPoint y: 361, distance: 8.9
click at [573, 361] on icon at bounding box center [575, 360] width 4 height 7
click at [601, 359] on div "say" at bounding box center [604, 361] width 23 height 20
click at [585, 348] on icon at bounding box center [586, 347] width 7 height 7
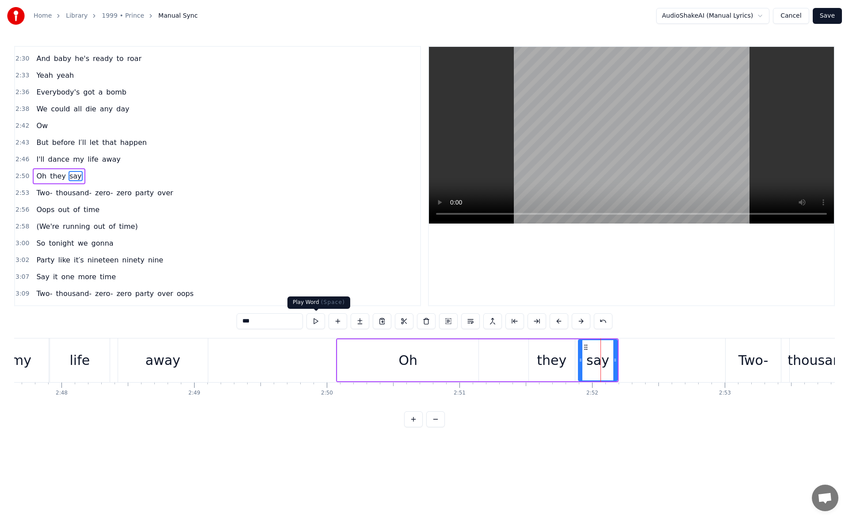
click at [316, 322] on button at bounding box center [315, 321] width 19 height 16
drag, startPoint x: 615, startPoint y: 363, endPoint x: 629, endPoint y: 366, distance: 14.1
click at [629, 366] on div at bounding box center [629, 360] width 4 height 40
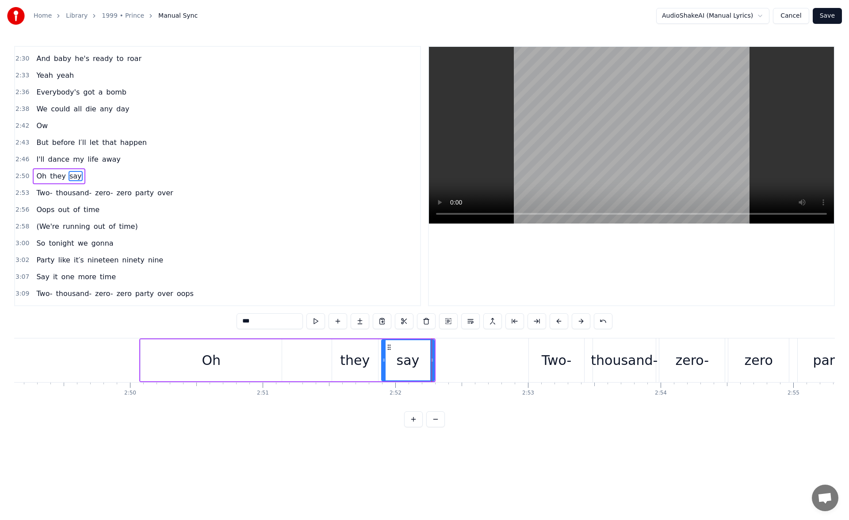
scroll to position [0, 22466]
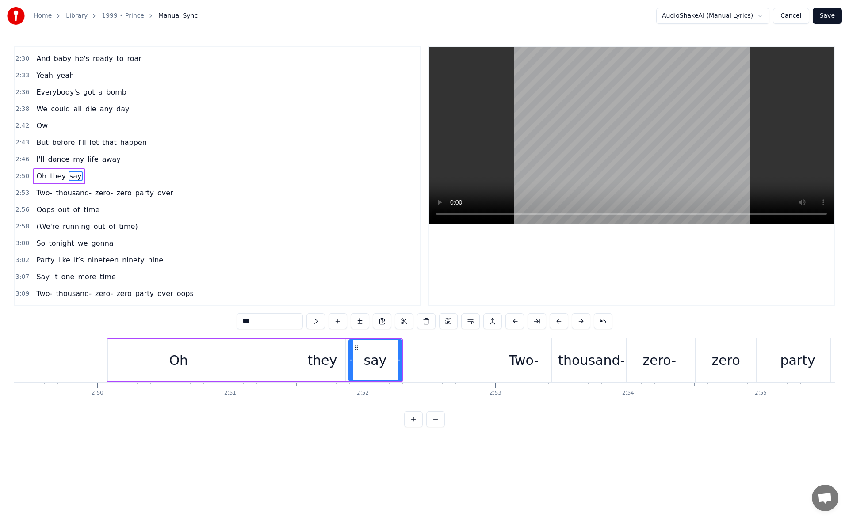
click at [525, 365] on div "Two-" at bounding box center [524, 361] width 30 height 20
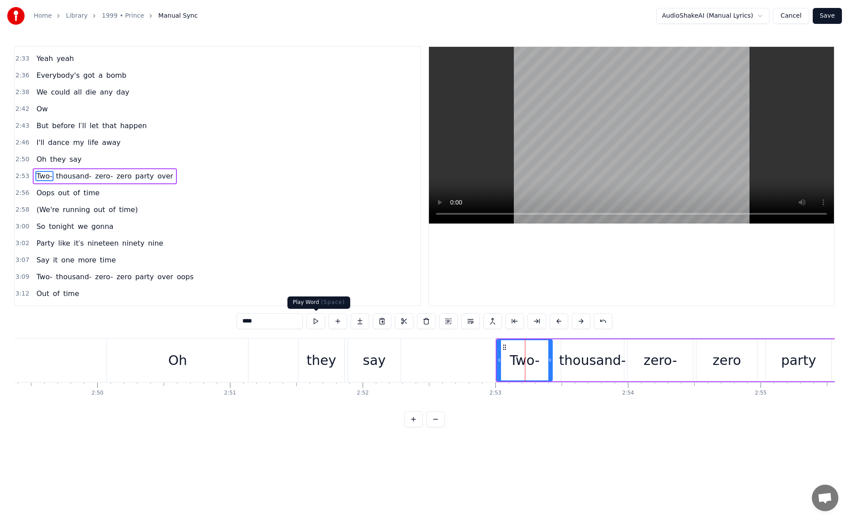
click at [317, 320] on button at bounding box center [315, 321] width 19 height 16
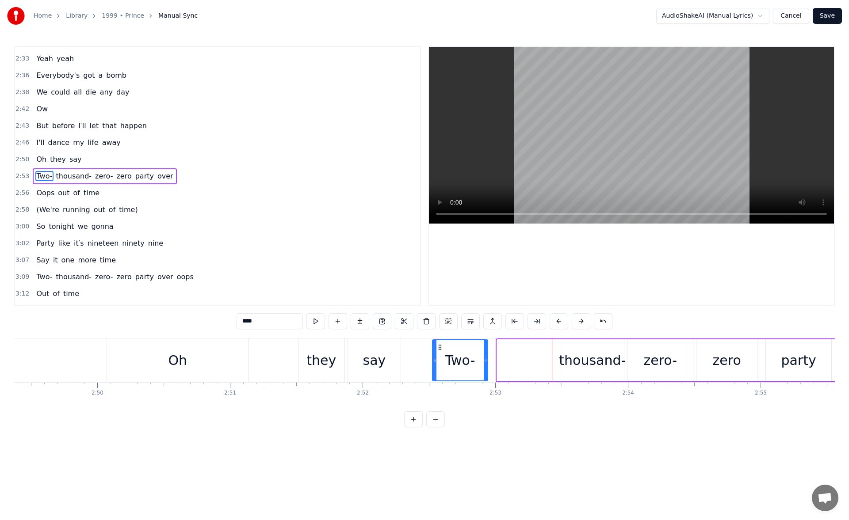
drag, startPoint x: 504, startPoint y: 346, endPoint x: 439, endPoint y: 357, distance: 65.5
click at [439, 357] on div "Two-" at bounding box center [460, 360] width 54 height 40
click at [317, 323] on button at bounding box center [315, 321] width 19 height 16
click at [595, 361] on div "thousand-" at bounding box center [592, 361] width 67 height 20
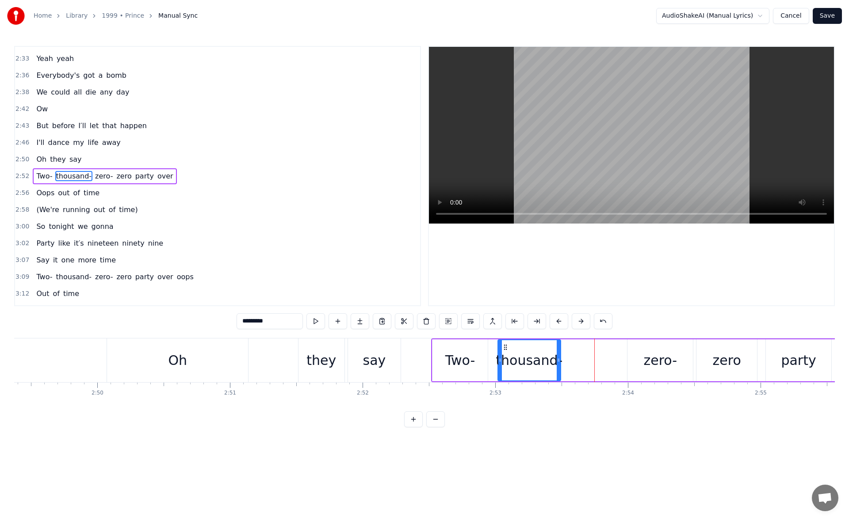
drag, startPoint x: 569, startPoint y: 346, endPoint x: 505, endPoint y: 351, distance: 63.4
click at [505, 351] on div "thousand-" at bounding box center [529, 360] width 62 height 40
click at [313, 323] on button at bounding box center [315, 321] width 19 height 16
click at [649, 363] on div "zero-" at bounding box center [660, 361] width 34 height 20
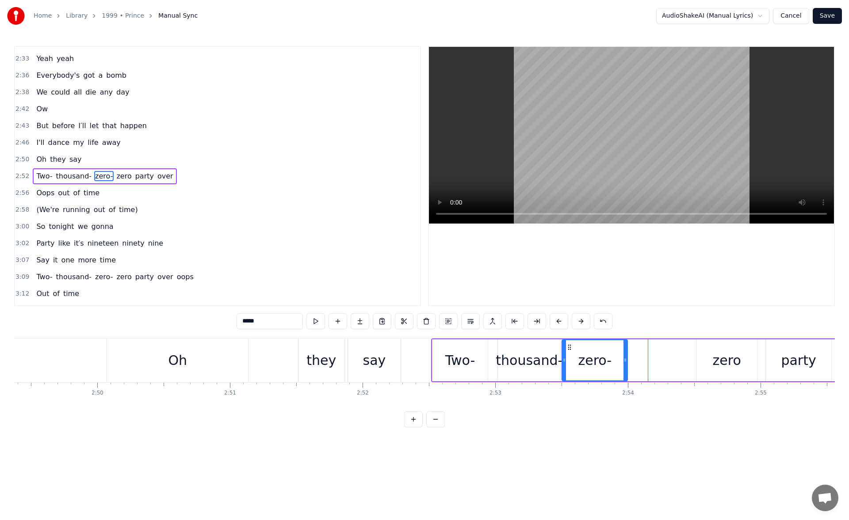
drag, startPoint x: 635, startPoint y: 347, endPoint x: 569, endPoint y: 351, distance: 65.6
click at [569, 351] on div "zero-" at bounding box center [594, 360] width 65 height 40
click at [315, 321] on button at bounding box center [315, 321] width 19 height 16
drag, startPoint x: 626, startPoint y: 361, endPoint x: 617, endPoint y: 362, distance: 9.3
click at [617, 362] on icon at bounding box center [618, 360] width 4 height 7
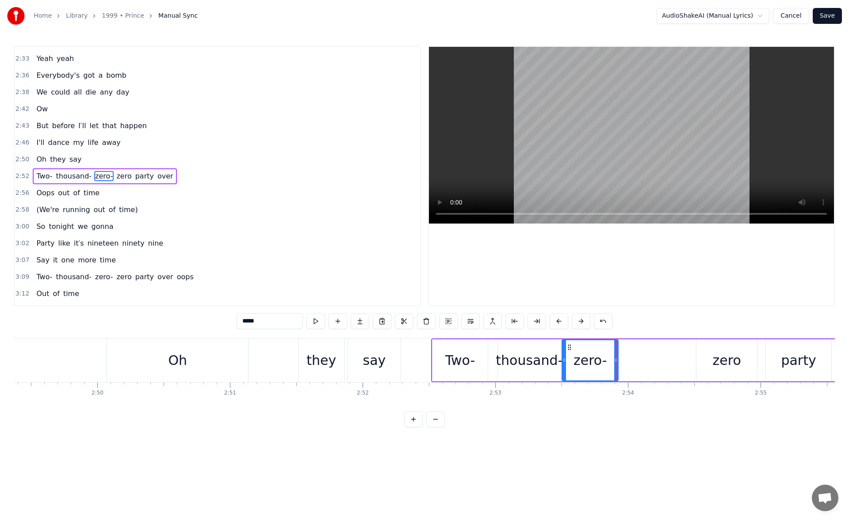
click at [722, 362] on div "zero" at bounding box center [727, 361] width 28 height 20
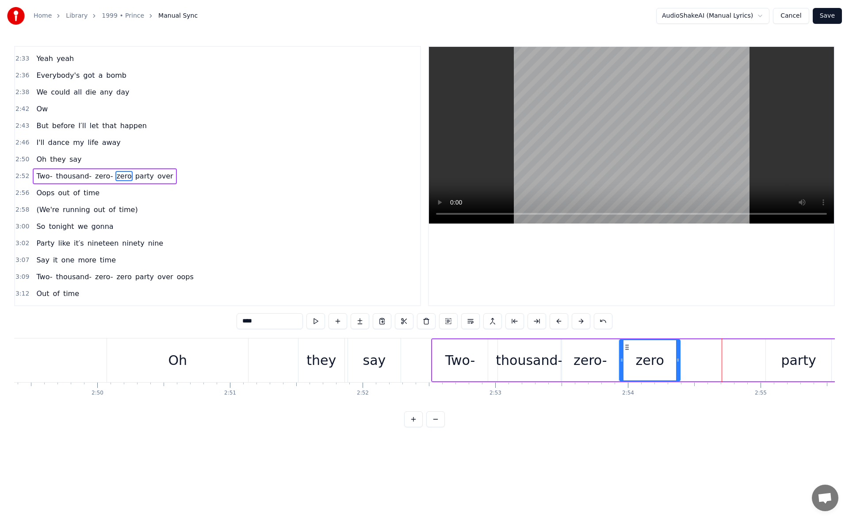
drag, startPoint x: 706, startPoint y: 347, endPoint x: 629, endPoint y: 352, distance: 77.1
click at [629, 352] on div "zero" at bounding box center [649, 360] width 59 height 40
click at [314, 318] on button at bounding box center [315, 321] width 19 height 16
drag, startPoint x: 676, startPoint y: 361, endPoint x: 683, endPoint y: 363, distance: 7.7
click at [684, 363] on icon at bounding box center [686, 360] width 4 height 7
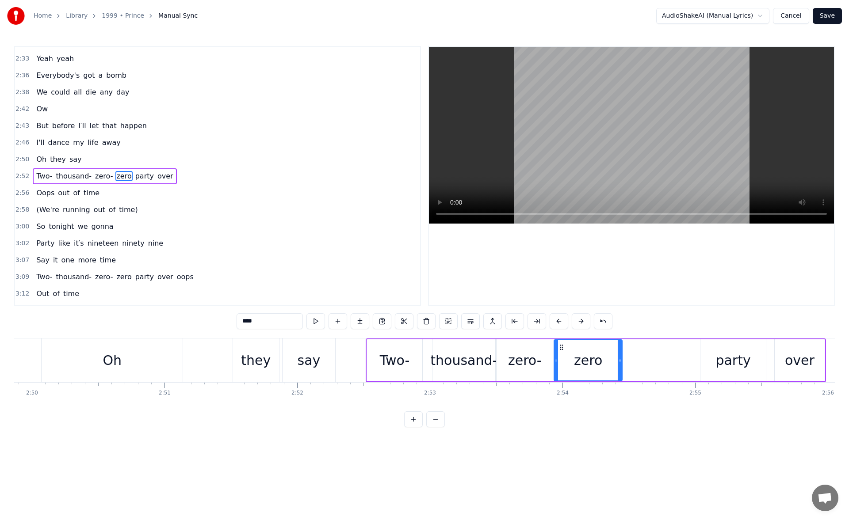
scroll to position [0, 22548]
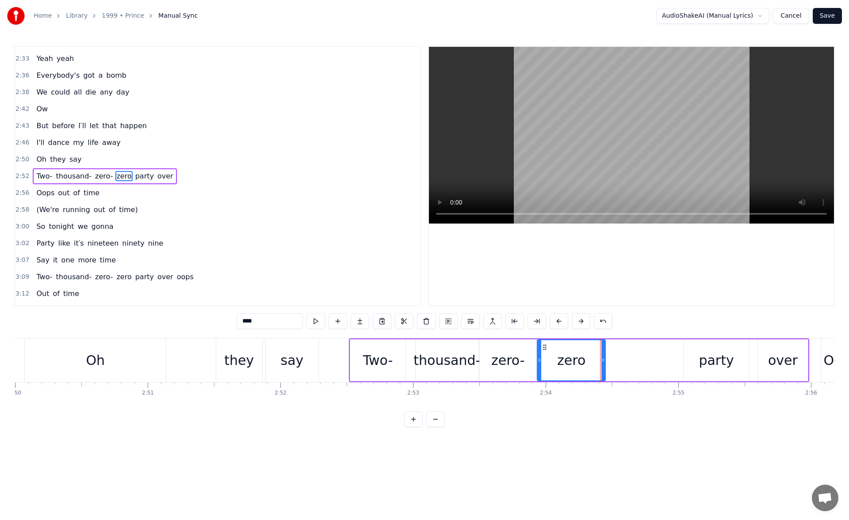
click at [709, 359] on div "party" at bounding box center [716, 361] width 35 height 20
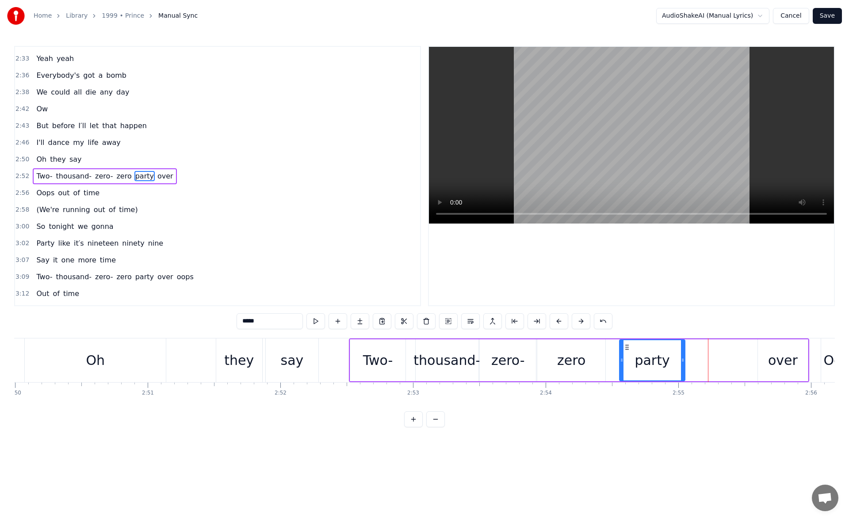
drag, startPoint x: 690, startPoint y: 347, endPoint x: 626, endPoint y: 358, distance: 65.1
click at [626, 358] on div "party" at bounding box center [652, 360] width 65 height 40
click at [319, 321] on button at bounding box center [315, 321] width 19 height 16
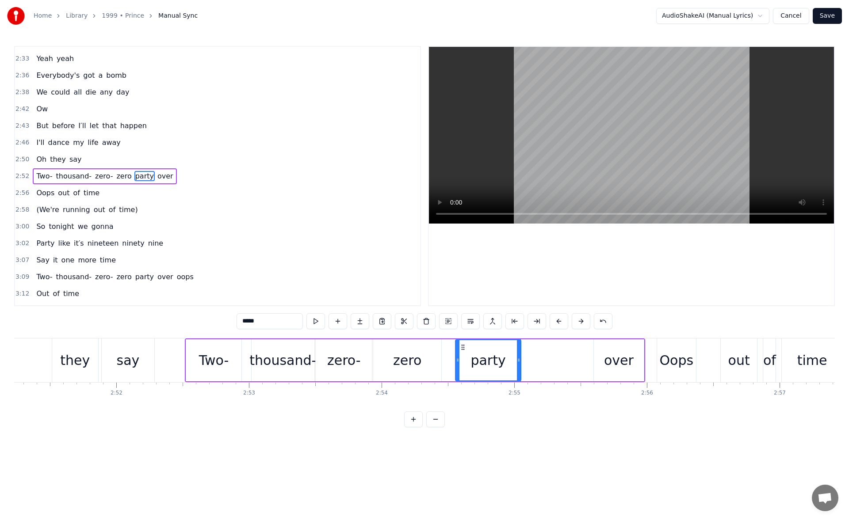
scroll to position [0, 22728]
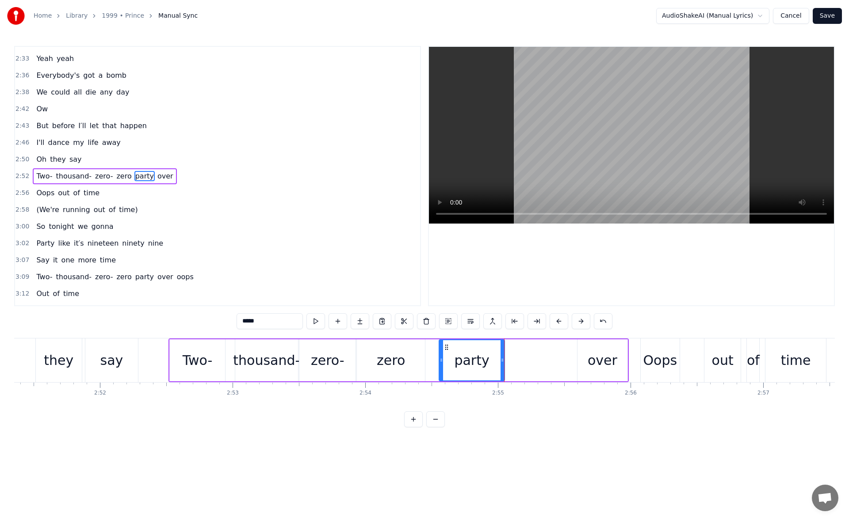
click at [596, 363] on div "over" at bounding box center [603, 361] width 30 height 20
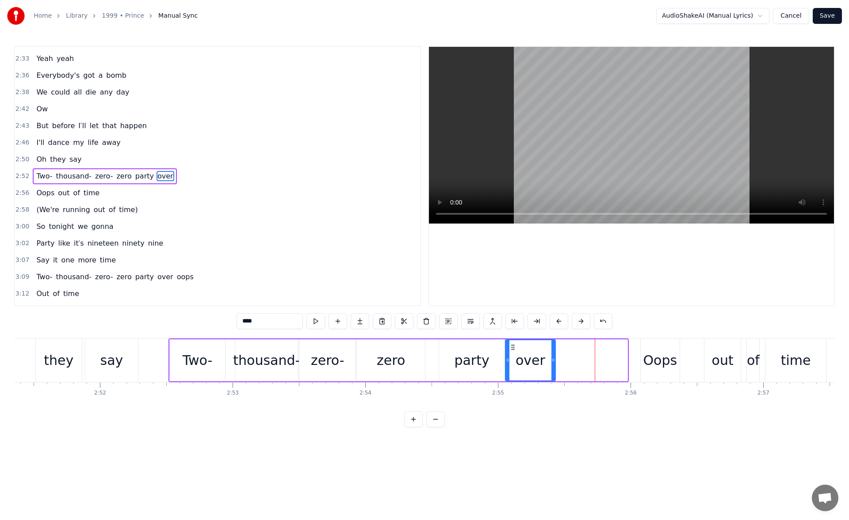
drag, startPoint x: 586, startPoint y: 348, endPoint x: 514, endPoint y: 348, distance: 72.1
click at [514, 348] on circle at bounding box center [514, 347] width 0 height 0
click at [319, 322] on button at bounding box center [315, 321] width 19 height 16
drag, startPoint x: 552, startPoint y: 363, endPoint x: 565, endPoint y: 364, distance: 13.4
click at [565, 364] on div at bounding box center [567, 360] width 4 height 40
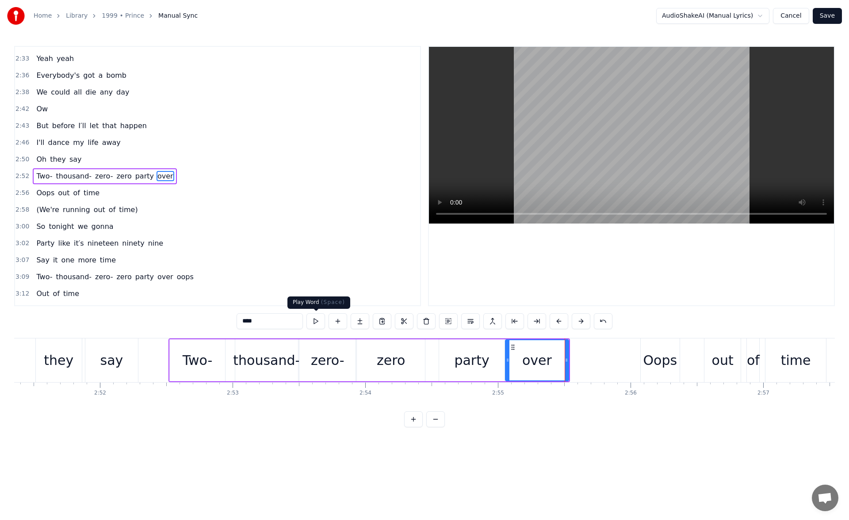
click at [317, 320] on button at bounding box center [315, 321] width 19 height 16
click at [663, 363] on div "Oops" at bounding box center [660, 361] width 34 height 20
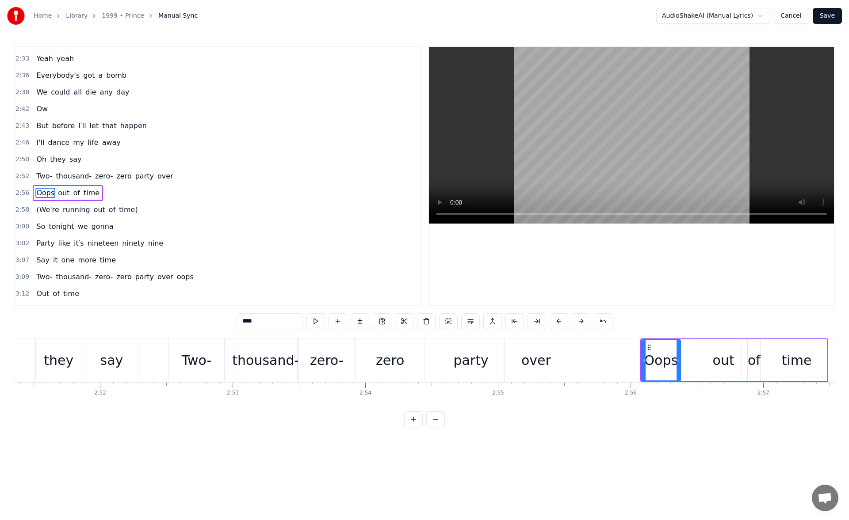
scroll to position [484, 0]
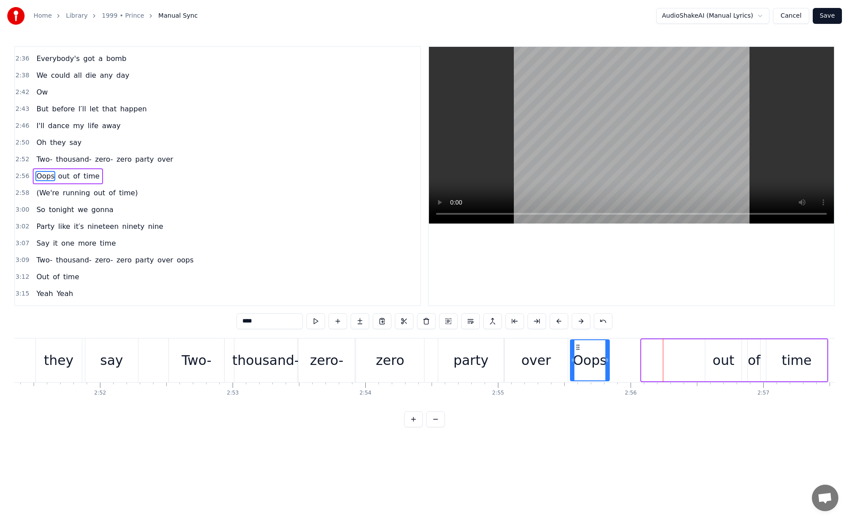
drag, startPoint x: 649, startPoint y: 347, endPoint x: 578, endPoint y: 354, distance: 71.6
click at [578, 354] on div "Oops" at bounding box center [590, 360] width 38 height 40
click at [312, 320] on button at bounding box center [315, 321] width 19 height 16
drag, startPoint x: 607, startPoint y: 363, endPoint x: 616, endPoint y: 363, distance: 8.4
click at [614, 363] on div "Oops" at bounding box center [592, 361] width 44 height 42
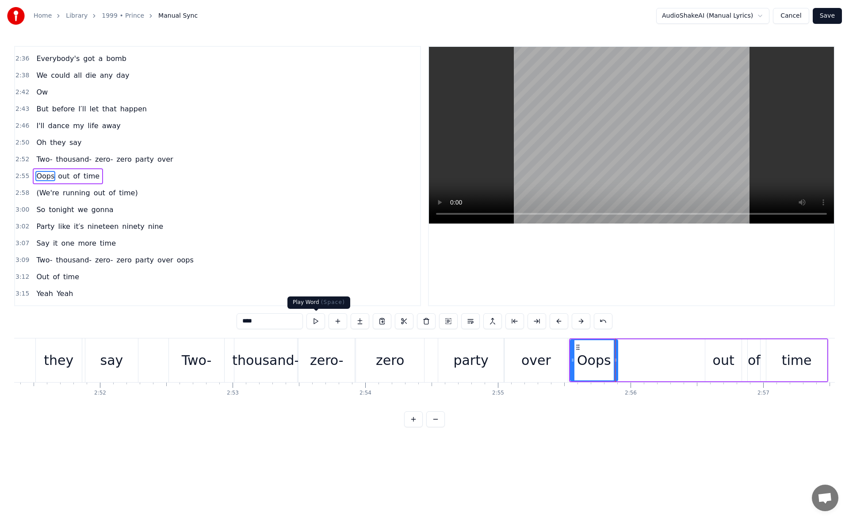
click at [314, 321] on button at bounding box center [315, 321] width 19 height 16
drag, startPoint x: 615, startPoint y: 363, endPoint x: 622, endPoint y: 364, distance: 6.8
click at [622, 364] on div at bounding box center [622, 360] width 4 height 40
click at [716, 364] on div "out" at bounding box center [724, 361] width 22 height 20
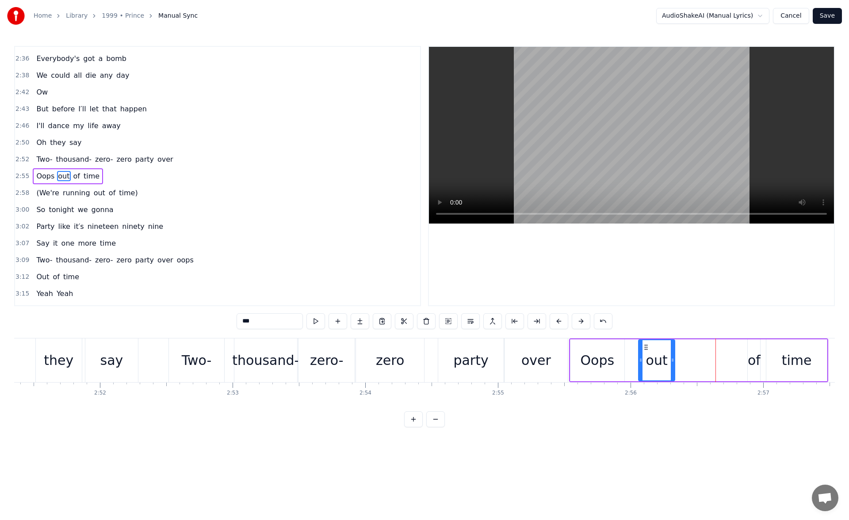
drag, startPoint x: 713, startPoint y: 347, endPoint x: 646, endPoint y: 362, distance: 68.9
click at [646, 362] on div "out" at bounding box center [656, 360] width 35 height 40
drag, startPoint x: 671, startPoint y: 362, endPoint x: 686, endPoint y: 363, distance: 15.5
click at [674, 363] on icon at bounding box center [672, 360] width 4 height 7
click at [318, 322] on button at bounding box center [315, 321] width 19 height 16
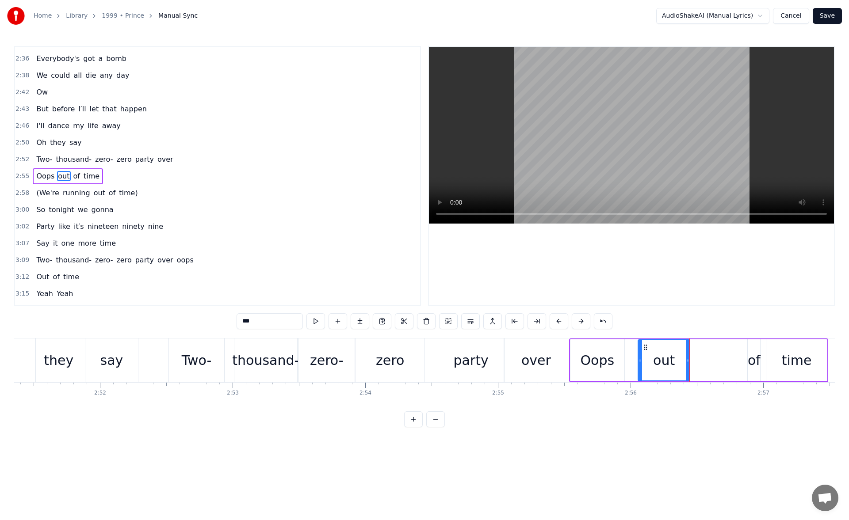
click at [754, 356] on div "of" at bounding box center [754, 361] width 13 height 20
drag, startPoint x: 749, startPoint y: 360, endPoint x: 741, endPoint y: 361, distance: 8.0
click at [748, 361] on icon at bounding box center [750, 360] width 4 height 7
drag, startPoint x: 747, startPoint y: 347, endPoint x: 699, endPoint y: 362, distance: 50.2
click at [699, 362] on div "of" at bounding box center [701, 360] width 19 height 40
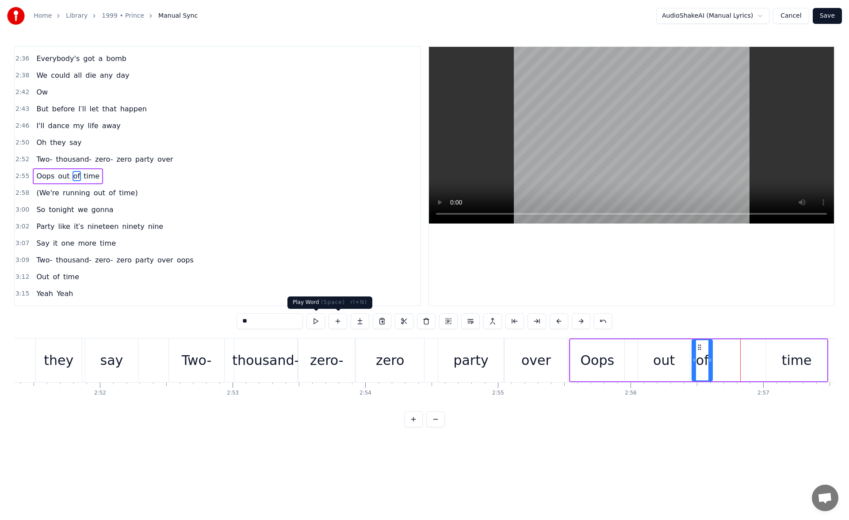
click at [312, 324] on button at bounding box center [315, 321] width 19 height 16
click at [776, 357] on div "time" at bounding box center [796, 361] width 60 height 42
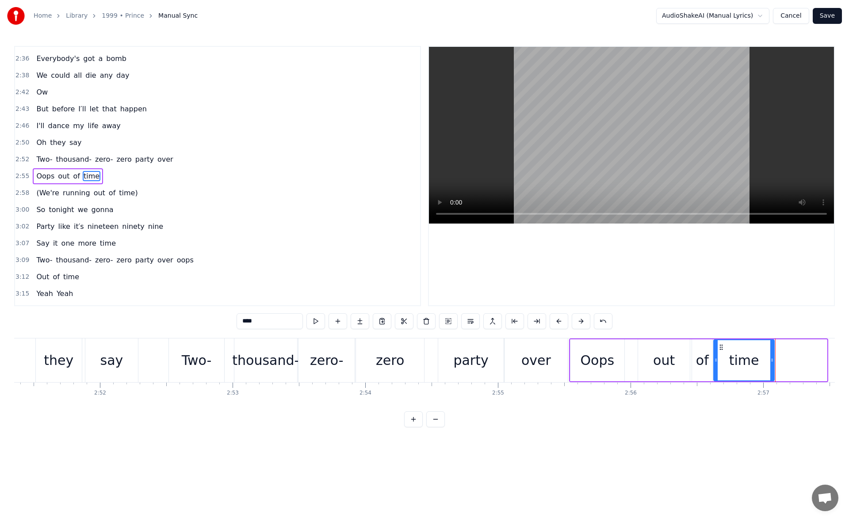
drag, startPoint x: 773, startPoint y: 347, endPoint x: 721, endPoint y: 359, distance: 54.1
click at [721, 359] on div "time" at bounding box center [743, 360] width 59 height 40
drag, startPoint x: 772, startPoint y: 360, endPoint x: 764, endPoint y: 362, distance: 8.5
click at [764, 362] on icon at bounding box center [766, 360] width 4 height 7
click at [318, 320] on button at bounding box center [315, 321] width 19 height 16
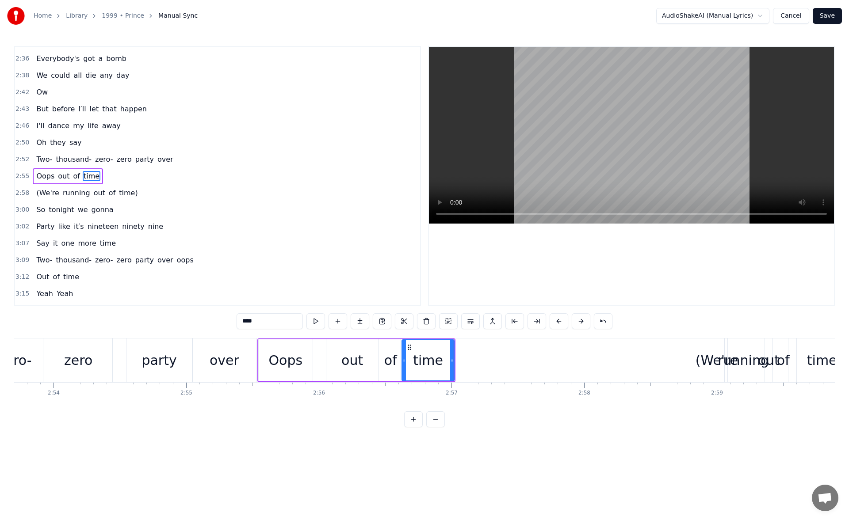
scroll to position [0, 23106]
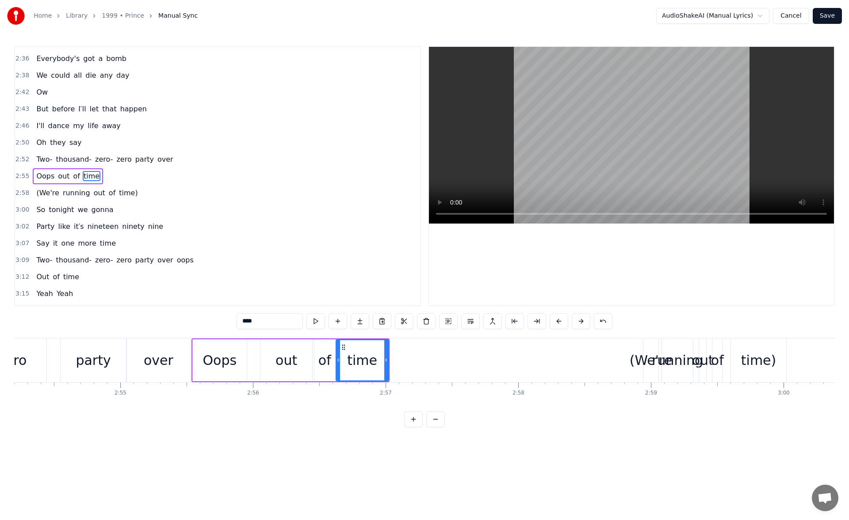
click at [638, 363] on div "(We're" at bounding box center [651, 361] width 42 height 20
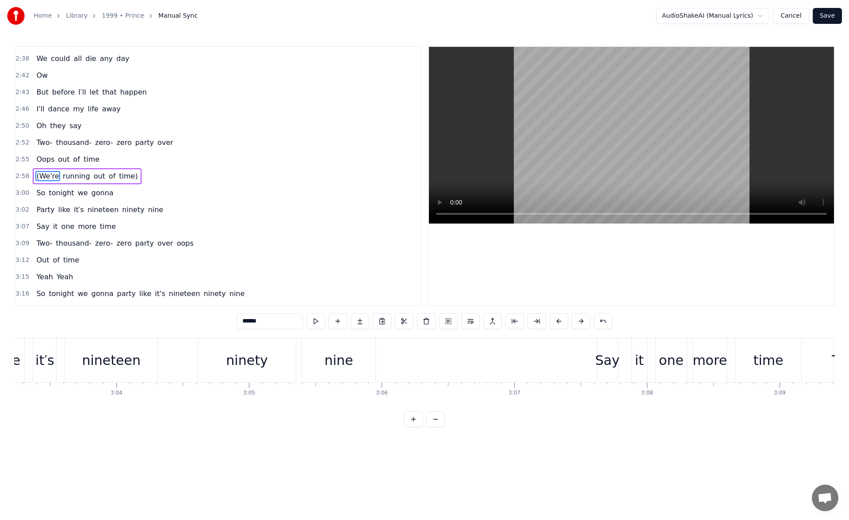
scroll to position [0, 24369]
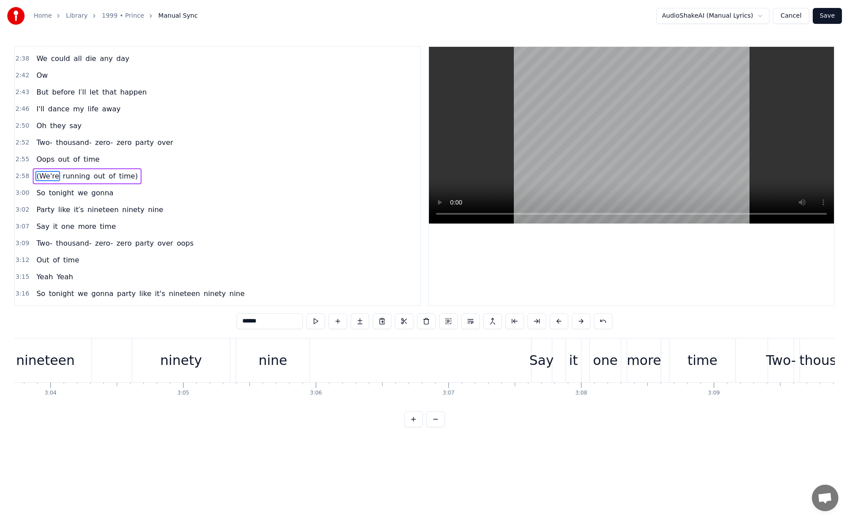
click at [539, 353] on div "Say" at bounding box center [541, 361] width 24 height 20
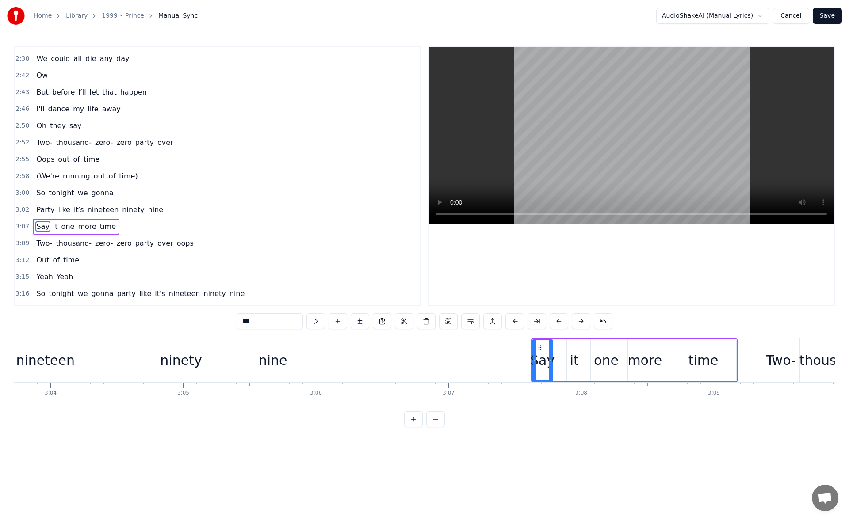
scroll to position [551, 0]
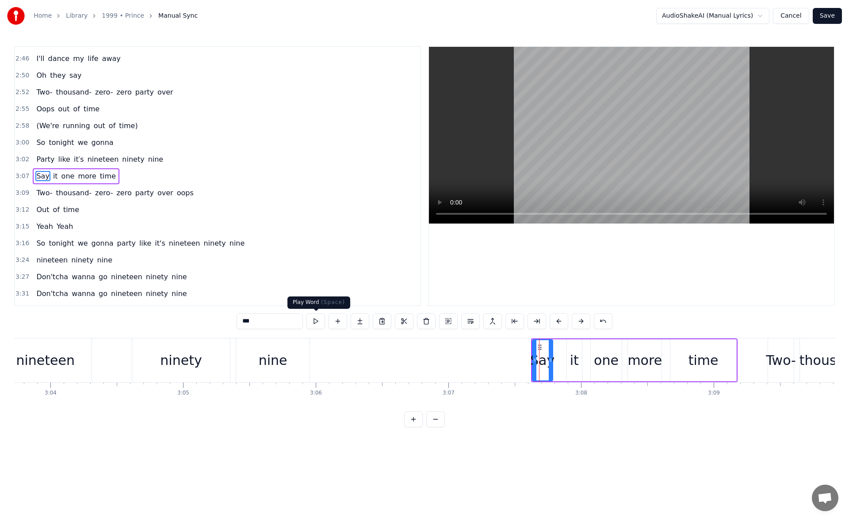
click at [321, 324] on button at bounding box center [315, 321] width 19 height 16
drag, startPoint x: 533, startPoint y: 359, endPoint x: 509, endPoint y: 363, distance: 24.1
click at [533, 363] on icon at bounding box center [535, 360] width 4 height 7
click at [315, 321] on button at bounding box center [315, 321] width 19 height 16
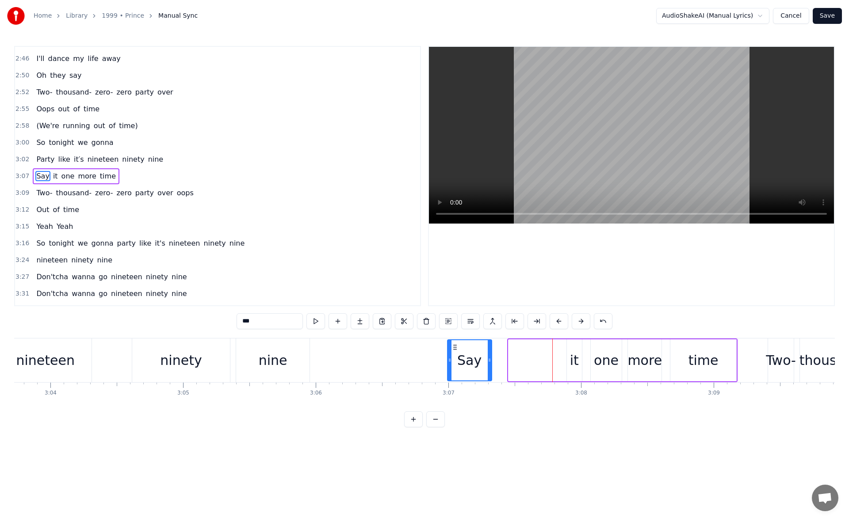
drag, startPoint x: 516, startPoint y: 346, endPoint x: 456, endPoint y: 352, distance: 60.8
click at [456, 352] on div "Say" at bounding box center [469, 360] width 43 height 40
click at [313, 321] on button at bounding box center [315, 321] width 19 height 16
click at [455, 347] on icon at bounding box center [455, 347] width 7 height 7
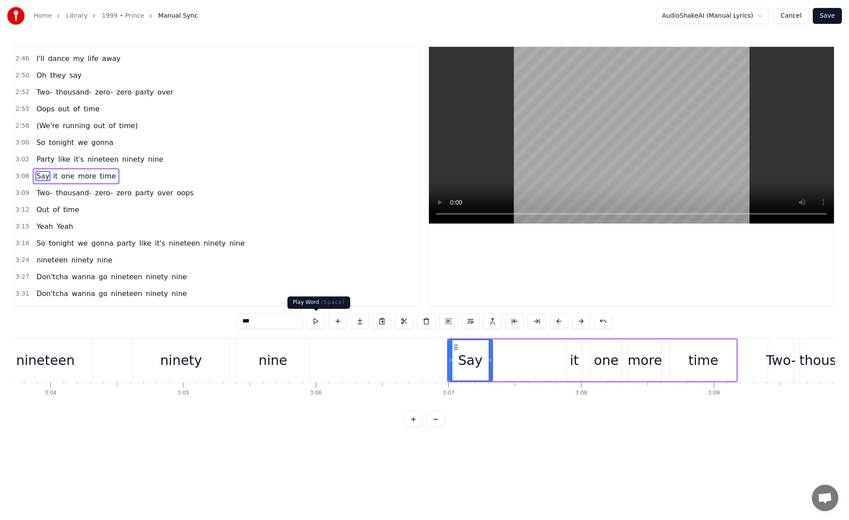
click at [317, 323] on button at bounding box center [315, 321] width 19 height 16
click at [577, 354] on div "it" at bounding box center [574, 361] width 9 height 20
drag, startPoint x: 575, startPoint y: 347, endPoint x: 502, endPoint y: 365, distance: 75.1
click at [502, 365] on div "it" at bounding box center [501, 360] width 14 height 40
click at [314, 319] on button at bounding box center [315, 321] width 19 height 16
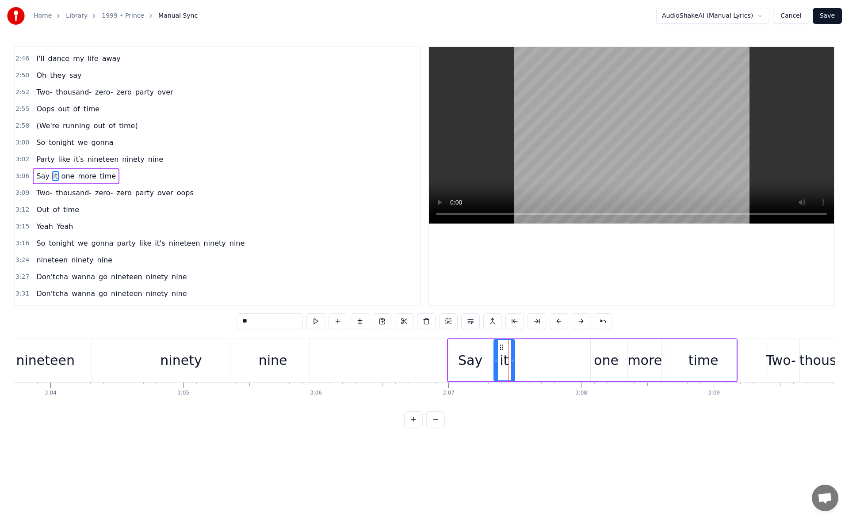
drag, startPoint x: 506, startPoint y: 363, endPoint x: 512, endPoint y: 363, distance: 5.8
click at [512, 363] on icon at bounding box center [513, 360] width 4 height 7
click at [310, 318] on button at bounding box center [315, 321] width 19 height 16
drag, startPoint x: 512, startPoint y: 364, endPoint x: 519, endPoint y: 364, distance: 7.5
click at [514, 364] on div at bounding box center [513, 360] width 4 height 40
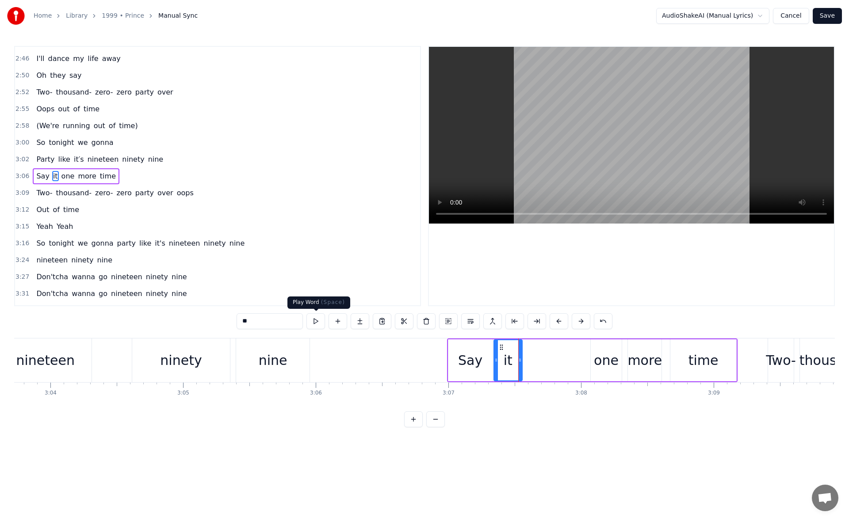
click at [324, 324] on button at bounding box center [315, 321] width 19 height 16
click at [607, 354] on div "one" at bounding box center [606, 361] width 25 height 20
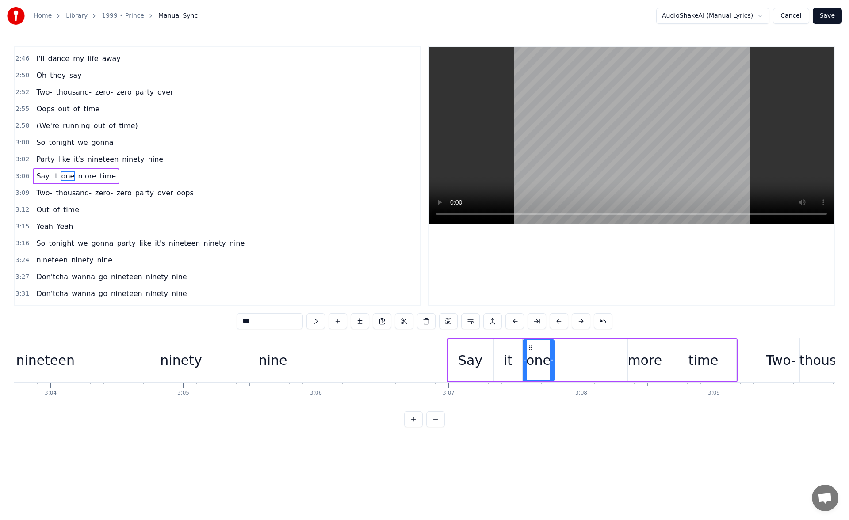
drag, startPoint x: 598, startPoint y: 348, endPoint x: 531, endPoint y: 360, distance: 68.9
click at [531, 360] on div "one" at bounding box center [538, 360] width 30 height 40
click at [315, 321] on button at bounding box center [315, 321] width 19 height 16
click at [646, 352] on div "more" at bounding box center [644, 361] width 34 height 20
drag, startPoint x: 635, startPoint y: 347, endPoint x: 562, endPoint y: 355, distance: 73.5
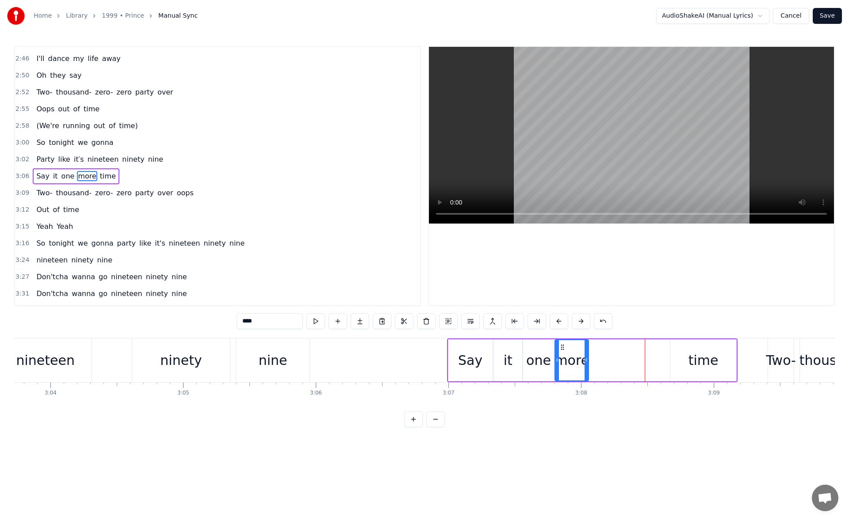
click at [562, 355] on div "more" at bounding box center [571, 360] width 33 height 40
click at [321, 319] on button at bounding box center [315, 321] width 19 height 16
click at [700, 359] on div "time" at bounding box center [703, 361] width 30 height 20
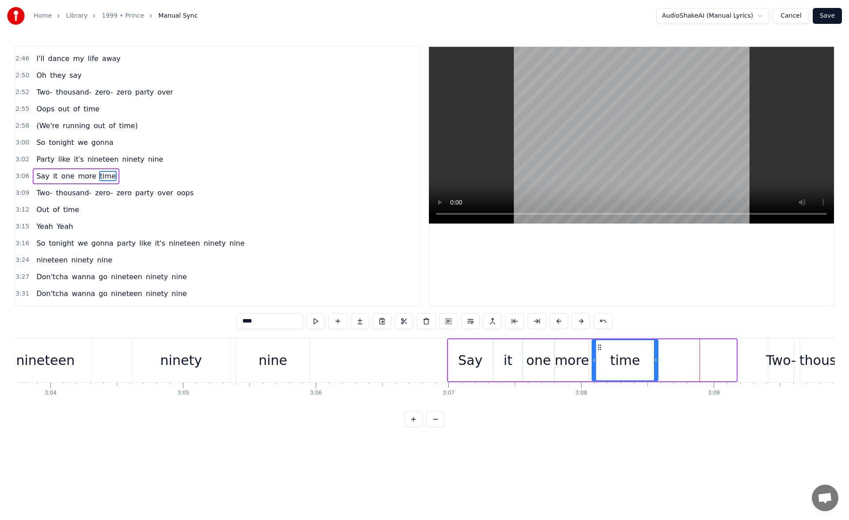
drag, startPoint x: 678, startPoint y: 345, endPoint x: 600, endPoint y: 361, distance: 79.9
click at [600, 361] on div "time" at bounding box center [624, 360] width 65 height 40
click at [314, 318] on button at bounding box center [315, 321] width 19 height 16
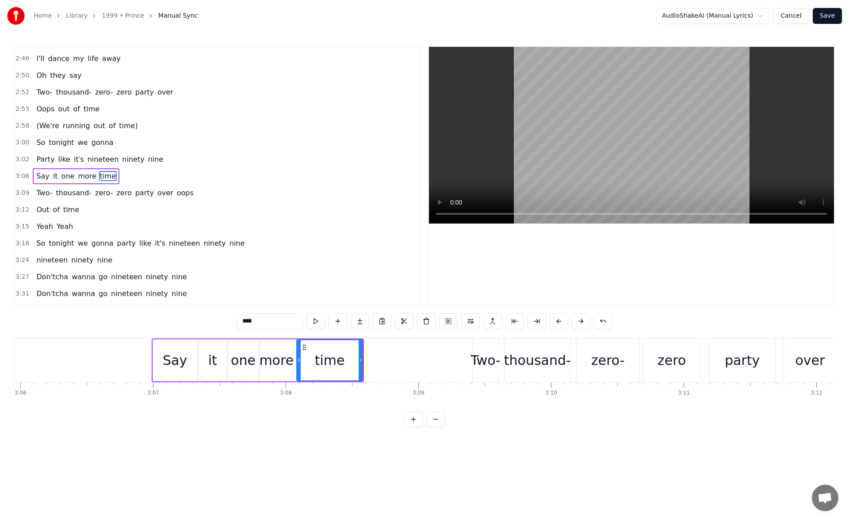
scroll to position [0, 24730]
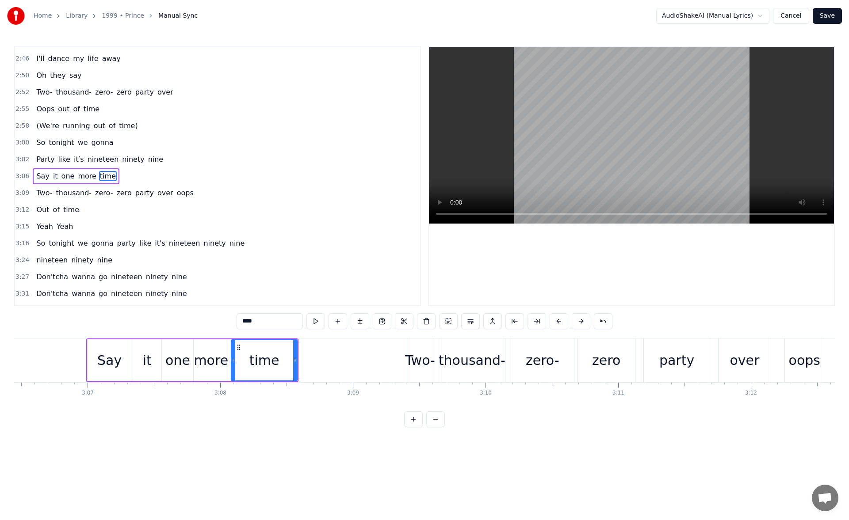
click at [420, 354] on div "Two-" at bounding box center [420, 361] width 30 height 20
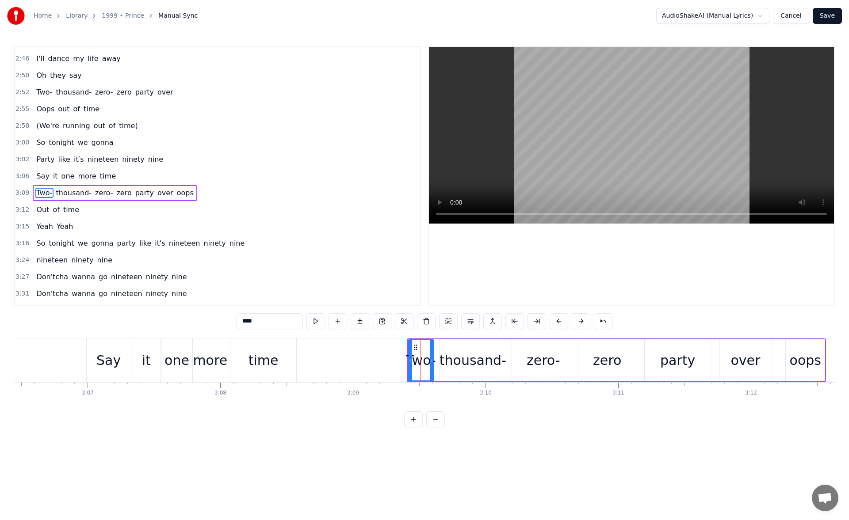
scroll to position [568, 0]
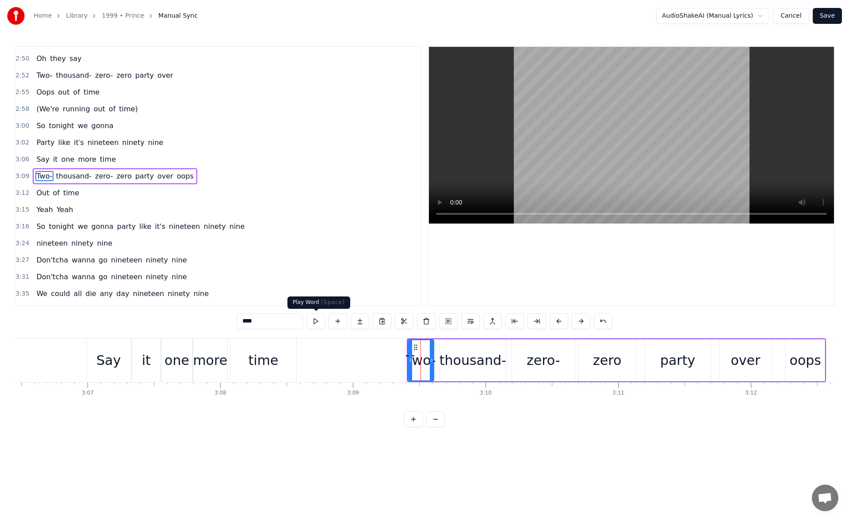
click at [317, 322] on button at bounding box center [315, 321] width 19 height 16
drag, startPoint x: 417, startPoint y: 348, endPoint x: 383, endPoint y: 349, distance: 34.1
click at [383, 349] on icon at bounding box center [381, 347] width 7 height 7
click at [312, 321] on button at bounding box center [315, 321] width 19 height 16
click at [313, 321] on button at bounding box center [315, 321] width 19 height 16
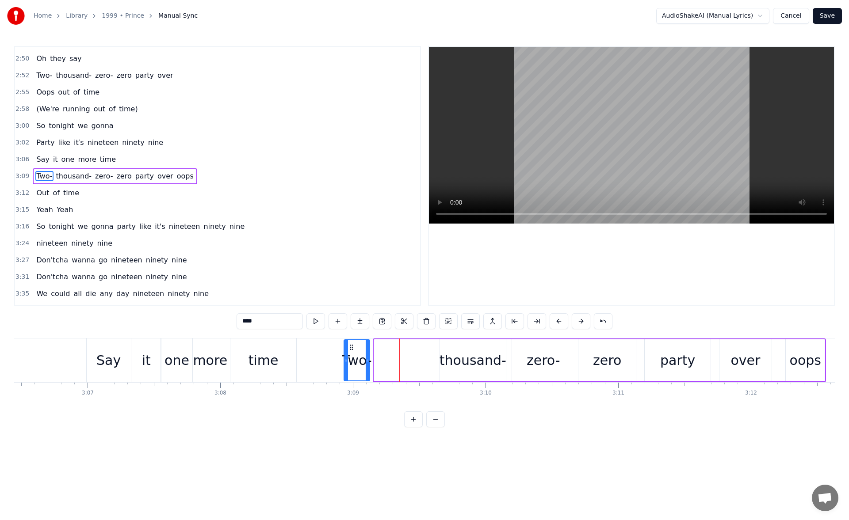
drag, startPoint x: 382, startPoint y: 347, endPoint x: 347, endPoint y: 351, distance: 34.7
click at [348, 351] on icon at bounding box center [351, 347] width 7 height 7
click at [319, 320] on button at bounding box center [315, 321] width 19 height 16
drag, startPoint x: 346, startPoint y: 347, endPoint x: 340, endPoint y: 348, distance: 6.3
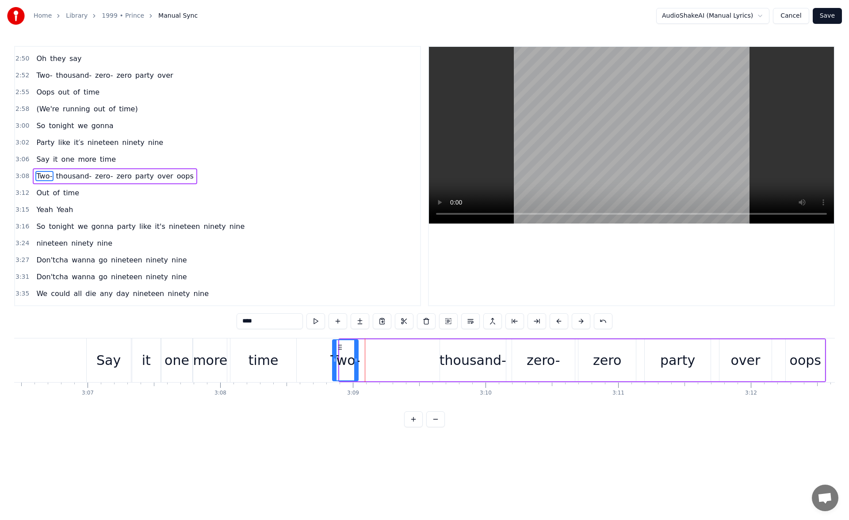
click at [340, 348] on icon at bounding box center [339, 347] width 7 height 7
click at [313, 319] on button at bounding box center [315, 321] width 19 height 16
click at [462, 358] on div "thousand-" at bounding box center [472, 361] width 67 height 20
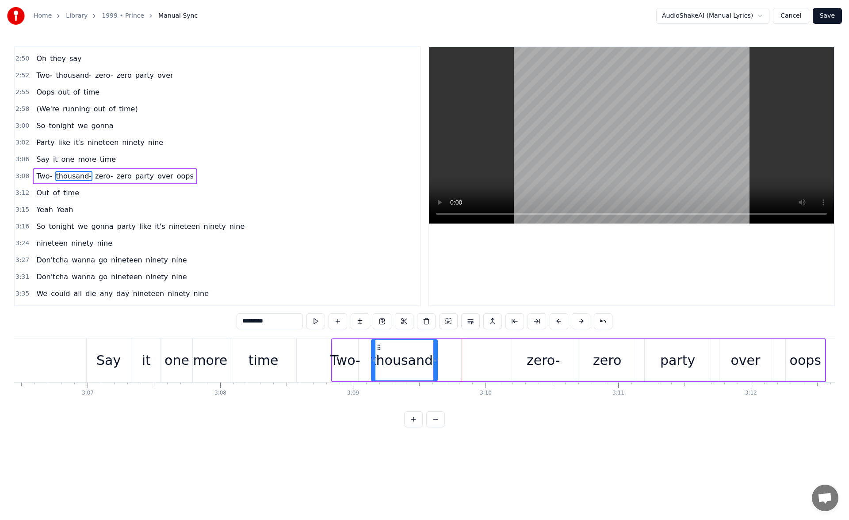
drag, startPoint x: 448, startPoint y: 346, endPoint x: 379, endPoint y: 361, distance: 70.7
click at [379, 361] on div "thousand-" at bounding box center [404, 360] width 65 height 40
click at [317, 321] on button at bounding box center [315, 321] width 19 height 16
click at [531, 352] on div "zero-" at bounding box center [544, 361] width 34 height 20
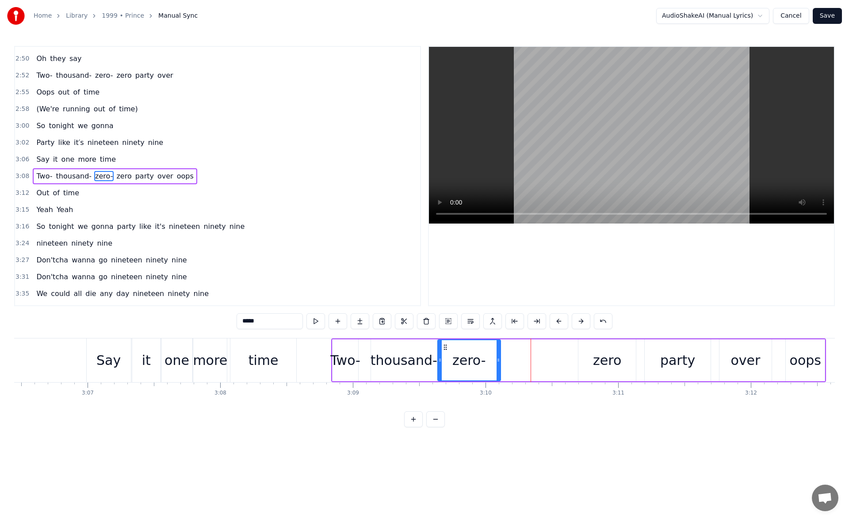
drag, startPoint x: 518, startPoint y: 348, endPoint x: 444, endPoint y: 363, distance: 75.8
click at [444, 363] on div "zero-" at bounding box center [469, 360] width 62 height 40
click at [316, 319] on button at bounding box center [315, 321] width 19 height 16
click at [589, 357] on div "zero" at bounding box center [606, 361] width 57 height 42
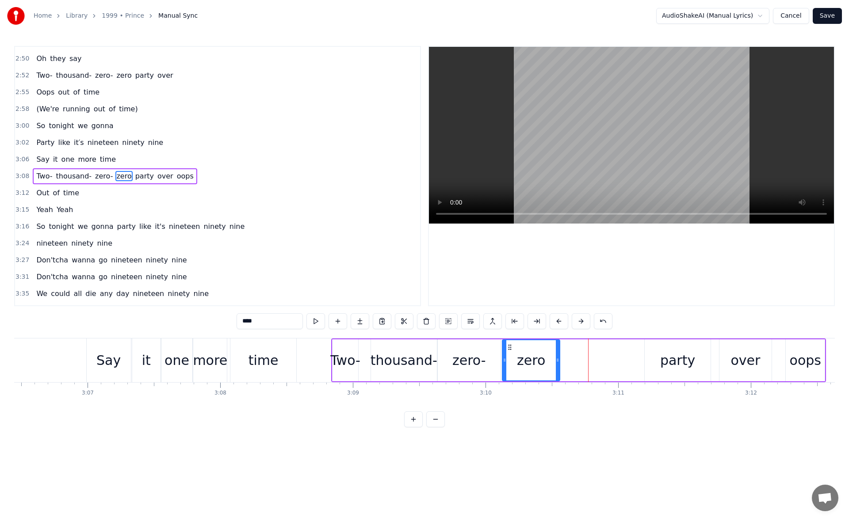
drag, startPoint x: 585, startPoint y: 346, endPoint x: 509, endPoint y: 358, distance: 77.0
click at [509, 358] on div "zero" at bounding box center [531, 360] width 57 height 40
click at [320, 319] on button at bounding box center [315, 321] width 19 height 16
click at [671, 362] on div "party" at bounding box center [677, 361] width 35 height 20
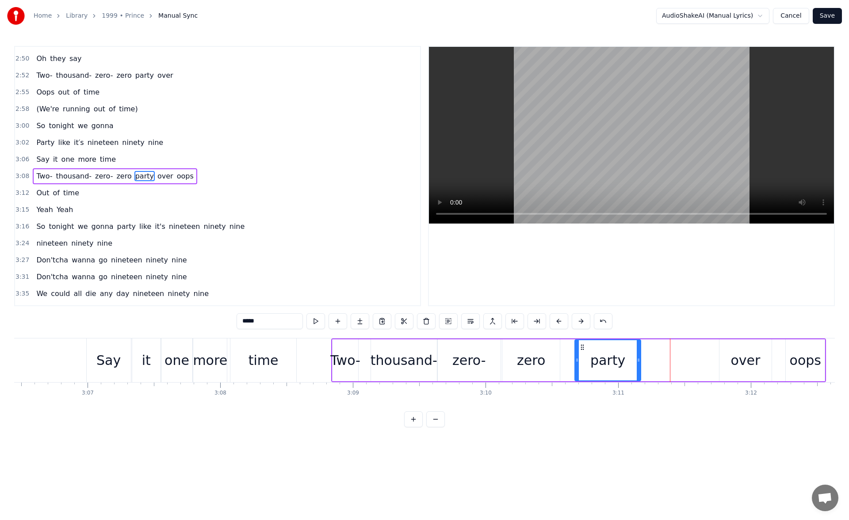
drag, startPoint x: 653, startPoint y: 347, endPoint x: 583, endPoint y: 365, distance: 72.2
click at [583, 365] on div "party" at bounding box center [607, 360] width 65 height 40
click at [314, 320] on button at bounding box center [315, 321] width 19 height 16
click at [742, 358] on div "over" at bounding box center [745, 361] width 30 height 20
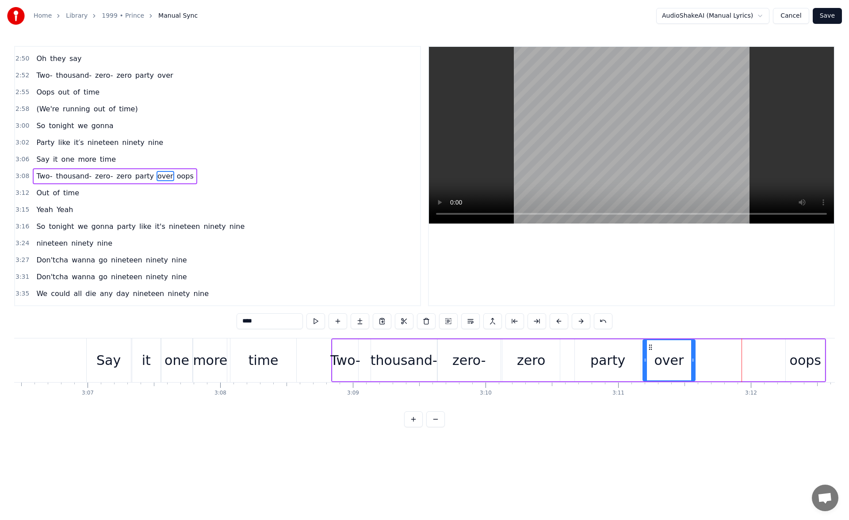
drag, startPoint x: 726, startPoint y: 345, endPoint x: 650, endPoint y: 355, distance: 77.1
click at [650, 355] on div "over" at bounding box center [668, 360] width 51 height 40
click at [314, 322] on button at bounding box center [315, 321] width 19 height 16
click at [810, 365] on div "oops" at bounding box center [805, 361] width 31 height 20
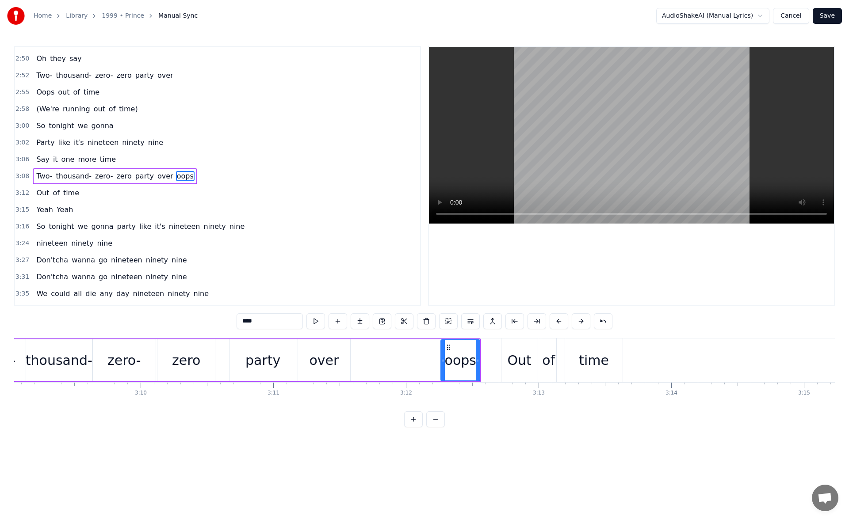
scroll to position [0, 24960]
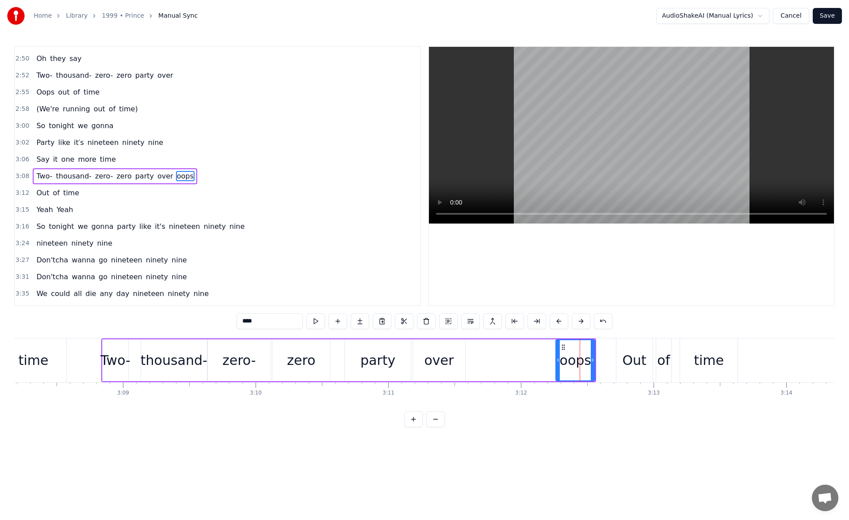
click at [431, 362] on div "over" at bounding box center [439, 361] width 30 height 20
click at [570, 352] on div "oops" at bounding box center [575, 361] width 31 height 20
drag, startPoint x: 564, startPoint y: 348, endPoint x: 474, endPoint y: 357, distance: 89.8
click at [474, 357] on div "oops" at bounding box center [486, 360] width 38 height 40
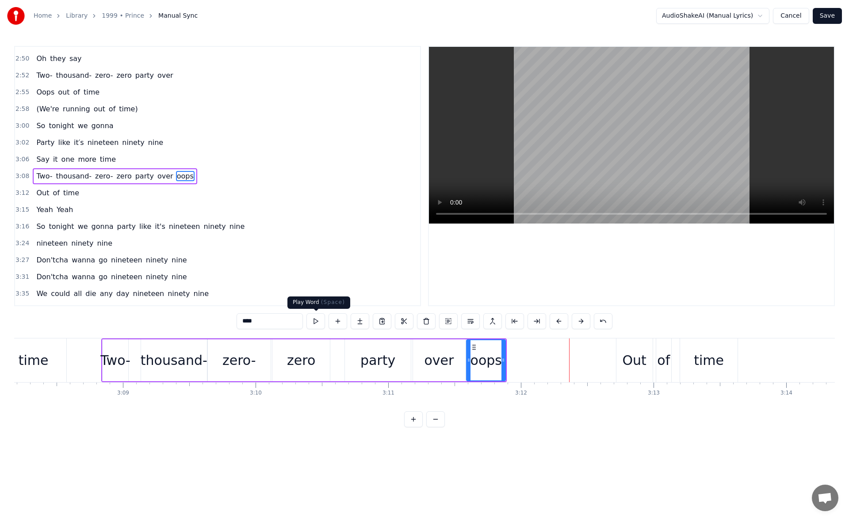
click at [319, 320] on button at bounding box center [315, 321] width 19 height 16
click at [630, 349] on div "Out" at bounding box center [634, 361] width 36 height 44
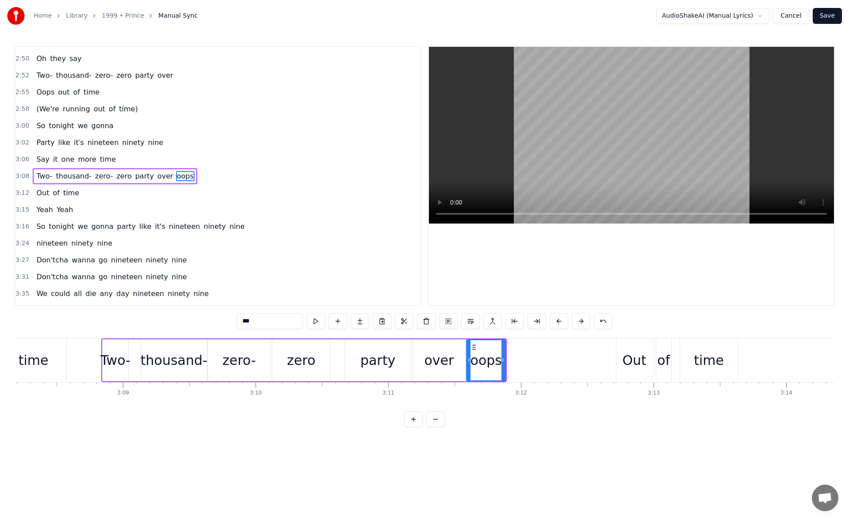
scroll to position [584, 0]
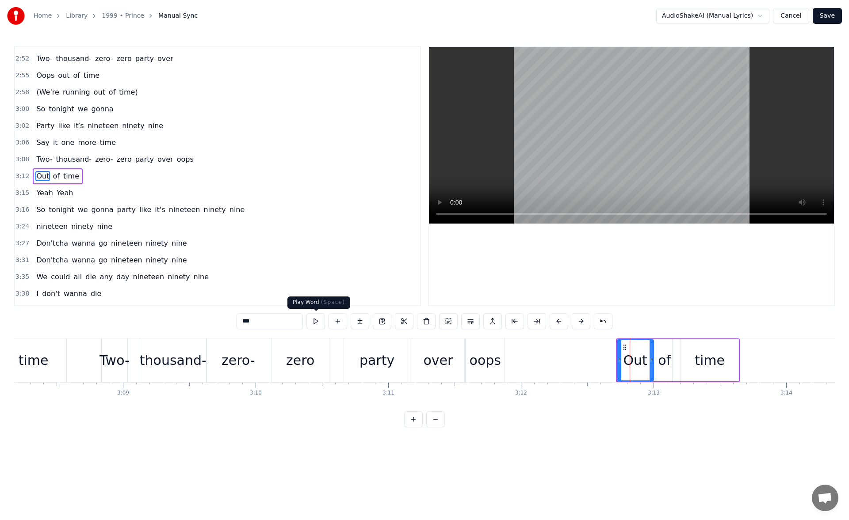
click at [318, 321] on button at bounding box center [315, 321] width 19 height 16
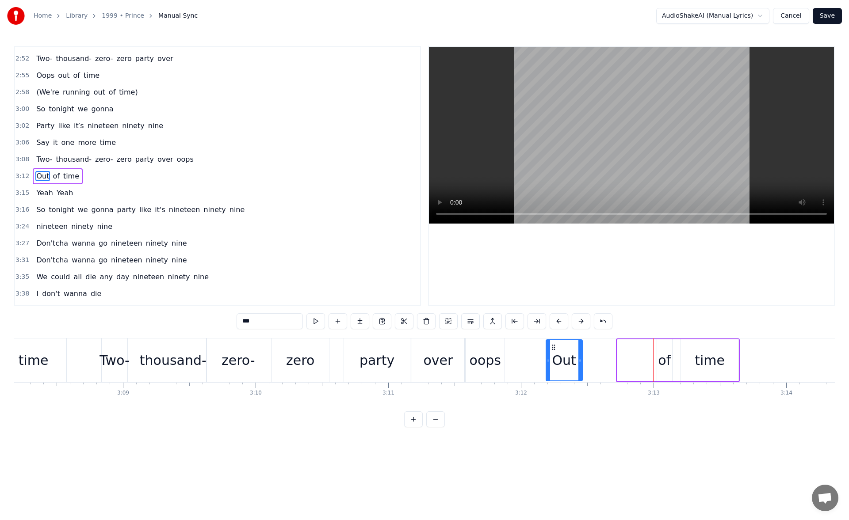
drag, startPoint x: 624, startPoint y: 348, endPoint x: 553, endPoint y: 363, distance: 72.8
click at [553, 363] on div "Out" at bounding box center [563, 360] width 35 height 40
click at [313, 322] on button at bounding box center [315, 321] width 19 height 16
click at [668, 354] on div "of" at bounding box center [664, 361] width 13 height 20
drag, startPoint x: 665, startPoint y: 347, endPoint x: 590, endPoint y: 360, distance: 75.5
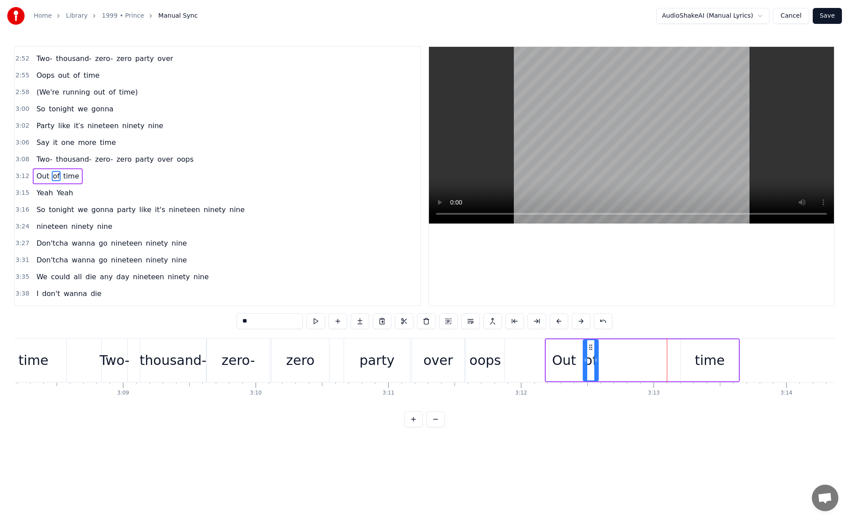
click at [590, 360] on div "of" at bounding box center [591, 360] width 14 height 40
click at [313, 319] on button at bounding box center [315, 321] width 19 height 16
click at [692, 354] on div "time" at bounding box center [709, 361] width 57 height 42
drag, startPoint x: 688, startPoint y: 346, endPoint x: 616, endPoint y: 361, distance: 74.1
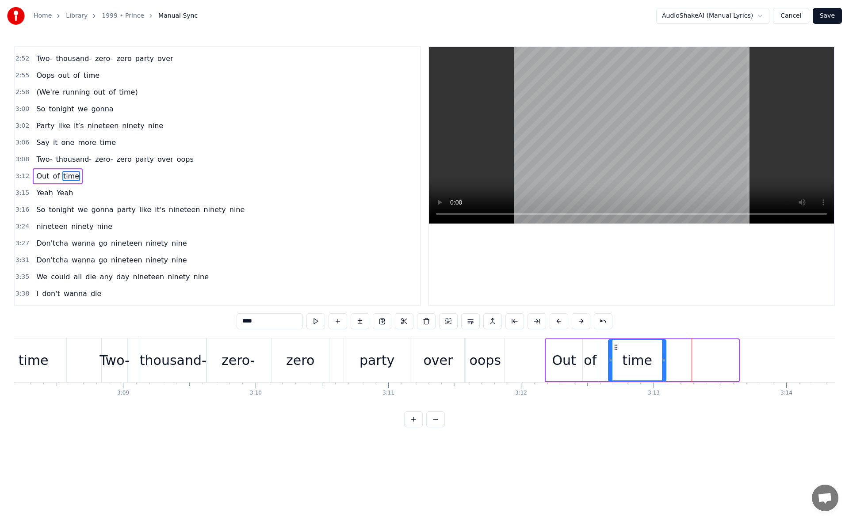
click at [616, 361] on div "time" at bounding box center [637, 360] width 57 height 40
click at [315, 319] on button at bounding box center [315, 321] width 19 height 16
drag, startPoint x: 663, startPoint y: 359, endPoint x: 671, endPoint y: 361, distance: 8.0
click at [665, 361] on icon at bounding box center [664, 360] width 4 height 7
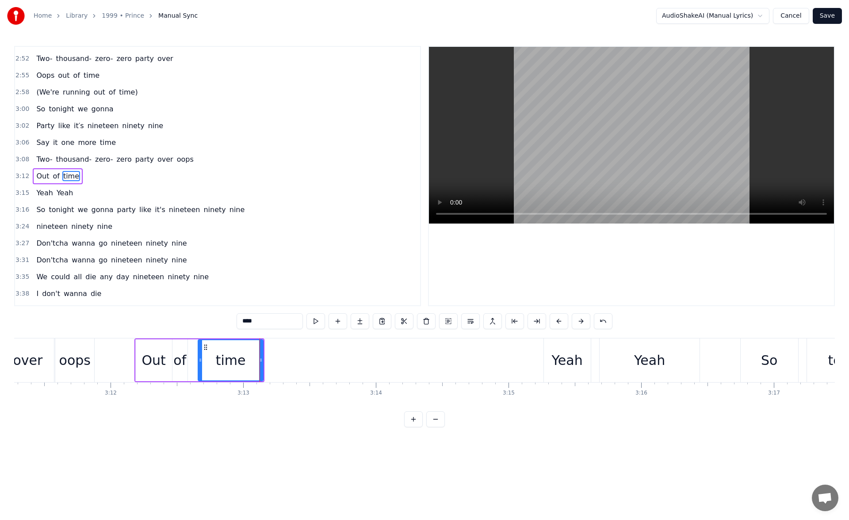
scroll to position [0, 25387]
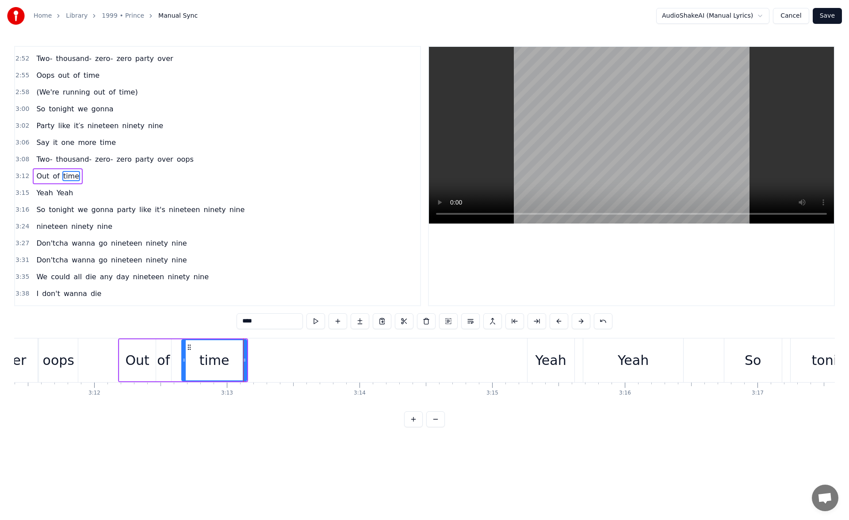
click at [543, 363] on div "Yeah" at bounding box center [550, 361] width 31 height 20
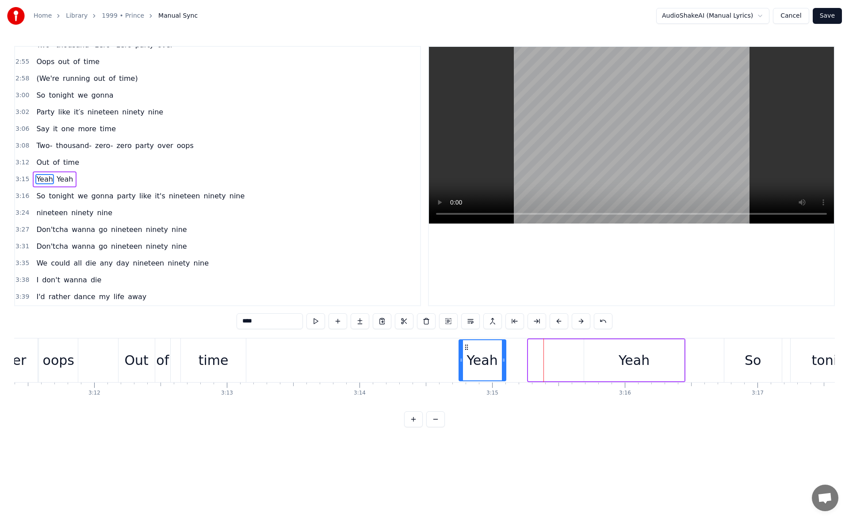
drag, startPoint x: 534, startPoint y: 345, endPoint x: 462, endPoint y: 361, distance: 73.8
click at [462, 361] on div "Yeah" at bounding box center [482, 360] width 46 height 40
click at [316, 321] on button at bounding box center [315, 321] width 19 height 16
drag, startPoint x: 501, startPoint y: 362, endPoint x: 513, endPoint y: 362, distance: 12.4
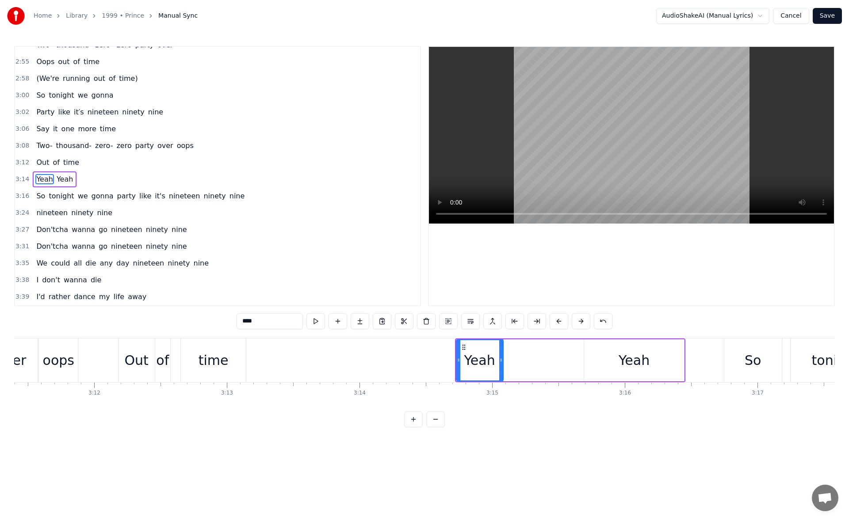
click at [503, 362] on icon at bounding box center [501, 360] width 4 height 7
click at [317, 322] on button at bounding box center [315, 321] width 19 height 16
click at [621, 363] on div "Yeah" at bounding box center [634, 361] width 31 height 20
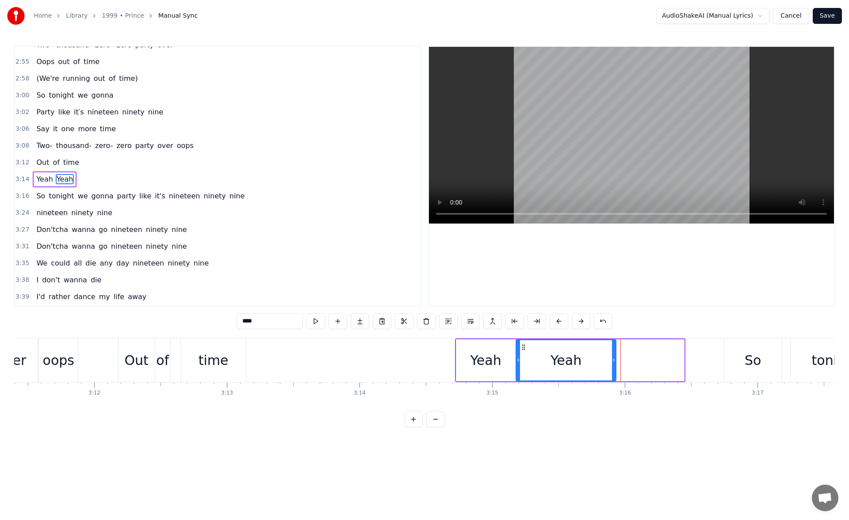
drag, startPoint x: 592, startPoint y: 348, endPoint x: 524, endPoint y: 353, distance: 68.3
click at [524, 353] on div "Yeah" at bounding box center [565, 360] width 99 height 40
click at [323, 321] on button at bounding box center [315, 321] width 19 height 16
drag, startPoint x: 615, startPoint y: 363, endPoint x: 633, endPoint y: 365, distance: 17.8
click at [623, 365] on div at bounding box center [621, 360] width 4 height 40
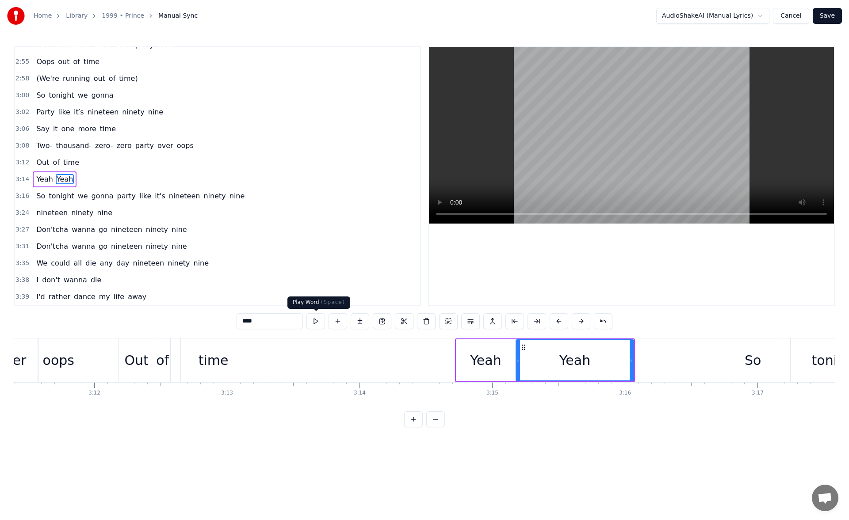
click at [316, 317] on button at bounding box center [315, 321] width 19 height 16
click at [744, 355] on div "So" at bounding box center [752, 361] width 57 height 44
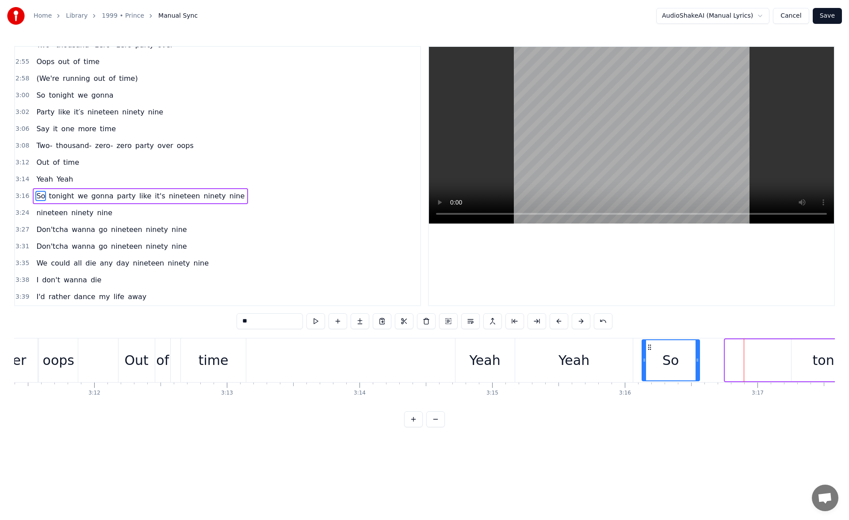
drag, startPoint x: 733, startPoint y: 346, endPoint x: 650, endPoint y: 363, distance: 84.8
click at [650, 363] on div "So" at bounding box center [670, 360] width 57 height 40
click at [320, 320] on button at bounding box center [315, 321] width 19 height 16
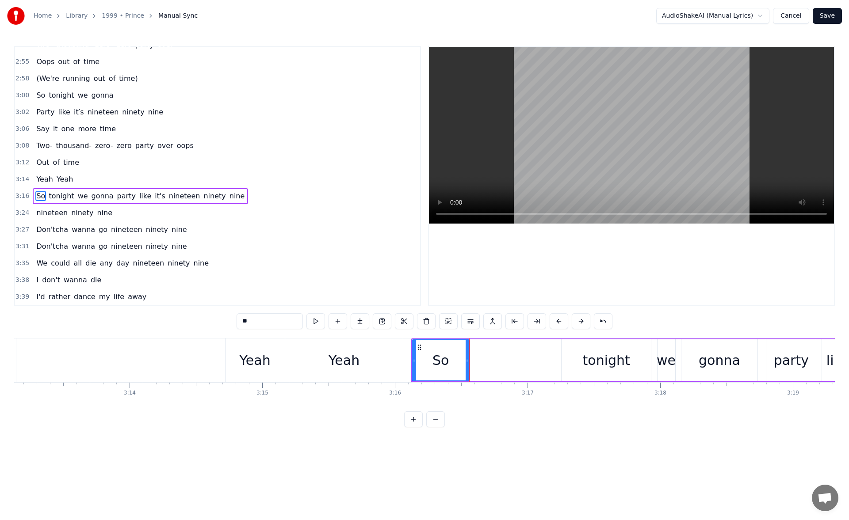
scroll to position [0, 25633]
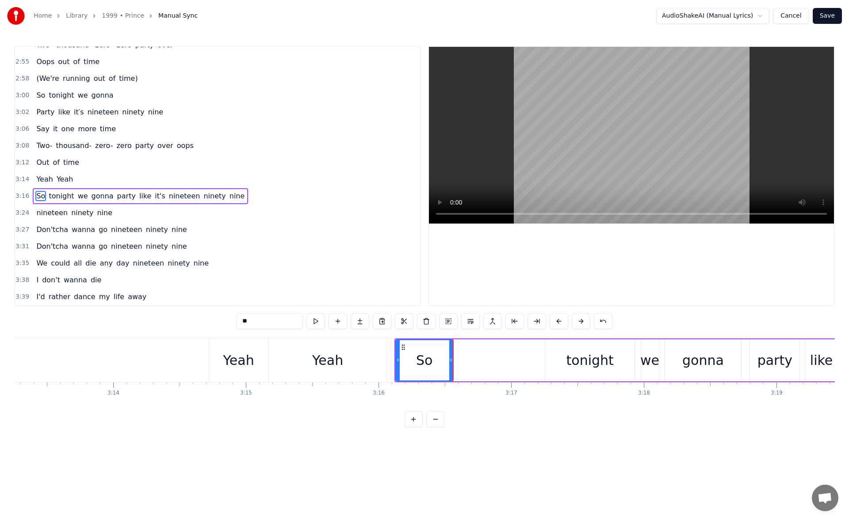
click at [453, 362] on icon at bounding box center [451, 360] width 4 height 7
click at [569, 364] on div "tonight" at bounding box center [589, 361] width 47 height 20
type input "*******"
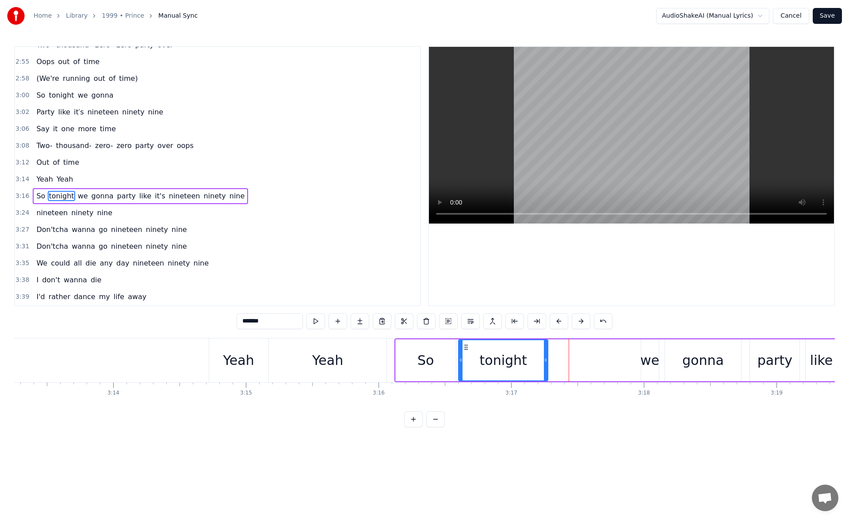
drag, startPoint x: 553, startPoint y: 346, endPoint x: 466, endPoint y: 356, distance: 87.2
click at [466, 356] on div "tonight" at bounding box center [503, 360] width 89 height 40
click at [321, 321] on button at bounding box center [315, 321] width 19 height 16
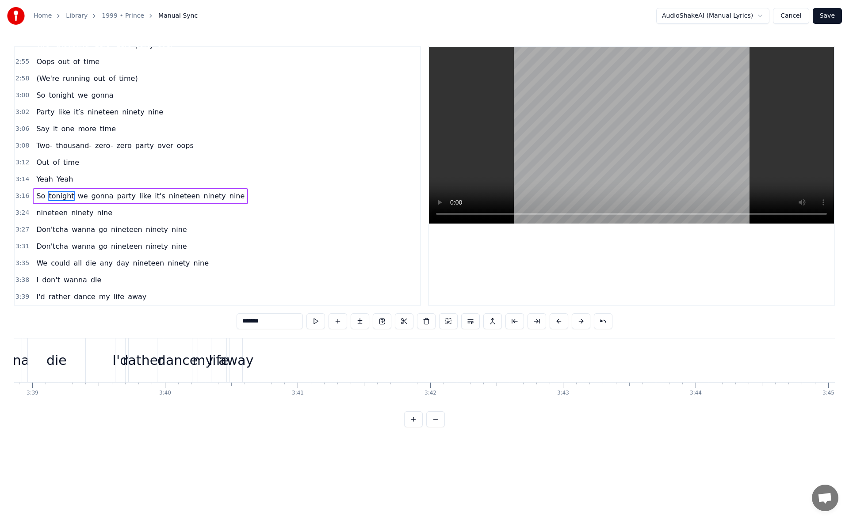
scroll to position [0, 29079]
click at [830, 17] on button "Save" at bounding box center [827, 16] width 29 height 16
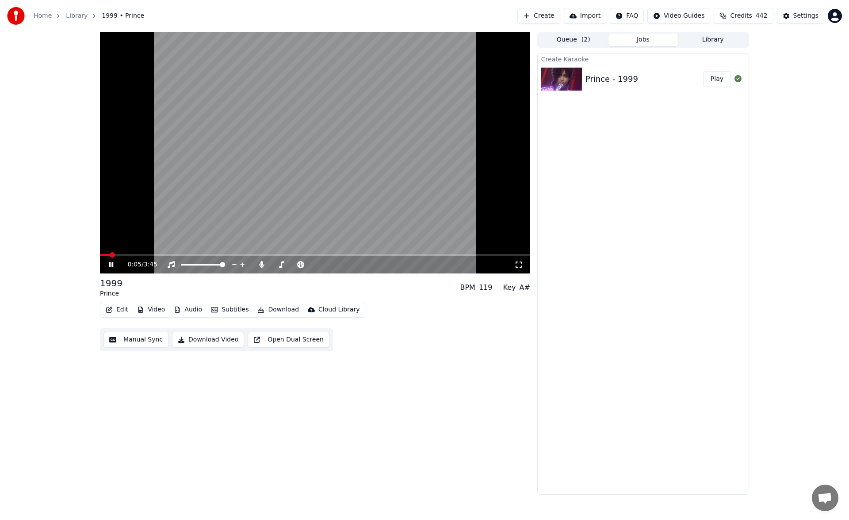
click at [109, 263] on icon at bounding box center [111, 264] width 4 height 5
click at [552, 19] on button "Create" at bounding box center [538, 16] width 43 height 16
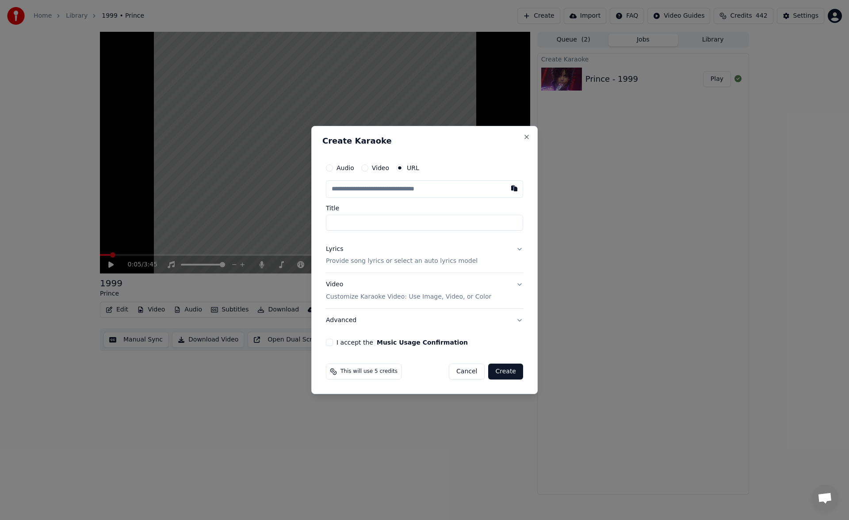
type input "**********"
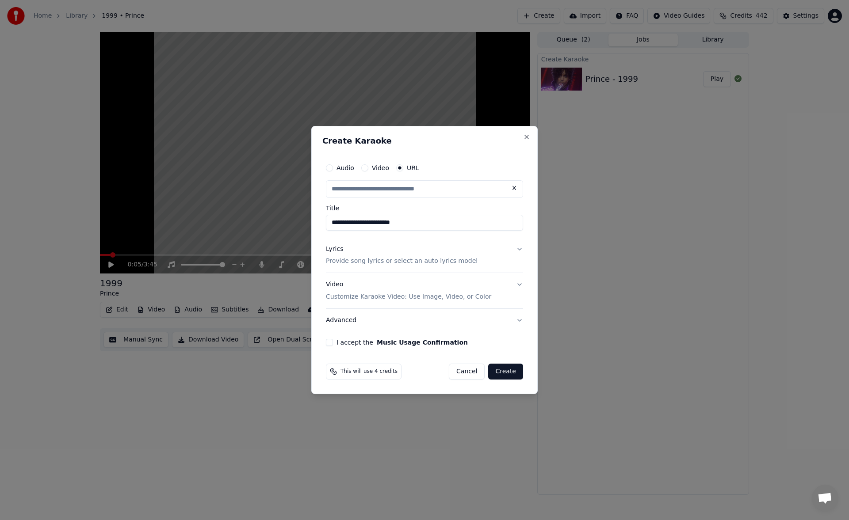
click at [521, 252] on button "Lyrics Provide song lyrics or select an auto lyrics model" at bounding box center [424, 255] width 197 height 35
type input "**********"
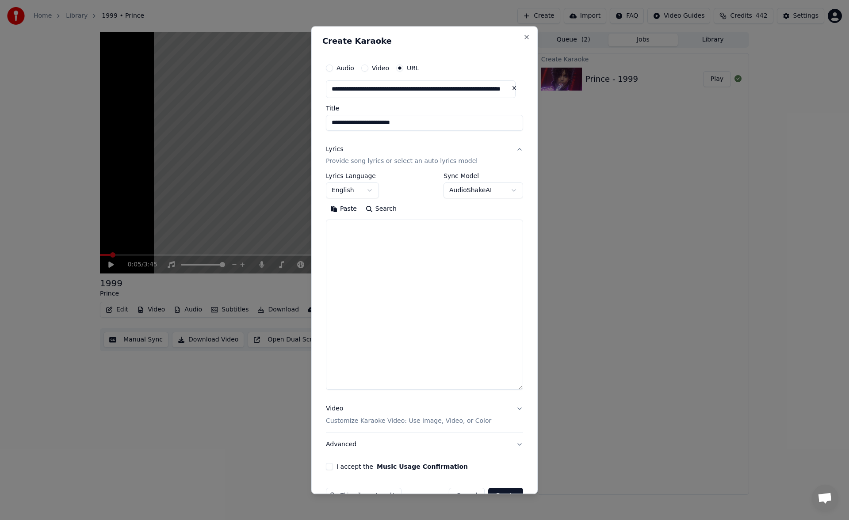
drag, startPoint x: 519, startPoint y: 306, endPoint x: 515, endPoint y: 390, distance: 83.7
click at [515, 390] on textarea at bounding box center [424, 305] width 197 height 170
click at [365, 243] on textarea at bounding box center [424, 305] width 197 height 170
paste textarea "**********"
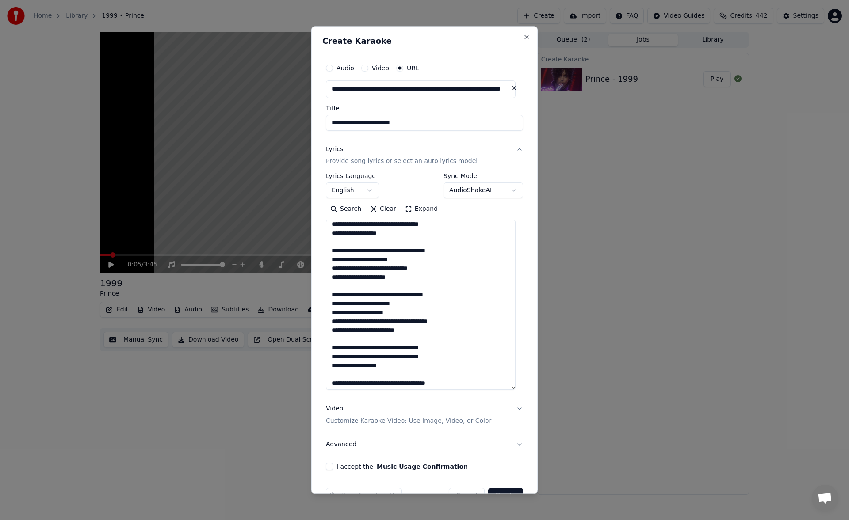
scroll to position [191, 0]
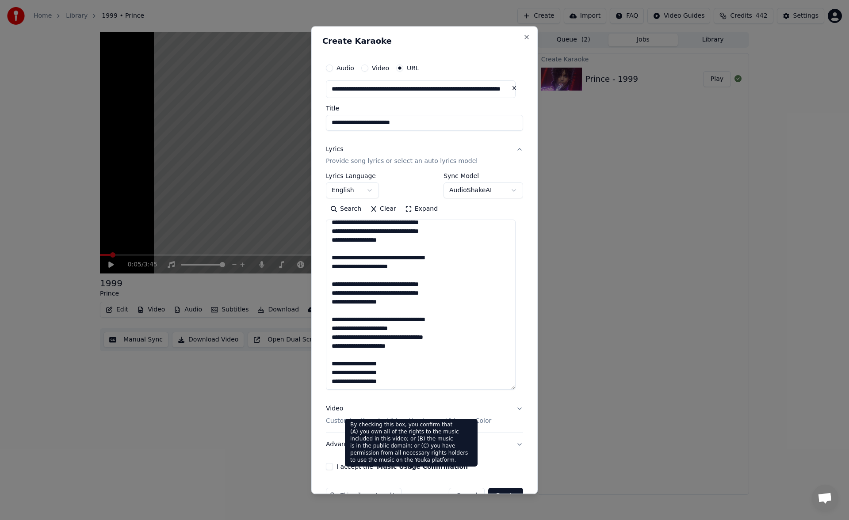
type textarea "**********"
click at [420, 470] on button "Music Usage Confirmation" at bounding box center [422, 467] width 91 height 6
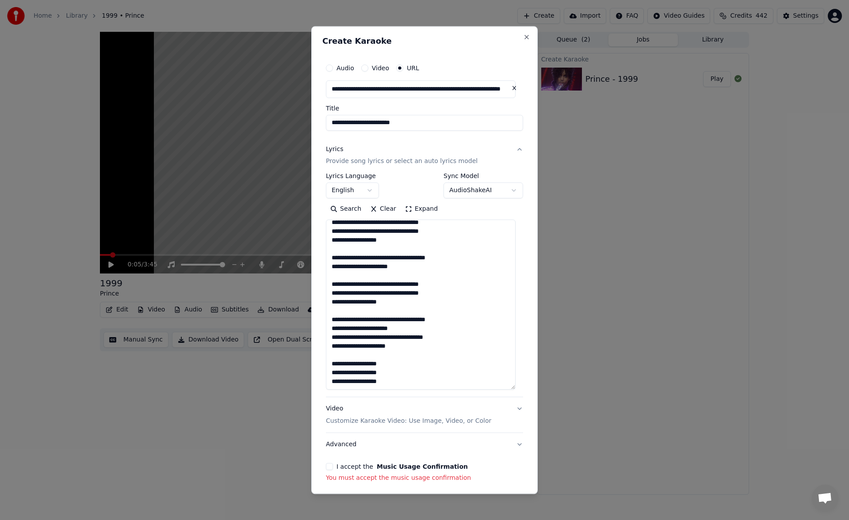
click at [330, 467] on button "I accept the Music Usage Confirmation" at bounding box center [329, 467] width 7 height 7
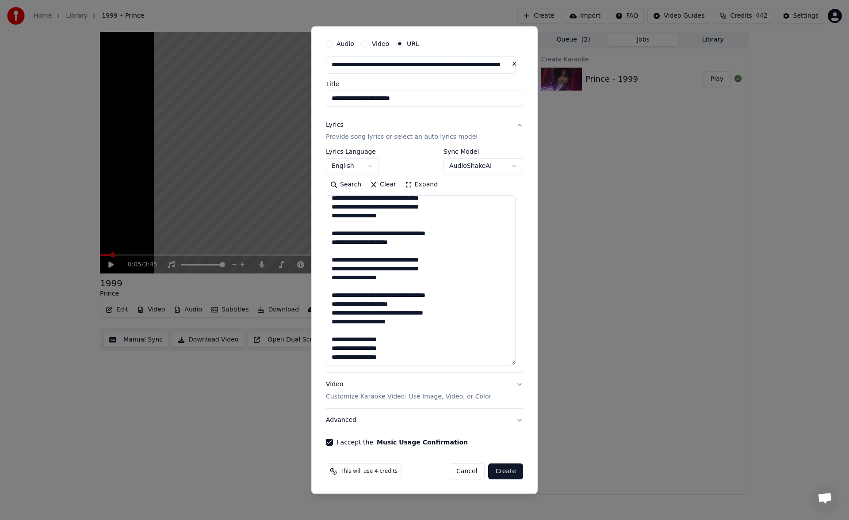
click at [496, 474] on button "Create" at bounding box center [505, 472] width 35 height 16
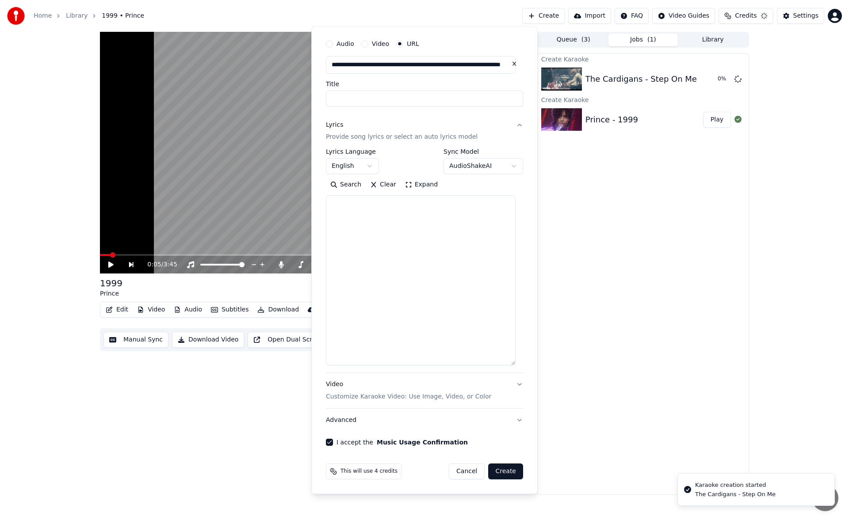
select select
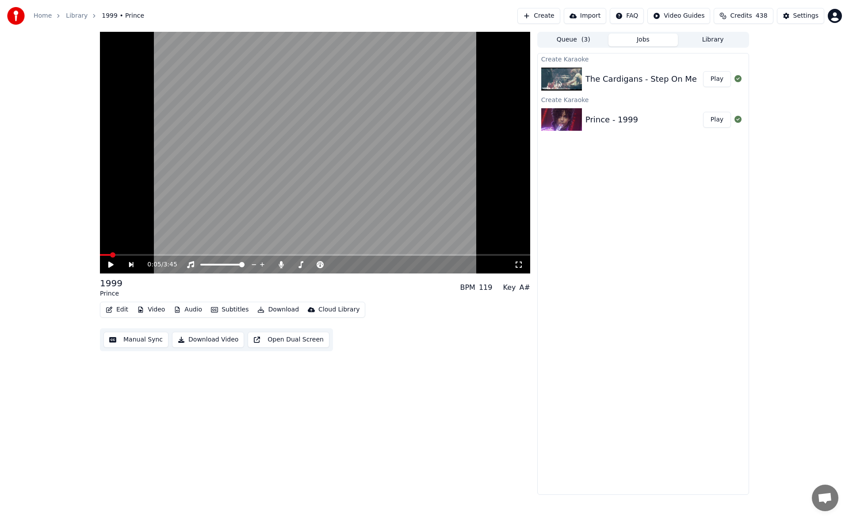
click at [714, 78] on button "Play" at bounding box center [717, 79] width 28 height 16
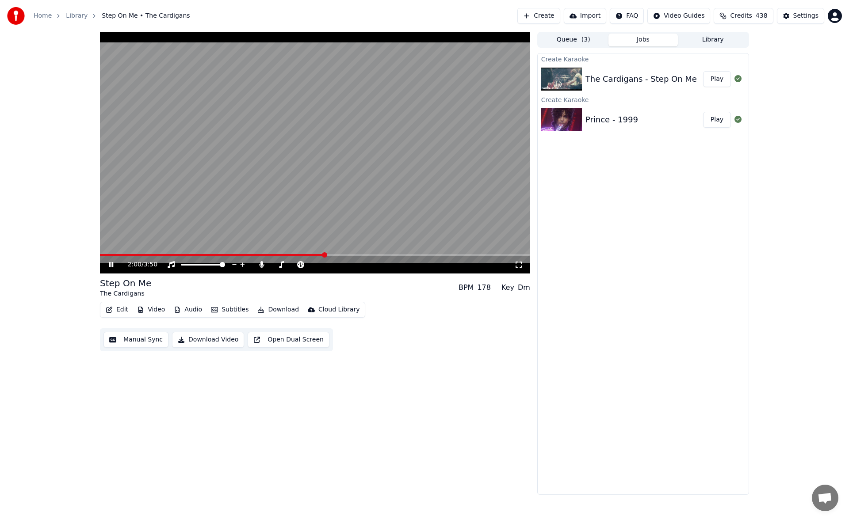
click at [313, 257] on div "2:00 / 3:50" at bounding box center [315, 265] width 430 height 18
click at [313, 255] on span at bounding box center [206, 255] width 213 height 2
click at [313, 255] on span at bounding box center [208, 255] width 217 height 2
click at [108, 267] on icon at bounding box center [117, 264] width 21 height 7
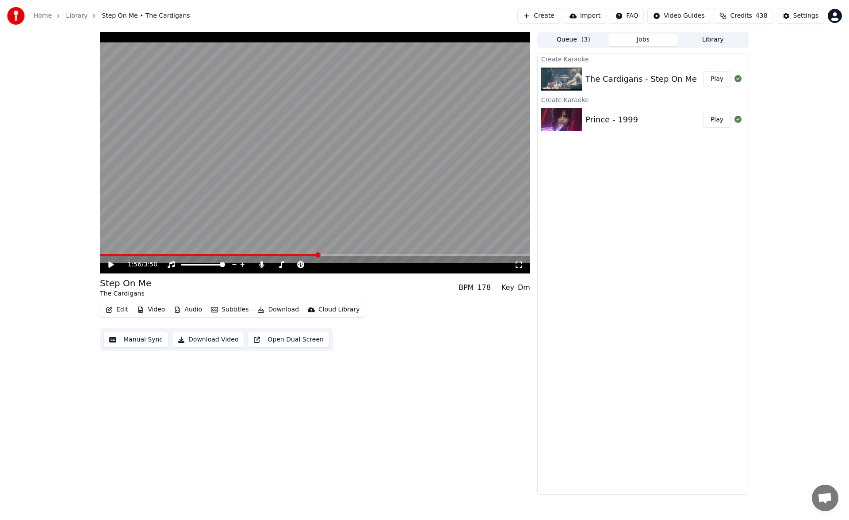
click at [311, 254] on span at bounding box center [209, 255] width 218 height 2
click at [104, 267] on div "1:53 / 3:50" at bounding box center [314, 264] width 423 height 9
click at [110, 264] on icon at bounding box center [110, 265] width 5 height 6
click at [110, 264] on icon at bounding box center [111, 264] width 4 height 5
click at [110, 264] on icon at bounding box center [110, 265] width 5 height 6
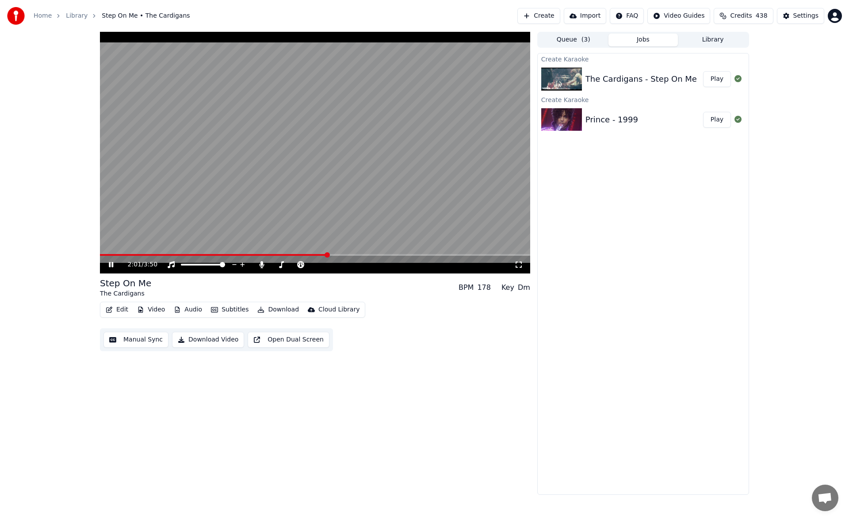
click at [304, 254] on span at bounding box center [213, 255] width 227 height 2
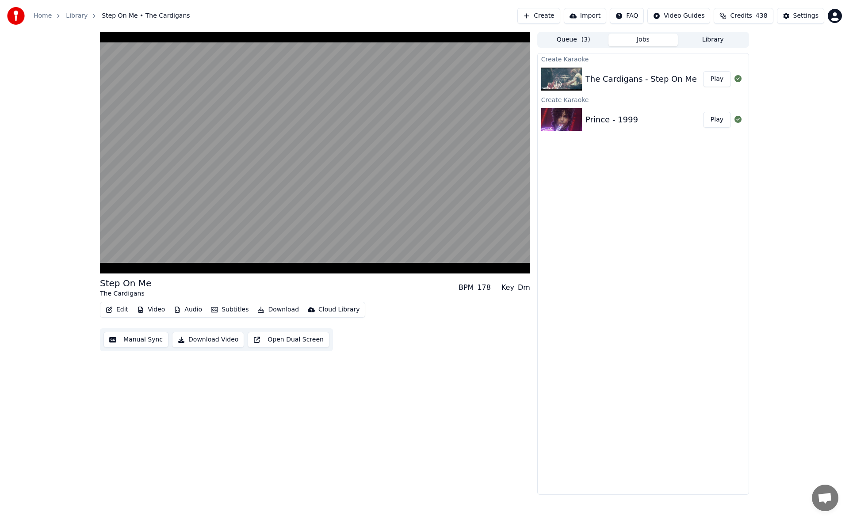
click at [135, 340] on button "Manual Sync" at bounding box center [135, 340] width 65 height 16
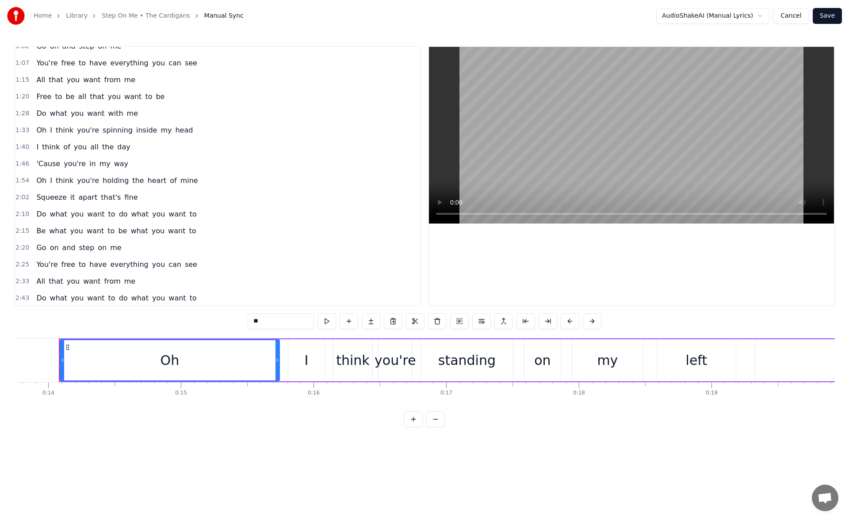
scroll to position [102, 0]
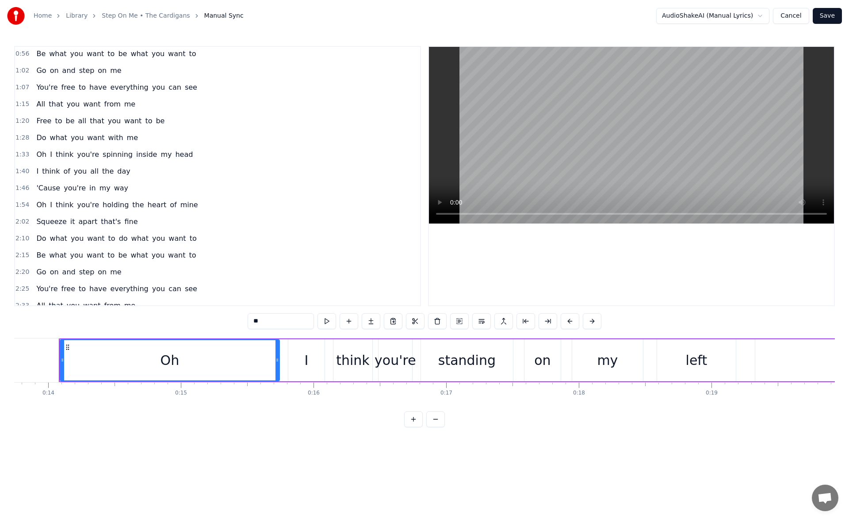
click at [38, 139] on span "Do" at bounding box center [40, 138] width 11 height 10
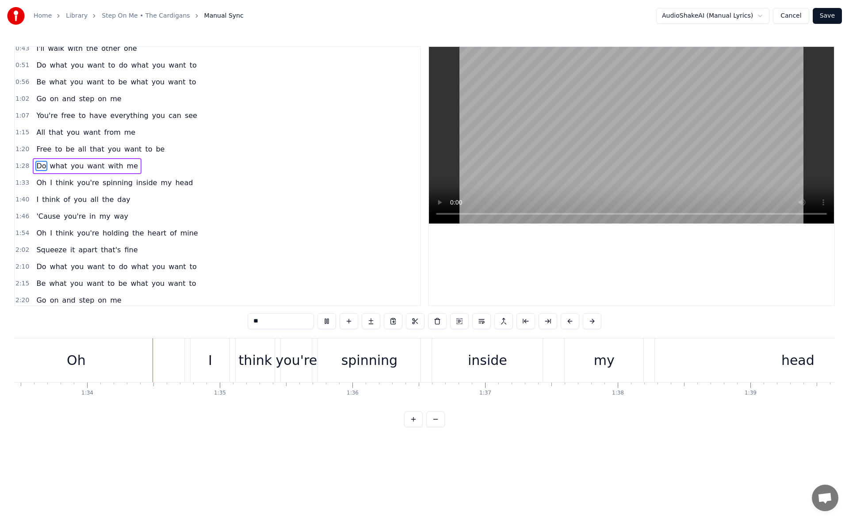
scroll to position [0, 12397]
click at [40, 184] on span "Oh" at bounding box center [41, 183] width 12 height 10
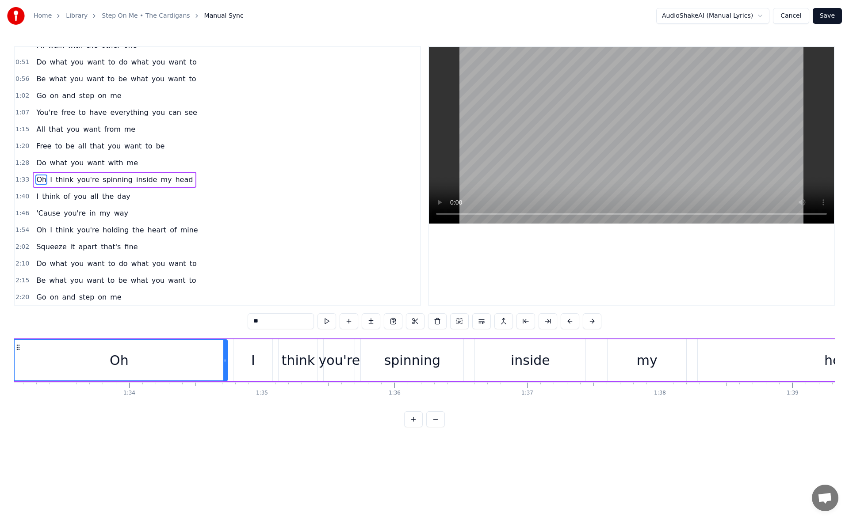
scroll to position [0, 12304]
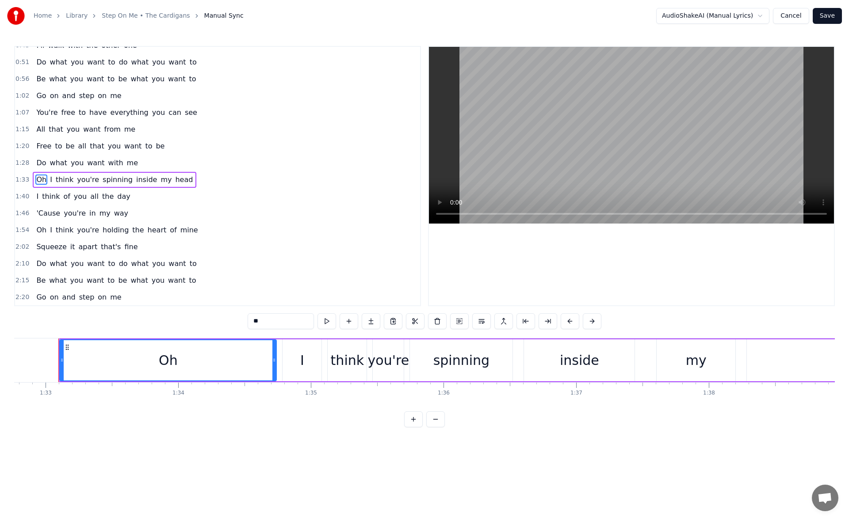
click at [299, 348] on div "I" at bounding box center [302, 361] width 39 height 42
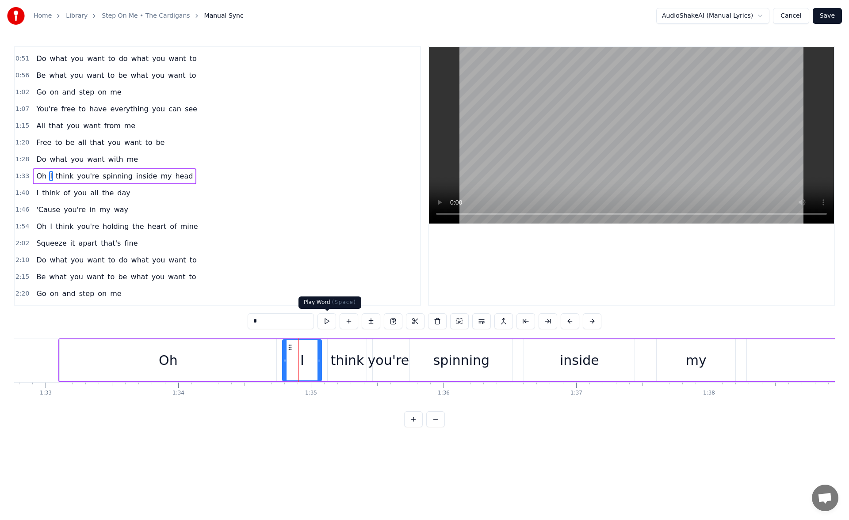
click at [325, 317] on button at bounding box center [326, 321] width 19 height 16
click at [235, 371] on div "Oh" at bounding box center [168, 361] width 217 height 42
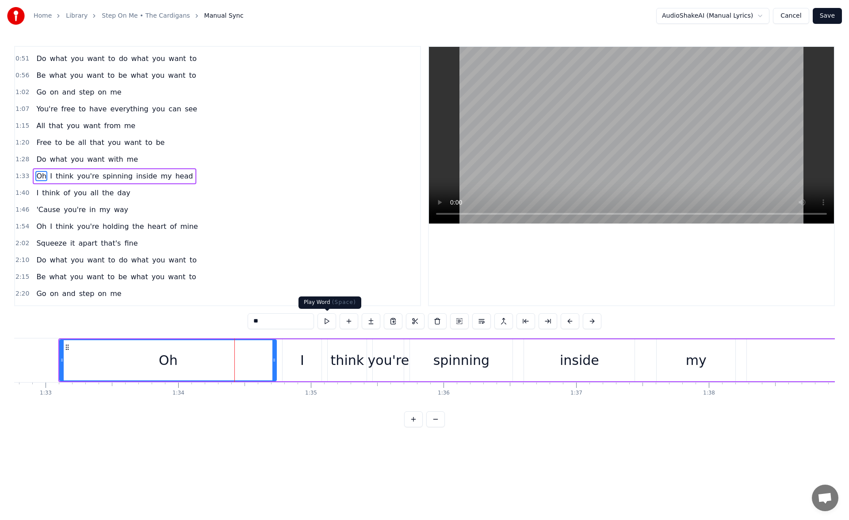
click at [331, 317] on button at bounding box center [326, 321] width 19 height 16
drag, startPoint x: 275, startPoint y: 362, endPoint x: 280, endPoint y: 362, distance: 4.9
click at [280, 362] on icon at bounding box center [279, 360] width 4 height 7
click at [317, 318] on button at bounding box center [315, 321] width 19 height 16
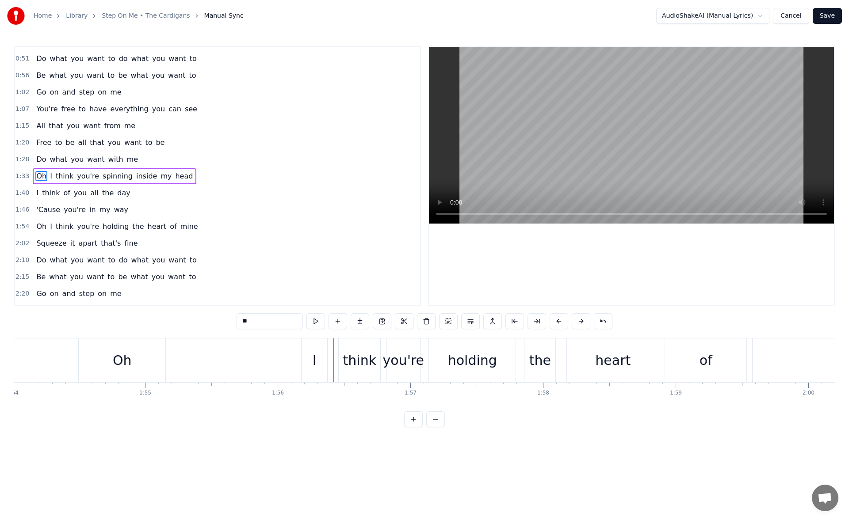
scroll to position [0, 15056]
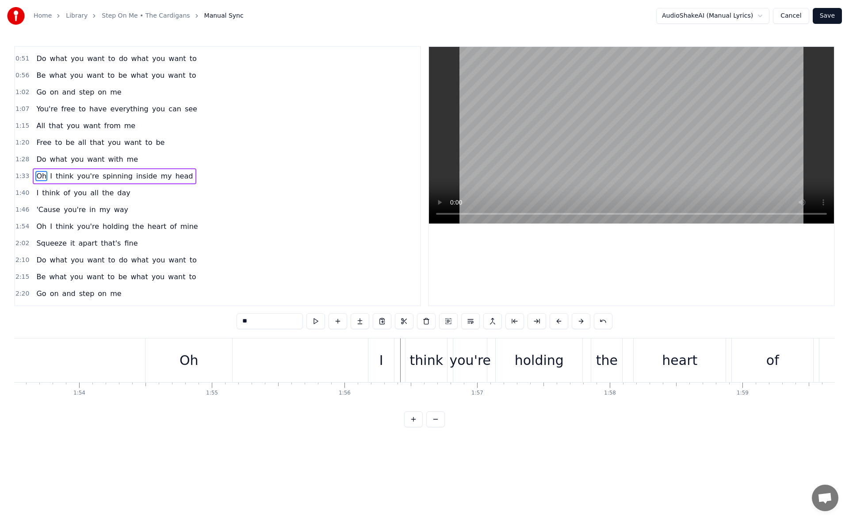
click at [208, 367] on div "Oh" at bounding box center [188, 361] width 87 height 44
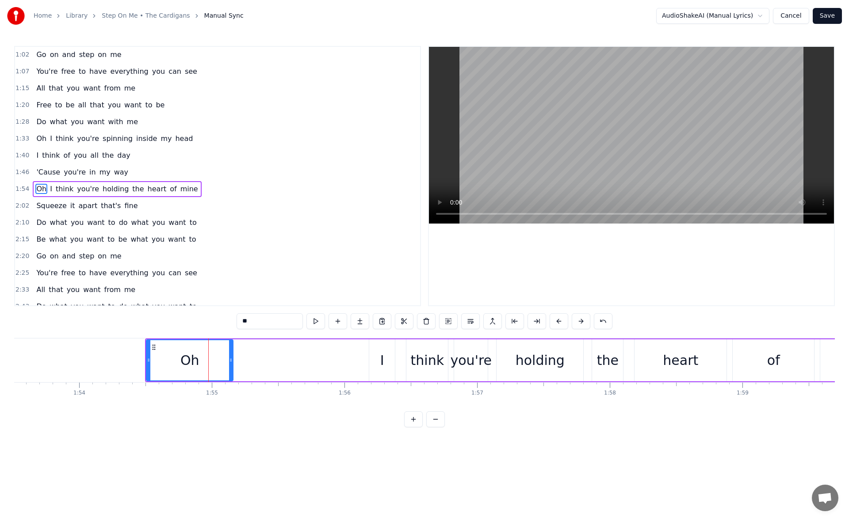
scroll to position [131, 0]
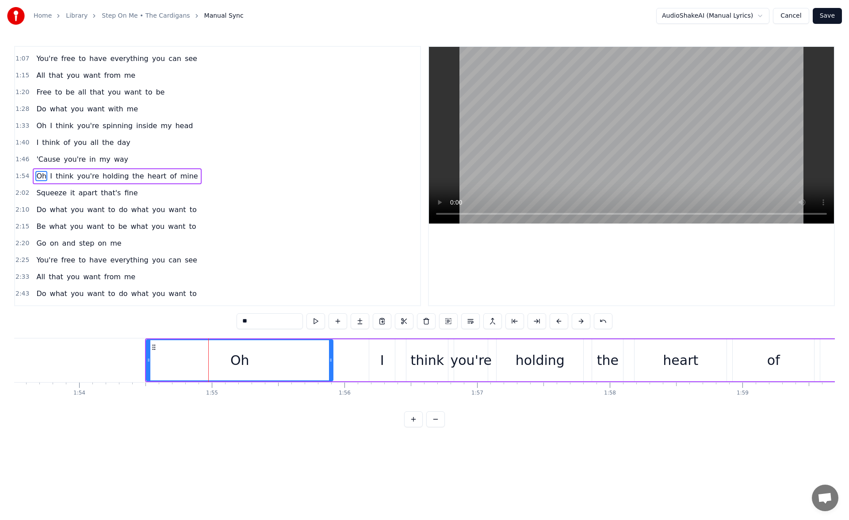
drag, startPoint x: 231, startPoint y: 360, endPoint x: 334, endPoint y: 355, distance: 102.7
click at [332, 355] on div at bounding box center [331, 360] width 4 height 40
click at [315, 318] on button at bounding box center [315, 321] width 19 height 16
click at [372, 355] on div "I" at bounding box center [382, 361] width 26 height 42
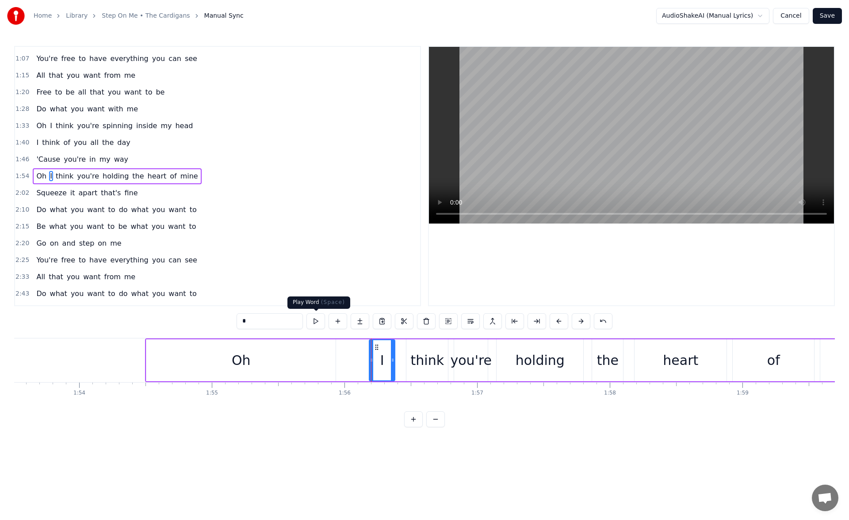
click at [318, 325] on button at bounding box center [315, 321] width 19 height 16
drag, startPoint x: 371, startPoint y: 361, endPoint x: 365, endPoint y: 361, distance: 6.2
click at [365, 361] on icon at bounding box center [365, 360] width 4 height 7
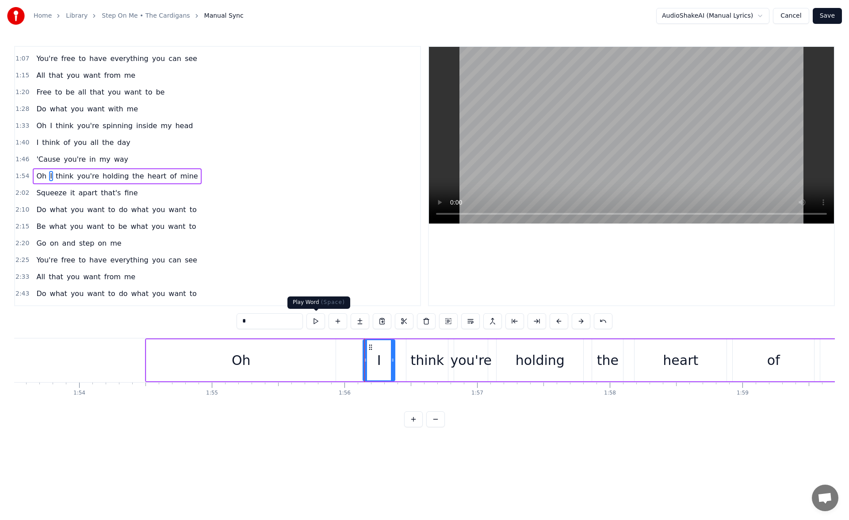
click at [314, 320] on button at bounding box center [315, 321] width 19 height 16
click at [245, 355] on div "Oh" at bounding box center [241, 361] width 19 height 20
type input "**"
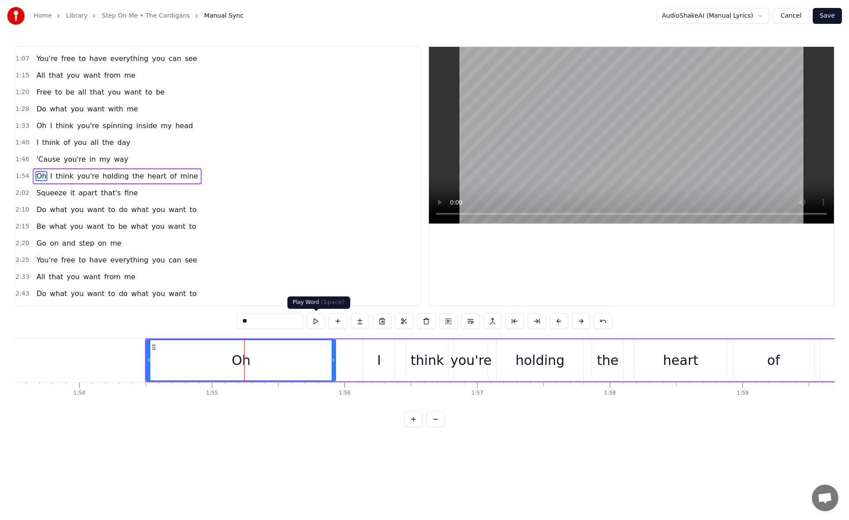
click at [312, 318] on button at bounding box center [315, 321] width 19 height 16
drag, startPoint x: 325, startPoint y: 364, endPoint x: 314, endPoint y: 362, distance: 11.8
click at [321, 362] on div at bounding box center [323, 360] width 4 height 40
click at [320, 321] on button at bounding box center [315, 321] width 19 height 16
drag, startPoint x: 314, startPoint y: 360, endPoint x: 306, endPoint y: 359, distance: 8.0
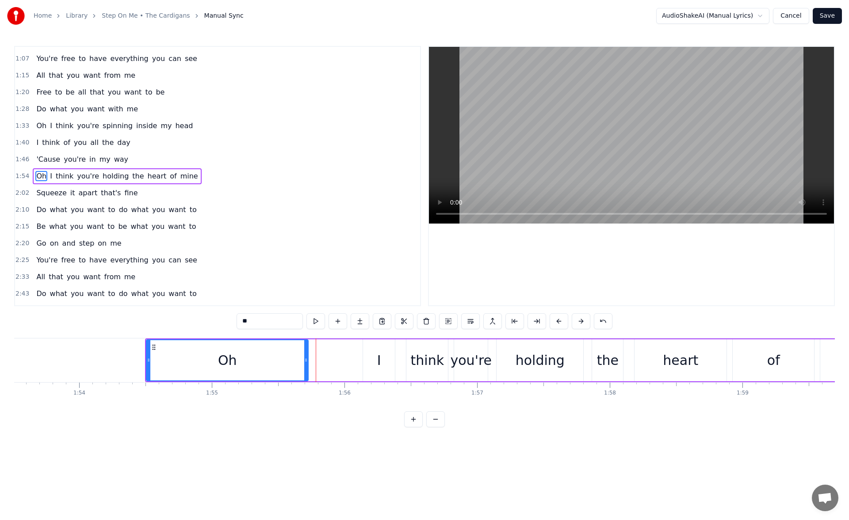
click at [306, 359] on icon at bounding box center [306, 360] width 4 height 7
click at [317, 321] on button at bounding box center [315, 321] width 19 height 16
drag, startPoint x: 307, startPoint y: 362, endPoint x: 299, endPoint y: 360, distance: 8.1
click at [299, 360] on icon at bounding box center [298, 360] width 4 height 7
click at [316, 320] on button at bounding box center [315, 321] width 19 height 16
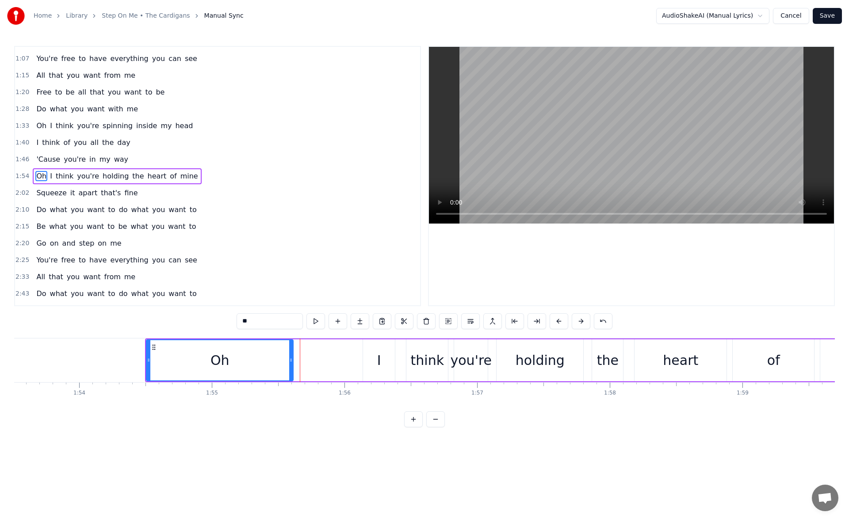
drag, startPoint x: 298, startPoint y: 363, endPoint x: 287, endPoint y: 363, distance: 11.9
click at [289, 363] on icon at bounding box center [291, 360] width 4 height 7
click at [313, 322] on button at bounding box center [315, 321] width 19 height 16
drag, startPoint x: 286, startPoint y: 362, endPoint x: 276, endPoint y: 361, distance: 9.8
click at [282, 361] on icon at bounding box center [284, 360] width 4 height 7
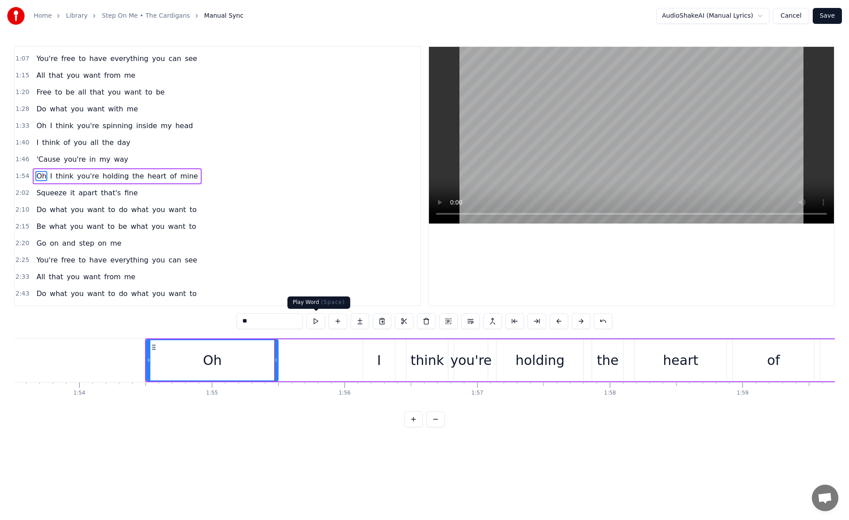
click at [315, 320] on button at bounding box center [315, 321] width 19 height 16
click at [361, 320] on button at bounding box center [360, 321] width 19 height 16
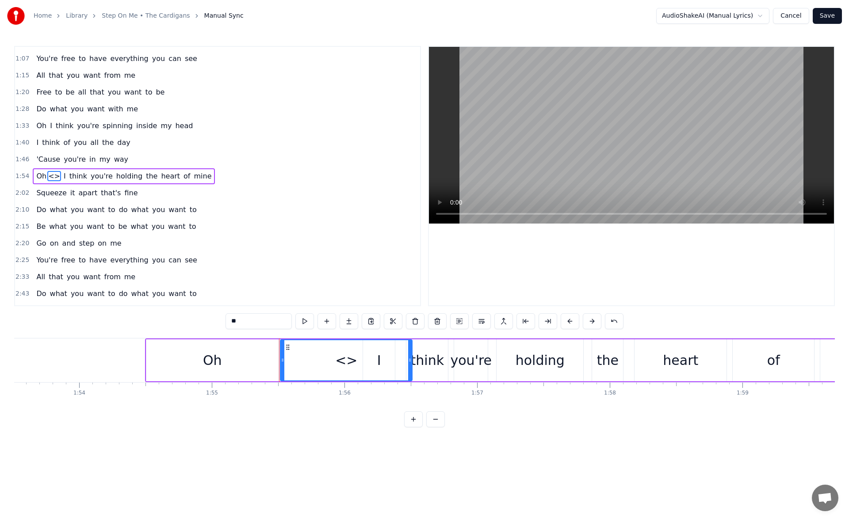
drag, startPoint x: 251, startPoint y: 323, endPoint x: 214, endPoint y: 325, distance: 37.2
click at [214, 325] on div "0:14 Oh I think you're standing on my left foot 0:21 It's hurting but that's ok…" at bounding box center [424, 237] width 821 height 382
drag, startPoint x: 244, startPoint y: 325, endPoint x: 227, endPoint y: 323, distance: 17.3
click at [227, 323] on input "**" at bounding box center [258, 321] width 66 height 16
click at [234, 356] on div "Oh" at bounding box center [212, 361] width 132 height 42
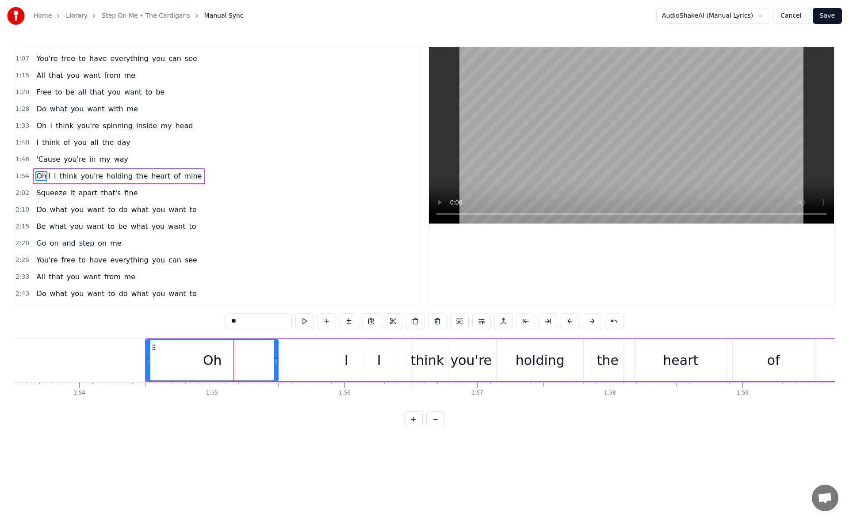
click at [245, 321] on input "**" at bounding box center [258, 321] width 66 height 16
click at [170, 365] on div "Oh-" at bounding box center [212, 360] width 131 height 40
click at [114, 157] on span "way" at bounding box center [121, 159] width 16 height 10
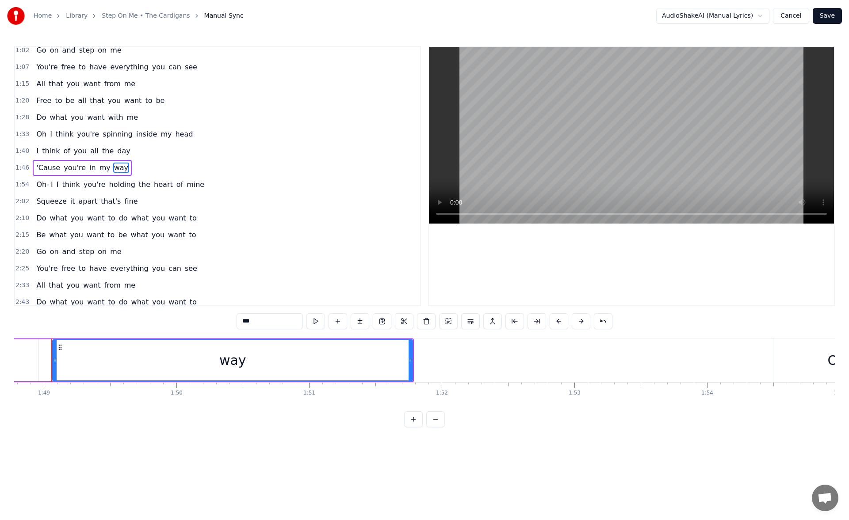
scroll to position [0, 14421]
click at [43, 185] on span "Oh-" at bounding box center [42, 185] width 15 height 10
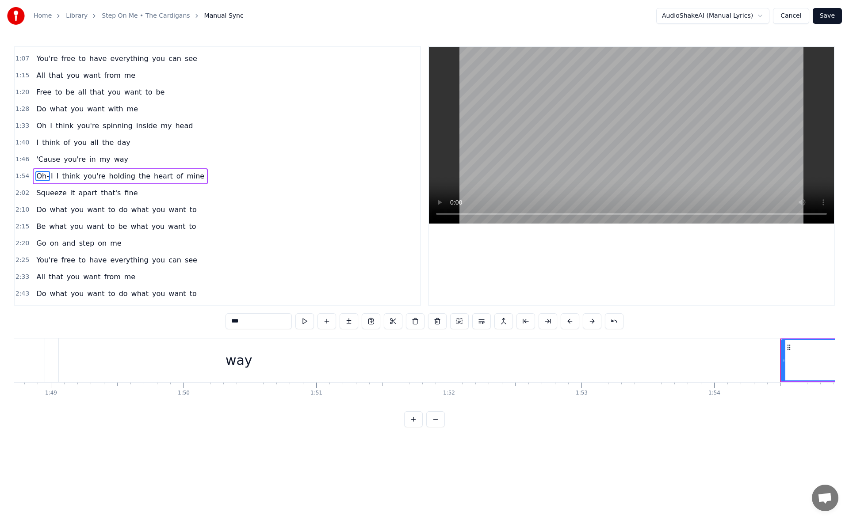
click at [248, 321] on input "***" at bounding box center [258, 321] width 66 height 16
click at [239, 325] on input "***" at bounding box center [258, 321] width 66 height 16
click at [114, 157] on span "way" at bounding box center [121, 159] width 16 height 10
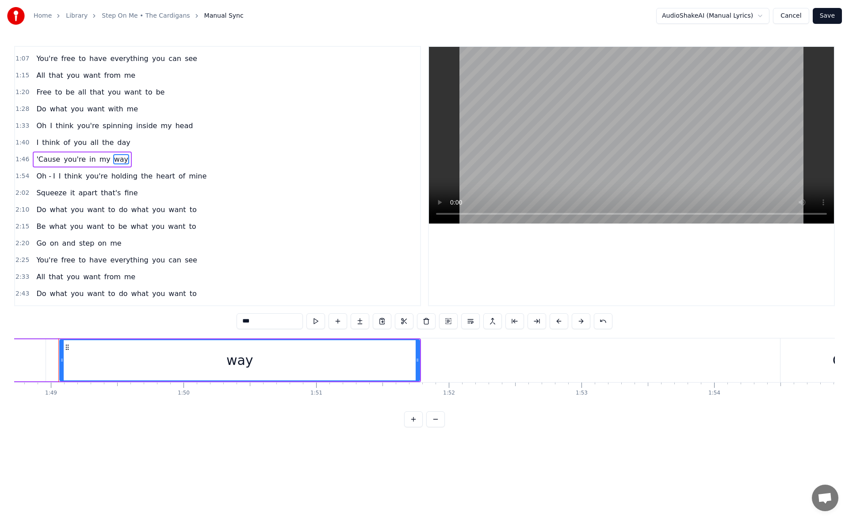
scroll to position [114, 0]
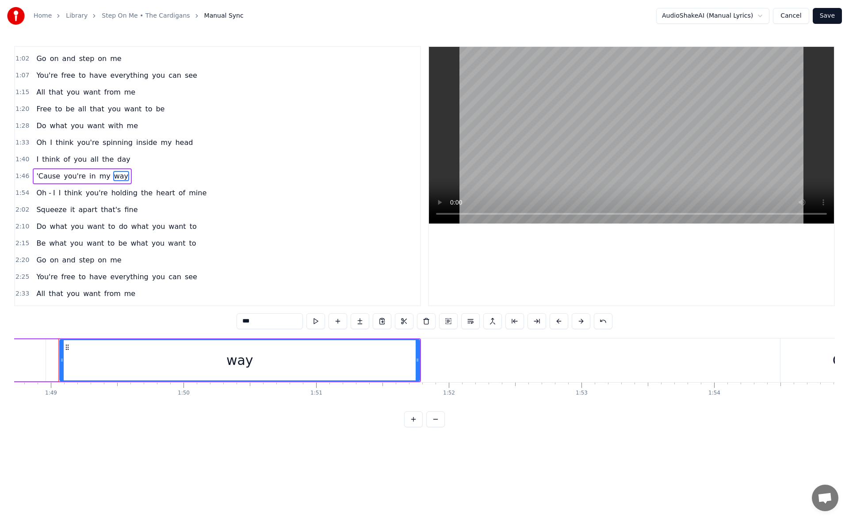
click at [42, 191] on span "Oh -" at bounding box center [43, 193] width 17 height 10
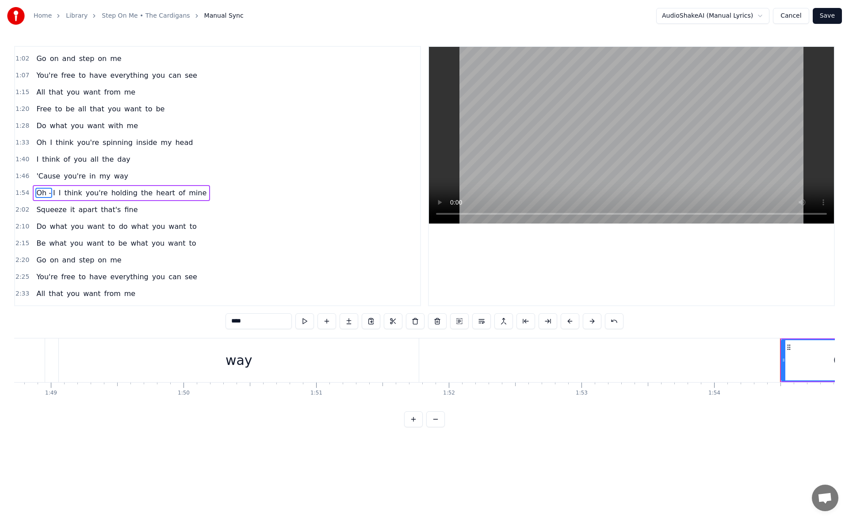
scroll to position [131, 0]
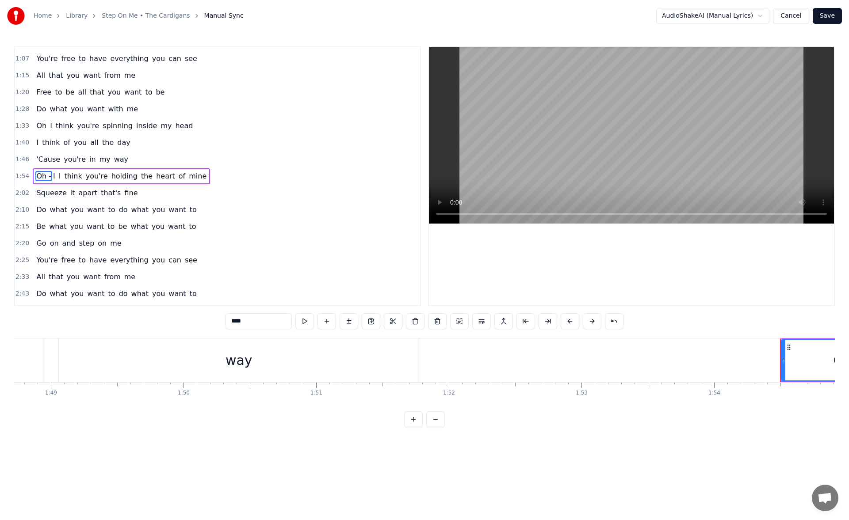
click at [241, 324] on input "****" at bounding box center [258, 321] width 66 height 16
click at [113, 160] on span "way" at bounding box center [121, 159] width 16 height 10
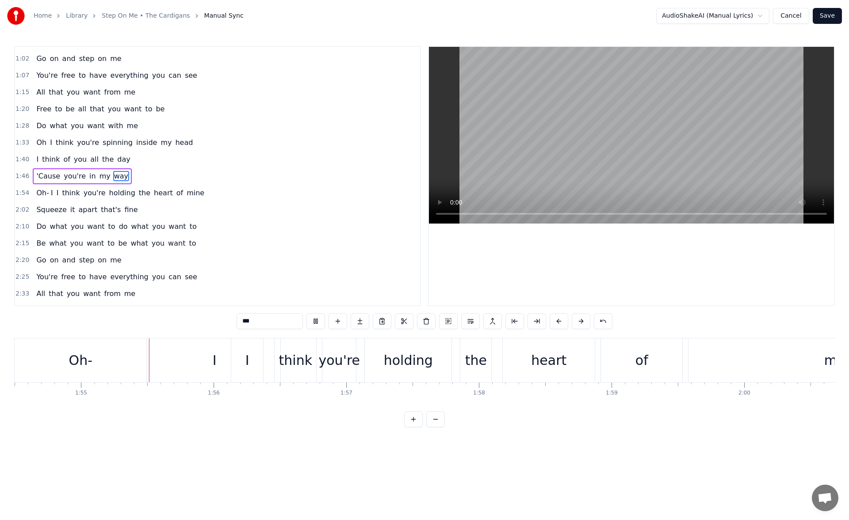
scroll to position [0, 15189]
click at [211, 357] on div "I" at bounding box center [212, 361] width 4 height 20
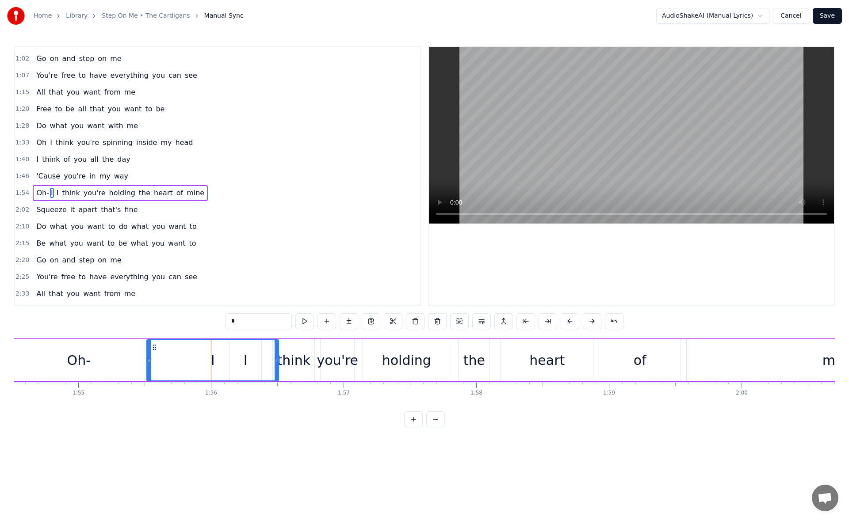
scroll to position [131, 0]
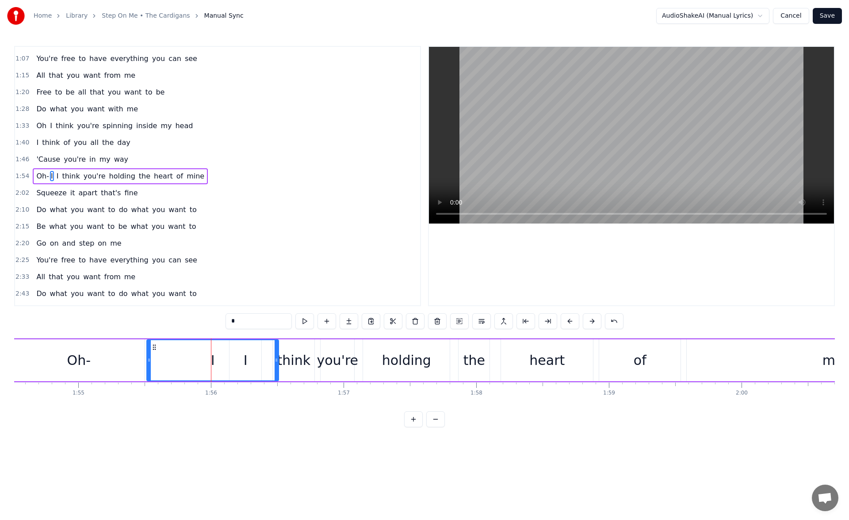
click at [229, 319] on input "*" at bounding box center [258, 321] width 66 height 16
click at [77, 364] on div "Oh-" at bounding box center [78, 361] width 23 height 20
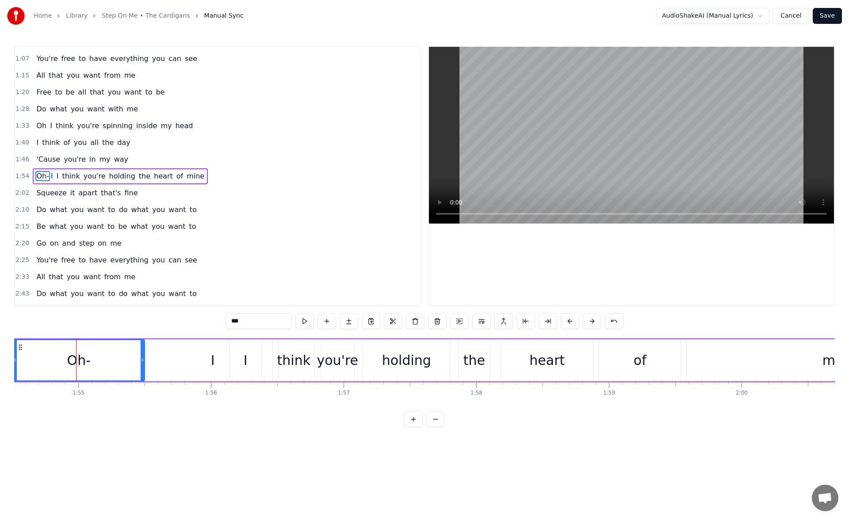
click at [210, 365] on div "I" at bounding box center [213, 361] width 132 height 42
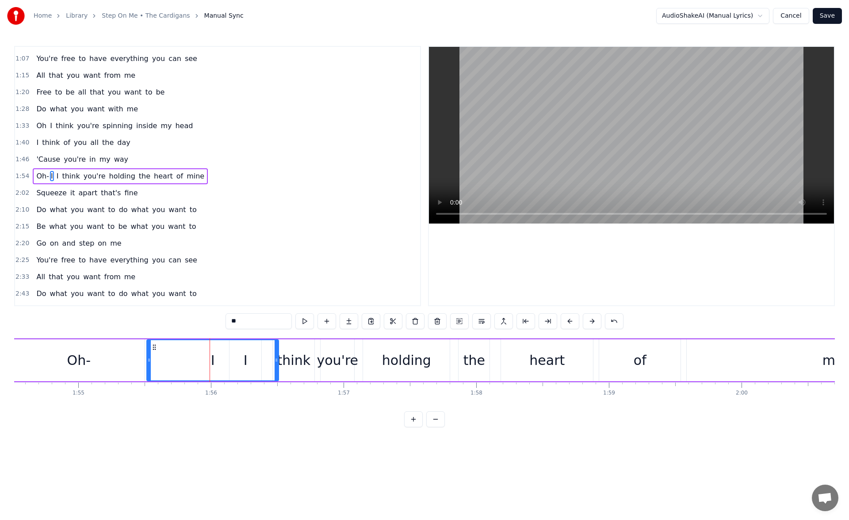
click at [233, 322] on input "*" at bounding box center [258, 321] width 66 height 16
click at [89, 367] on div "Oh-" at bounding box center [78, 361] width 23 height 20
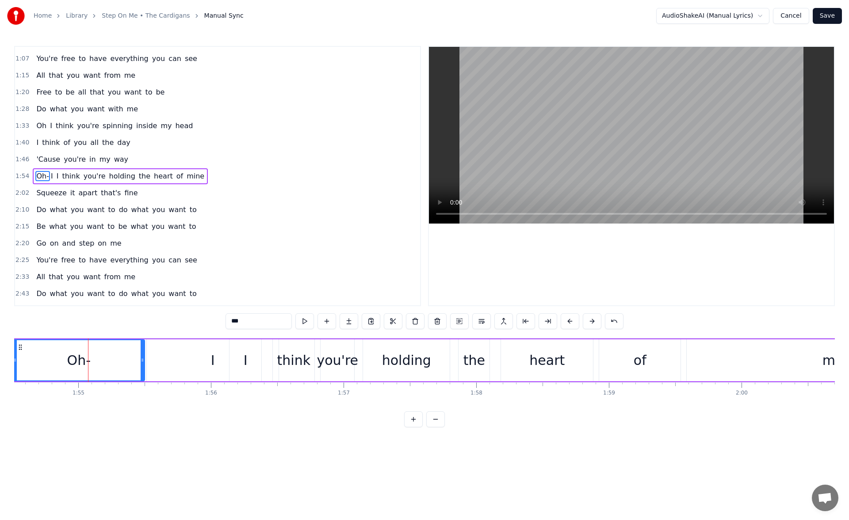
click at [113, 158] on span "way" at bounding box center [121, 159] width 16 height 10
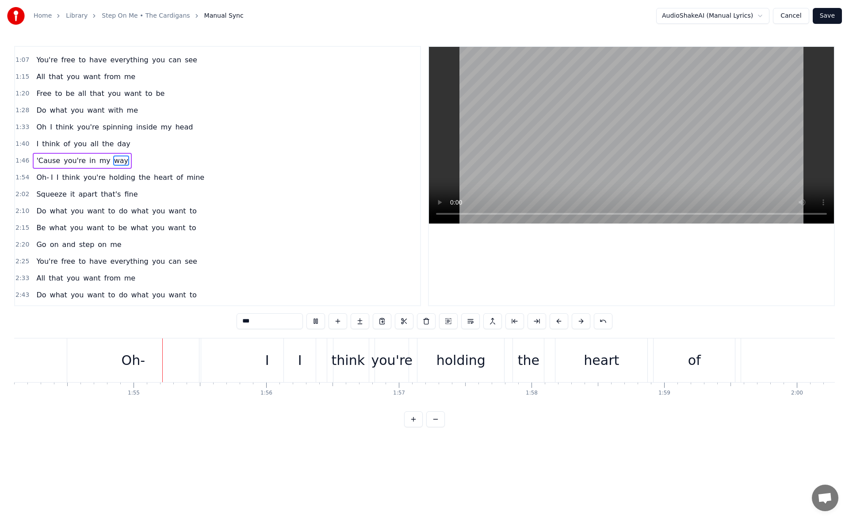
scroll to position [0, 15153]
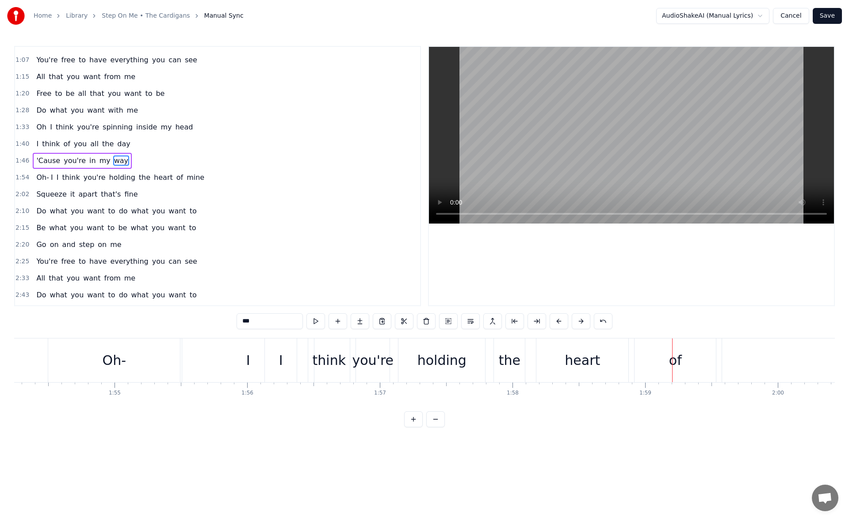
click at [281, 361] on div "I" at bounding box center [281, 361] width 4 height 20
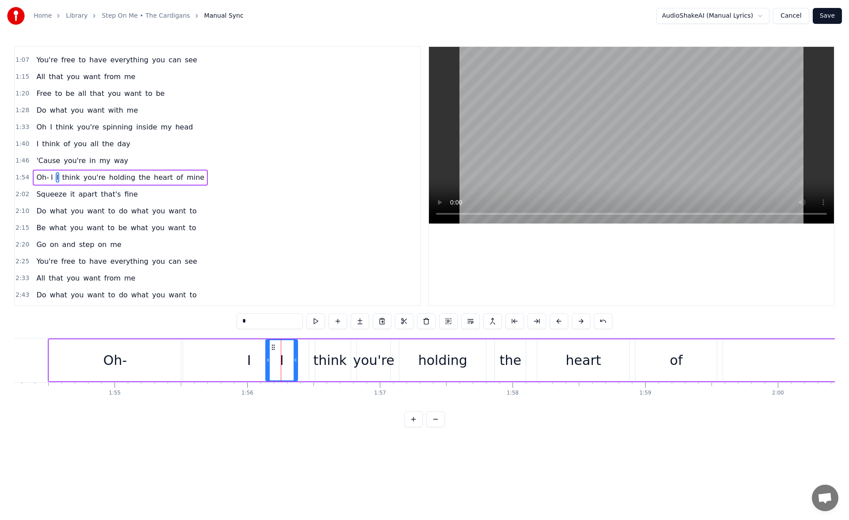
scroll to position [131, 0]
click at [248, 358] on div "I" at bounding box center [249, 361] width 4 height 20
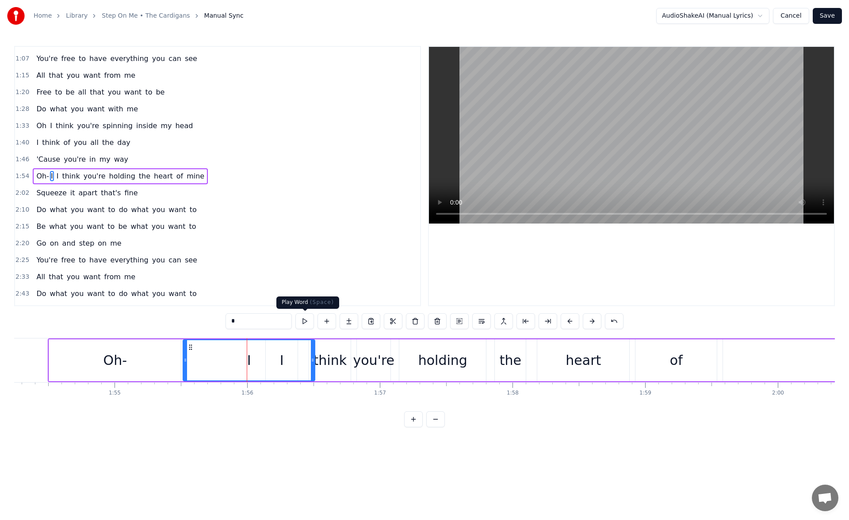
click at [304, 324] on button at bounding box center [304, 321] width 19 height 16
drag, startPoint x: 312, startPoint y: 363, endPoint x: 250, endPoint y: 369, distance: 62.2
click at [251, 369] on div at bounding box center [253, 360] width 4 height 40
click at [298, 317] on button at bounding box center [304, 321] width 19 height 16
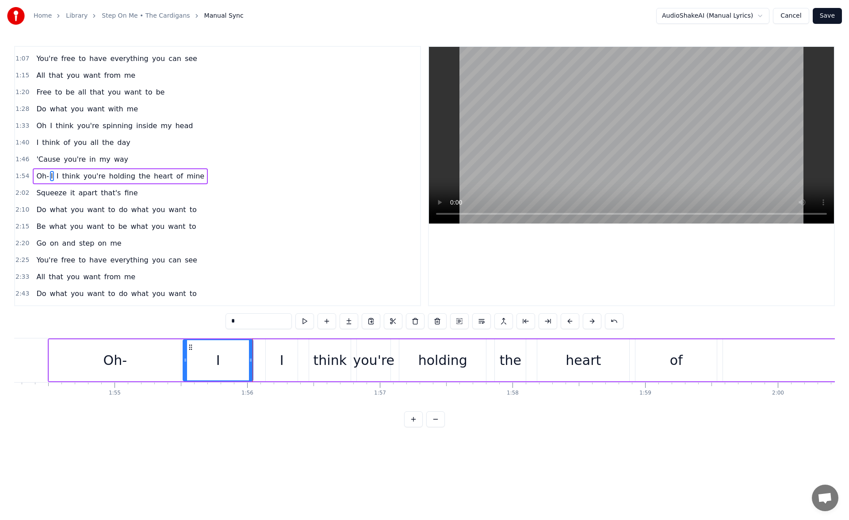
click at [283, 354] on div "I" at bounding box center [282, 361] width 4 height 20
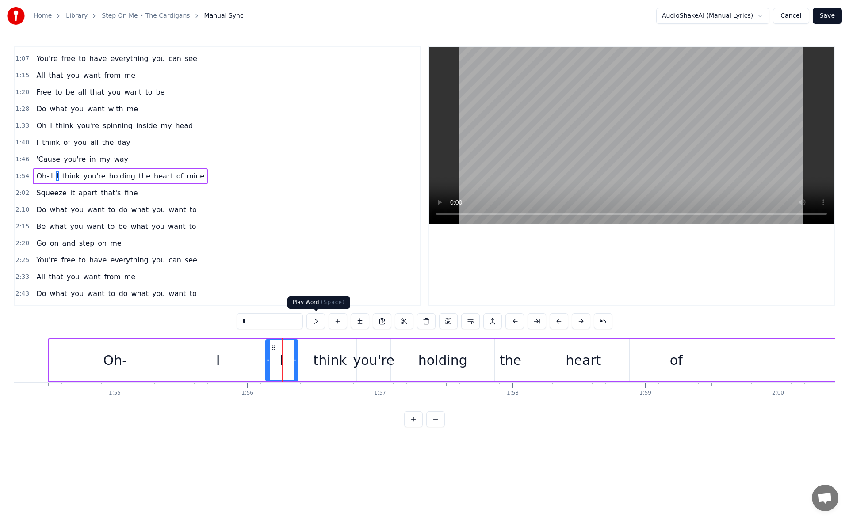
click at [318, 321] on button at bounding box center [315, 321] width 19 height 16
click at [118, 362] on div "Oh-" at bounding box center [114, 361] width 23 height 20
type input "***"
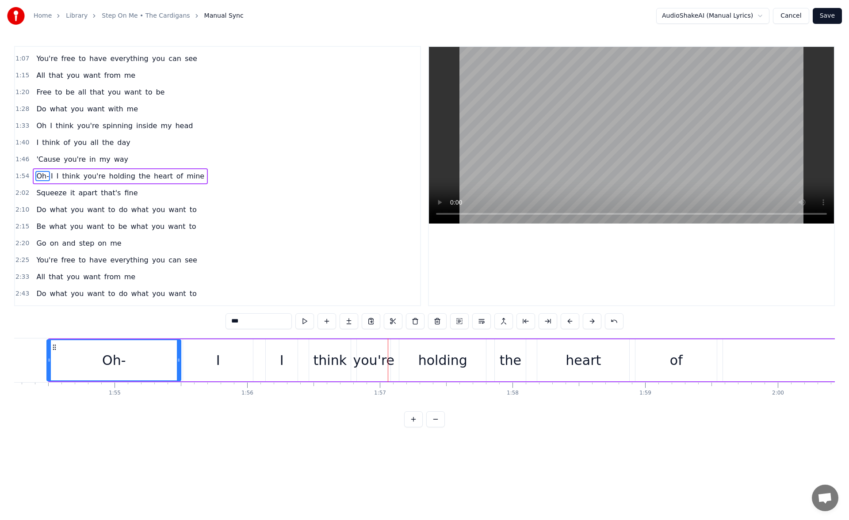
click at [50, 361] on icon at bounding box center [49, 360] width 4 height 7
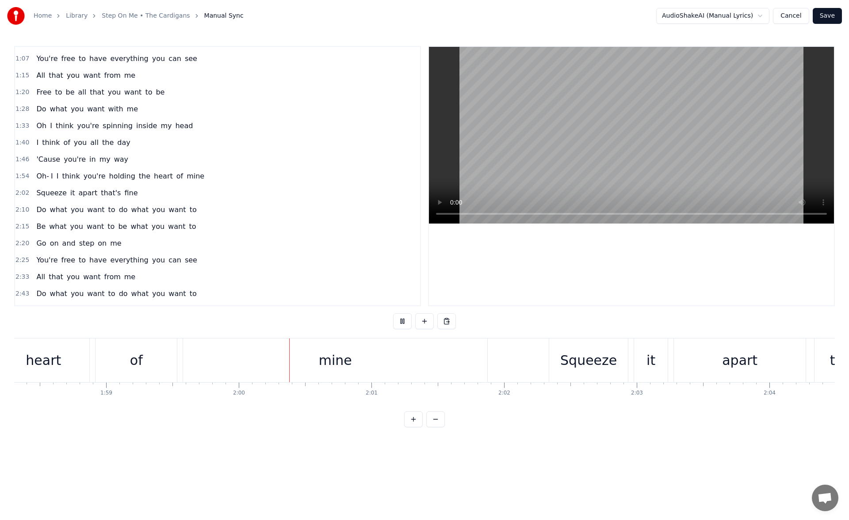
scroll to position [0, 15841]
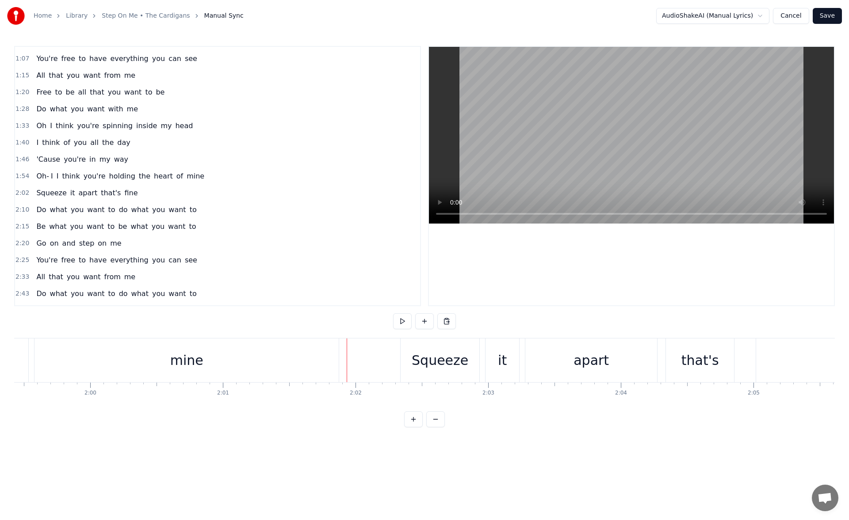
click at [231, 354] on div "mine" at bounding box center [186, 361] width 304 height 44
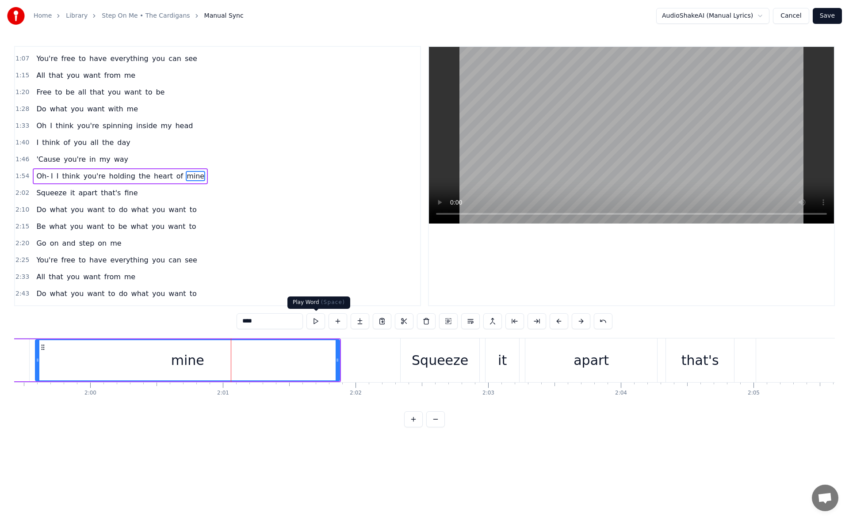
click at [319, 321] on button at bounding box center [315, 321] width 19 height 16
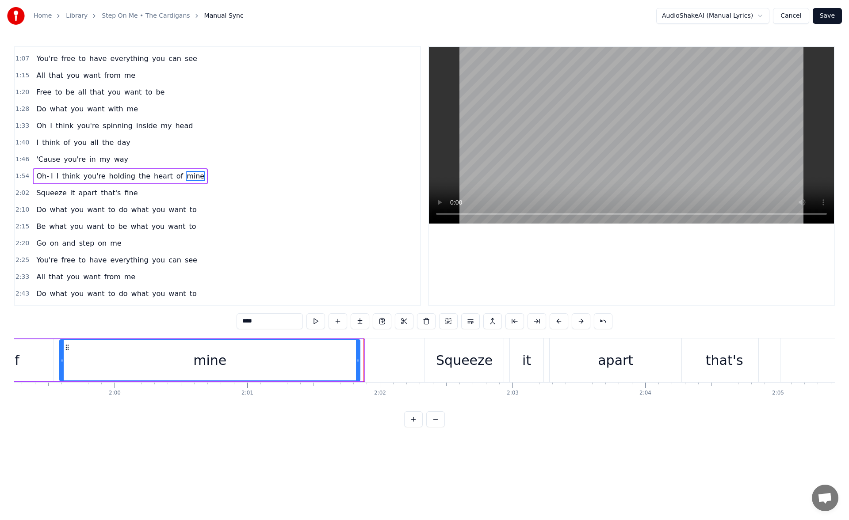
click at [359, 363] on icon at bounding box center [358, 360] width 4 height 7
click at [320, 322] on button at bounding box center [315, 321] width 19 height 16
click at [448, 356] on div "Squeeze" at bounding box center [464, 361] width 57 height 20
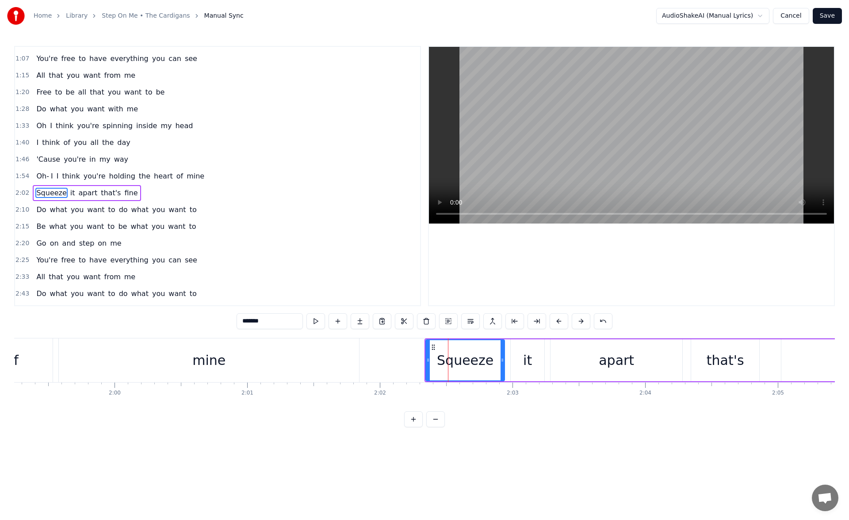
scroll to position [148, 0]
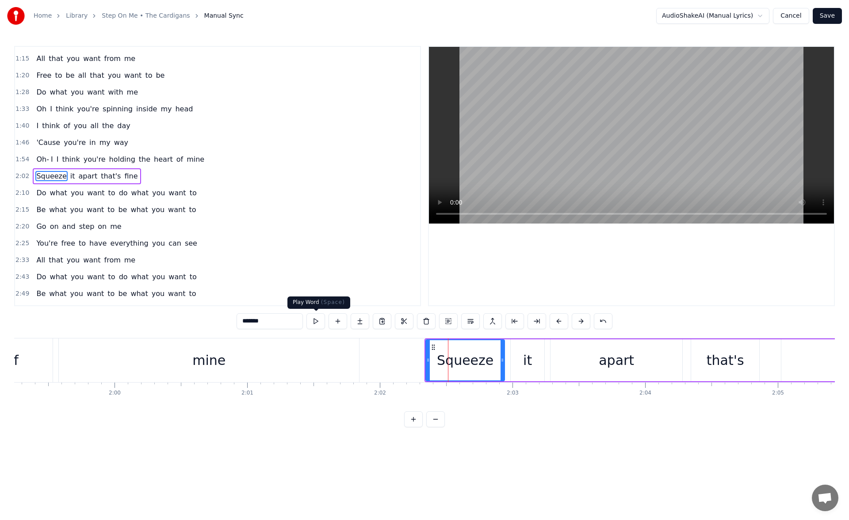
click at [314, 322] on button at bounding box center [315, 321] width 19 height 16
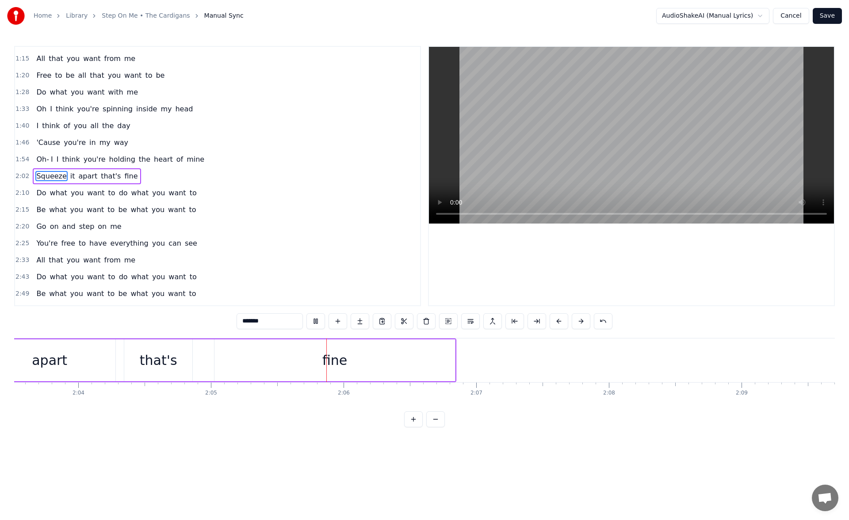
scroll to position [0, 16573]
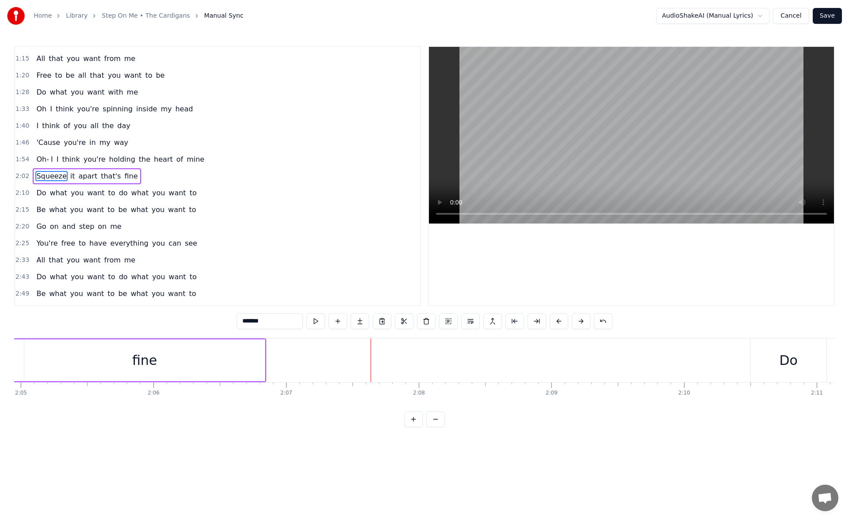
click at [250, 357] on div "fine" at bounding box center [144, 361] width 241 height 42
type input "****"
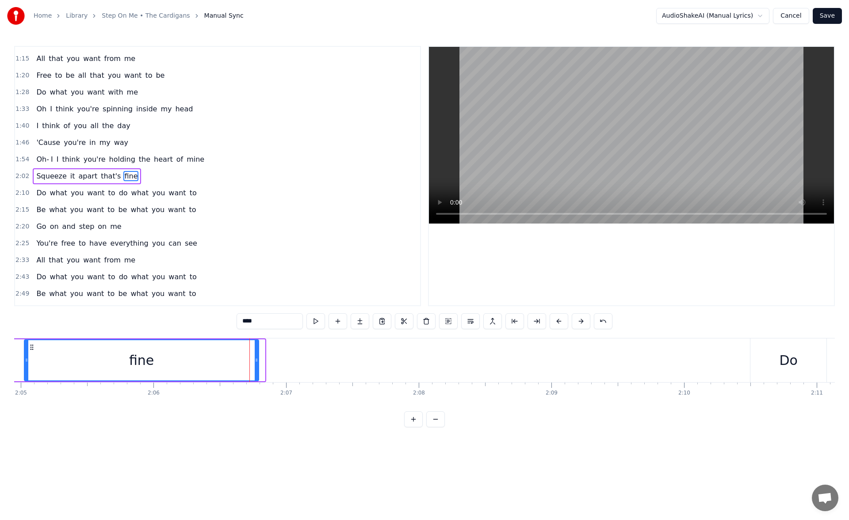
drag, startPoint x: 263, startPoint y: 360, endPoint x: 252, endPoint y: 359, distance: 11.1
click at [255, 359] on icon at bounding box center [257, 360] width 4 height 7
click at [314, 318] on button at bounding box center [315, 321] width 19 height 16
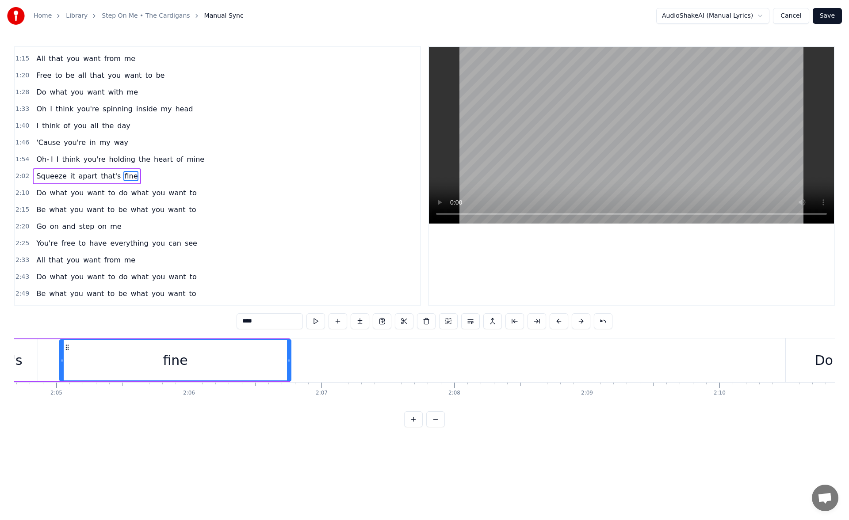
drag, startPoint x: 287, startPoint y: 362, endPoint x: 298, endPoint y: 362, distance: 10.6
click at [290, 362] on icon at bounding box center [289, 360] width 4 height 7
click at [315, 321] on button at bounding box center [315, 321] width 19 height 16
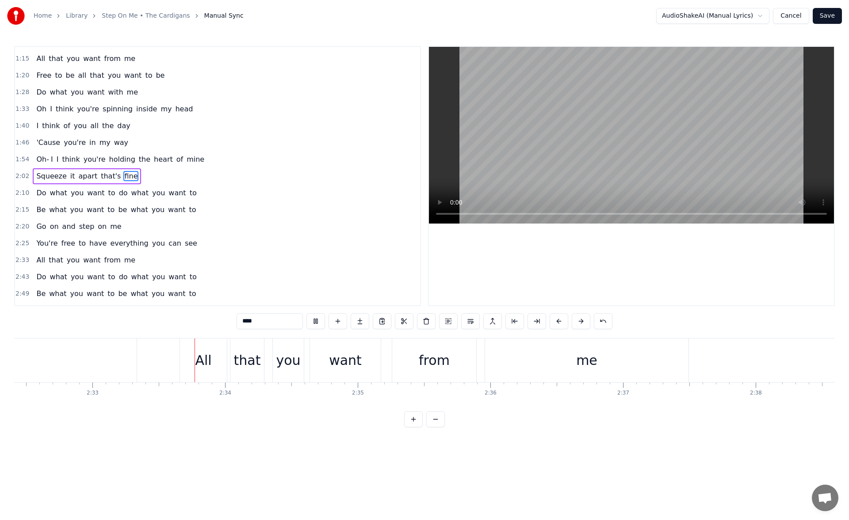
scroll to position [0, 20258]
click at [828, 14] on button "Save" at bounding box center [827, 16] width 29 height 16
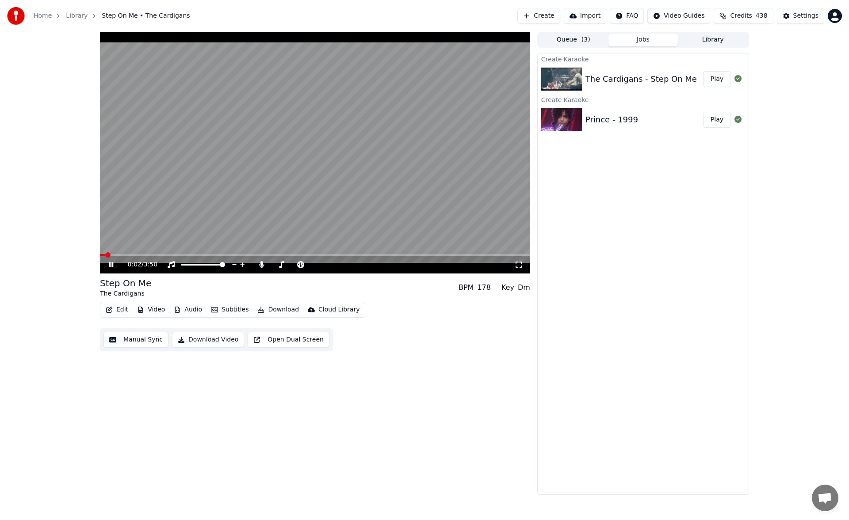
click at [113, 267] on icon at bounding box center [111, 264] width 4 height 5
